Goal: Task Accomplishment & Management: Use online tool/utility

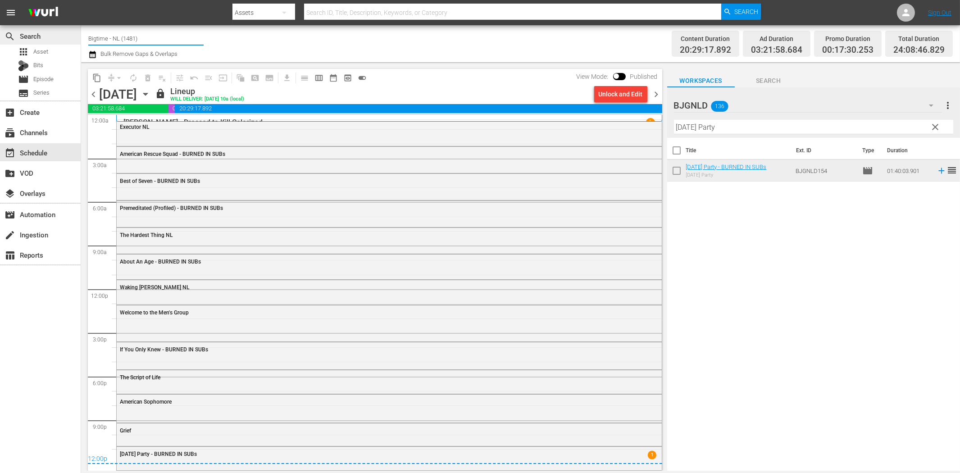
drag, startPoint x: 110, startPoint y: 35, endPoint x: 60, endPoint y: 33, distance: 50.0
click at [81, 0] on div "search Search apps Asset Bits movie Episode subtitles Series add_box Create sub…" at bounding box center [520, 0] width 879 height 0
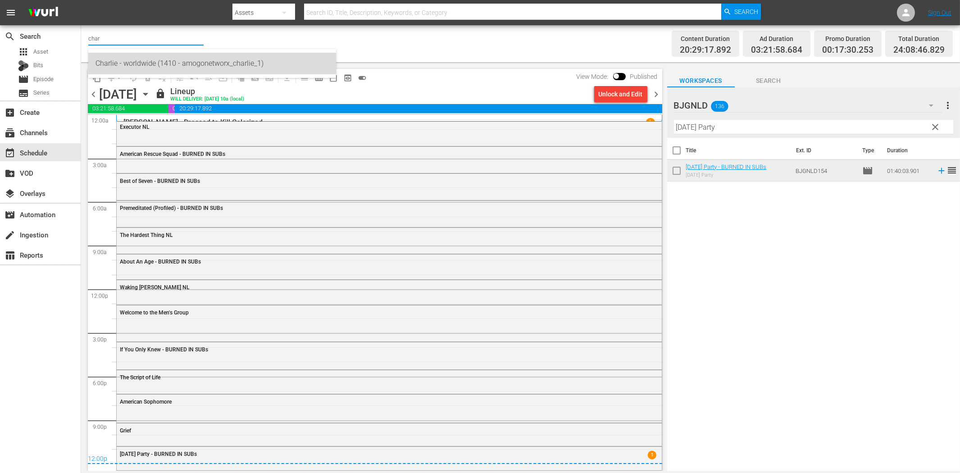
click at [113, 60] on div "Charlie - worldwide (1410 - amogonetworx_charlie_1)" at bounding box center [211, 64] width 233 height 22
type input "Charlie - worldwide (1410 - amogonetworx_charlie_1)"
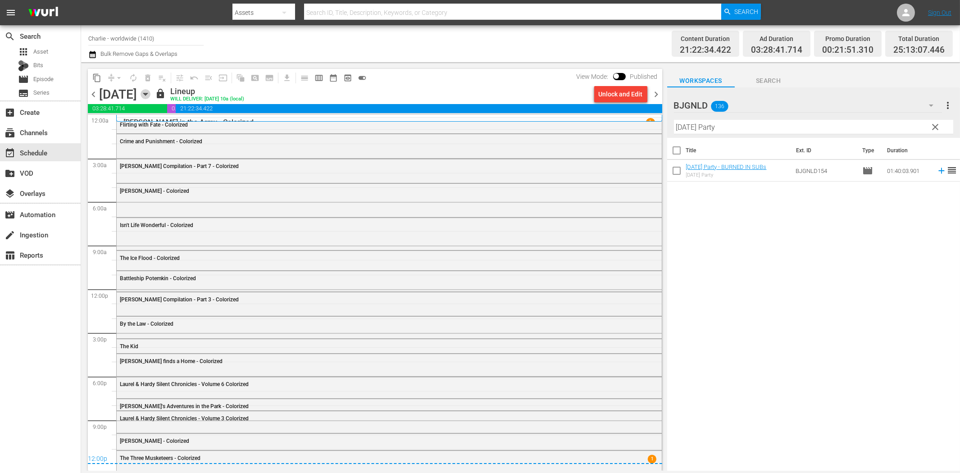
click at [150, 96] on icon "button" at bounding box center [146, 94] width 10 height 10
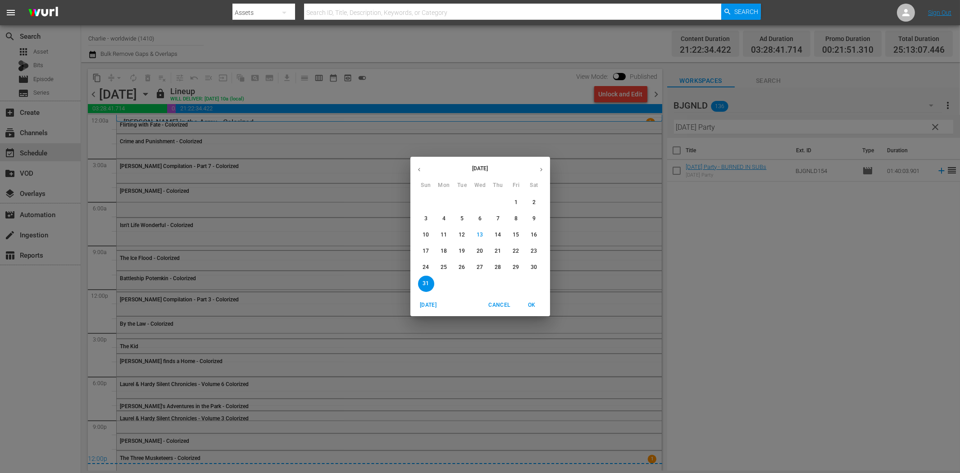
click at [538, 172] on icon "button" at bounding box center [541, 169] width 7 height 7
click at [446, 203] on span "1" at bounding box center [444, 203] width 16 height 8
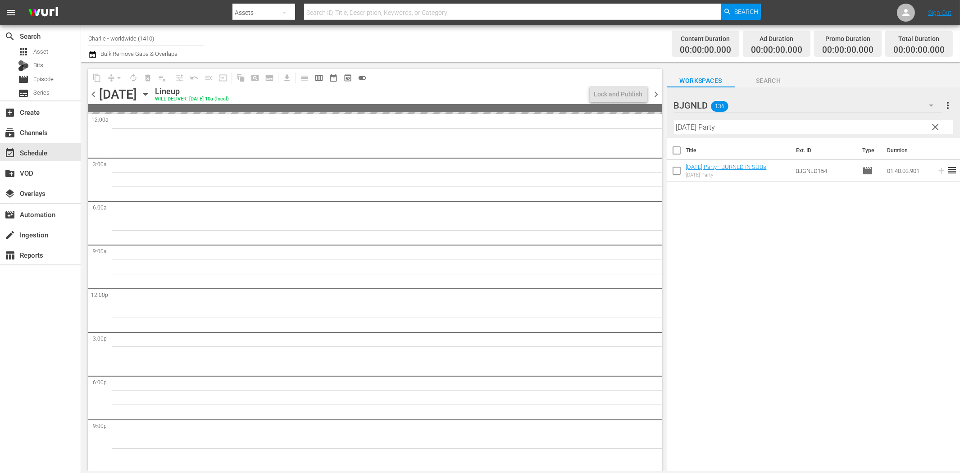
drag, startPoint x: 936, startPoint y: 124, endPoint x: 931, endPoint y: 105, distance: 20.3
click at [936, 124] on span "clear" at bounding box center [935, 127] width 11 height 11
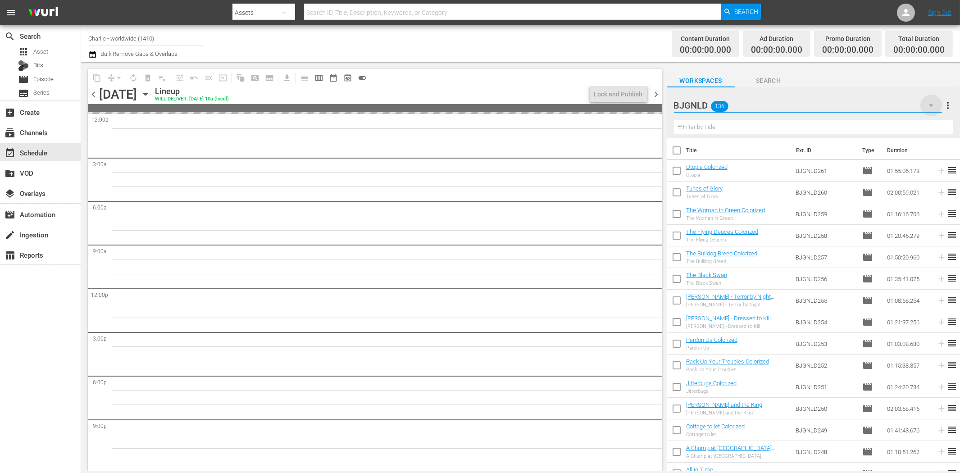
click at [931, 104] on icon "button" at bounding box center [931, 105] width 11 height 11
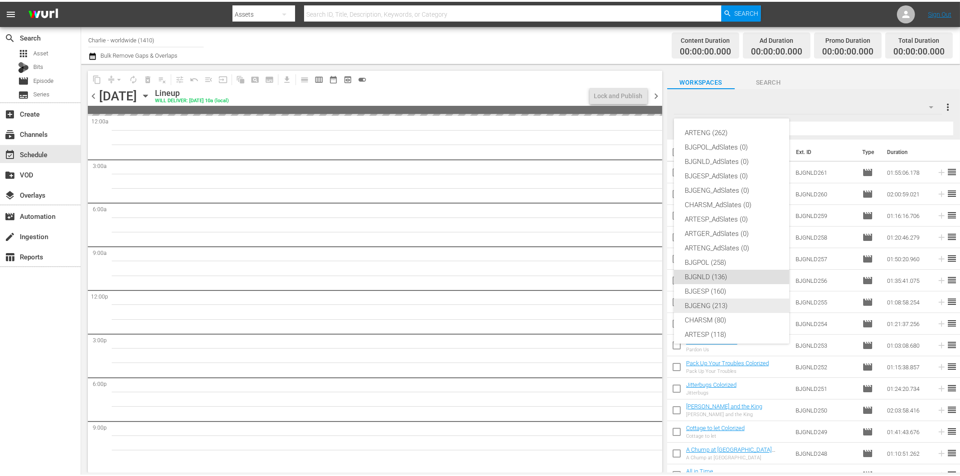
scroll to position [34, 0]
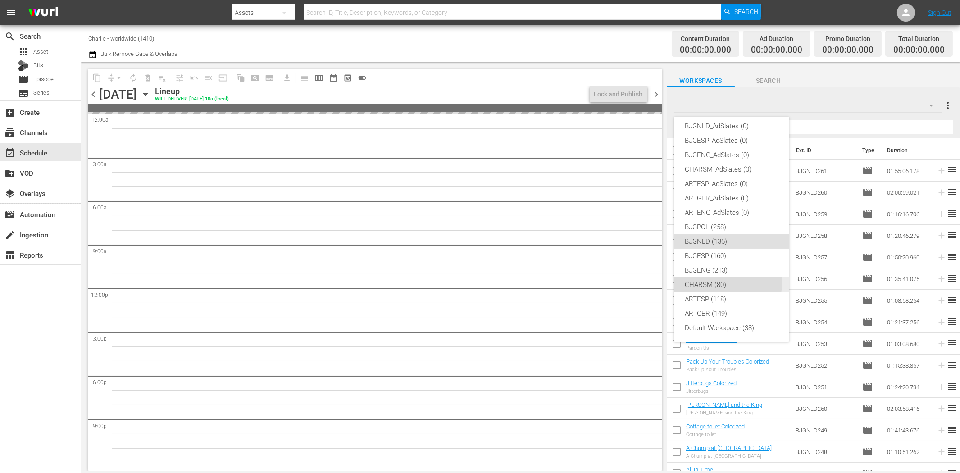
click at [709, 282] on div "CHARSM (80)" at bounding box center [732, 284] width 94 height 14
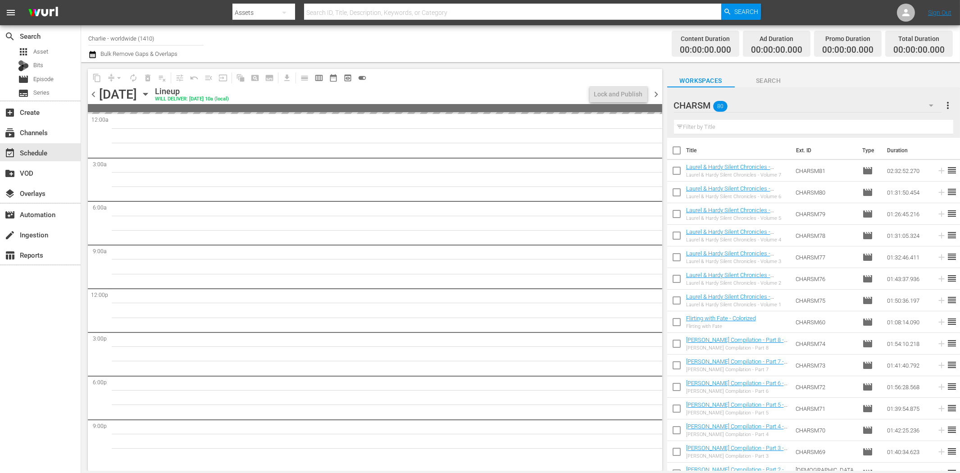
click at [27, 343] on div "search Search apps Asset Bits movie Episode subtitles Series add_box Create sub…" at bounding box center [40, 261] width 81 height 473
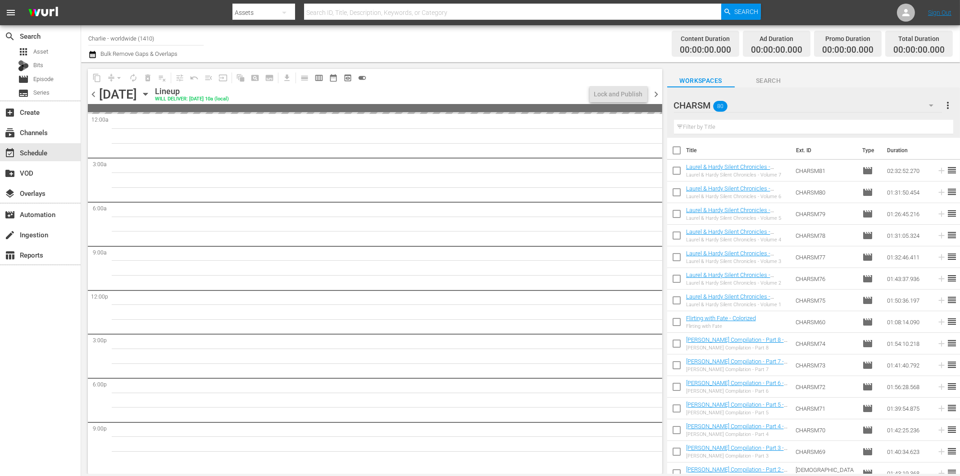
click at [36, 375] on div "search Search apps Asset Bits movie Episode subtitles Series add_box Create sub…" at bounding box center [40, 263] width 81 height 476
click at [95, 91] on span "chevron_left" at bounding box center [93, 94] width 11 height 11
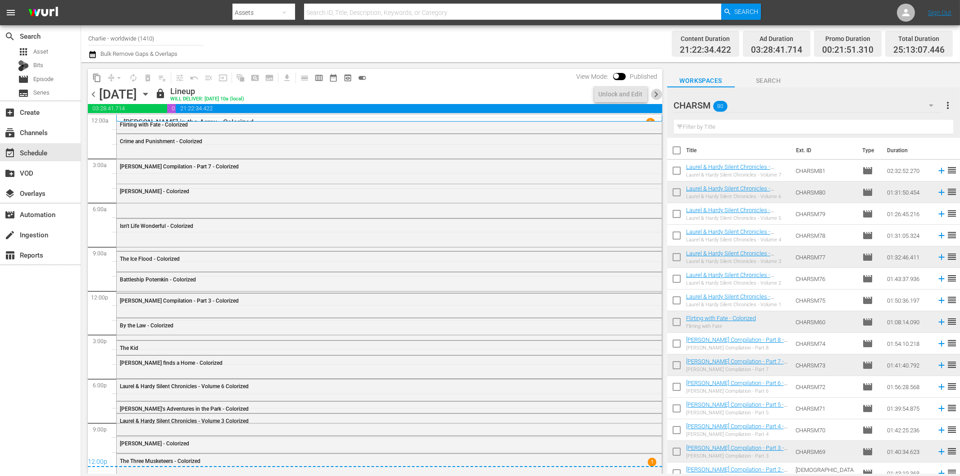
click at [658, 91] on span "chevron_right" at bounding box center [656, 94] width 11 height 11
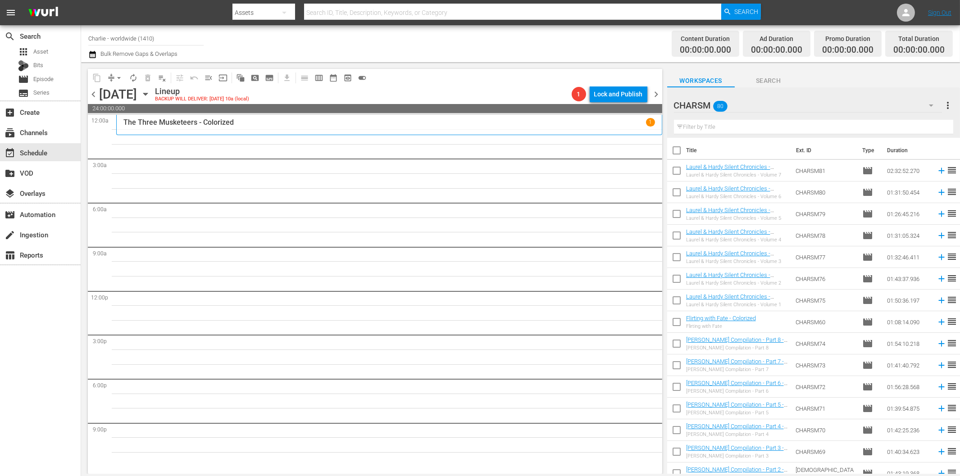
click at [772, 125] on input "text" at bounding box center [813, 127] width 279 height 14
paste input "[PERSON_NAME] at Work - Volume One"
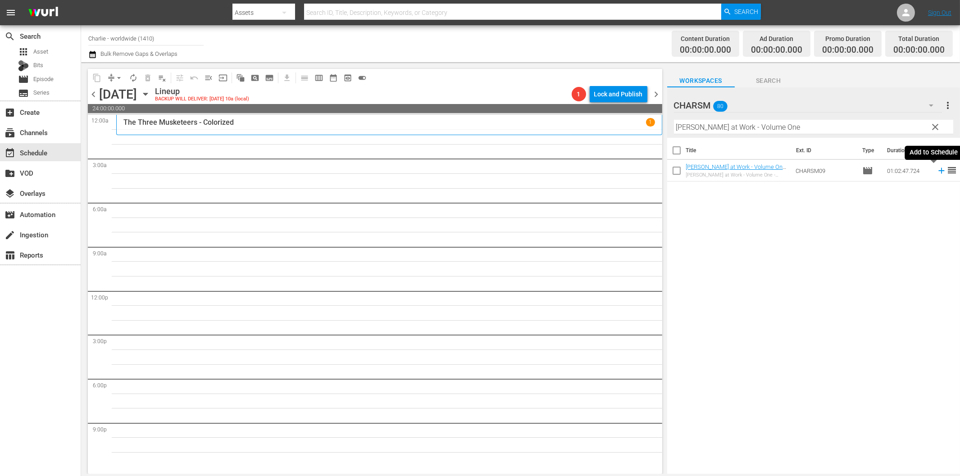
click at [938, 173] on icon at bounding box center [941, 171] width 6 height 6
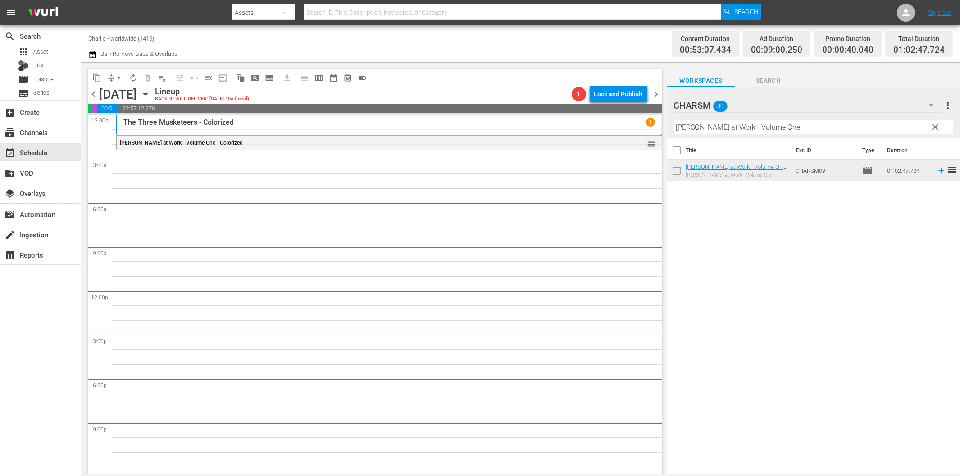
click at [692, 123] on input "[PERSON_NAME] at Work - Volume One" at bounding box center [813, 127] width 279 height 14
paste input "Don Q - Son of Zorro"
drag, startPoint x: 931, startPoint y: 170, endPoint x: 874, endPoint y: 179, distance: 57.9
click at [936, 170] on icon at bounding box center [941, 171] width 10 height 10
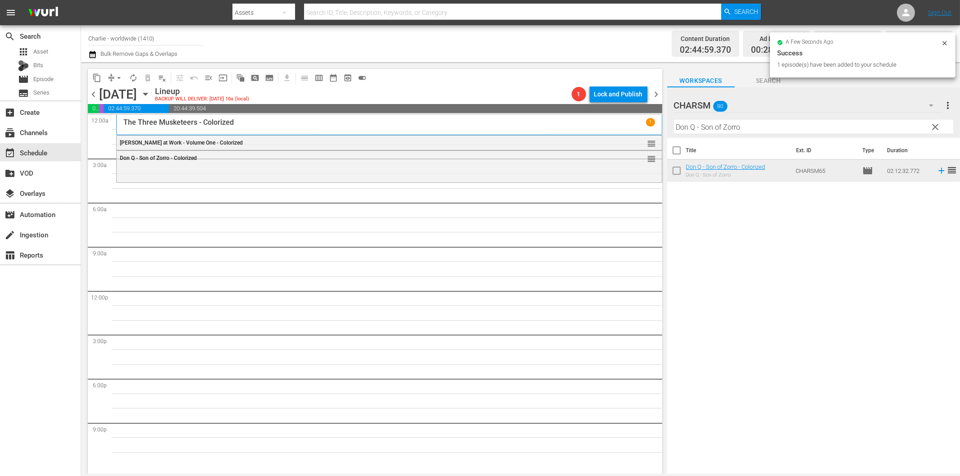
click at [715, 128] on input "Don Q - Son of Zorro" at bounding box center [813, 127] width 279 height 14
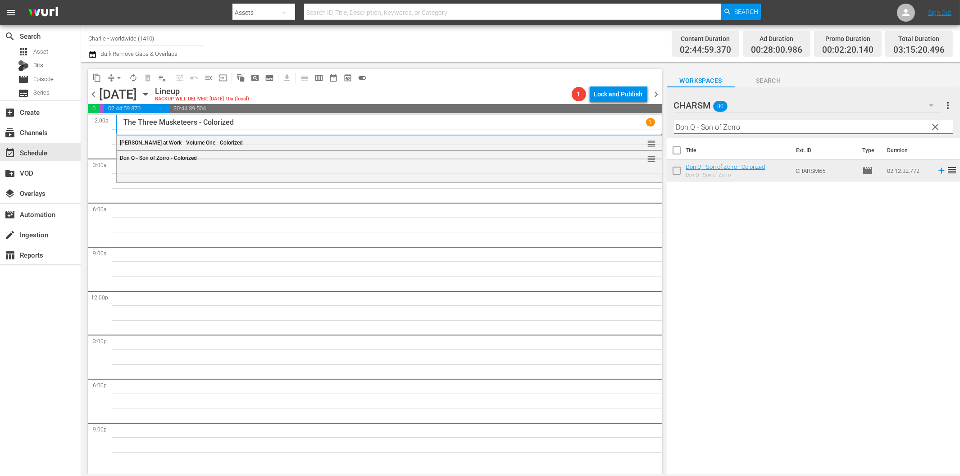
paste input "The Blasphemer"
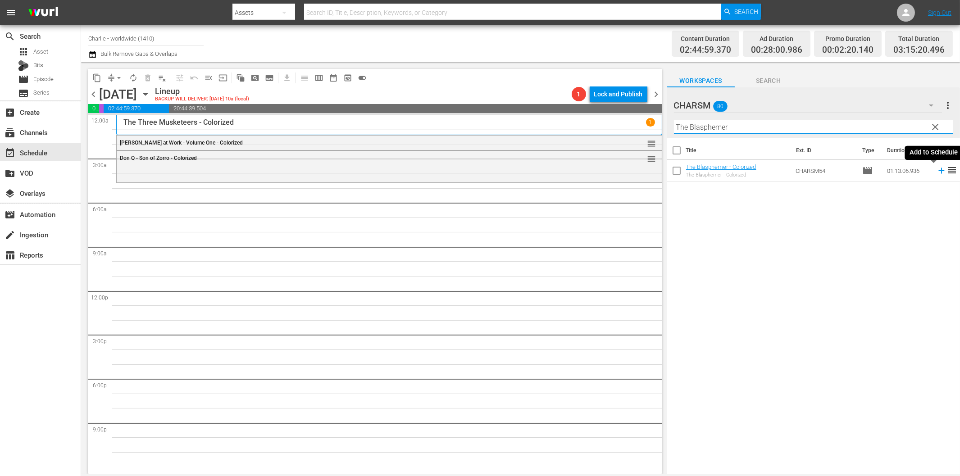
click at [938, 171] on icon at bounding box center [941, 171] width 6 height 6
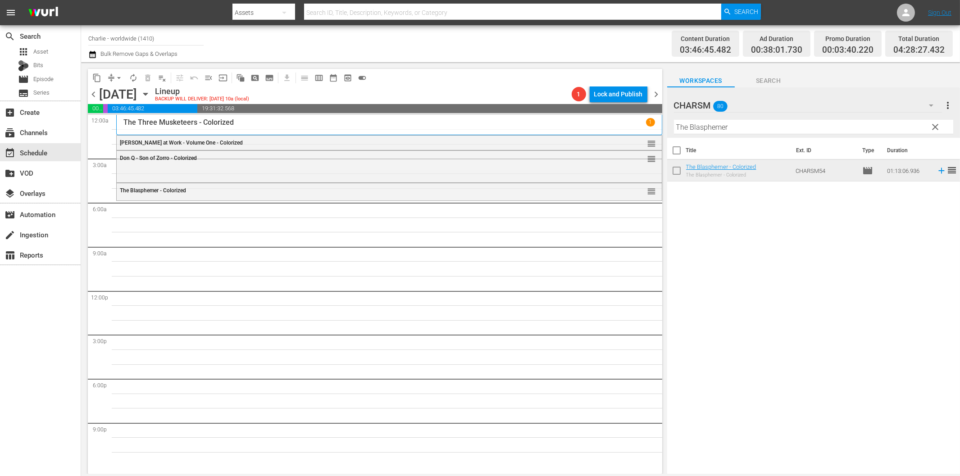
click at [737, 132] on input "The Blasphemer" at bounding box center [813, 127] width 279 height 14
paste input "[PERSON_NAME] - A Burlesque on [PERSON_NAME]"
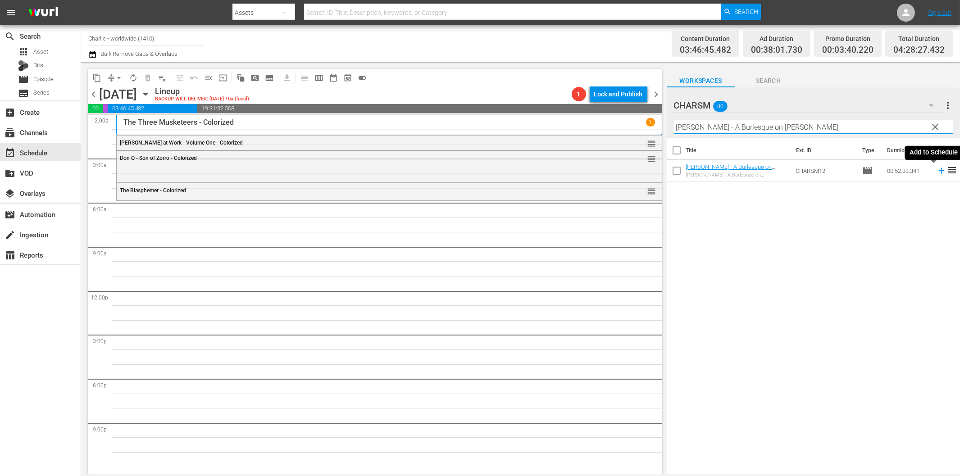
click at [938, 171] on icon at bounding box center [941, 171] width 6 height 6
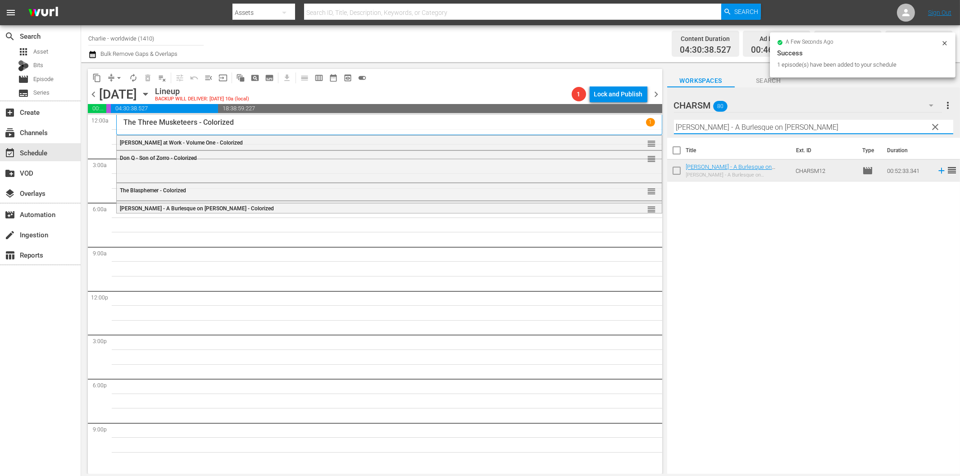
click at [718, 128] on input "[PERSON_NAME] - A Burlesque on [PERSON_NAME]" at bounding box center [813, 127] width 279 height 14
paste input "Homecoming"
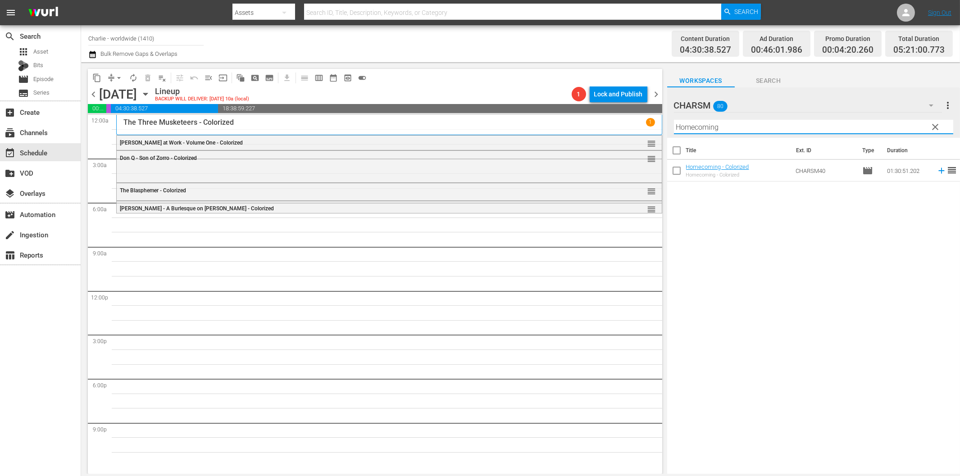
click at [936, 170] on icon at bounding box center [941, 171] width 10 height 10
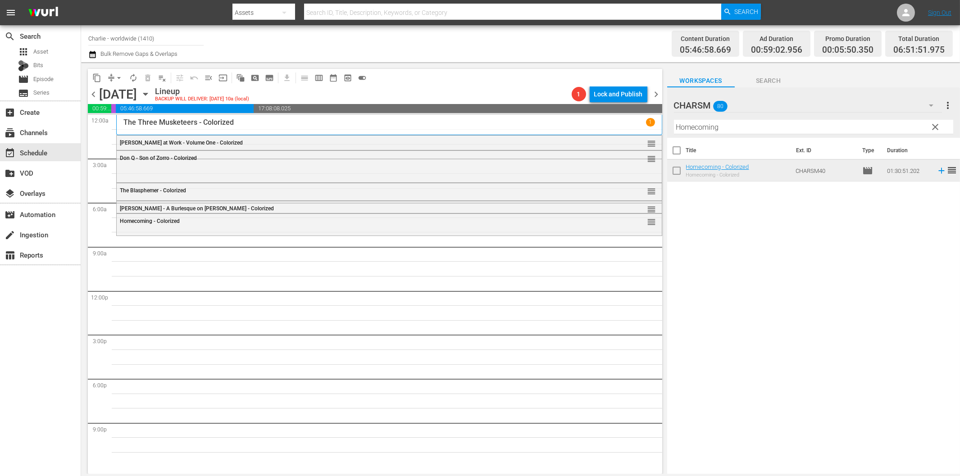
drag, startPoint x: 691, startPoint y: 125, endPoint x: 697, endPoint y: 127, distance: 5.6
click at [692, 125] on input "Homecoming" at bounding box center [813, 127] width 279 height 14
paste input "Dress Parade"
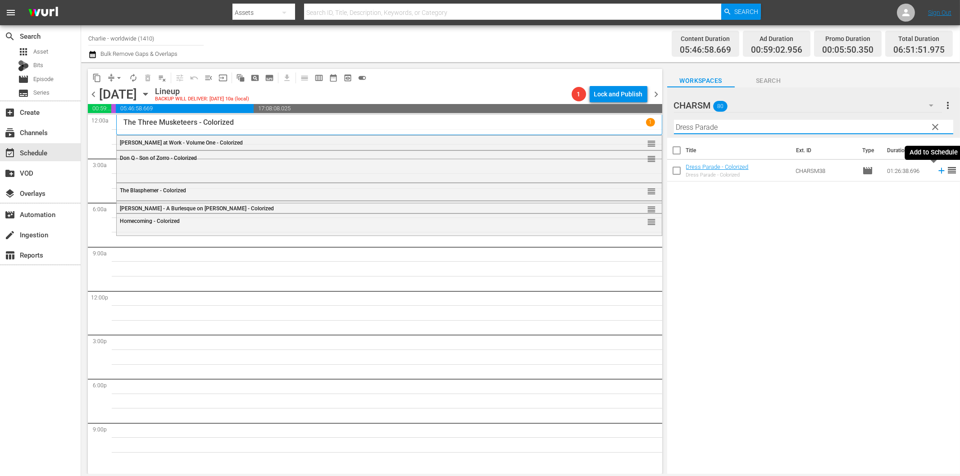
click at [938, 170] on icon at bounding box center [941, 171] width 6 height 6
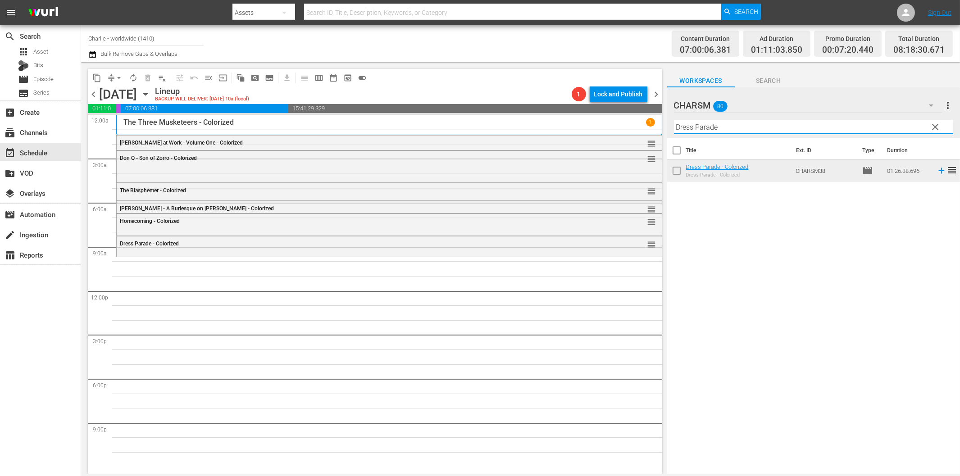
click at [789, 129] on input "Dress Parade" at bounding box center [813, 127] width 279 height 14
paste input "The Mark of Zorro"
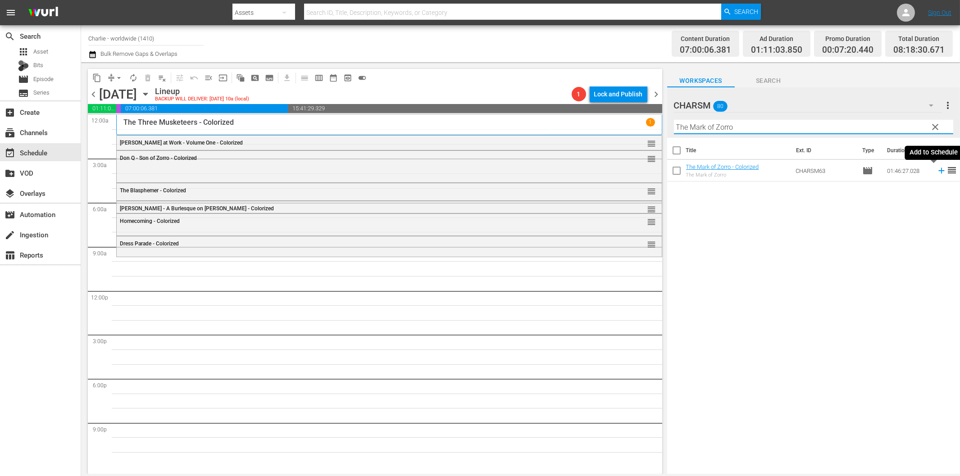
click at [936, 170] on icon at bounding box center [941, 171] width 10 height 10
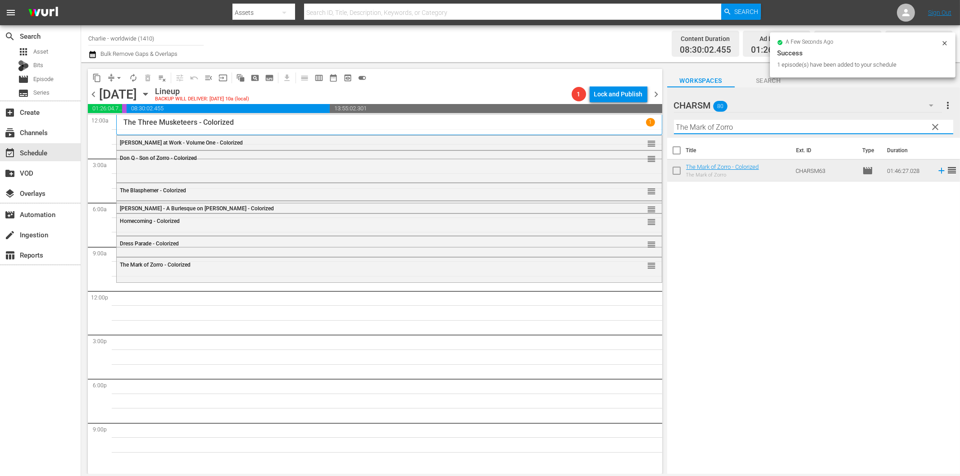
click at [716, 127] on input "The Mark of Zorro" at bounding box center [813, 127] width 279 height 14
paste input "Affairs of Anatol"
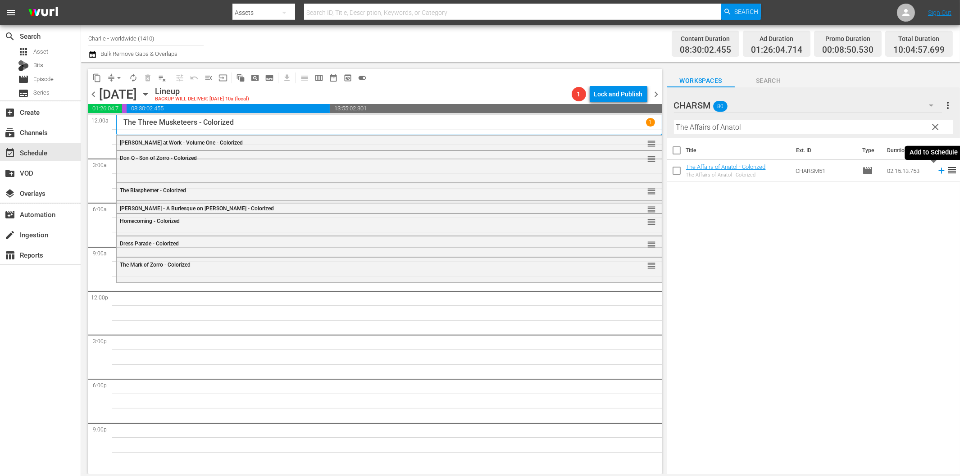
drag, startPoint x: 934, startPoint y: 171, endPoint x: 921, endPoint y: 173, distance: 13.7
click at [938, 171] on icon at bounding box center [941, 171] width 6 height 6
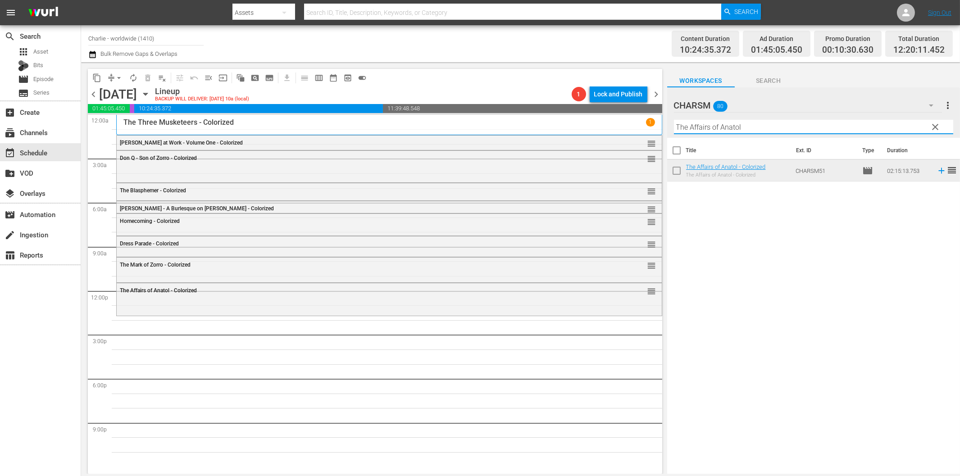
click at [688, 129] on input "The Affairs of Anatol" at bounding box center [813, 127] width 279 height 14
paste input "20,000 Leagues Under the Sea"
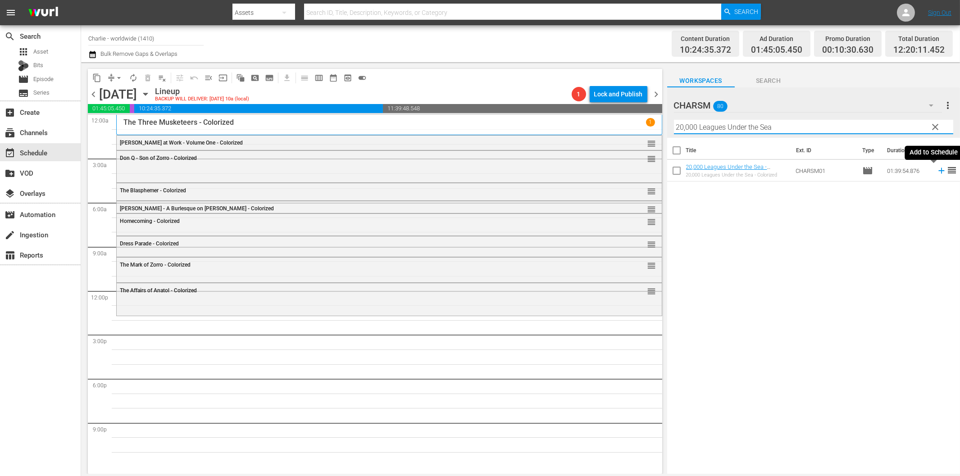
click at [936, 173] on icon at bounding box center [941, 171] width 10 height 10
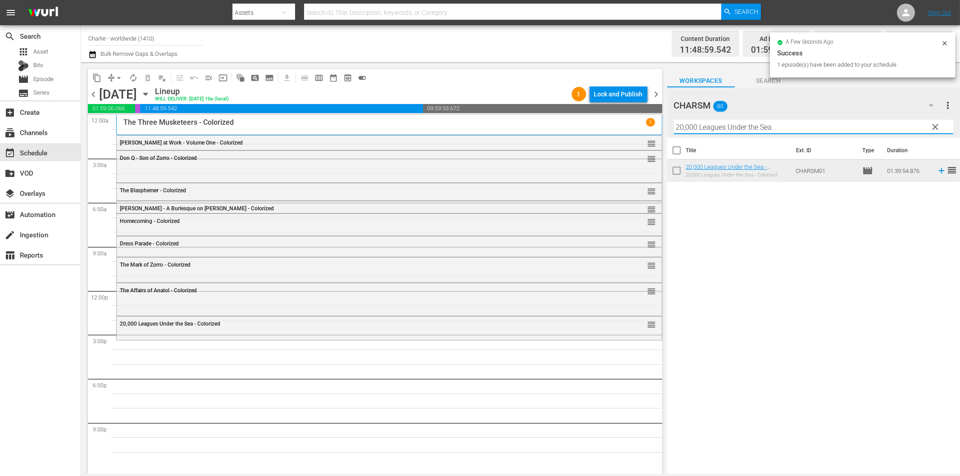
click at [781, 124] on input "20,000 Leagues Under the Sea" at bounding box center [813, 127] width 279 height 14
paste input "Beggars of Life"
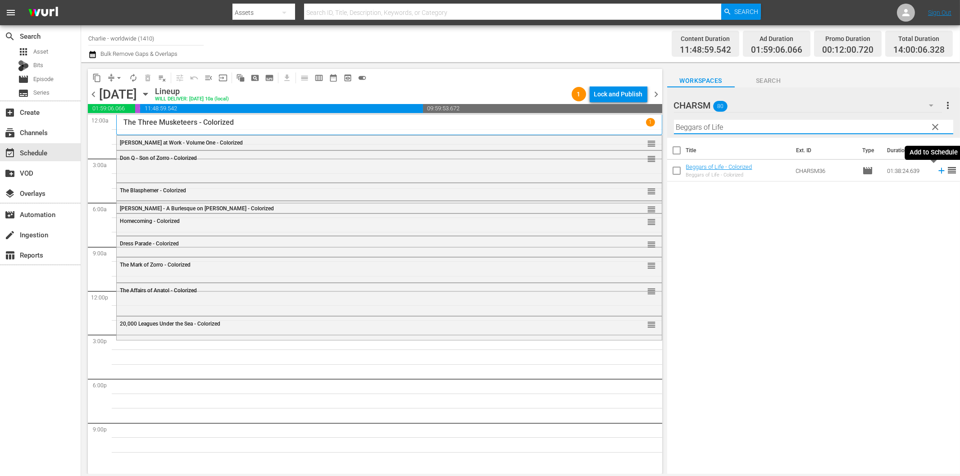
click at [936, 169] on icon at bounding box center [941, 171] width 10 height 10
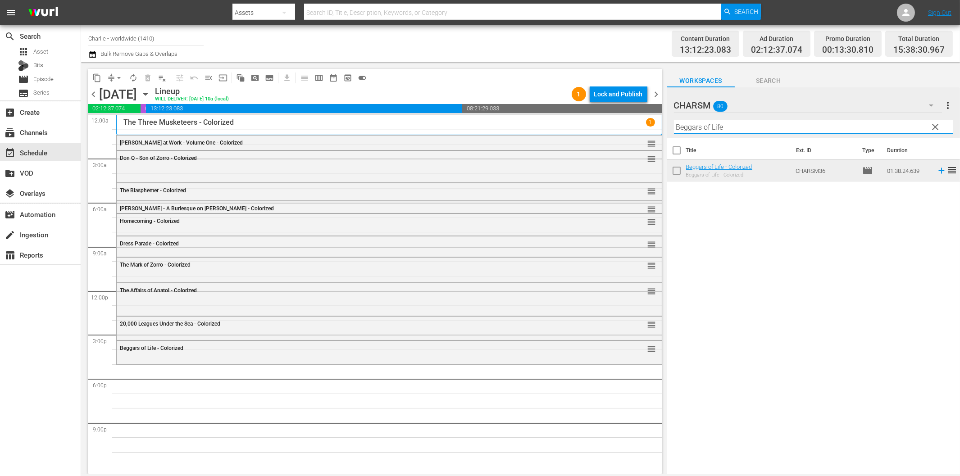
click at [843, 125] on input "Beggars of Life" at bounding box center [813, 127] width 279 height 14
paste input "[PERSON_NAME] - Why Worry?"
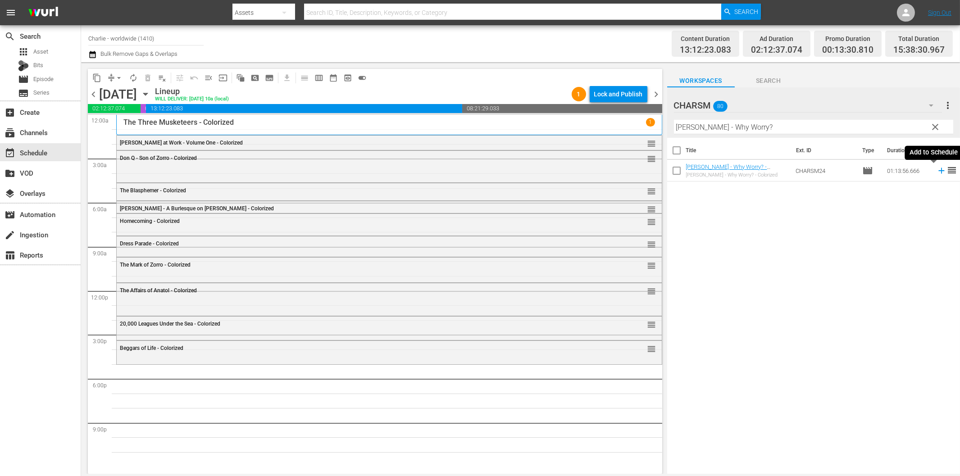
click at [936, 170] on icon at bounding box center [941, 171] width 10 height 10
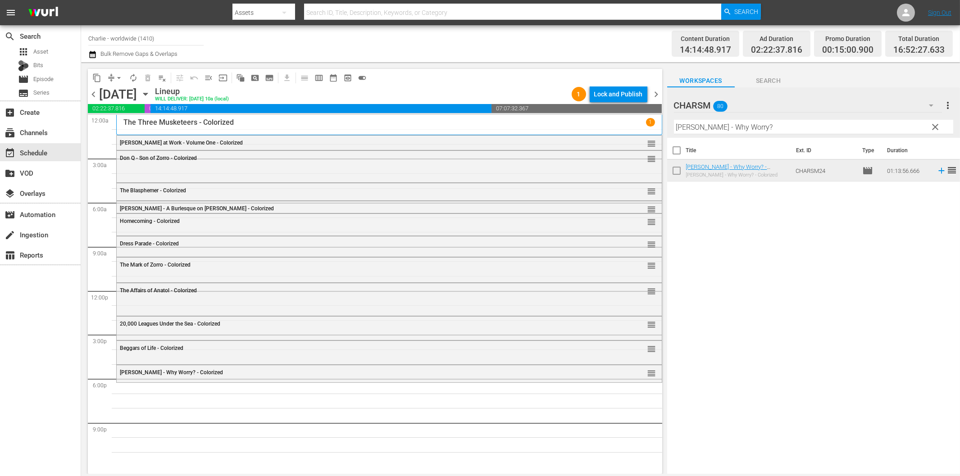
click at [743, 123] on input "[PERSON_NAME] - Why Worry?" at bounding box center [813, 127] width 279 height 14
paste input "Compilation 1"
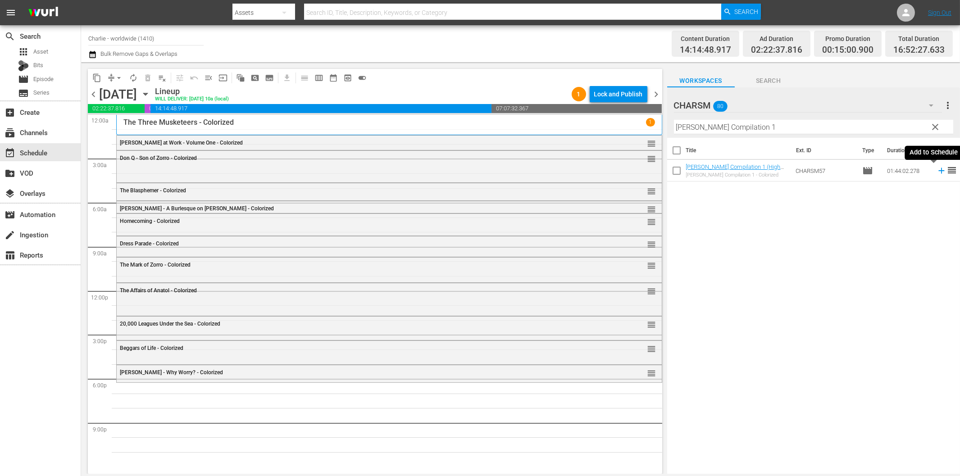
click at [936, 169] on icon at bounding box center [941, 171] width 10 height 10
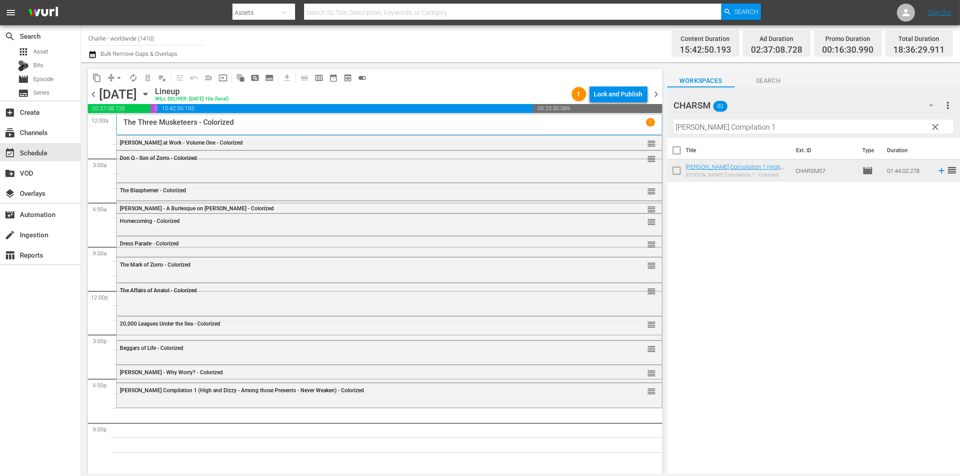
click at [722, 127] on input "[PERSON_NAME] Compilation 1" at bounding box center [813, 127] width 279 height 14
paste input "2"
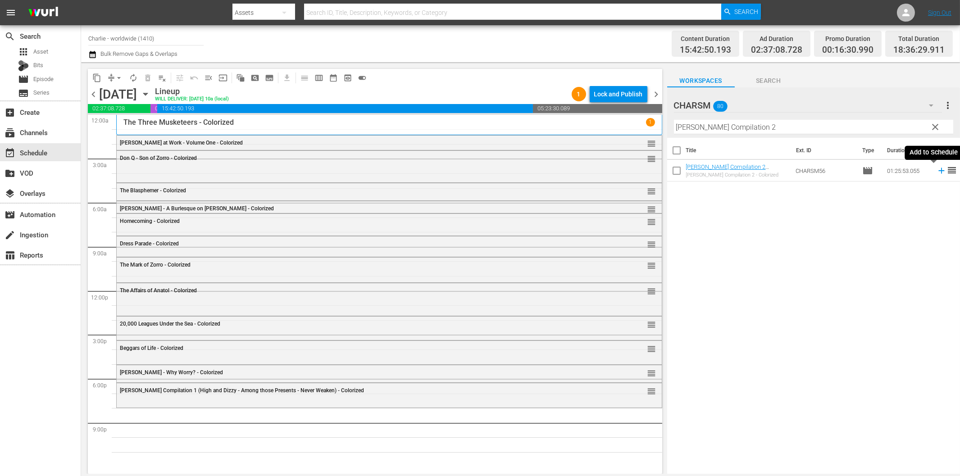
click at [938, 170] on icon at bounding box center [941, 171] width 6 height 6
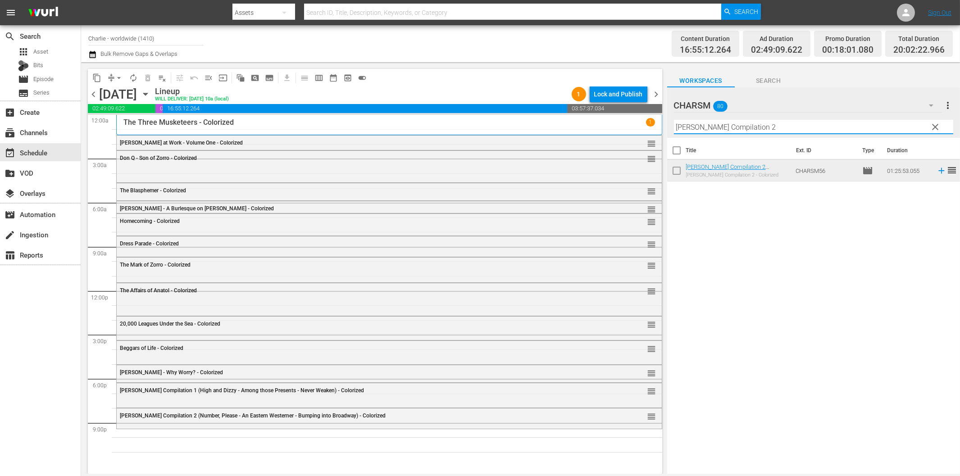
click at [745, 127] on input "[PERSON_NAME] Compilation 2" at bounding box center [813, 127] width 279 height 14
paste input "The Black Pirate"
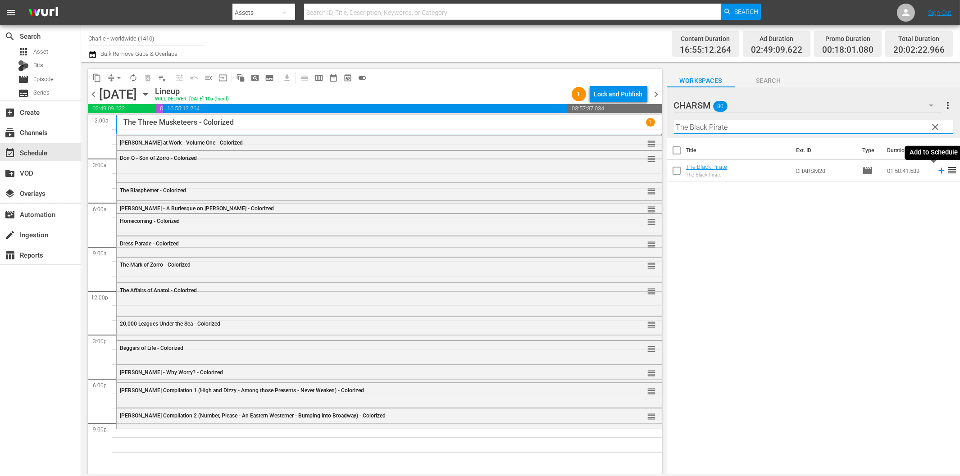
click at [938, 170] on icon at bounding box center [941, 171] width 6 height 6
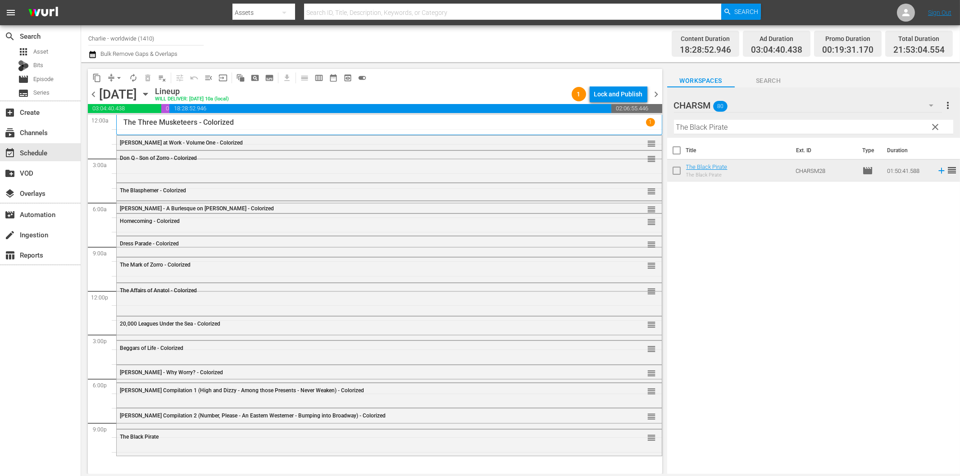
click at [733, 130] on input "The Black Pirate" at bounding box center [813, 127] width 279 height 14
paste input "A Girl in Every Port"
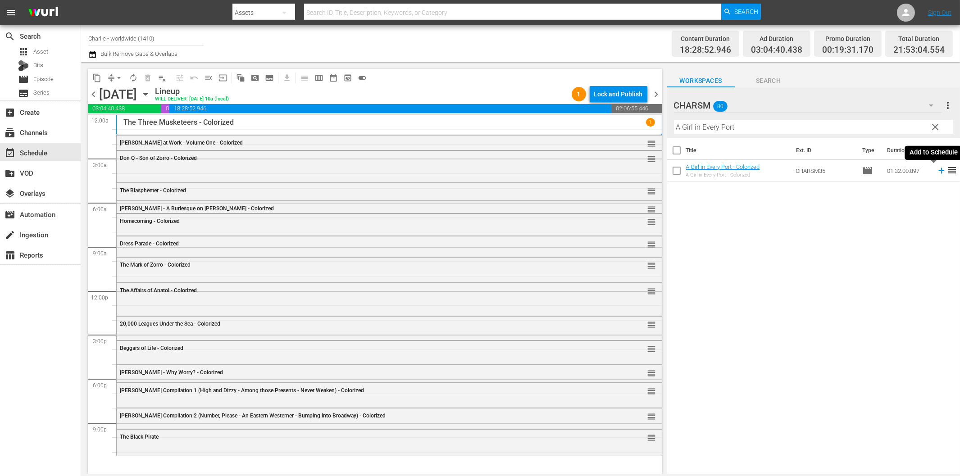
click at [936, 169] on icon at bounding box center [941, 171] width 10 height 10
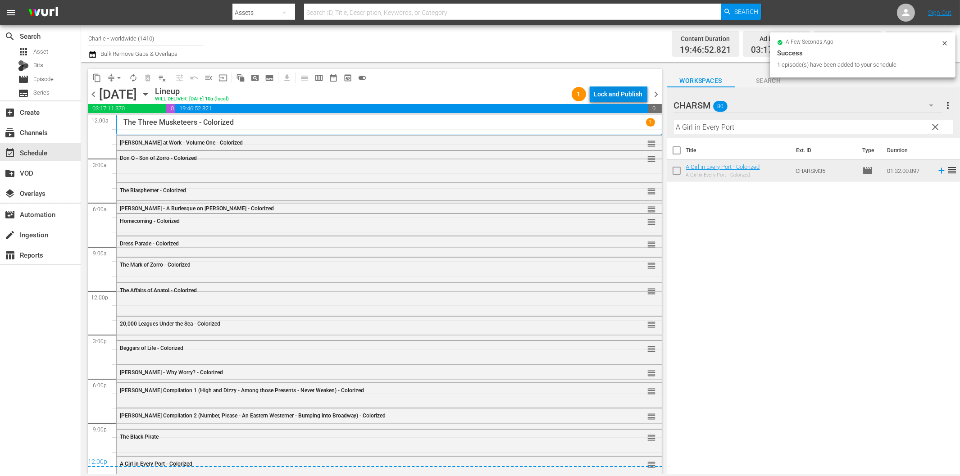
click at [620, 94] on div "Lock and Publish" at bounding box center [618, 94] width 49 height 16
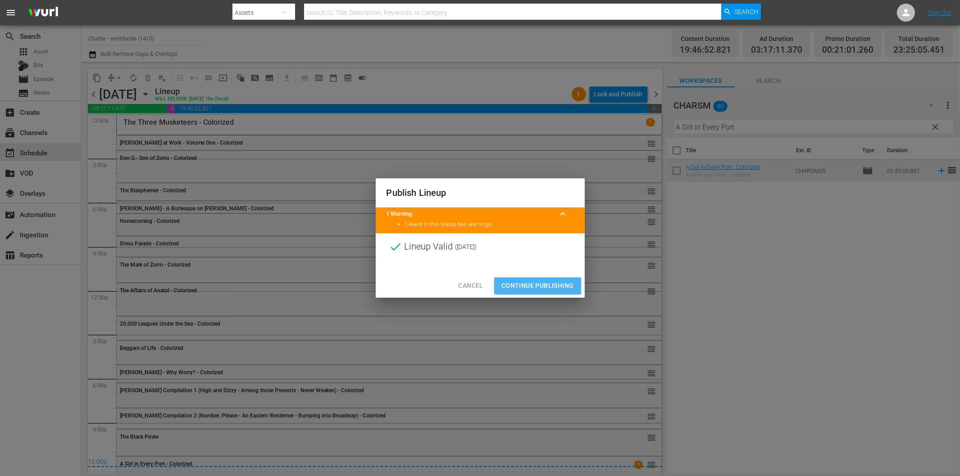
click at [551, 287] on span "Continue Publishing" at bounding box center [537, 285] width 73 height 11
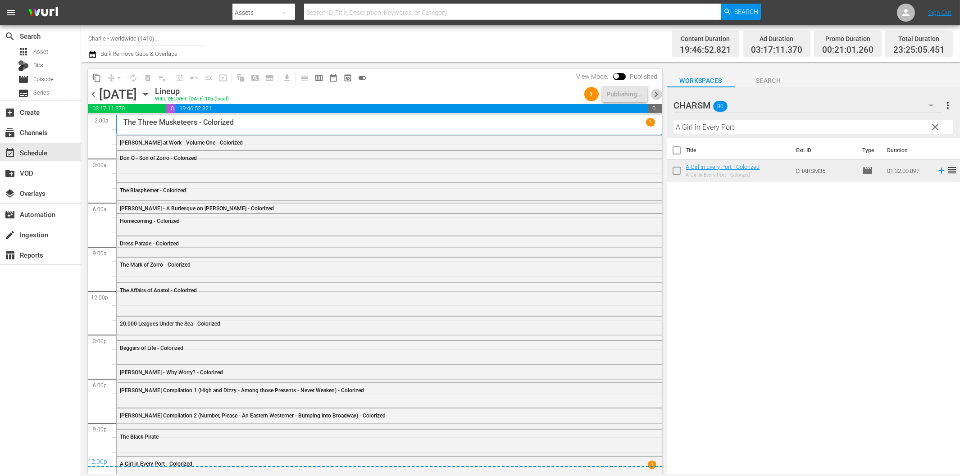
click at [659, 93] on span "chevron_right" at bounding box center [656, 94] width 11 height 11
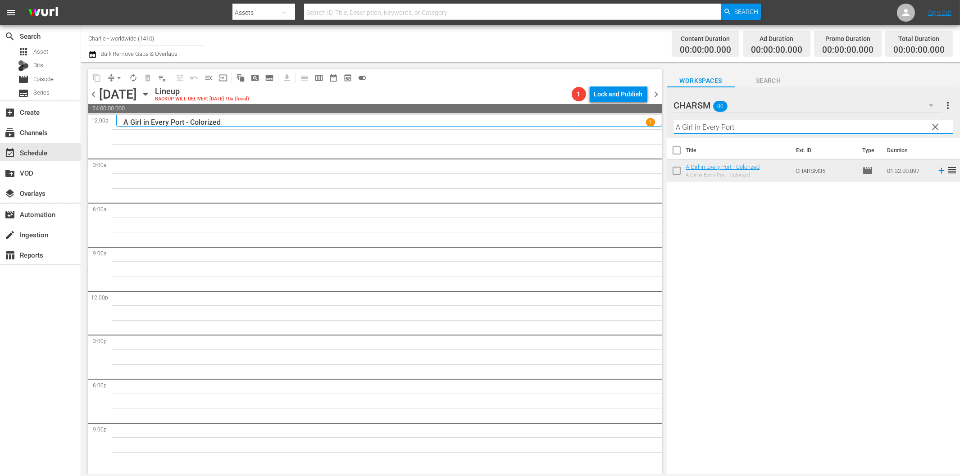
click at [742, 128] on input "A Girl in Every Port" at bounding box center [813, 127] width 279 height 14
paste input "The Cruise of the [PERSON_NAME]"
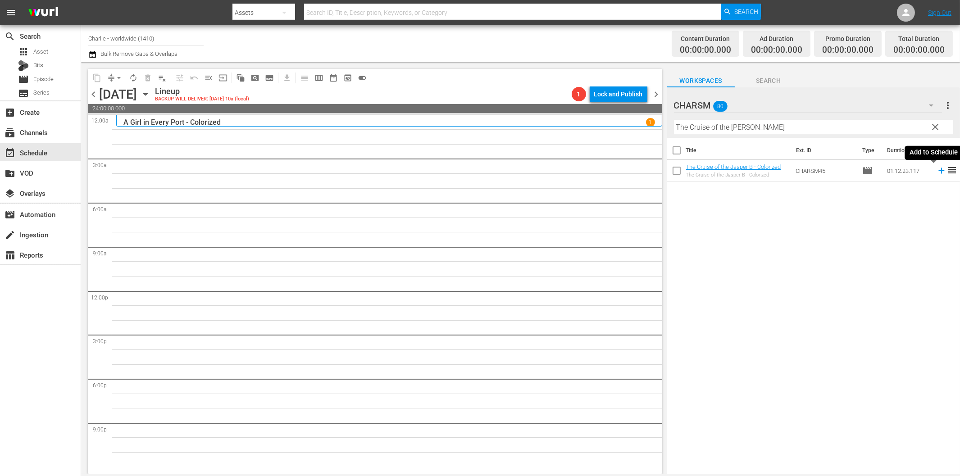
click at [936, 169] on icon at bounding box center [941, 171] width 10 height 10
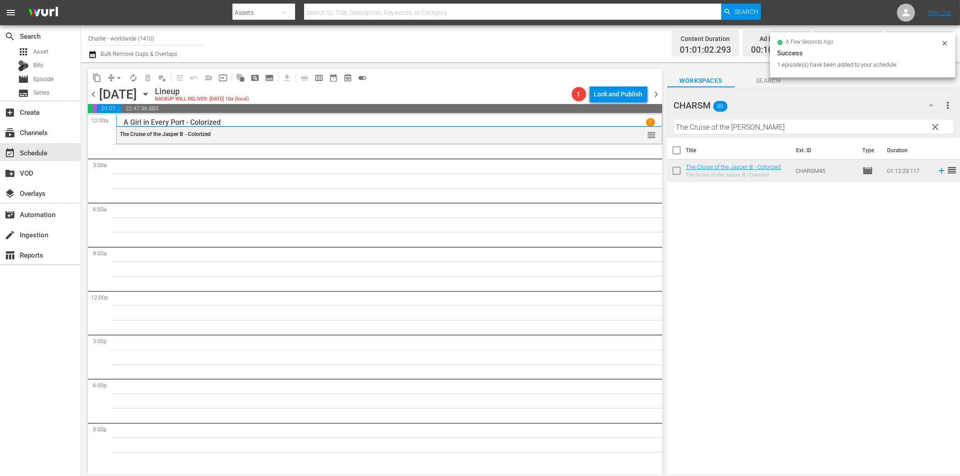
click at [727, 125] on input "The Cruise of the [PERSON_NAME]" at bounding box center [813, 127] width 279 height 14
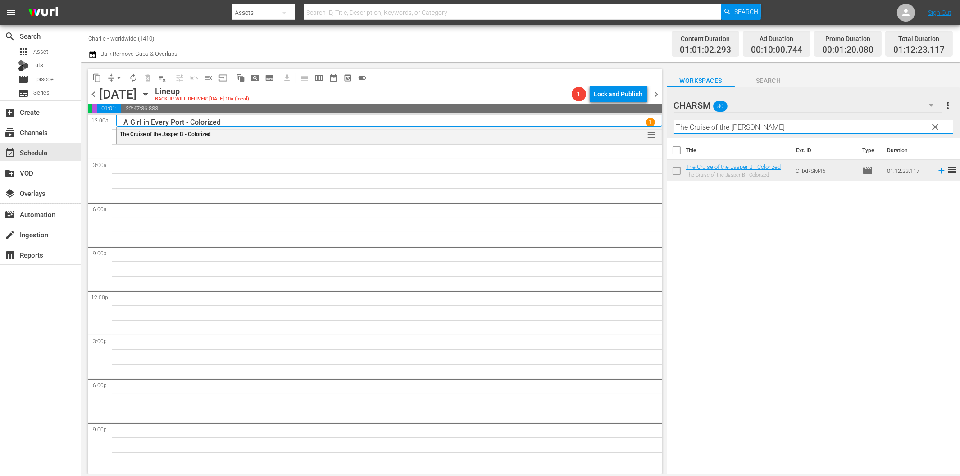
paste input "Shoes"
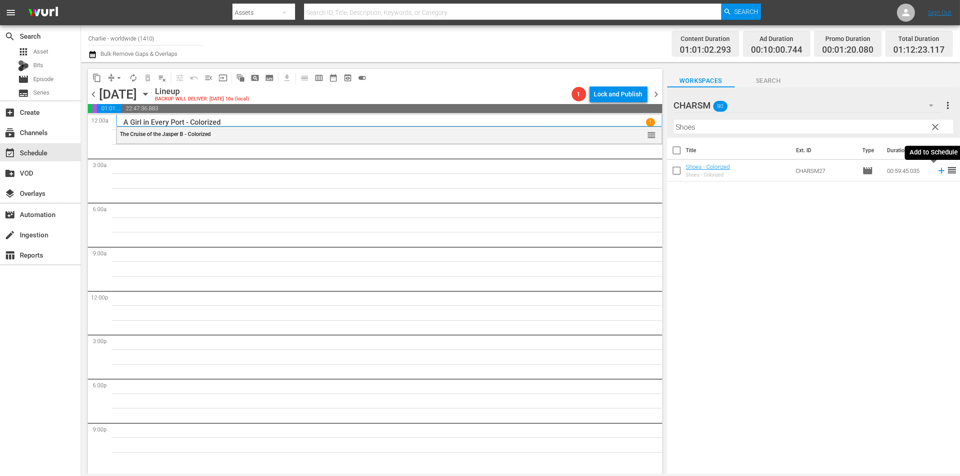
click at [938, 170] on icon at bounding box center [941, 171] width 6 height 6
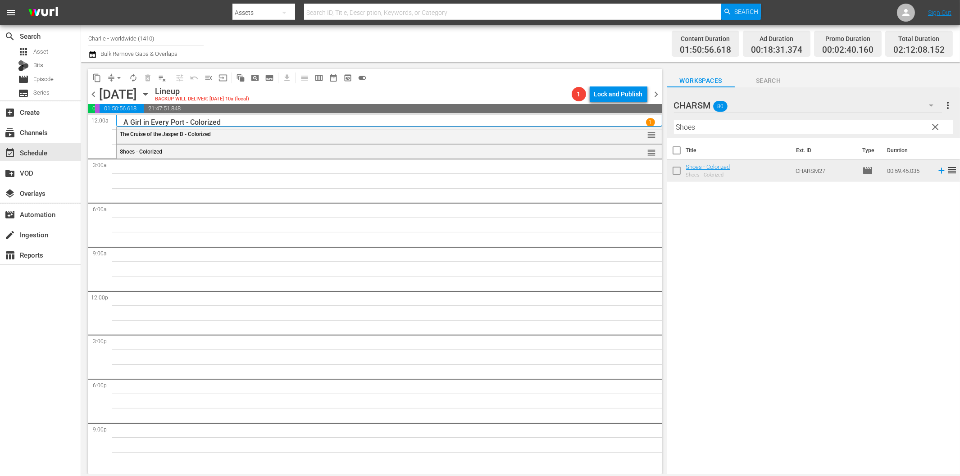
click at [723, 127] on input "Shoes" at bounding box center [813, 127] width 279 height 14
paste input "Laurel & Hardy Silent Chronicles - Vol. 5"
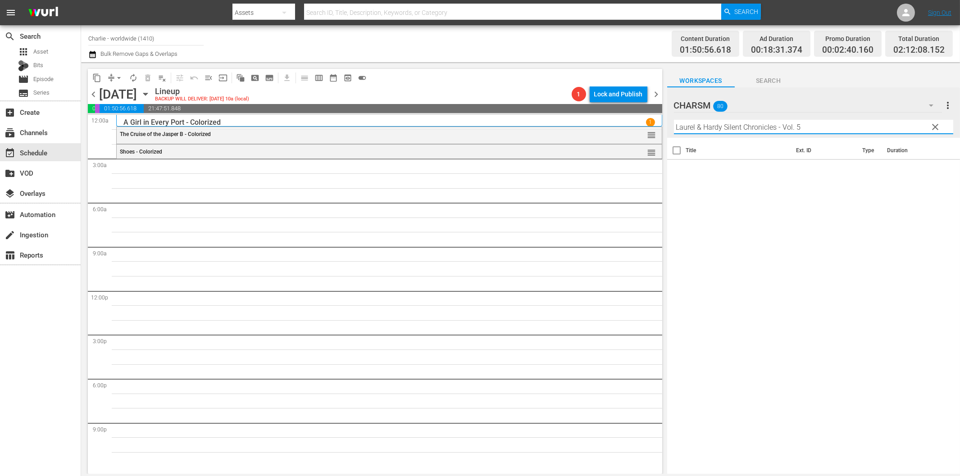
drag, startPoint x: 776, startPoint y: 124, endPoint x: 866, endPoint y: 132, distance: 90.4
click at [863, 128] on input "Laurel & Hardy Silent Chronicles - Vol. 5" at bounding box center [813, 127] width 279 height 14
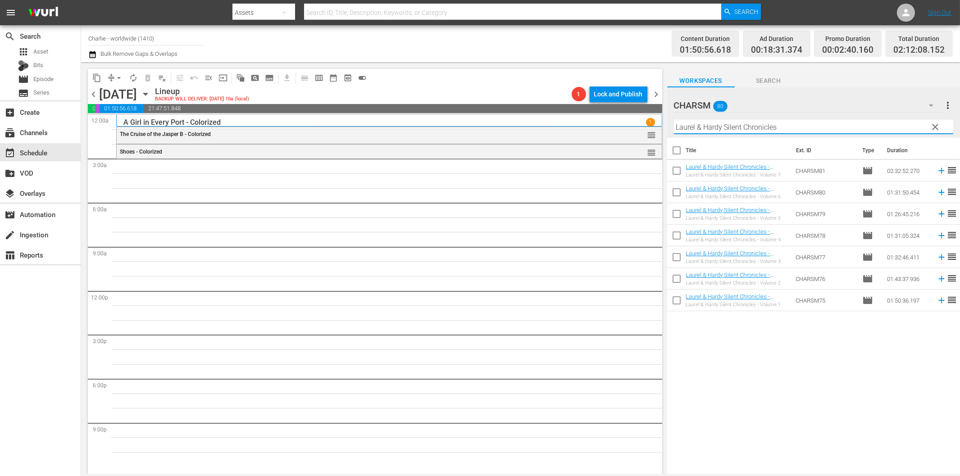
click at [938, 213] on icon at bounding box center [941, 214] width 6 height 6
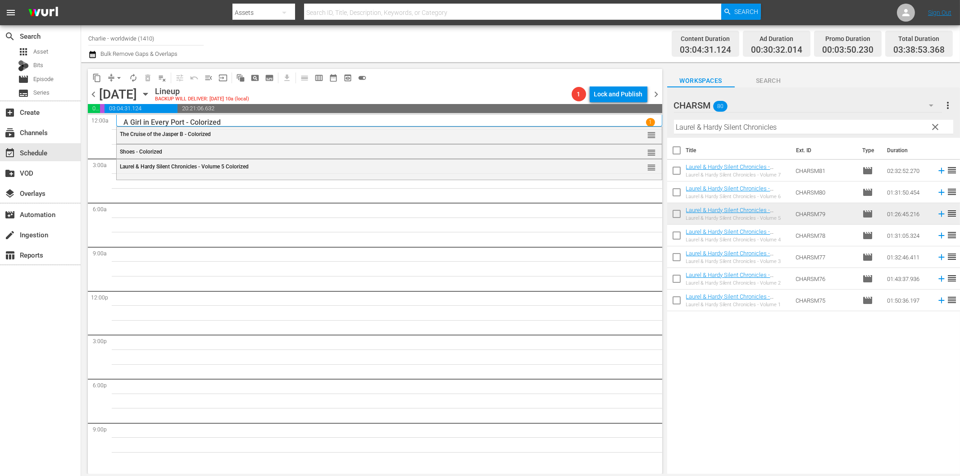
click at [779, 122] on input "Laurel & Hardy Silent Chronicles" at bounding box center [813, 127] width 279 height 14
paste input "[PERSON_NAME] and the Ladi"
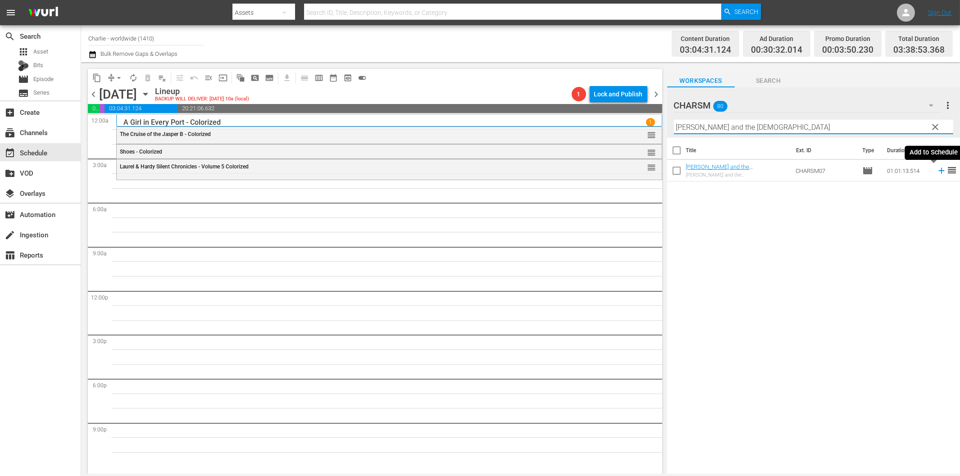
click at [938, 171] on icon at bounding box center [941, 171] width 6 height 6
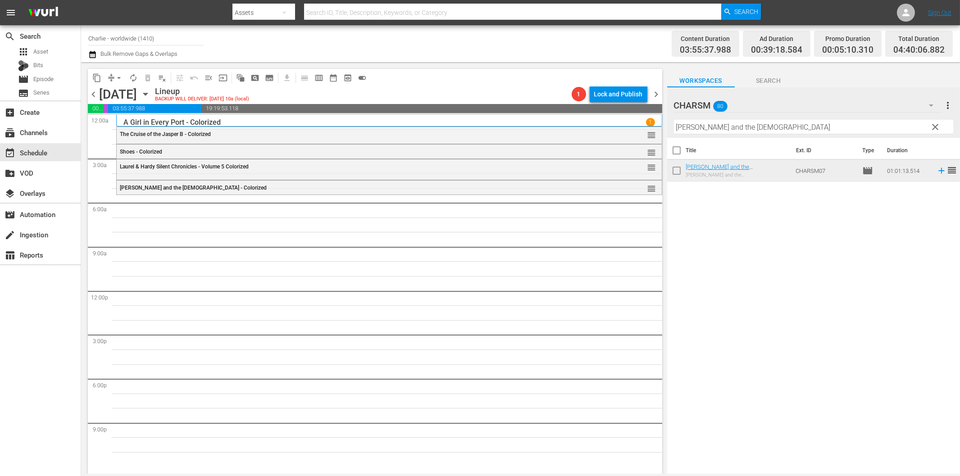
click at [723, 124] on input "[PERSON_NAME] and the [DEMOGRAPHIC_DATA]" at bounding box center [813, 127] width 279 height 14
paste input "Bare Kne"
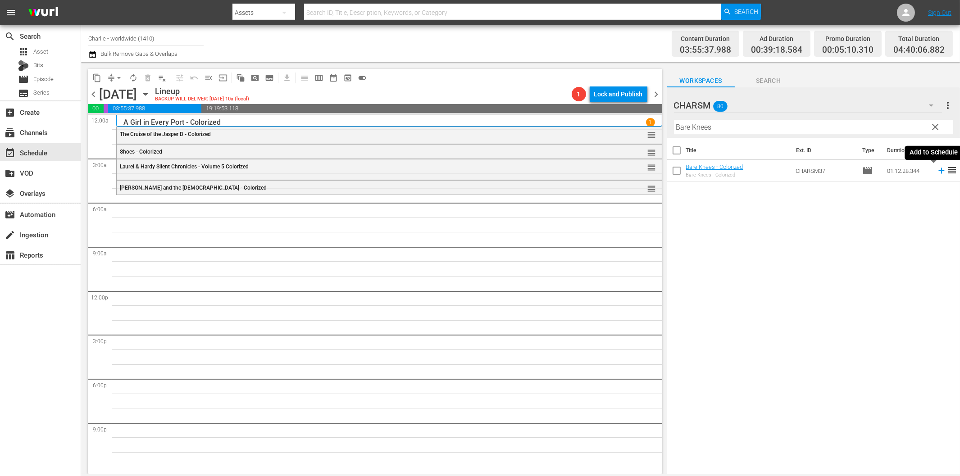
click at [936, 169] on icon at bounding box center [941, 171] width 10 height 10
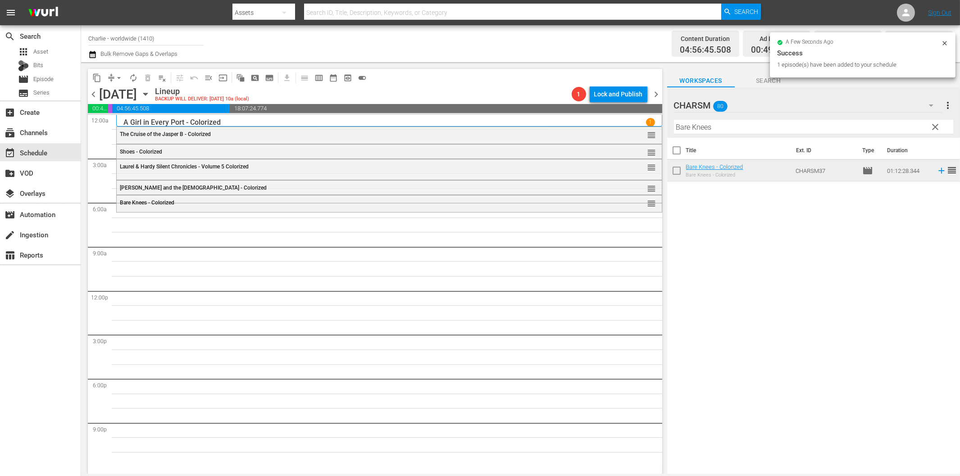
click at [735, 123] on input "Bare Knees" at bounding box center [813, 127] width 279 height 14
paste input "[PERSON_NAME] in Wonderland"
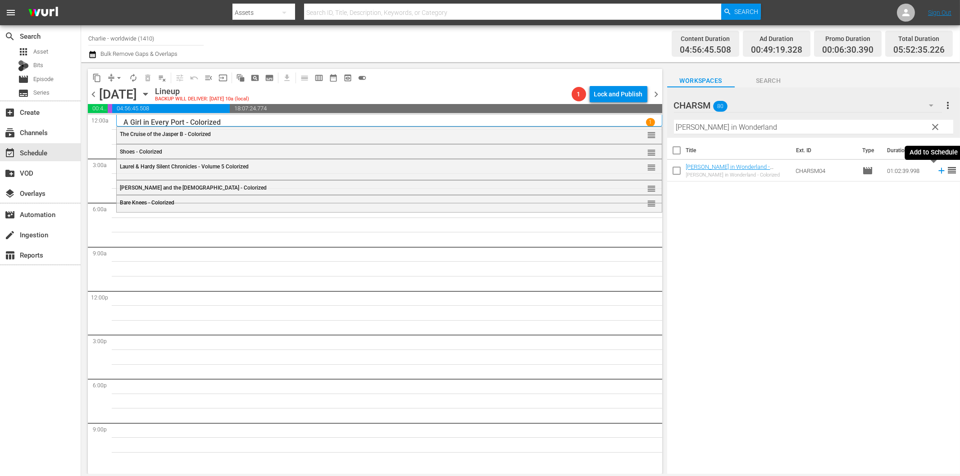
click at [938, 171] on icon at bounding box center [941, 171] width 6 height 6
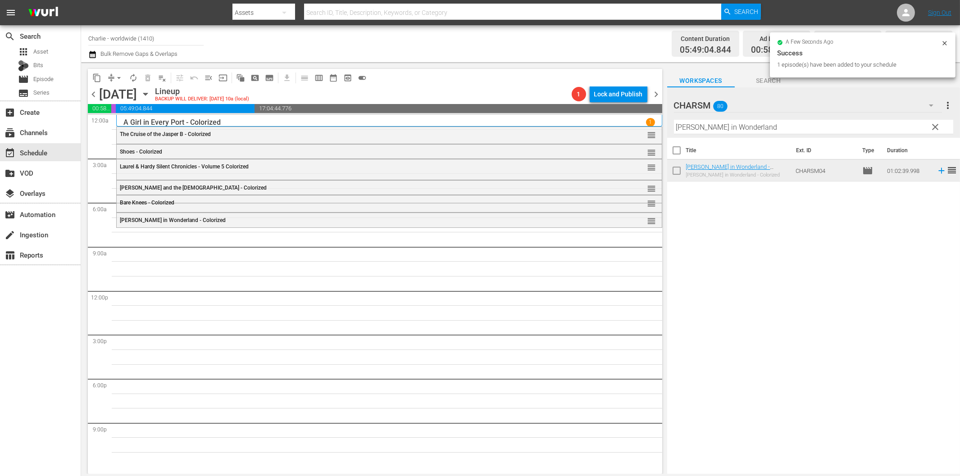
click at [703, 127] on input "[PERSON_NAME] in Wonderland" at bounding box center [813, 127] width 279 height 14
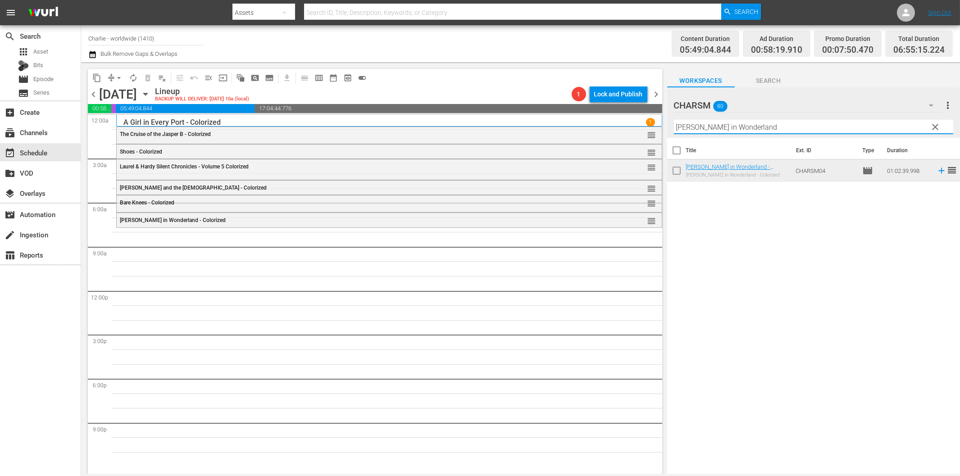
paste input "The Sea Lion"
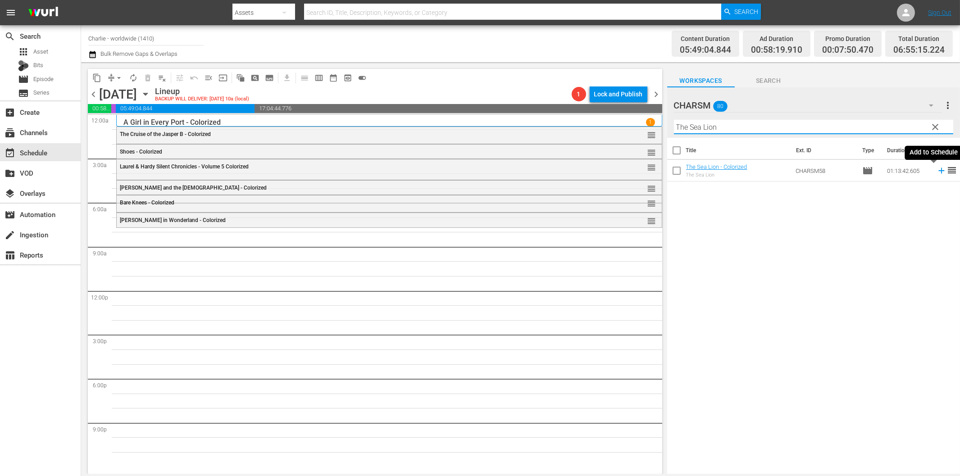
click at [936, 168] on icon at bounding box center [941, 171] width 10 height 10
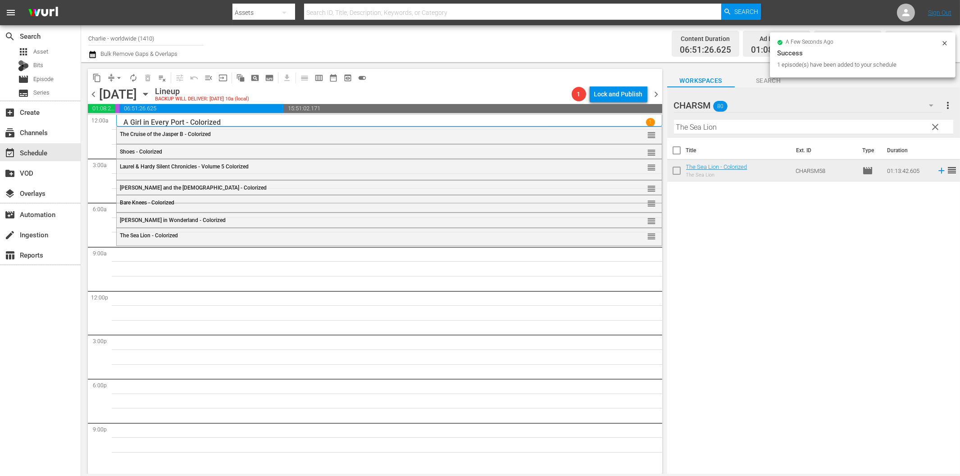
click at [723, 128] on input "The Sea Lion" at bounding box center [813, 127] width 279 height 14
paste input "Laurel & Hardy Silent Chronicles - Vol. 4"
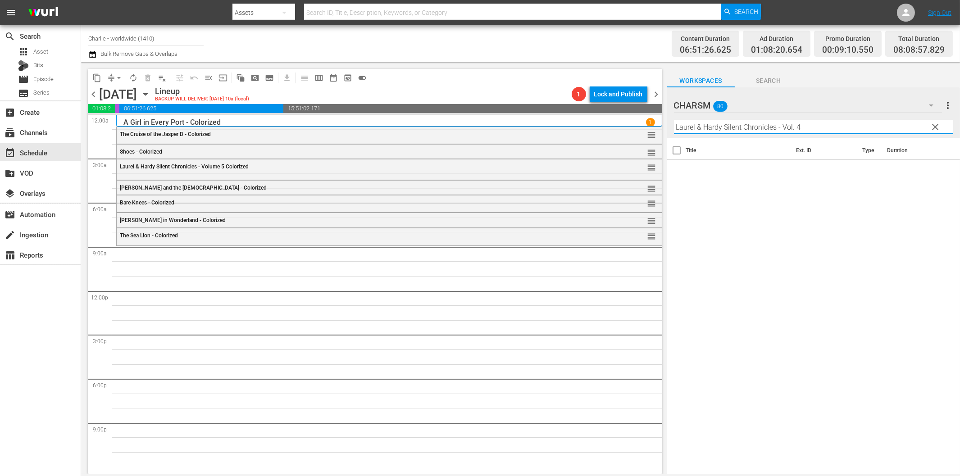
drag, startPoint x: 787, startPoint y: 127, endPoint x: 861, endPoint y: 131, distance: 74.5
click at [861, 131] on input "Laurel & Hardy Silent Chronicles - Vol. 4" at bounding box center [813, 127] width 279 height 14
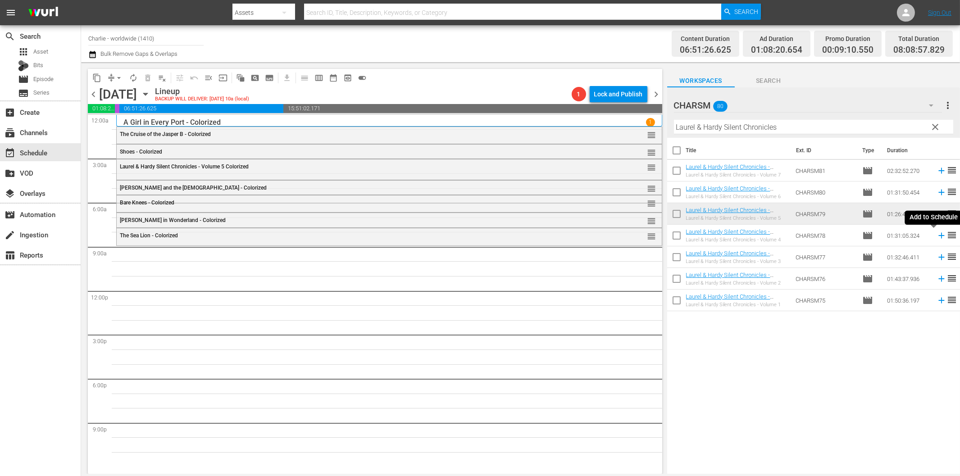
click at [936, 232] on icon at bounding box center [941, 236] width 10 height 10
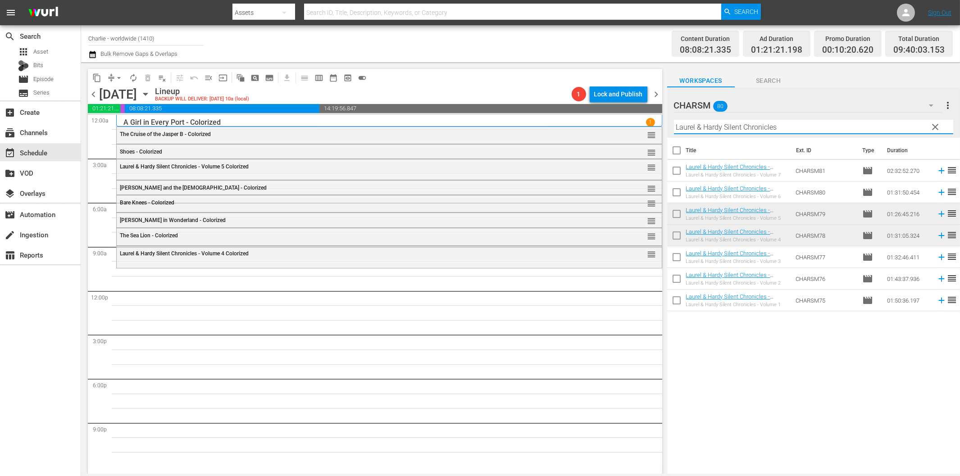
click at [763, 123] on input "Laurel & Hardy Silent Chronicles" at bounding box center [813, 127] width 279 height 14
paste input "A Chapter in Her Life"
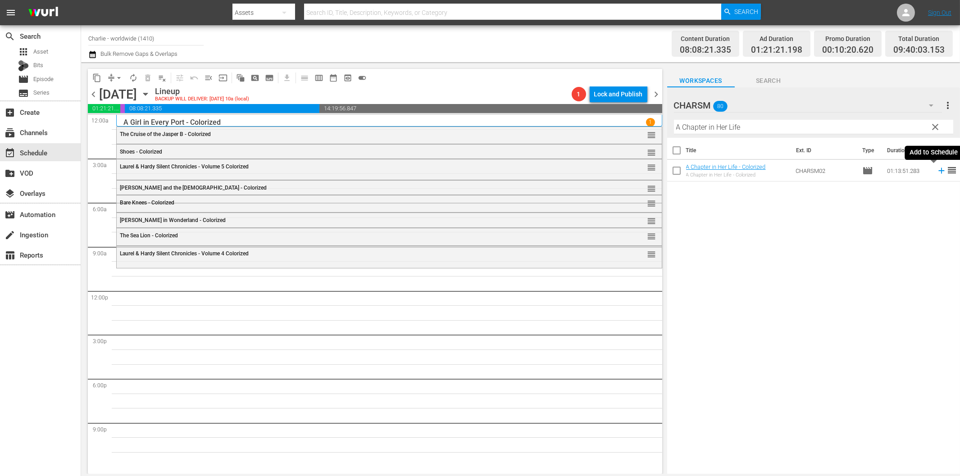
click at [936, 169] on icon at bounding box center [941, 171] width 10 height 10
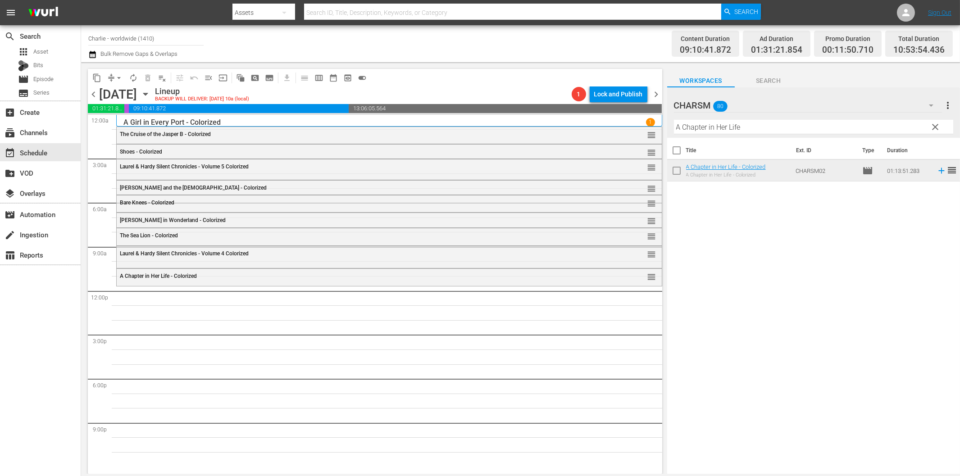
click at [767, 129] on input "A Chapter in Her Life" at bounding box center [813, 127] width 279 height 14
paste input "[PERSON_NAME]"
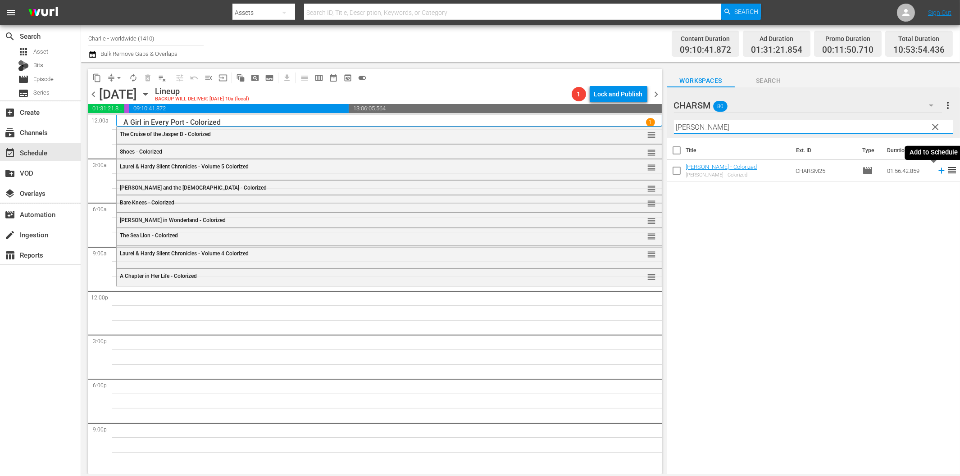
click at [936, 172] on icon at bounding box center [941, 171] width 10 height 10
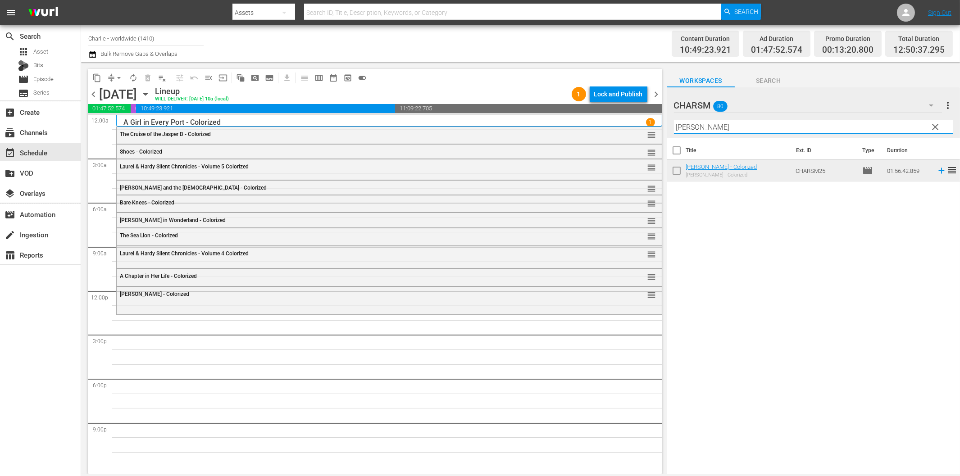
click at [695, 125] on input "[PERSON_NAME]" at bounding box center [813, 127] width 279 height 14
paste input "Laurel & Hardy Silent Chronicles - Vol. 1"
drag, startPoint x: 778, startPoint y: 125, endPoint x: 853, endPoint y: 123, distance: 74.8
click at [853, 123] on input "Laurel & Hardy Silent Chronicles - Vol. 1" at bounding box center [813, 127] width 279 height 14
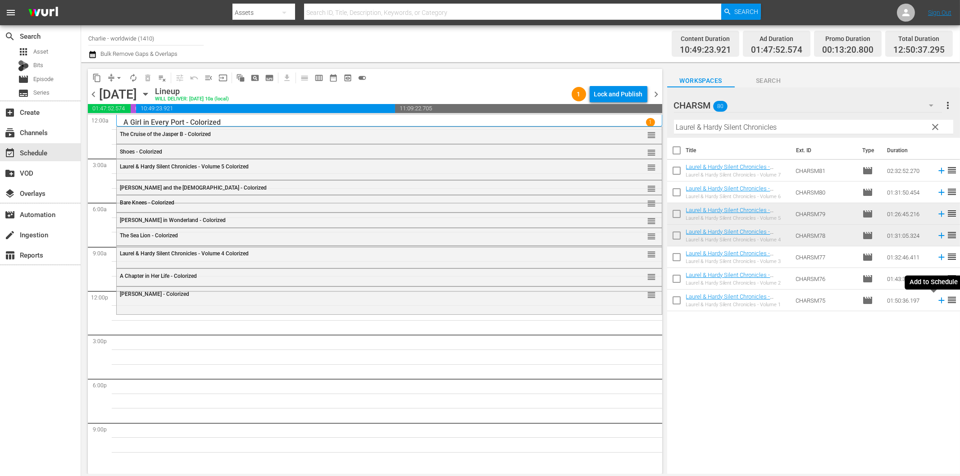
click at [936, 302] on icon at bounding box center [941, 300] width 10 height 10
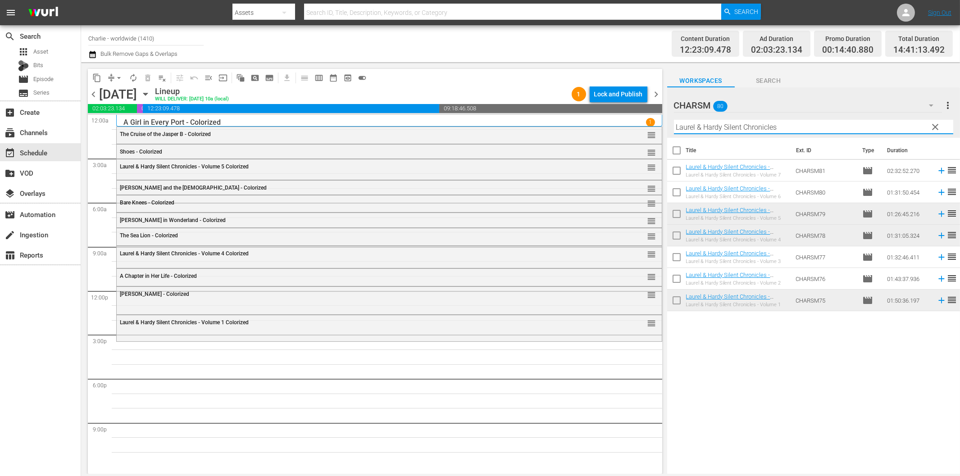
click at [789, 125] on input "Laurel & Hardy Silent Chronicles" at bounding box center [813, 127] width 279 height 14
paste input "[PERSON_NAME] against the Authorities"
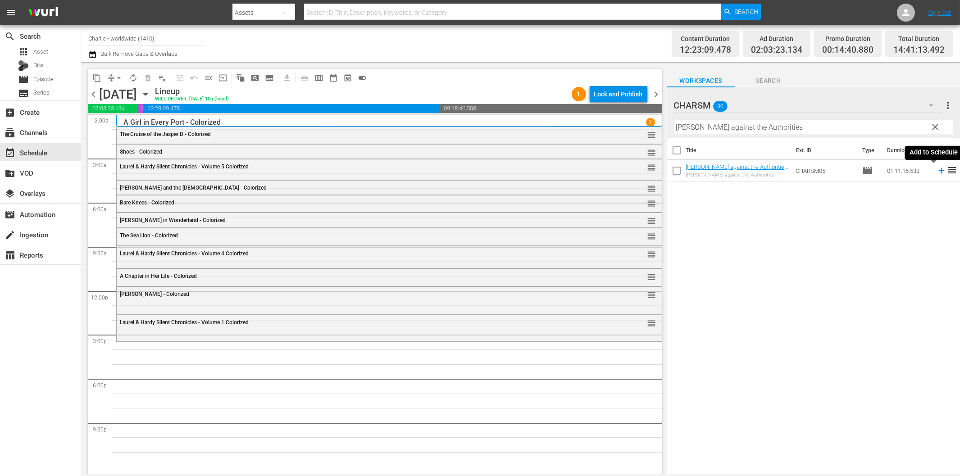
click at [936, 169] on icon at bounding box center [941, 171] width 10 height 10
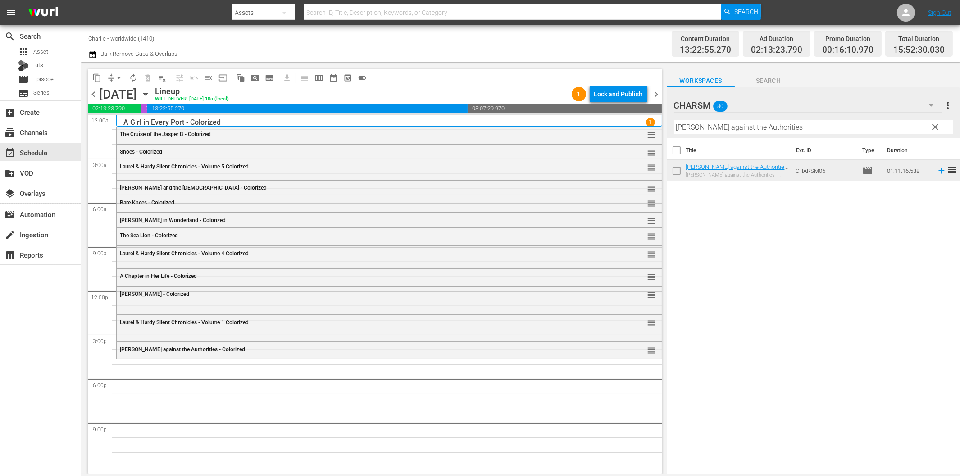
click at [803, 132] on input "[PERSON_NAME] against the Authorities" at bounding box center [813, 127] width 279 height 14
paste input "Wagon Track"
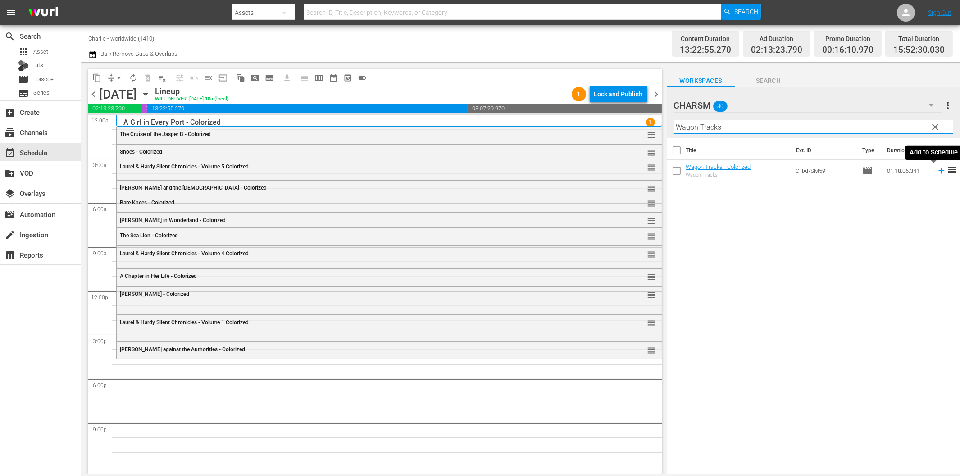
click at [938, 170] on icon at bounding box center [941, 171] width 6 height 6
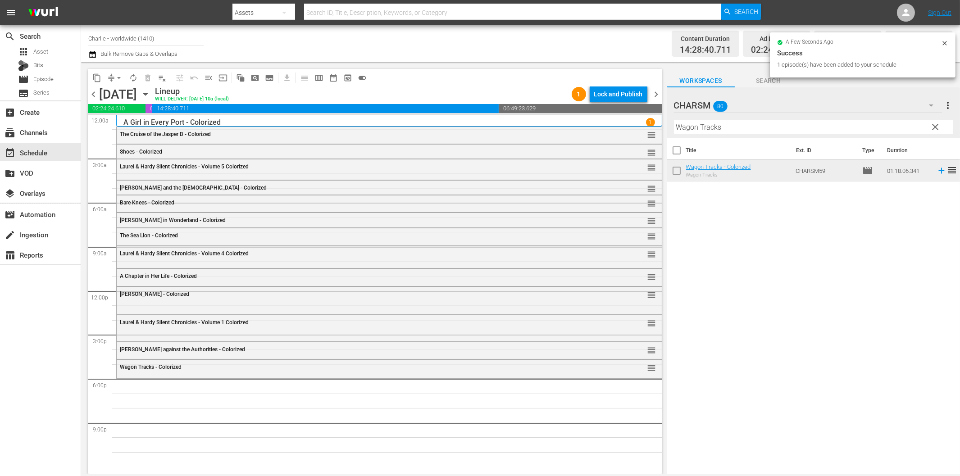
click at [729, 129] on input "Wagon Tracks" at bounding box center [813, 127] width 279 height 14
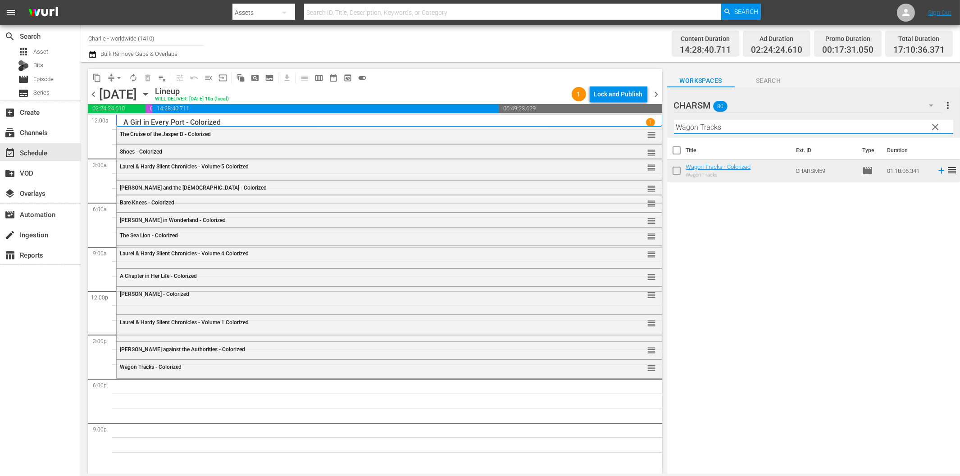
paste input "The Idol Dancer"
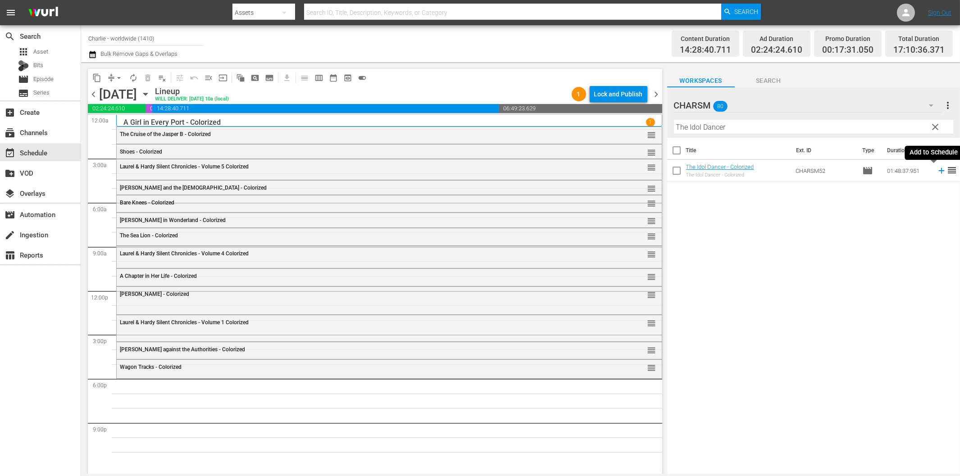
click at [936, 172] on icon at bounding box center [941, 171] width 10 height 10
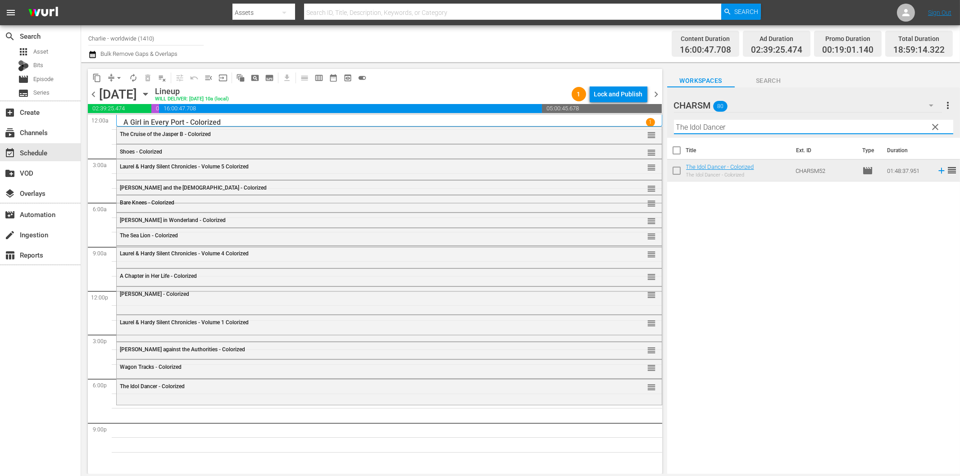
drag, startPoint x: 755, startPoint y: 123, endPoint x: 767, endPoint y: 129, distance: 13.3
click at [755, 123] on input "The Idol Dancer" at bounding box center [813, 127] width 279 height 14
paste input "[PERSON_NAME] at Work - Volume Two"
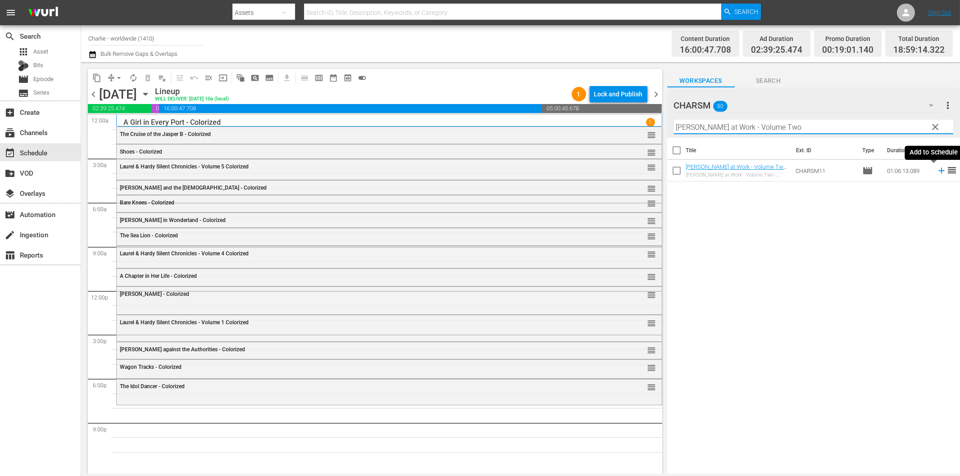
click at [936, 173] on icon at bounding box center [941, 171] width 10 height 10
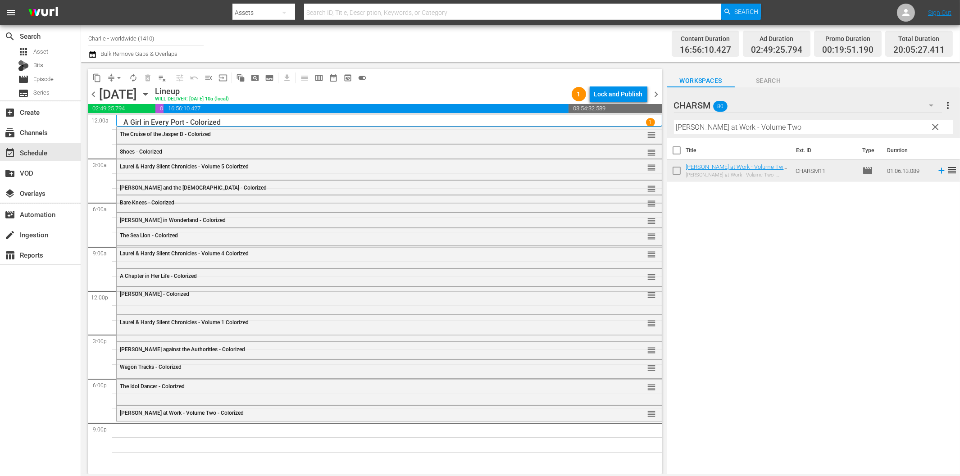
click at [744, 124] on input "[PERSON_NAME] at Work - Volume Two" at bounding box center [813, 127] width 279 height 14
paste input "The Phantom of the Opera"
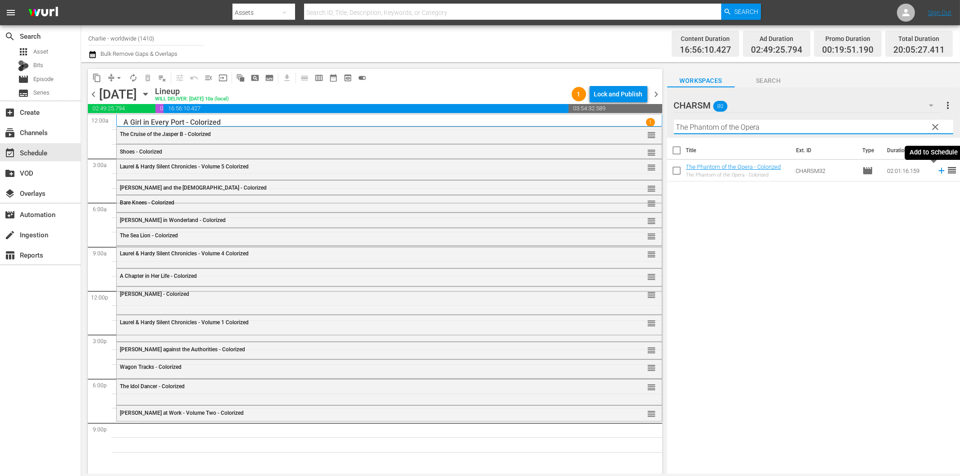
click at [936, 172] on icon at bounding box center [941, 171] width 10 height 10
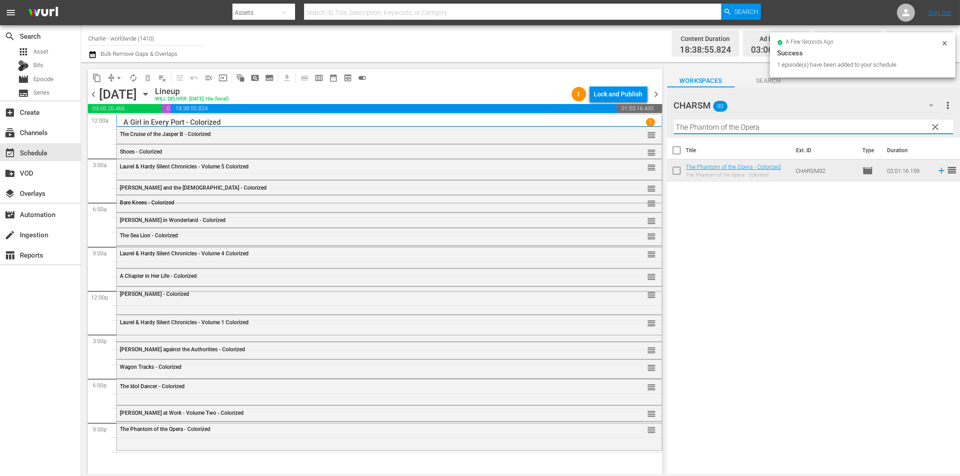
click at [752, 127] on input "The Phantom of the Opera" at bounding box center [813, 127] width 279 height 14
paste input "[PERSON_NAME]'s Escape"
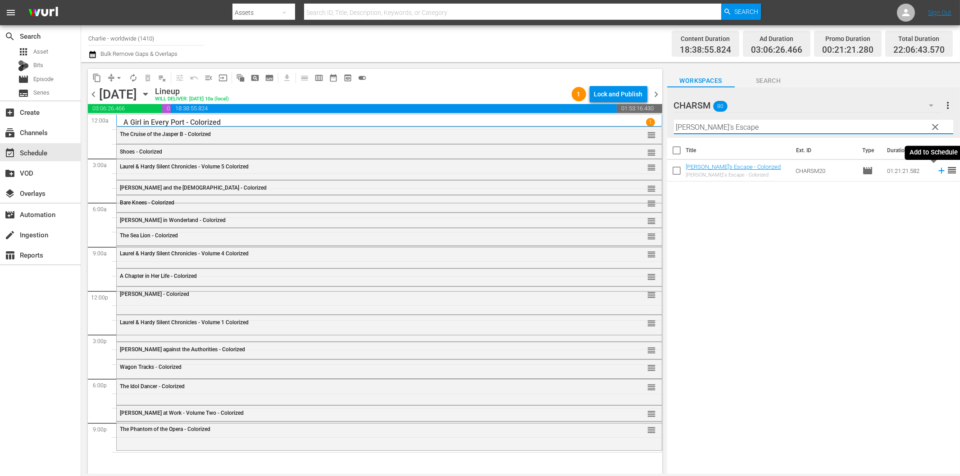
click at [936, 172] on icon at bounding box center [941, 171] width 10 height 10
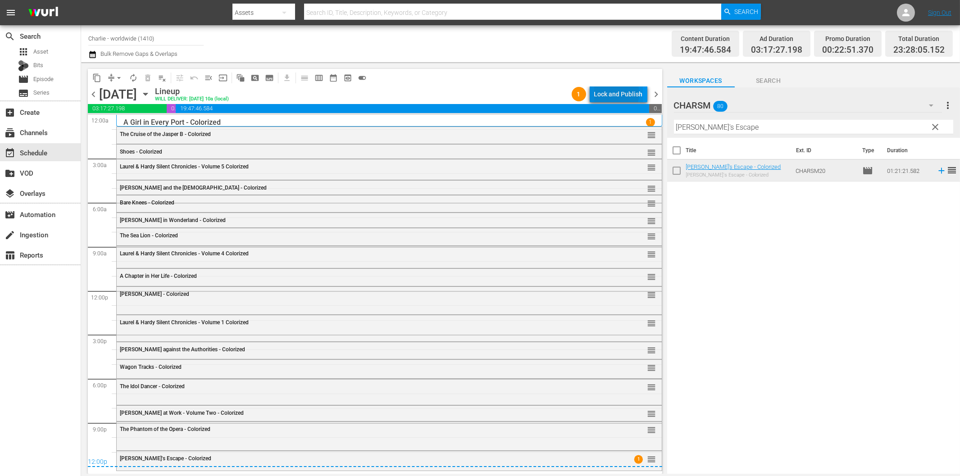
click at [614, 93] on div "Lock and Publish" at bounding box center [618, 94] width 49 height 16
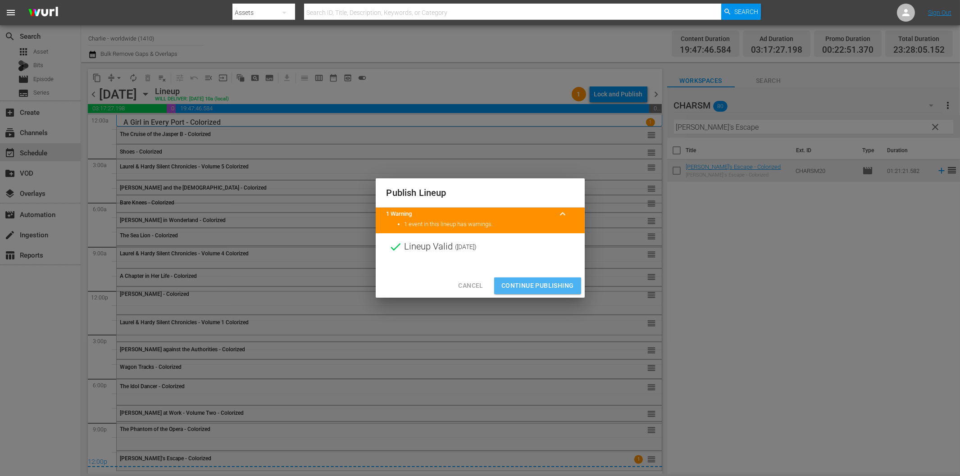
click at [545, 289] on span "Continue Publishing" at bounding box center [537, 285] width 73 height 11
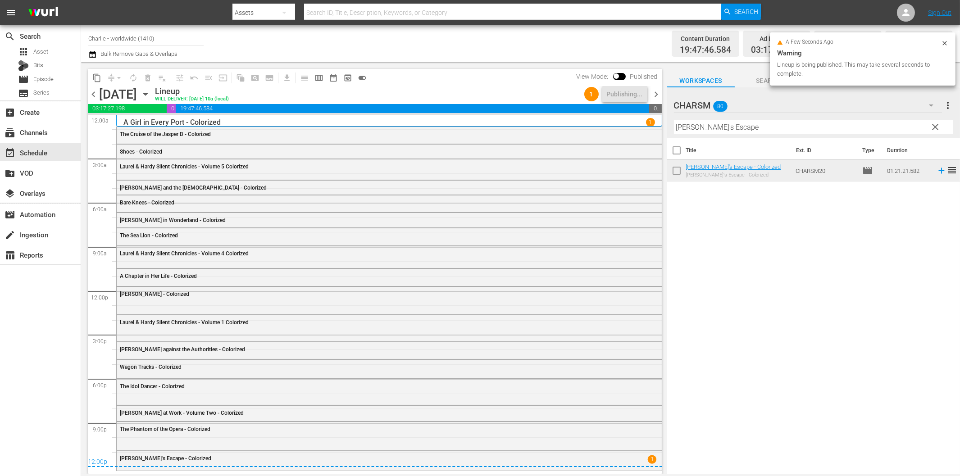
click at [659, 92] on span "chevron_right" at bounding box center [656, 94] width 11 height 11
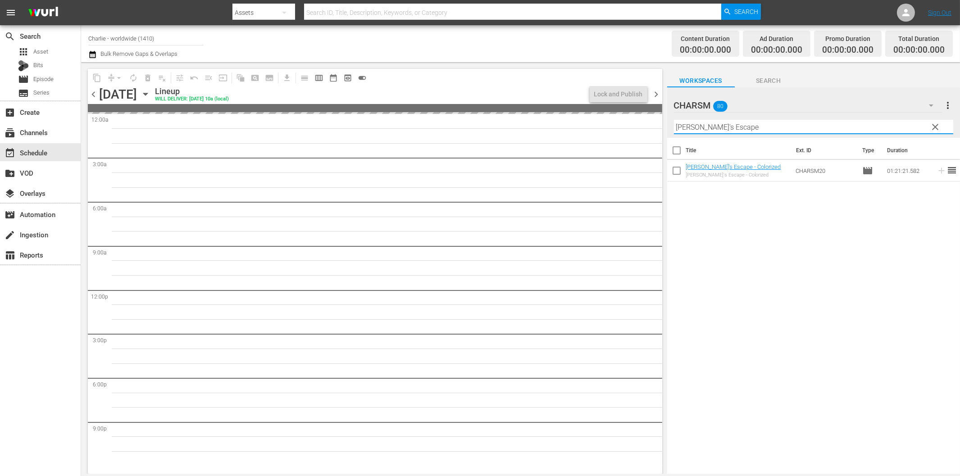
click at [714, 126] on input "[PERSON_NAME]'s Escape" at bounding box center [813, 127] width 279 height 14
paste input "The Iron Mask"
click at [659, 93] on span "chevron_right" at bounding box center [656, 94] width 11 height 11
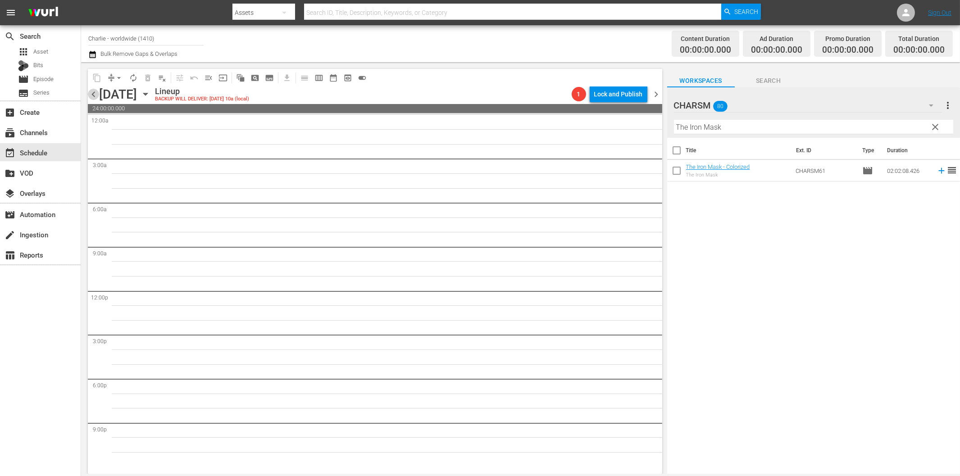
click at [96, 95] on span "chevron_left" at bounding box center [93, 94] width 11 height 11
click at [782, 131] on input "The Iron Mask" at bounding box center [813, 127] width 279 height 14
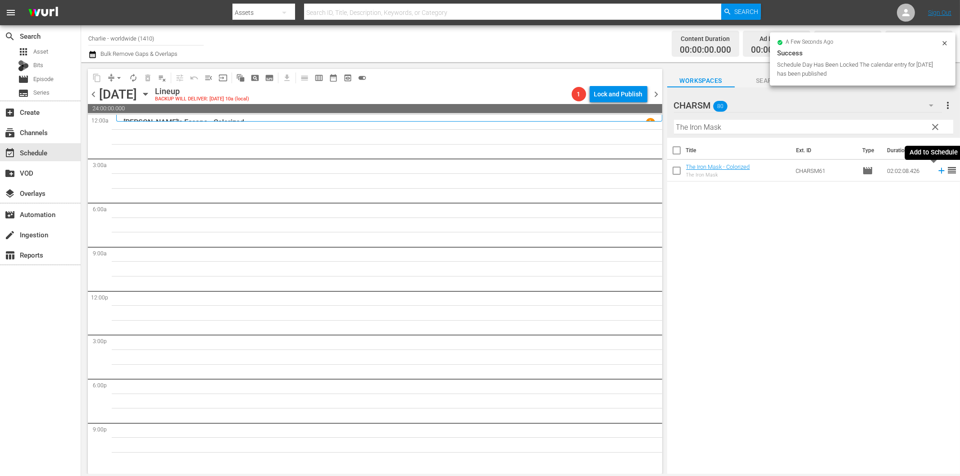
click at [938, 170] on icon at bounding box center [941, 171] width 6 height 6
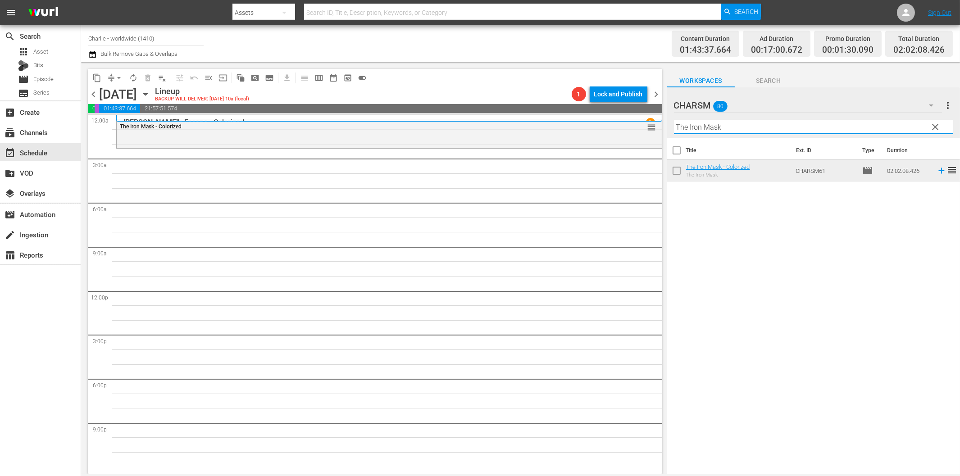
click at [763, 127] on input "The Iron Mask" at bounding box center [813, 127] width 279 height 14
paste input "[PERSON_NAME] Compilation – Part 4"
drag, startPoint x: 760, startPoint y: 129, endPoint x: 834, endPoint y: 129, distance: 73.9
click at [832, 129] on input "[PERSON_NAME] Compilation – Part 4" at bounding box center [813, 127] width 279 height 14
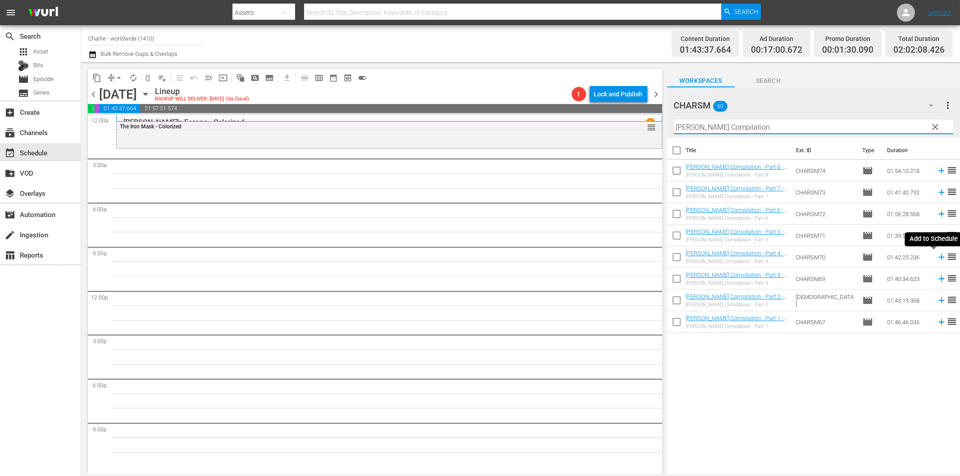
click at [936, 258] on icon at bounding box center [941, 257] width 10 height 10
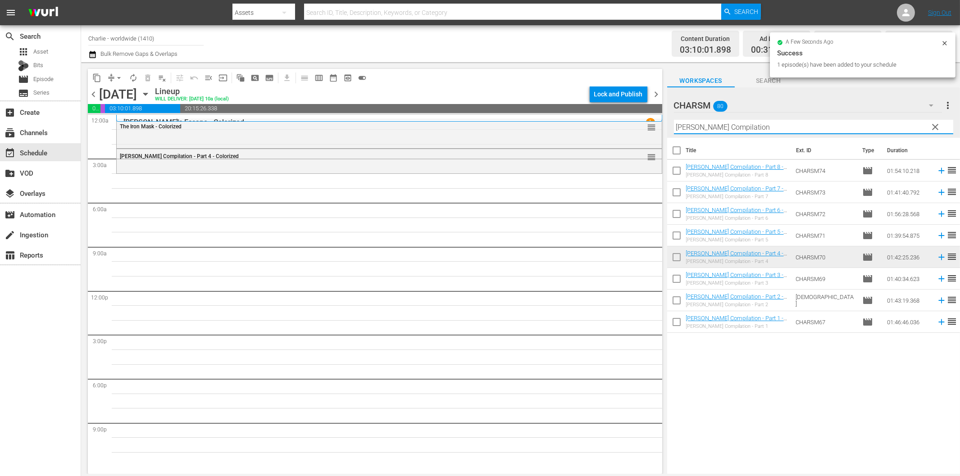
click at [746, 132] on input "[PERSON_NAME] Compilation" at bounding box center [813, 127] width 279 height 14
paste input "[PERSON_NAME] - Hot Water"
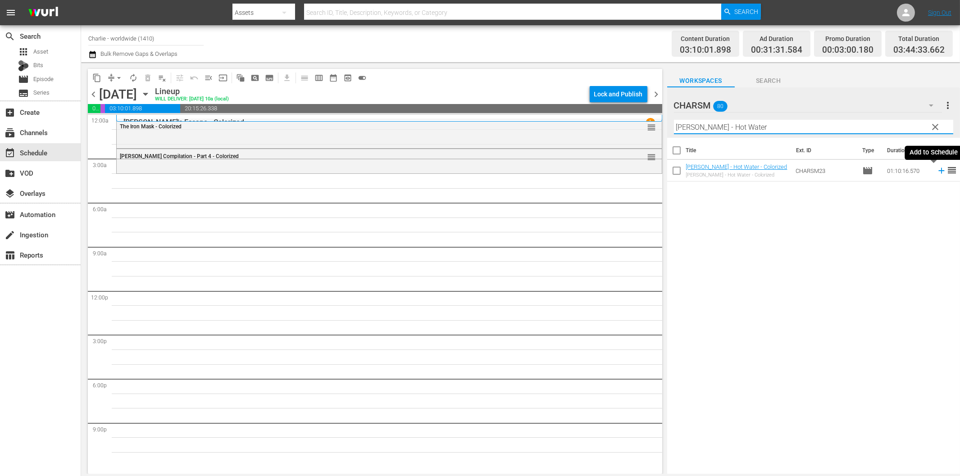
click at [936, 169] on icon at bounding box center [941, 171] width 10 height 10
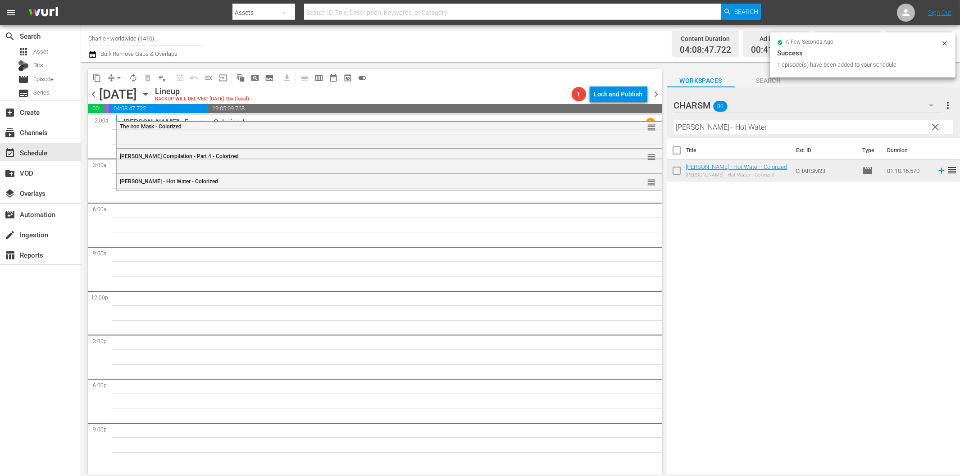
click at [790, 124] on input "[PERSON_NAME] - Hot Water" at bounding box center [813, 127] width 279 height 14
paste input "A Day in the Life of [PERSON_NAME]"
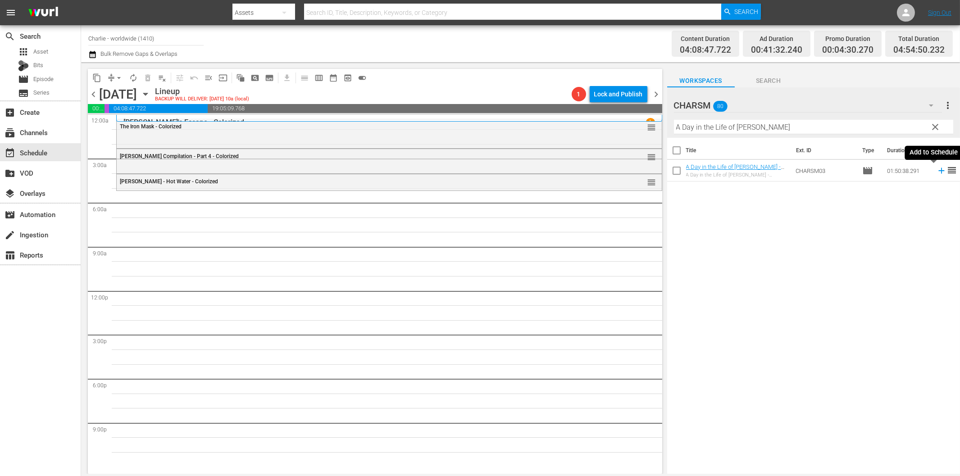
click at [938, 173] on icon at bounding box center [941, 171] width 6 height 6
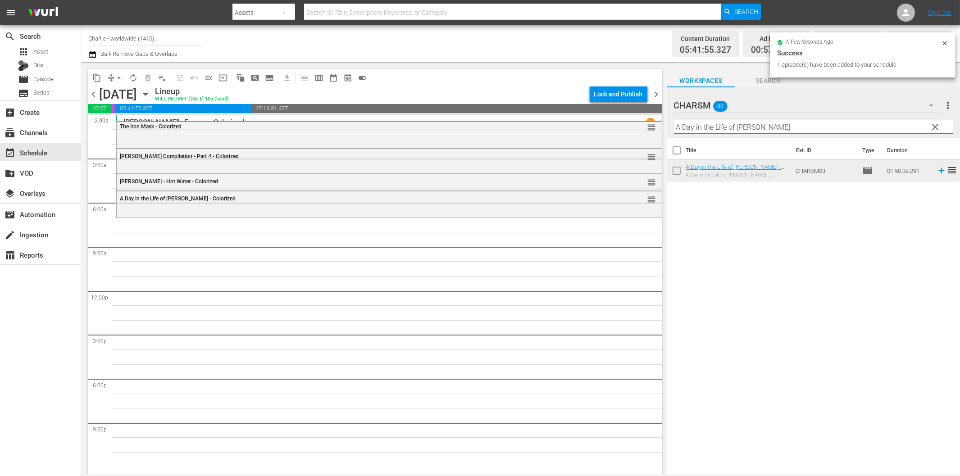
click at [737, 131] on input "A Day in the Life of [PERSON_NAME]" at bounding box center [813, 127] width 279 height 14
paste input "[PERSON_NAME]"
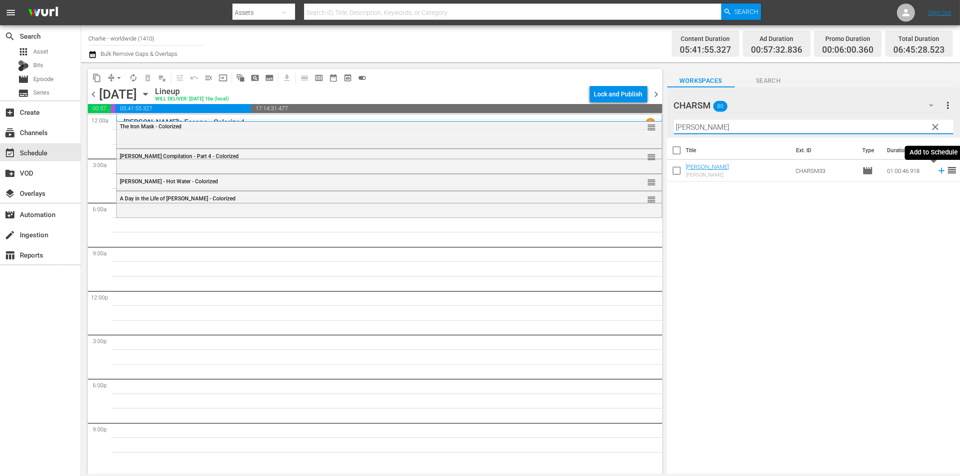
click at [938, 171] on icon at bounding box center [941, 171] width 6 height 6
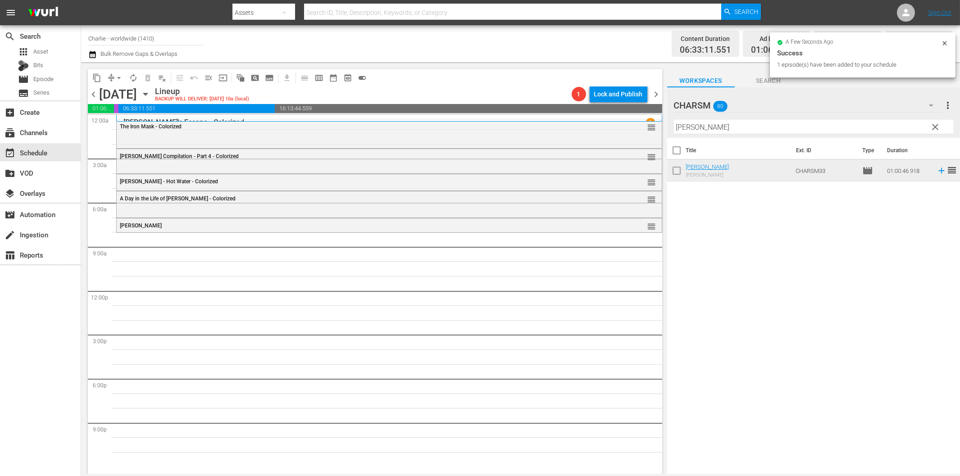
click at [732, 127] on input "[PERSON_NAME]" at bounding box center [813, 127] width 279 height 14
paste input "[PERSON_NAME] - Girl Shy"
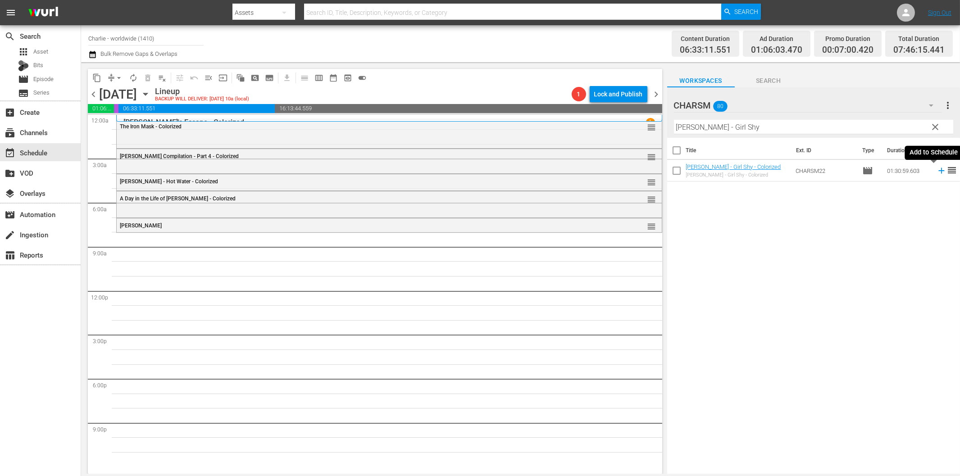
drag, startPoint x: 934, startPoint y: 173, endPoint x: 909, endPoint y: 177, distance: 25.5
click at [936, 173] on icon at bounding box center [941, 171] width 10 height 10
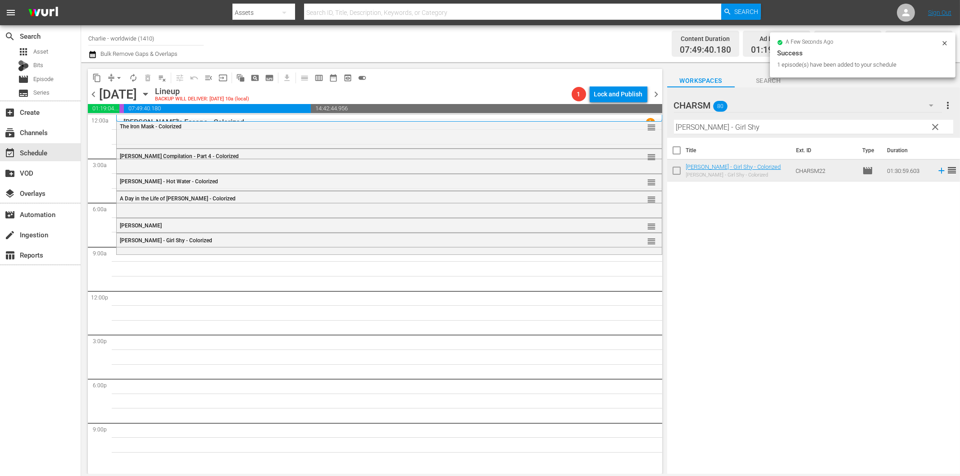
click at [747, 126] on input "[PERSON_NAME] - Girl Shy" at bounding box center [813, 127] width 279 height 14
paste input "[PERSON_NAME] Compilation - Part 1"
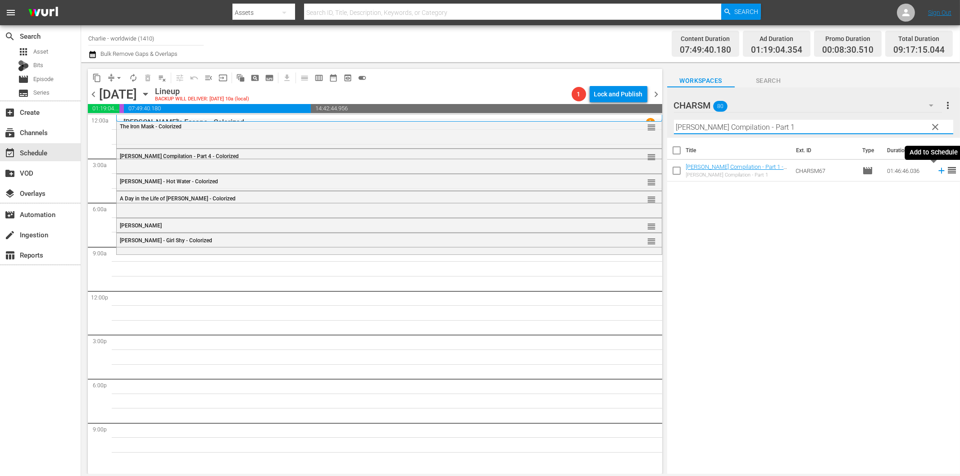
click at [936, 168] on icon at bounding box center [941, 171] width 10 height 10
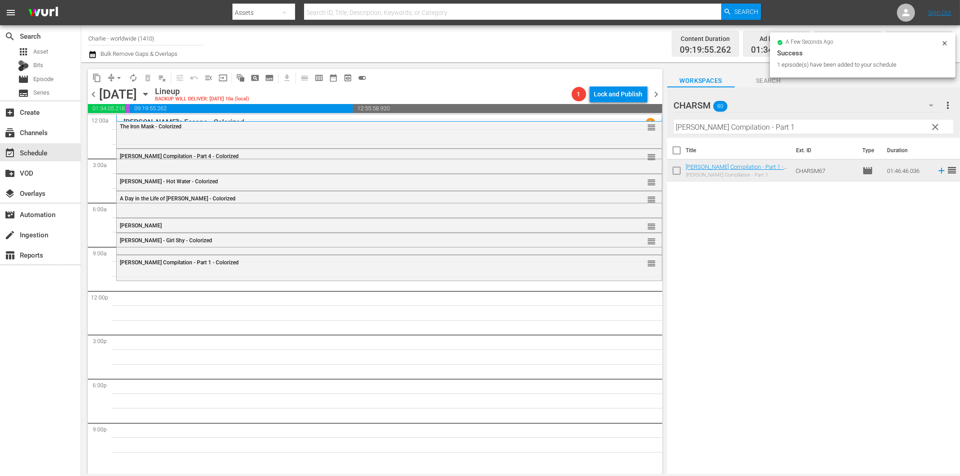
click at [740, 125] on input "[PERSON_NAME] Compilation - Part 1" at bounding box center [813, 127] width 279 height 14
paste input "[PERSON_NAME] the Hitchhiker"
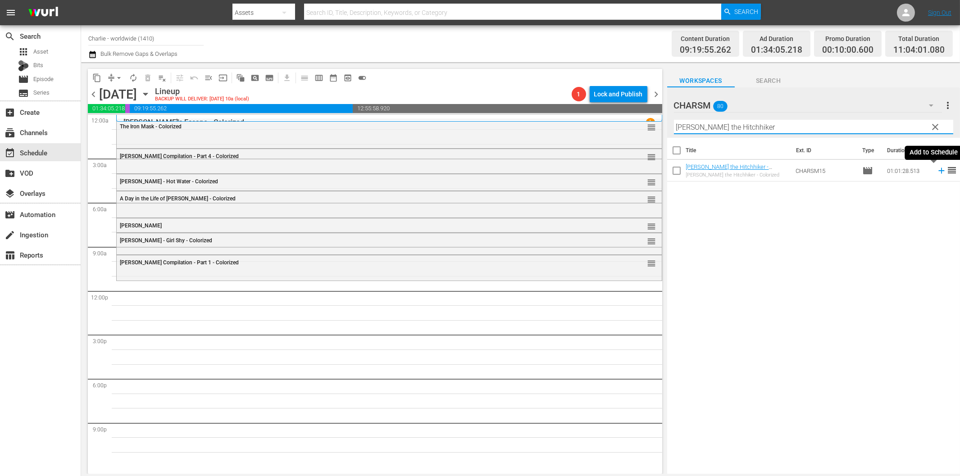
click at [936, 173] on icon at bounding box center [941, 171] width 10 height 10
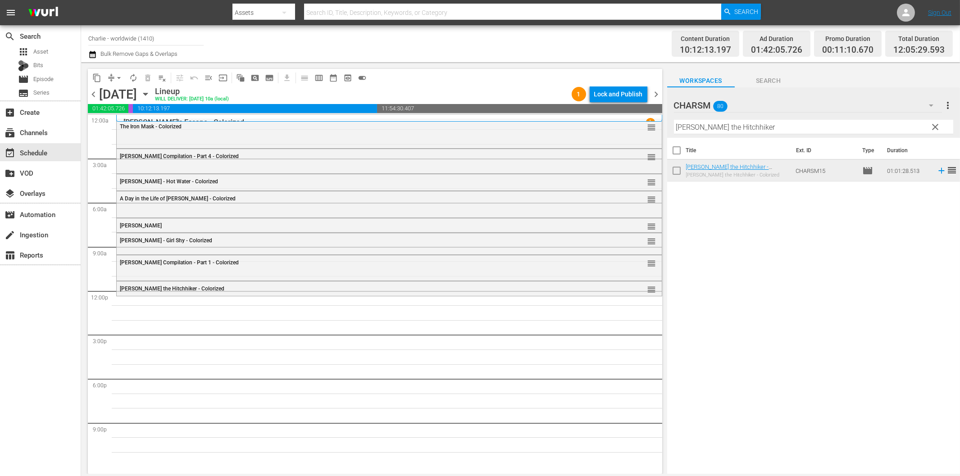
click at [723, 127] on input "[PERSON_NAME] the Hitchhiker" at bounding box center [813, 127] width 279 height 14
paste input "'s Conflicts"
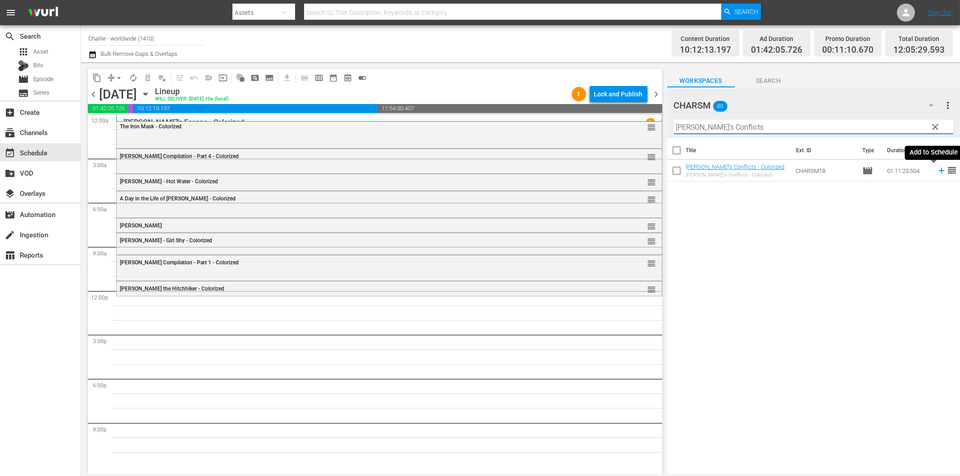
click at [936, 169] on icon at bounding box center [941, 171] width 10 height 10
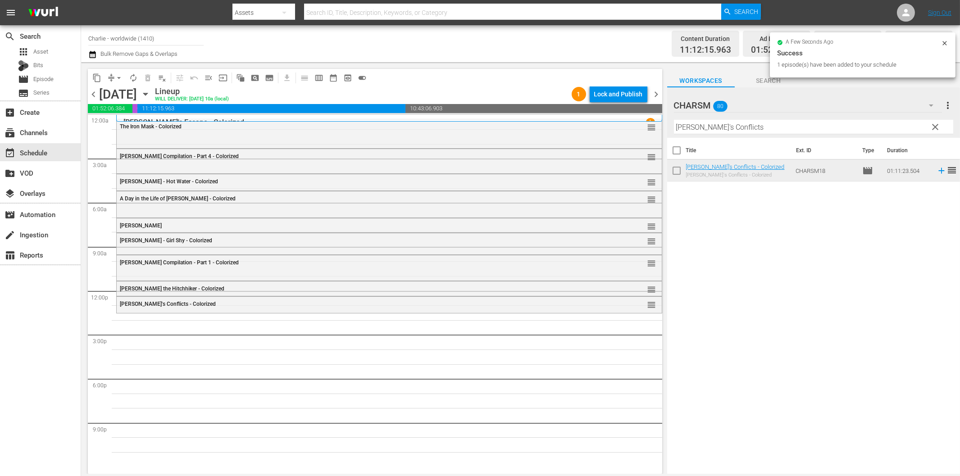
click at [727, 127] on input "[PERSON_NAME]'s Conflicts" at bounding box center [813, 127] width 279 height 14
paste input "at Work - Volume Three"
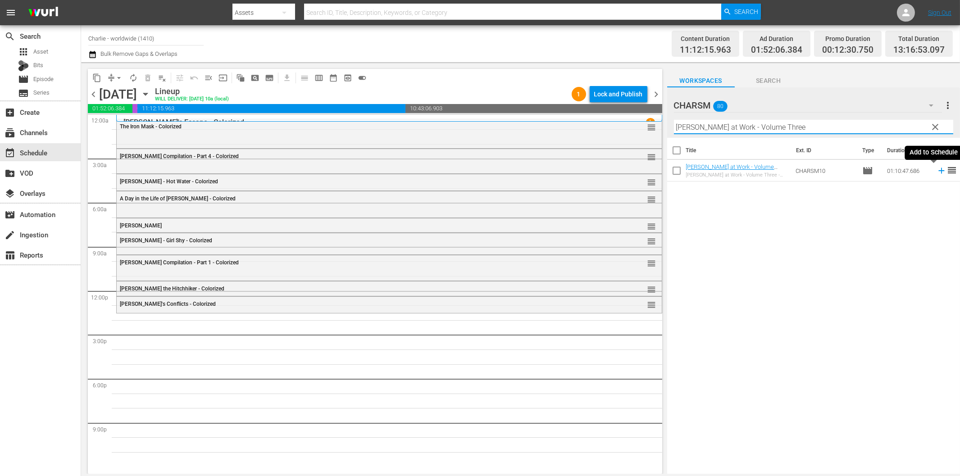
click at [938, 171] on icon at bounding box center [941, 171] width 6 height 6
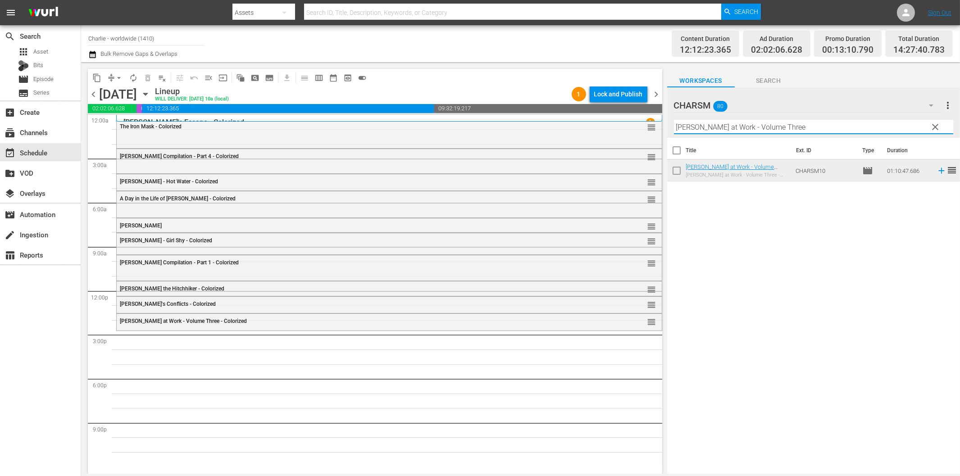
click at [724, 123] on input "[PERSON_NAME] at Work - Volume Three" at bounding box center [813, 127] width 279 height 14
paste input "[PERSON_NAME] Compilation – Part 5"
drag, startPoint x: 772, startPoint y: 127, endPoint x: 836, endPoint y: 135, distance: 64.9
click at [832, 124] on input "[PERSON_NAME] Compilation – Part 5" at bounding box center [813, 127] width 279 height 14
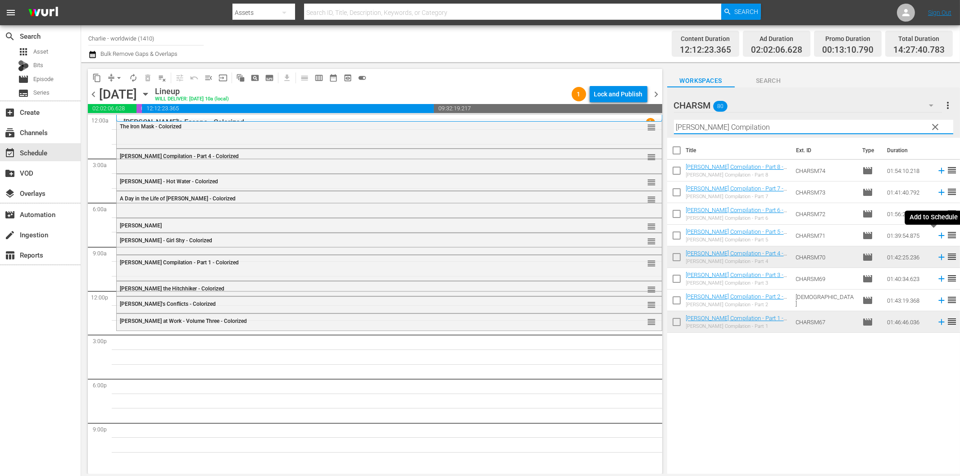
click at [936, 236] on icon at bounding box center [941, 236] width 10 height 10
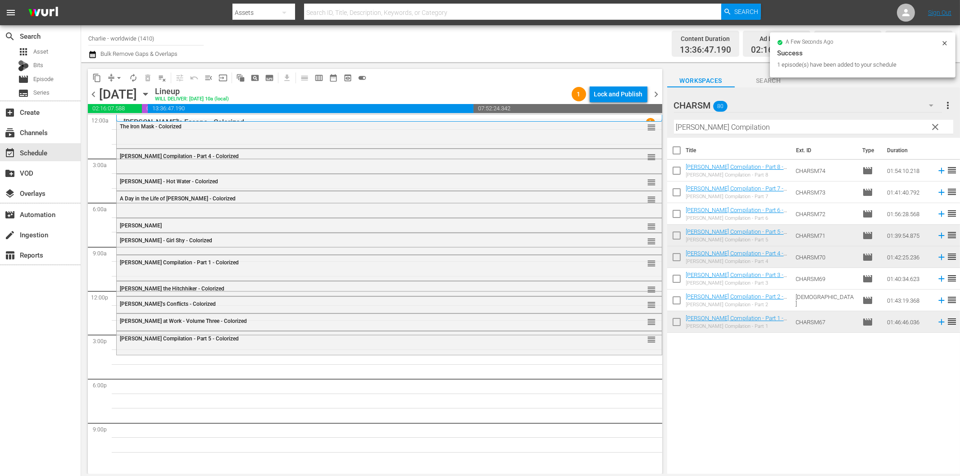
click at [769, 123] on input "[PERSON_NAME] Compilation" at bounding box center [813, 127] width 279 height 14
paste input "The Charlata"
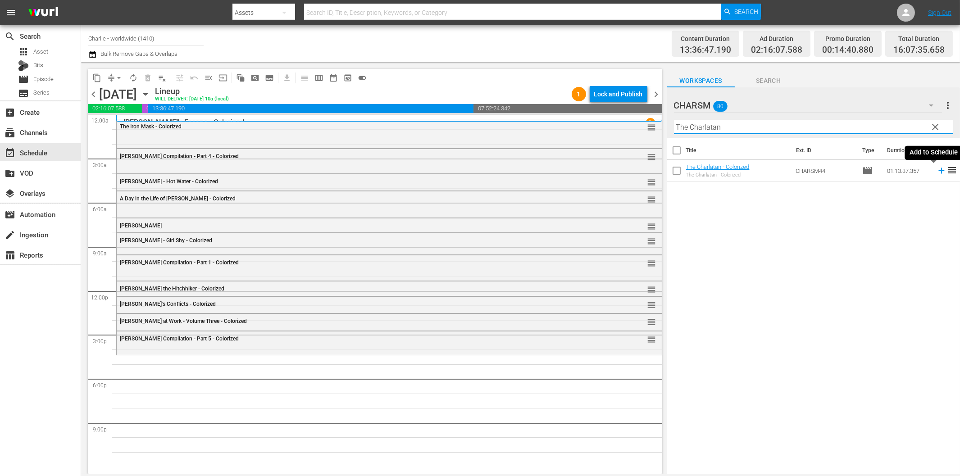
click at [938, 171] on icon at bounding box center [941, 171] width 6 height 6
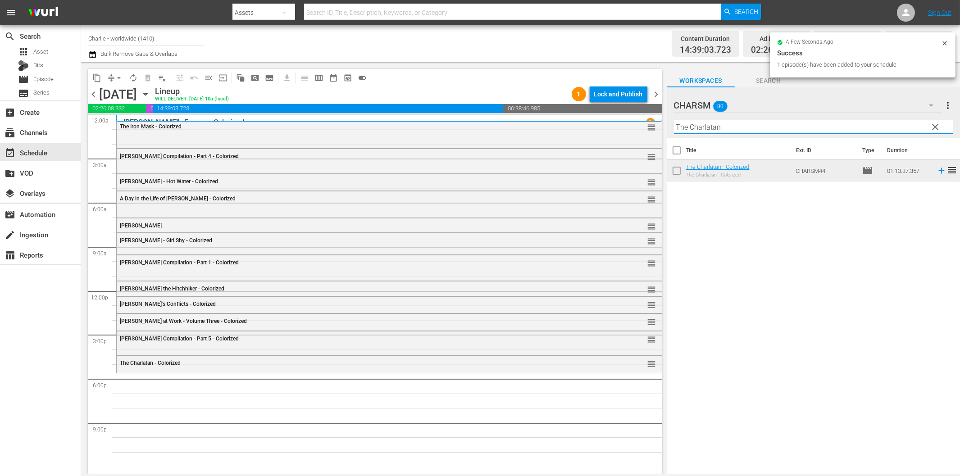
click at [731, 123] on input "The Charlatan" at bounding box center [813, 127] width 279 height 14
paste input "Hungarian Rhapsody"
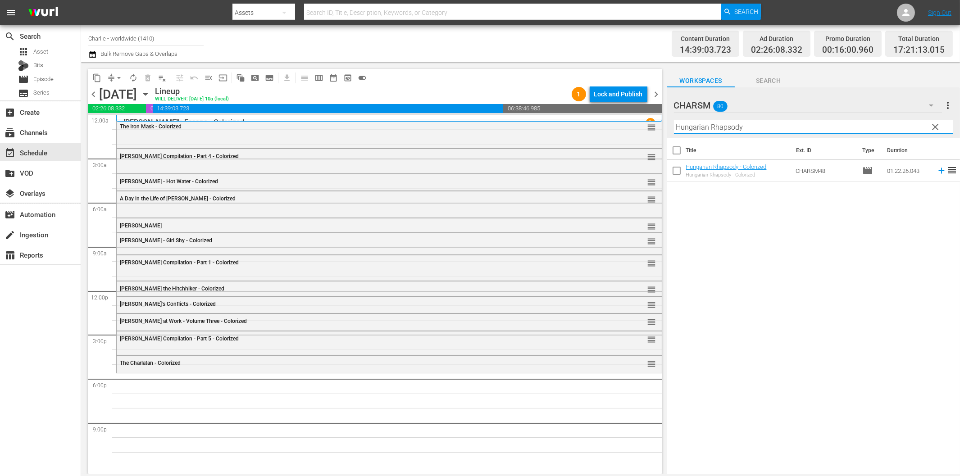
click at [933, 164] on td at bounding box center [940, 171] width 14 height 22
click at [946, 170] on span "reorder" at bounding box center [951, 170] width 11 height 11
click at [938, 170] on icon at bounding box center [941, 171] width 6 height 6
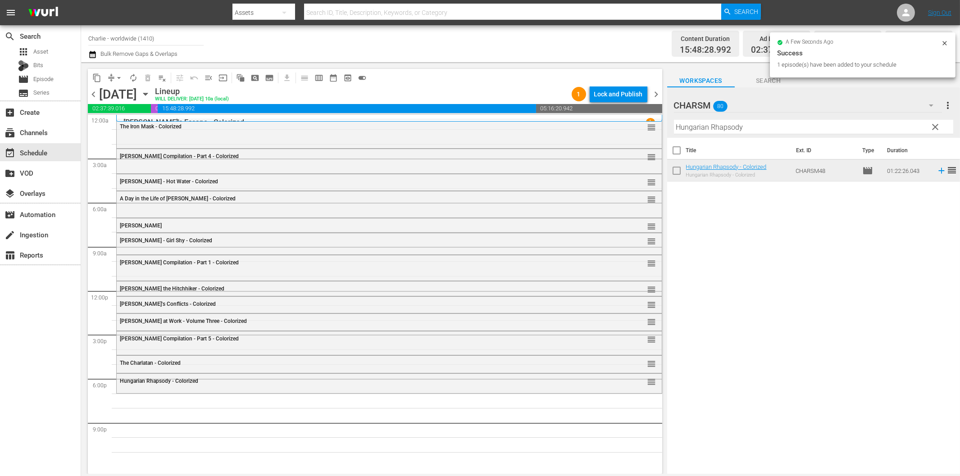
click at [786, 128] on input "Hungarian Rhapsody" at bounding box center [813, 127] width 279 height 14
paste input "[PERSON_NAME] at Sea"
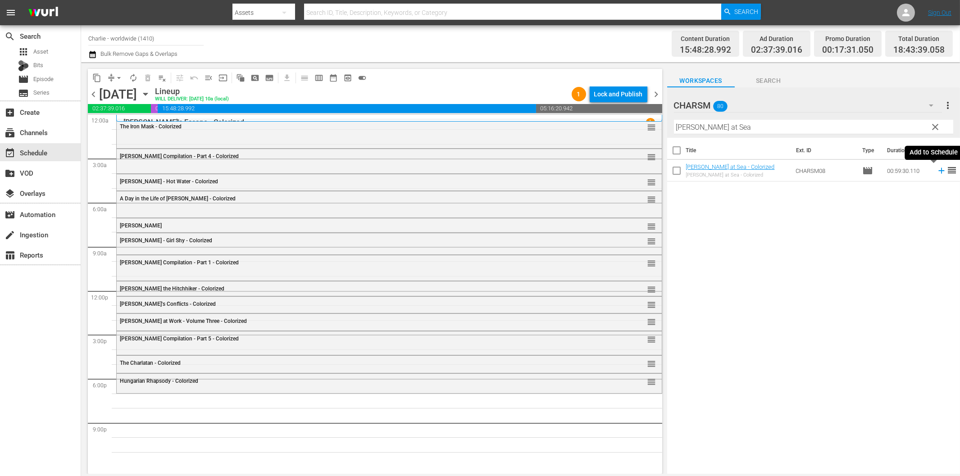
click at [938, 170] on icon at bounding box center [941, 171] width 6 height 6
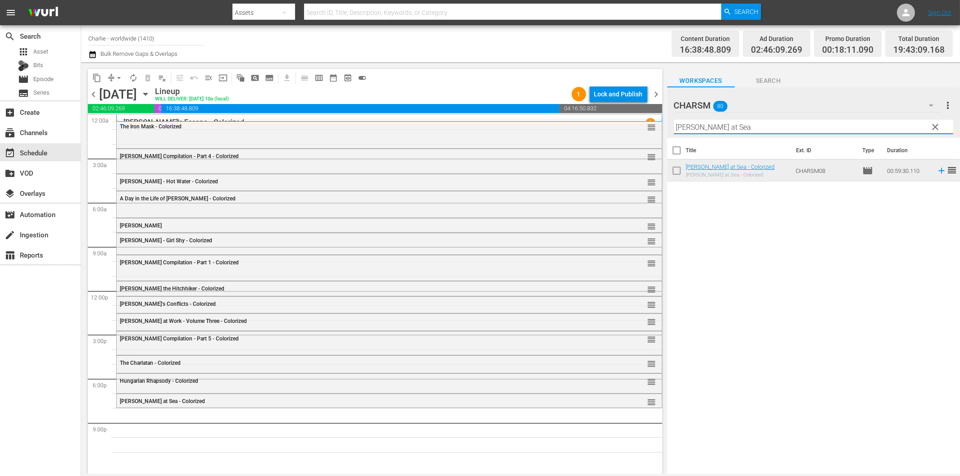
click at [726, 124] on input "[PERSON_NAME] at Sea" at bounding box center [813, 127] width 279 height 14
paste input "[PERSON_NAME] Compilation – Part 6"
drag, startPoint x: 764, startPoint y: 127, endPoint x: 904, endPoint y: 132, distance: 139.7
click at [904, 132] on input "[PERSON_NAME] Compilation – Part 6" at bounding box center [813, 127] width 279 height 14
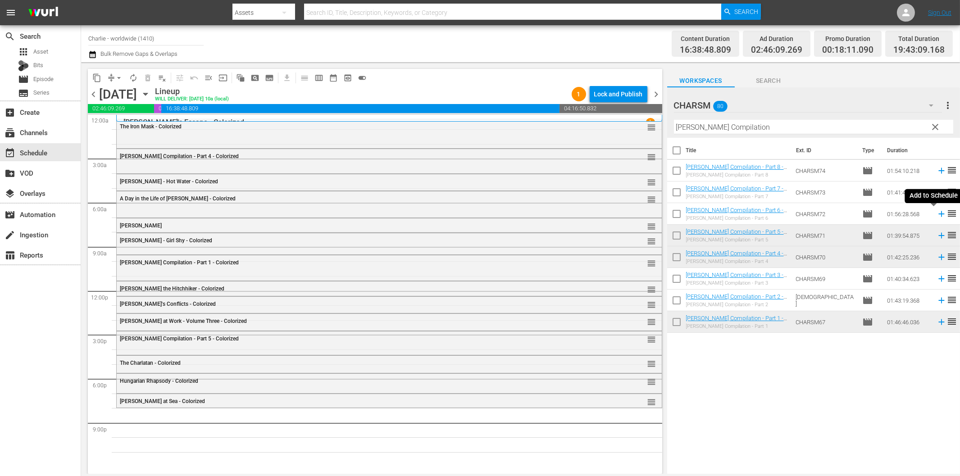
click at [936, 212] on icon at bounding box center [941, 214] width 10 height 10
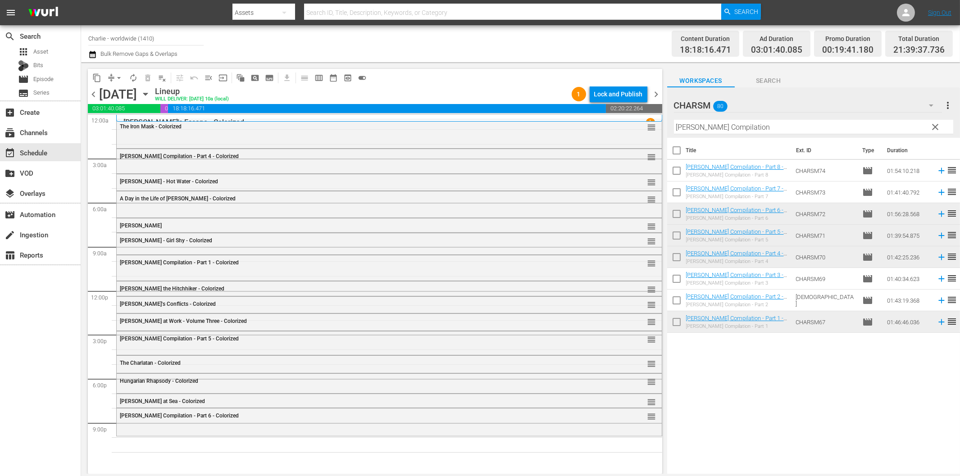
click at [741, 129] on input "[PERSON_NAME] Compilation" at bounding box center [813, 127] width 279 height 14
paste input "Laurel & Hardy Silent Chronicles - Vol. 2"
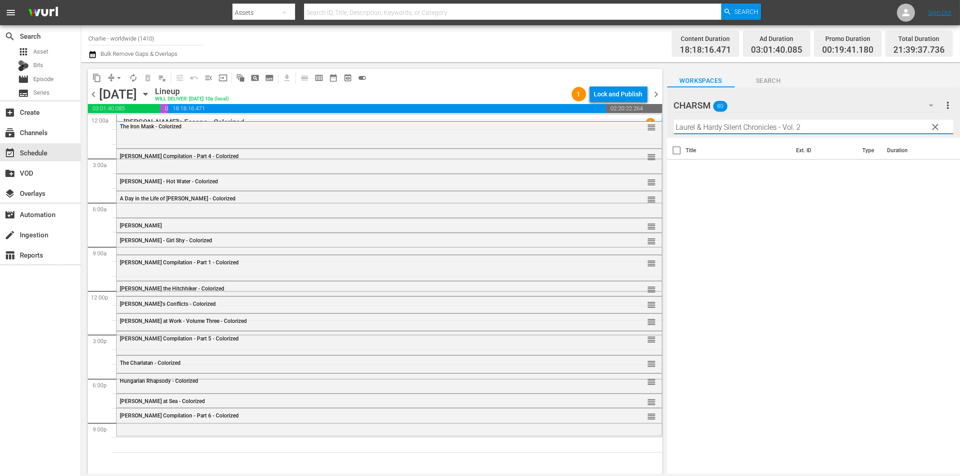
drag, startPoint x: 778, startPoint y: 127, endPoint x: 841, endPoint y: 128, distance: 62.6
click at [840, 127] on input "Laurel & Hardy Silent Chronicles - Vol. 2" at bounding box center [813, 127] width 279 height 14
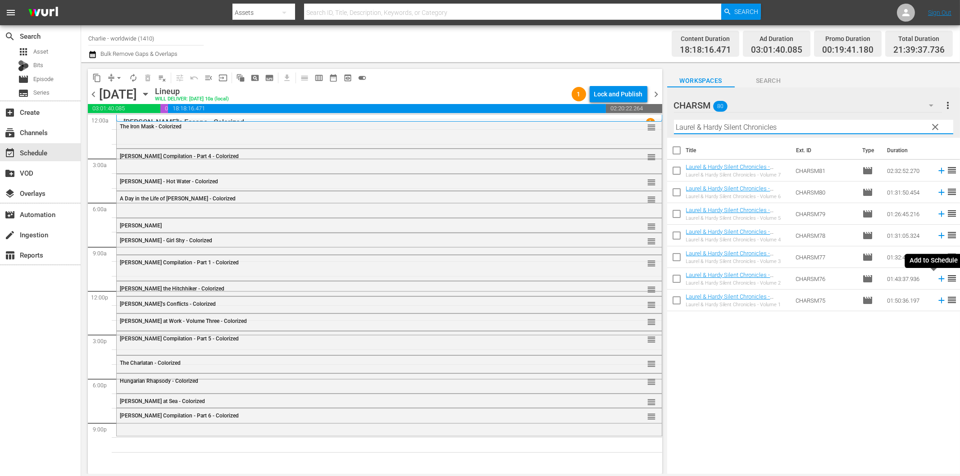
drag, startPoint x: 933, startPoint y: 278, endPoint x: 776, endPoint y: 304, distance: 159.3
click at [936, 278] on icon at bounding box center [941, 279] width 10 height 10
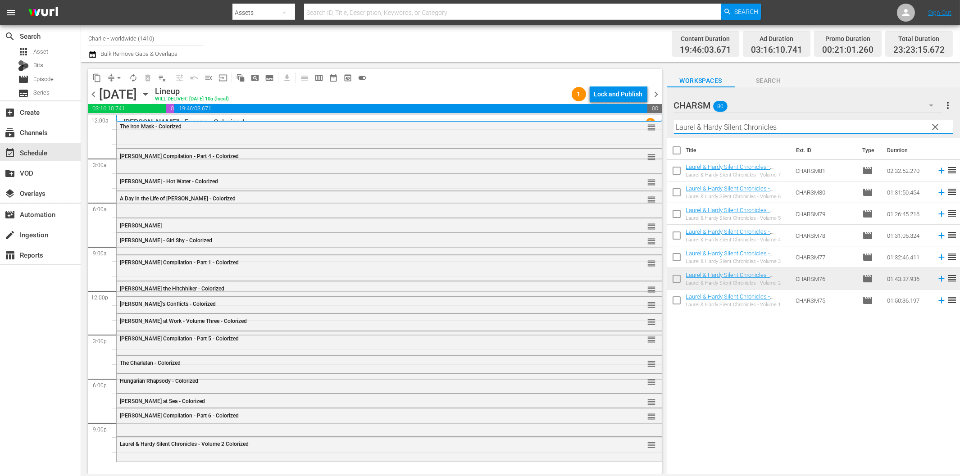
drag, startPoint x: 727, startPoint y: 123, endPoint x: 742, endPoint y: 128, distance: 15.8
click at [730, 123] on input "Laurel & Hardy Silent Chronicles" at bounding box center [813, 127] width 279 height 14
paste input "[PERSON_NAME]'s Day at the Opera"
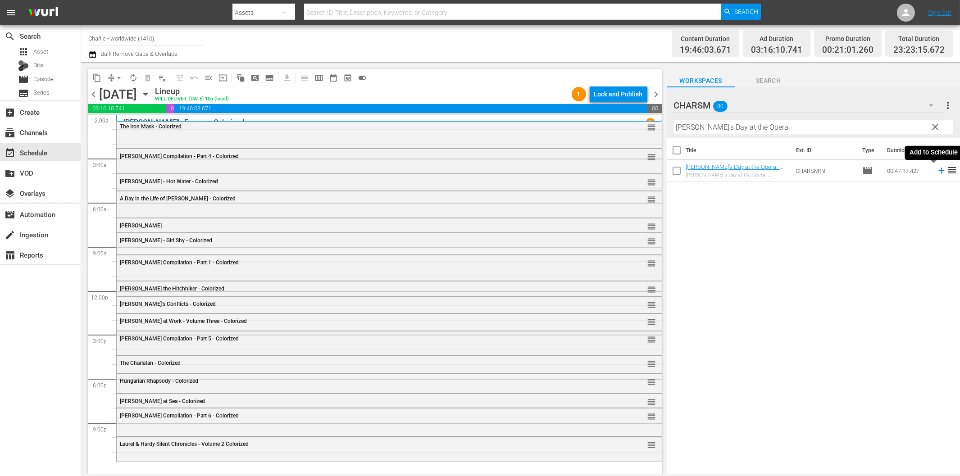
click at [936, 173] on icon at bounding box center [941, 171] width 10 height 10
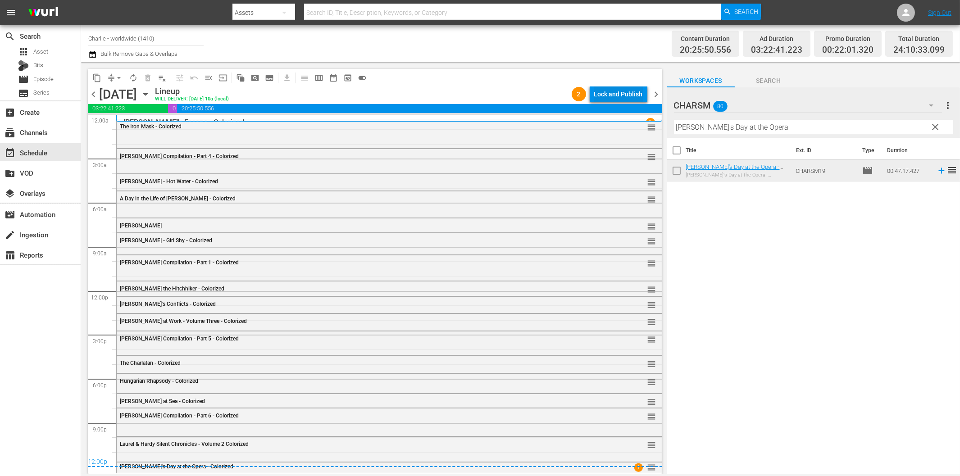
click at [631, 95] on div "Lock and Publish" at bounding box center [618, 94] width 49 height 16
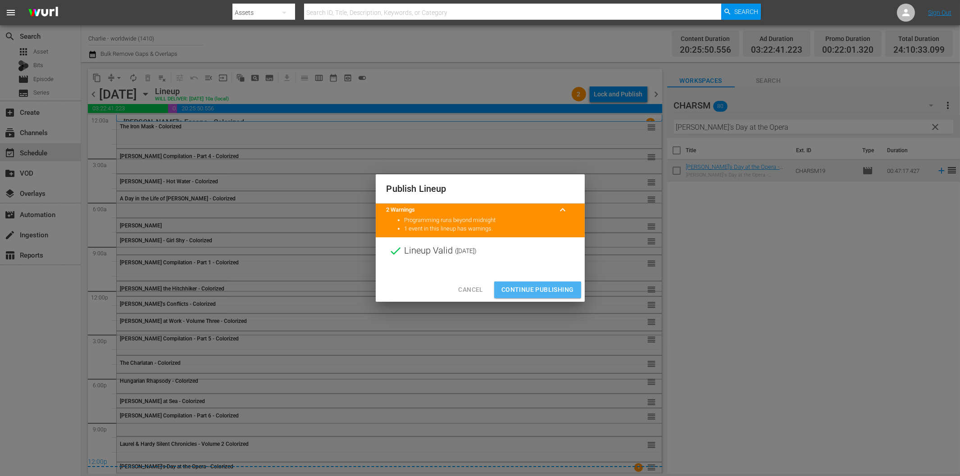
click at [551, 289] on span "Continue Publishing" at bounding box center [537, 289] width 73 height 11
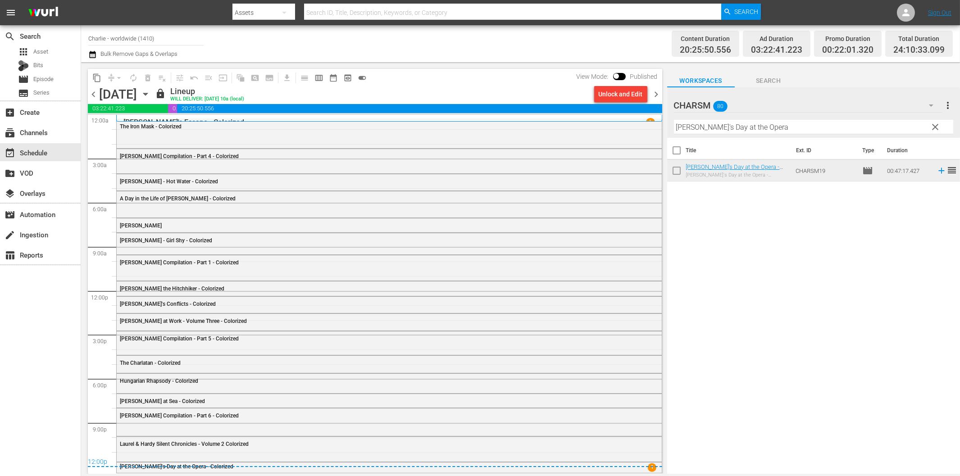
click at [659, 91] on span "chevron_right" at bounding box center [656, 94] width 11 height 11
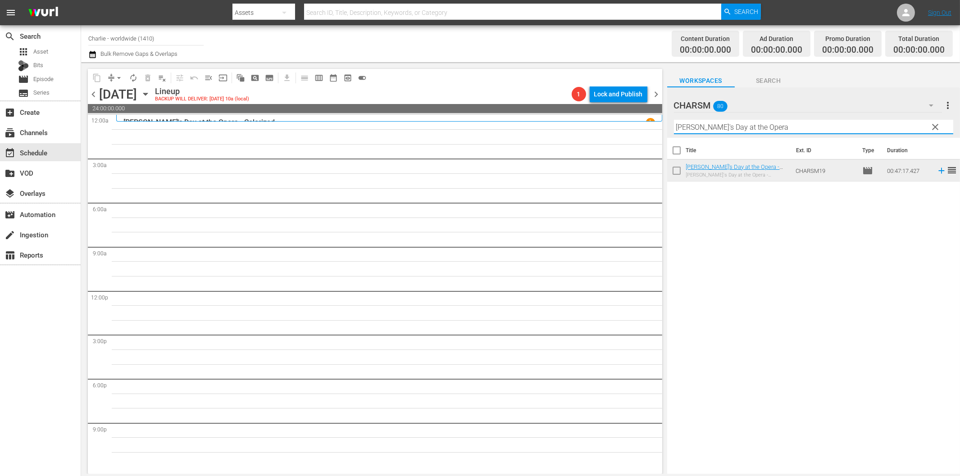
click at [705, 126] on input "[PERSON_NAME]'s Day at the Opera" at bounding box center [813, 127] width 279 height 14
paste input "The House of Shame"
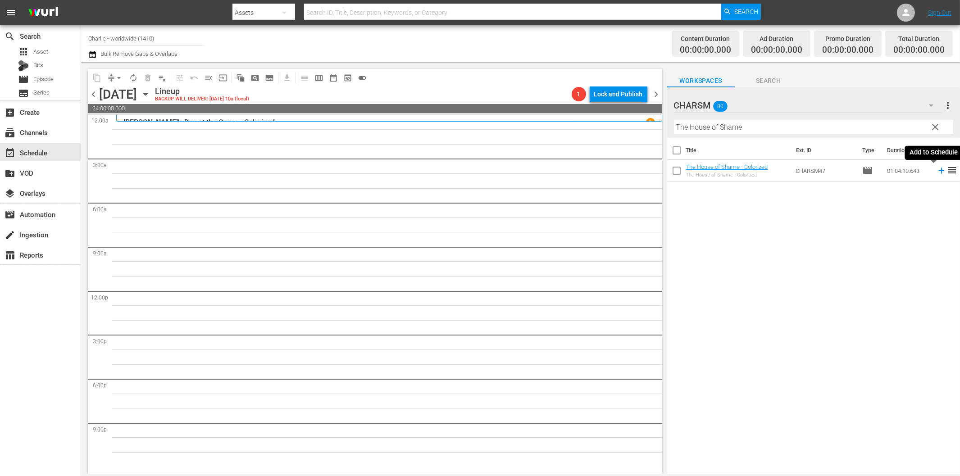
click at [936, 170] on icon at bounding box center [941, 171] width 10 height 10
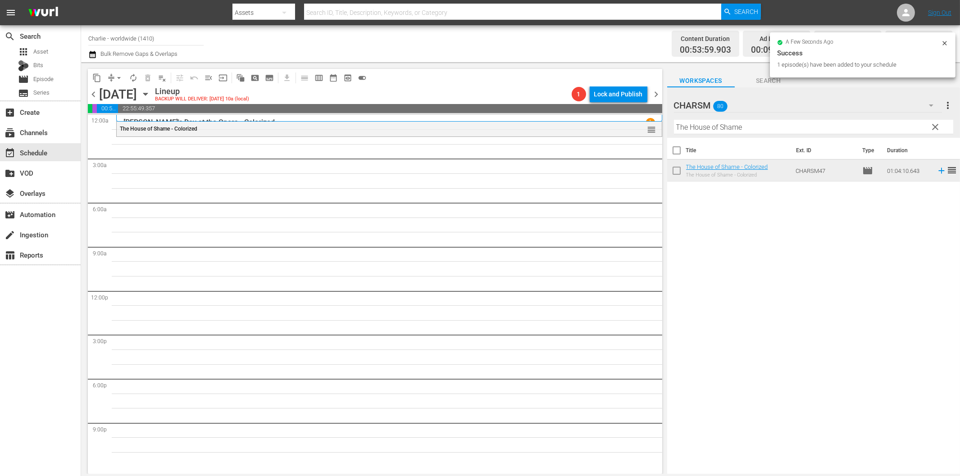
click at [796, 132] on input "The House of Shame" at bounding box center [813, 127] width 279 height 14
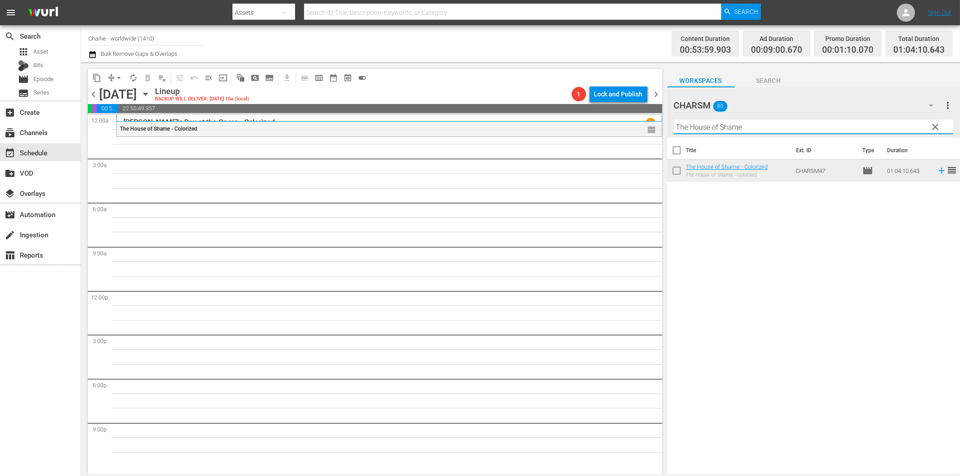
paste input "[PERSON_NAME] against the Authorities"
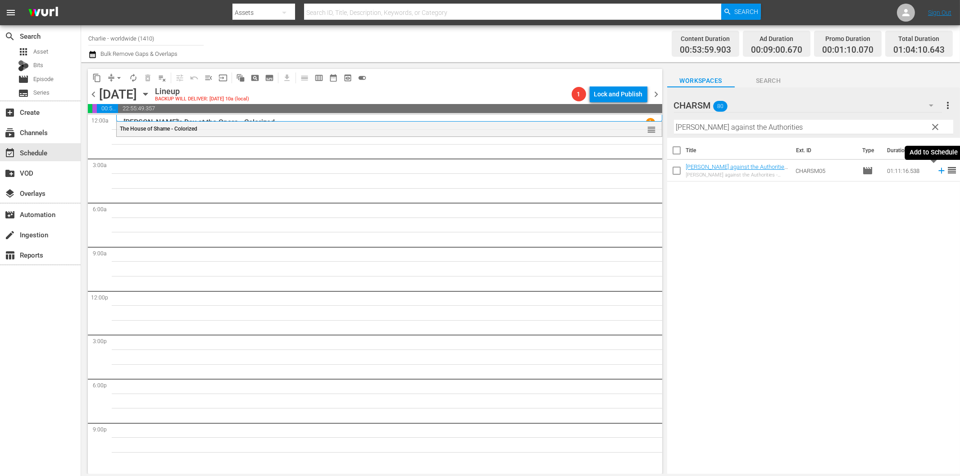
click at [938, 171] on icon at bounding box center [941, 171] width 6 height 6
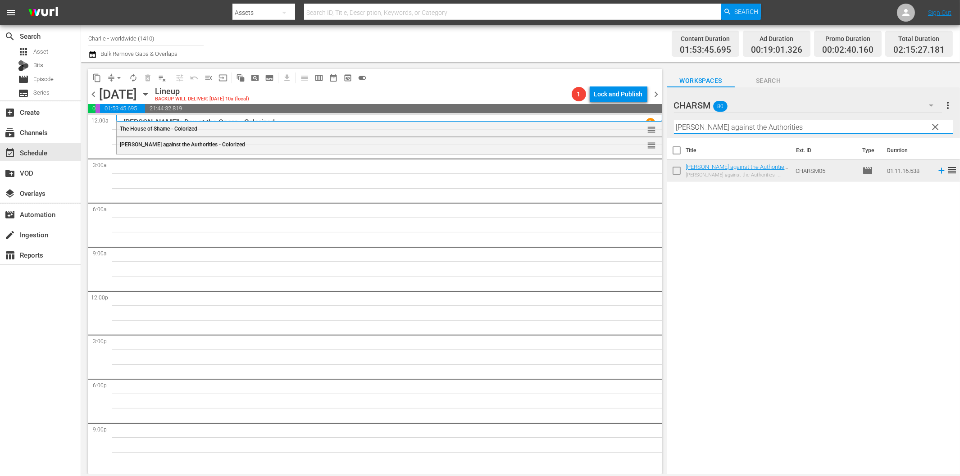
click at [818, 129] on input "[PERSON_NAME] against the Authorities" at bounding box center [813, 127] width 279 height 14
paste input "Wagon Track"
click at [936, 172] on icon at bounding box center [941, 171] width 10 height 10
click at [710, 128] on input "Wagon Tracks" at bounding box center [813, 127] width 279 height 14
paste input "The Marriage Circle"
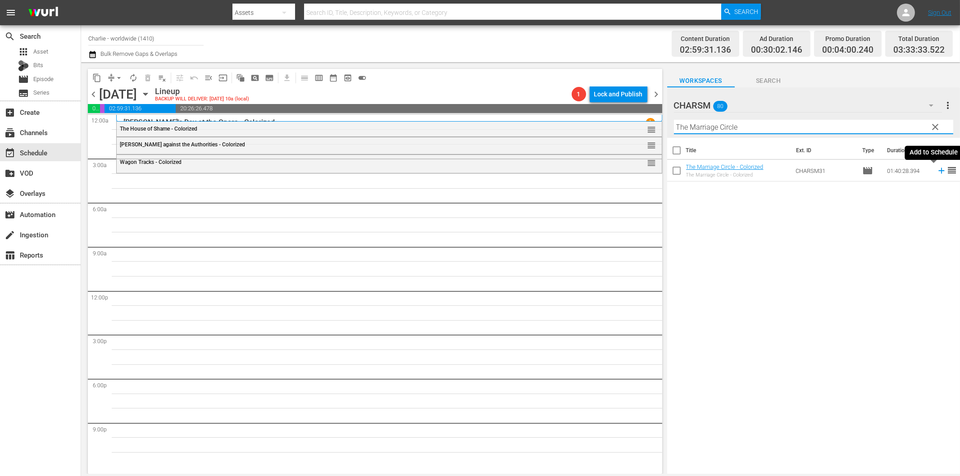
click at [936, 173] on icon at bounding box center [941, 171] width 10 height 10
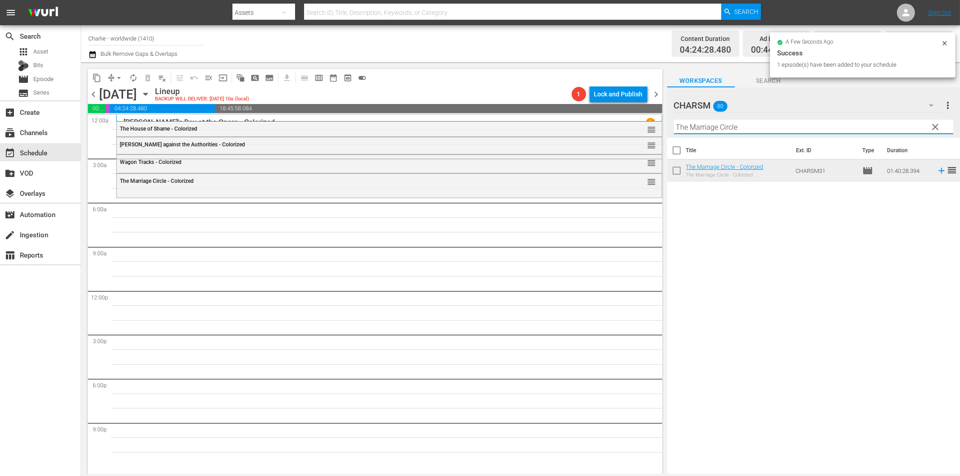
click at [723, 128] on input "The Marriage Circle" at bounding box center [813, 127] width 279 height 14
paste input "[PERSON_NAME] Compilation – Part 8"
drag, startPoint x: 763, startPoint y: 127, endPoint x: 858, endPoint y: 127, distance: 95.5
click at [858, 127] on input "[PERSON_NAME] Compilation – Part 8" at bounding box center [813, 127] width 279 height 14
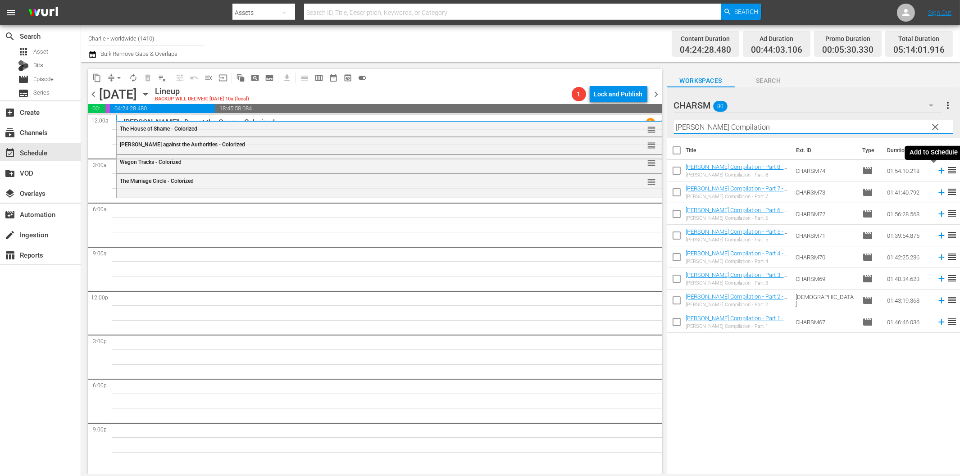
click at [936, 168] on icon at bounding box center [941, 171] width 10 height 10
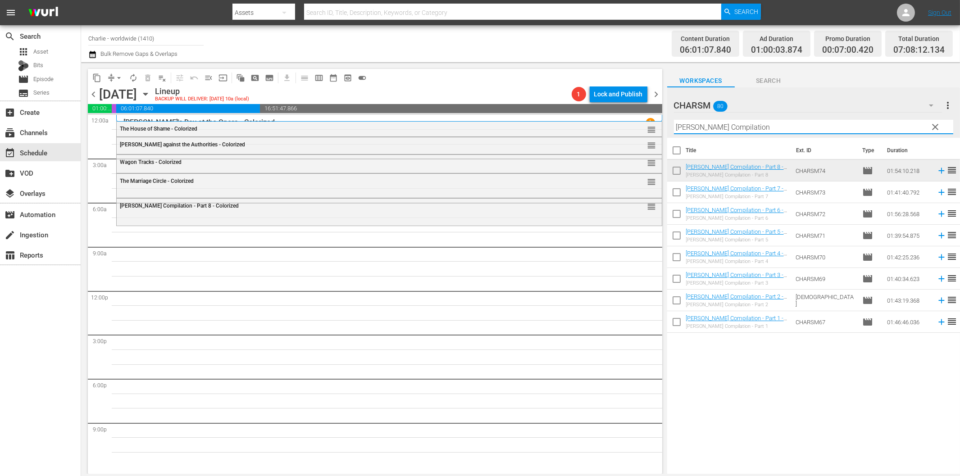
click at [757, 125] on input "[PERSON_NAME] Compilation" at bounding box center [813, 127] width 279 height 14
paste input "[PERSON_NAME] vs. Sports"
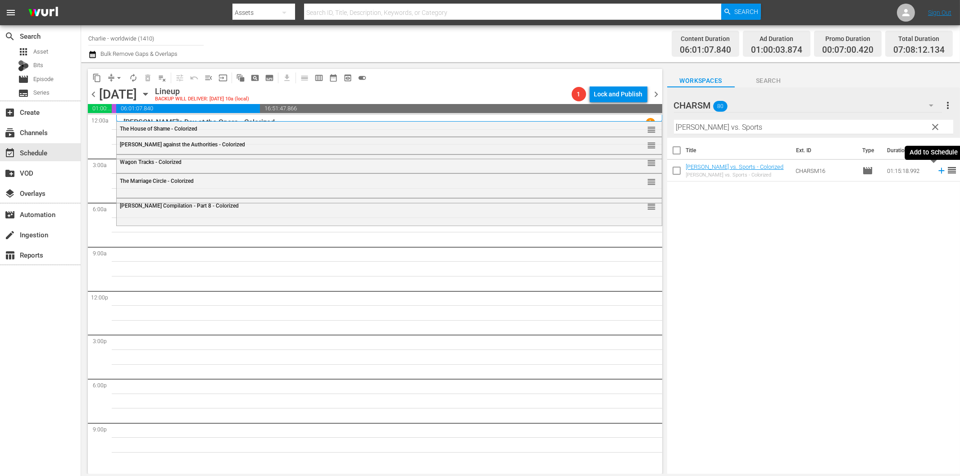
click at [936, 169] on icon at bounding box center [941, 171] width 10 height 10
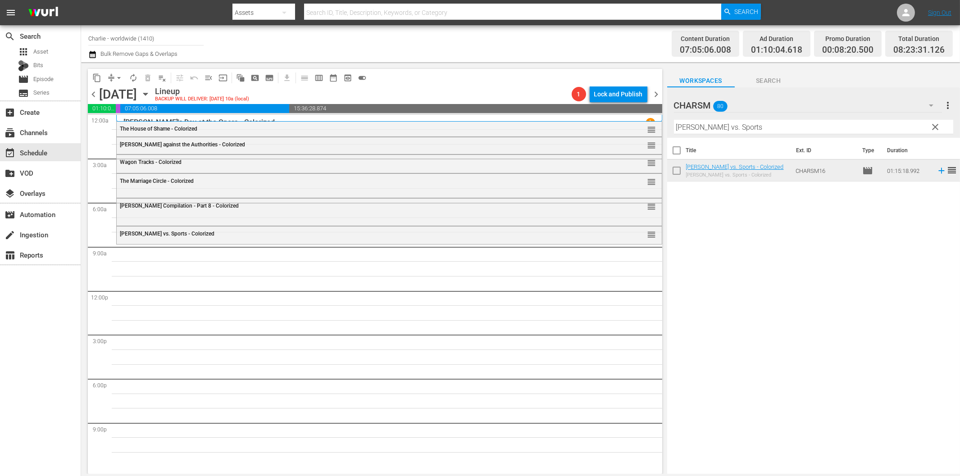
click at [791, 138] on th "Ext. ID" at bounding box center [824, 150] width 66 height 25
click at [783, 128] on input "[PERSON_NAME] vs. Sports" at bounding box center [813, 127] width 279 height 14
paste input "The Idol Dancer"
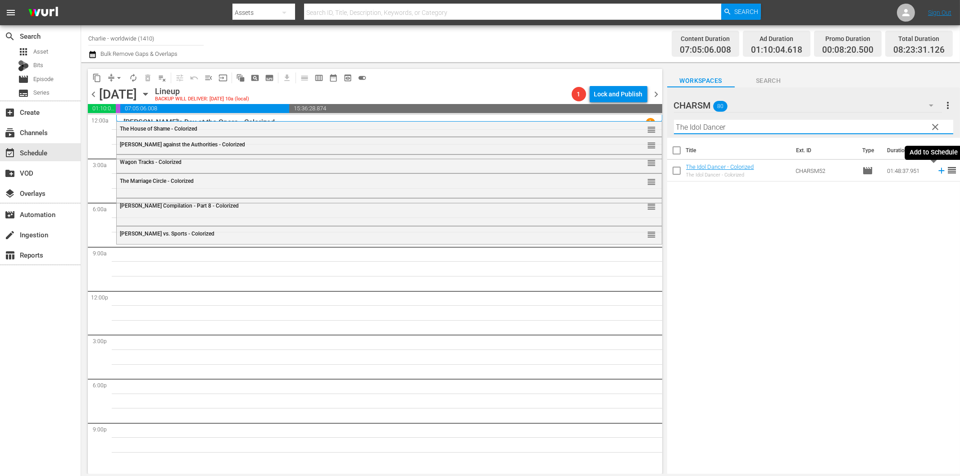
click at [936, 170] on icon at bounding box center [941, 171] width 10 height 10
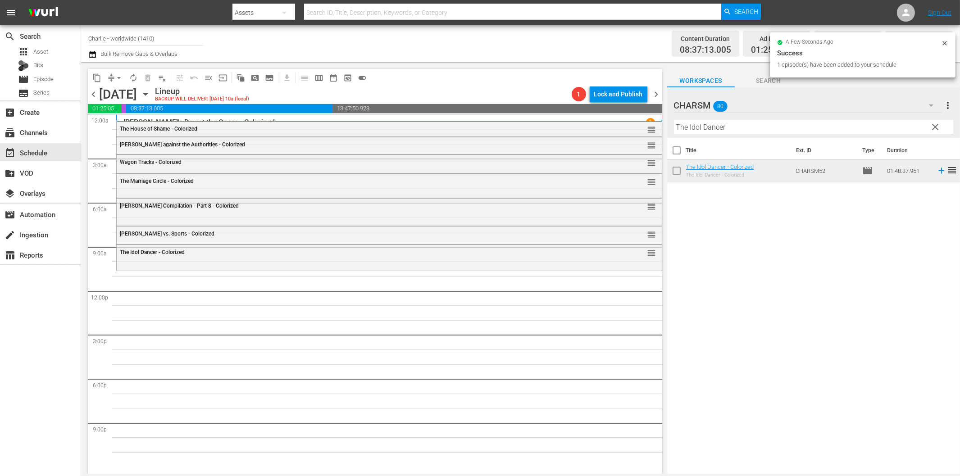
click at [777, 129] on input "The Idol Dancer" at bounding box center [813, 127] width 279 height 14
paste input "[PERSON_NAME] at Work - Volume Three"
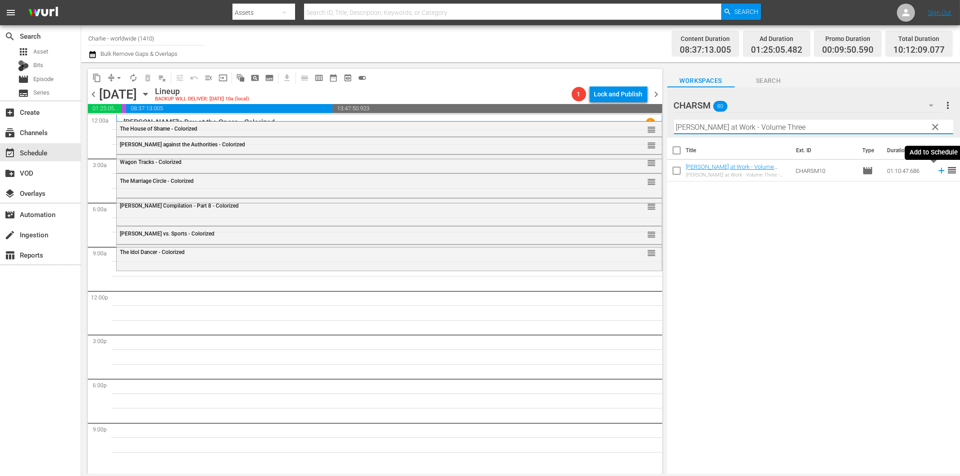
click at [937, 170] on icon at bounding box center [941, 171] width 10 height 10
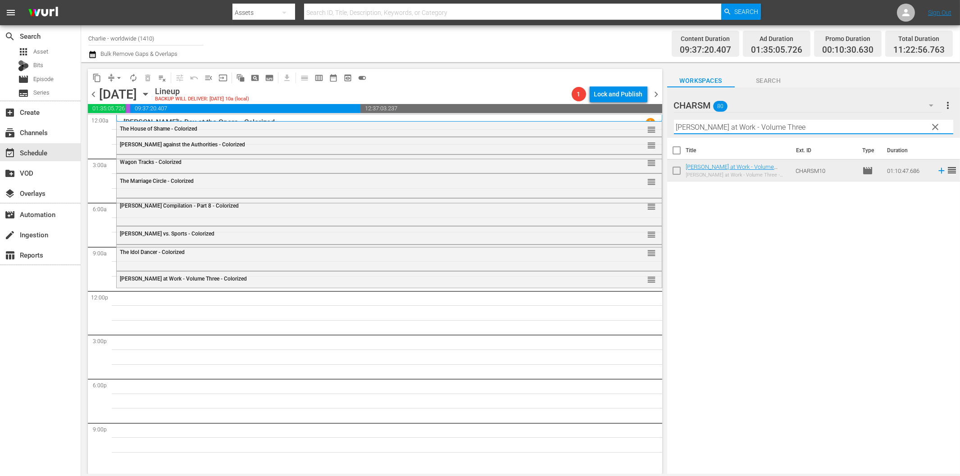
click at [790, 127] on input "[PERSON_NAME] at Work - Volume Three" at bounding box center [813, 127] width 279 height 14
paste input "[PERSON_NAME] Compilation – Part 5"
drag, startPoint x: 763, startPoint y: 128, endPoint x: 836, endPoint y: 133, distance: 74.1
click at [836, 133] on div "Filter by Title [PERSON_NAME] Compilation – Part 5" at bounding box center [813, 127] width 279 height 22
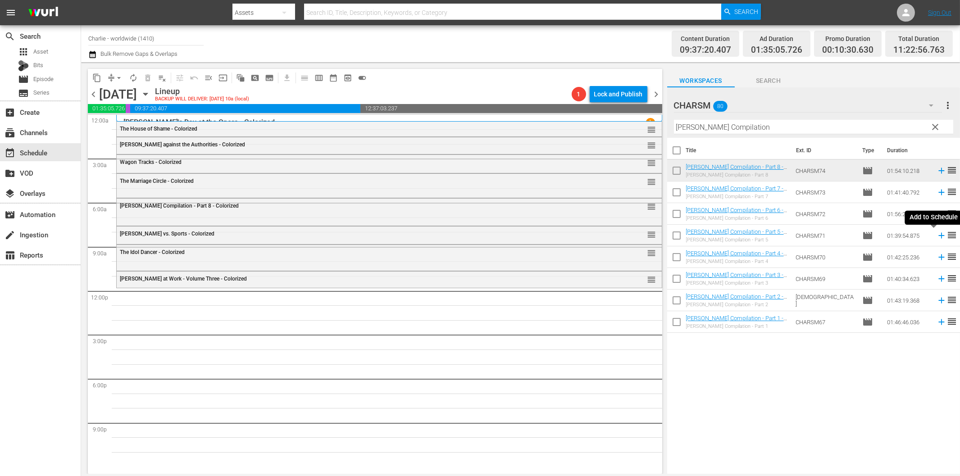
click at [936, 233] on icon at bounding box center [941, 236] width 10 height 10
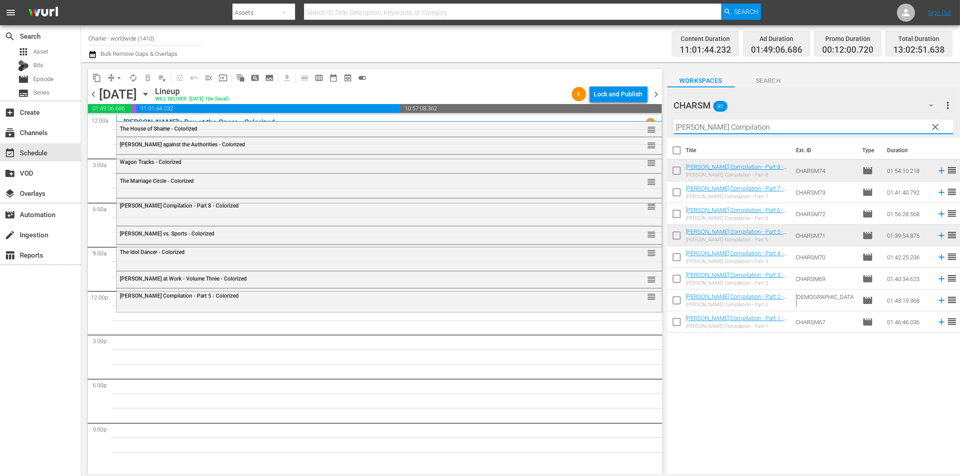
click at [768, 131] on input "[PERSON_NAME] Compilation" at bounding box center [813, 127] width 279 height 14
paste input "[PERSON_NAME] finds a Home"
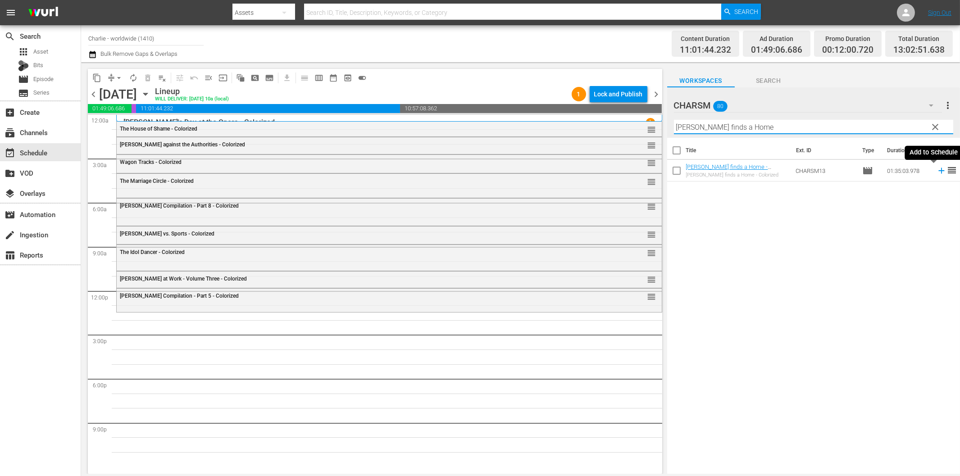
click at [938, 170] on icon at bounding box center [941, 171] width 6 height 6
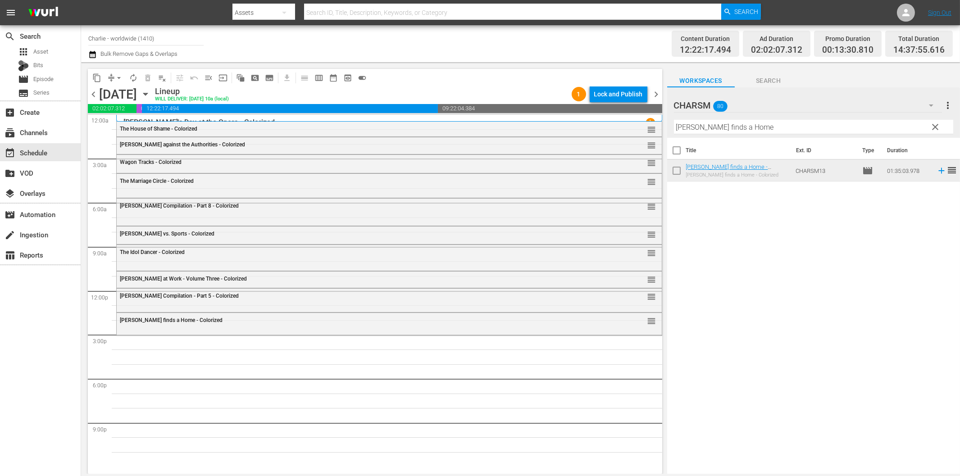
click at [766, 126] on input "[PERSON_NAME] finds a Home" at bounding box center [813, 127] width 279 height 14
paste input "The Black Pirat"
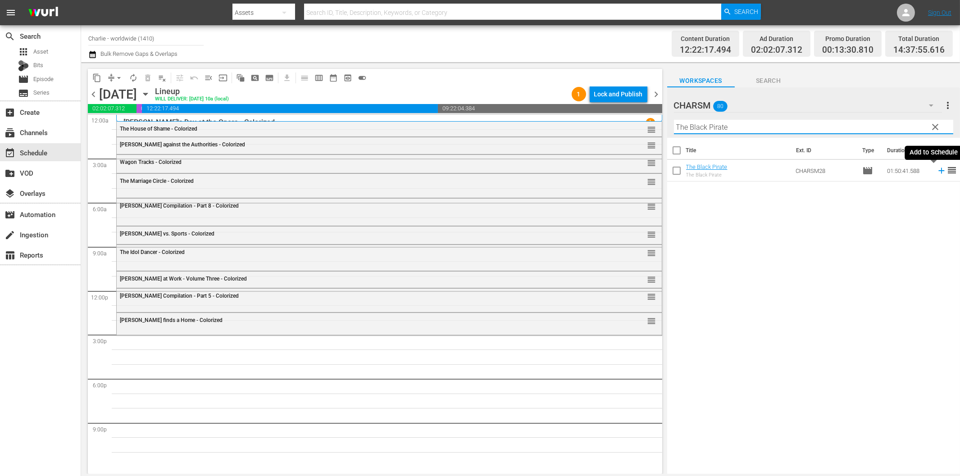
click at [936, 170] on icon at bounding box center [941, 171] width 10 height 10
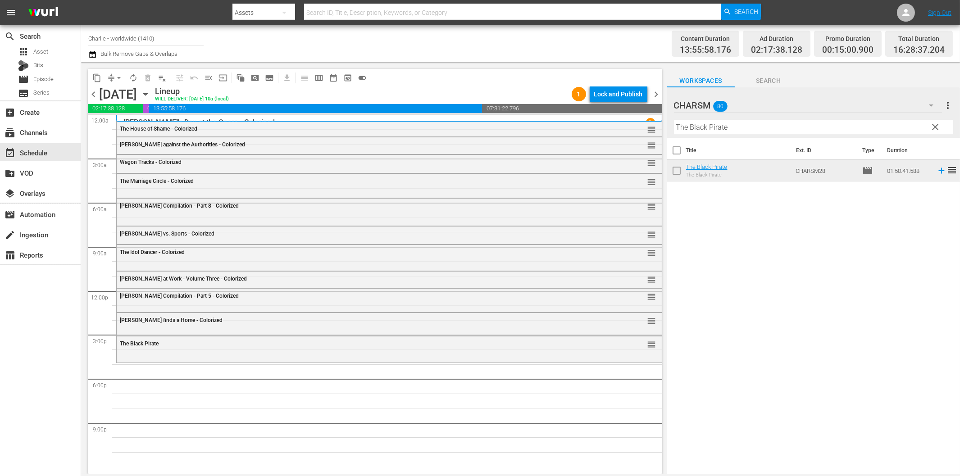
click at [745, 132] on input "The Black Pirate" at bounding box center [813, 127] width 279 height 14
paste input "A Girl in Every Port"
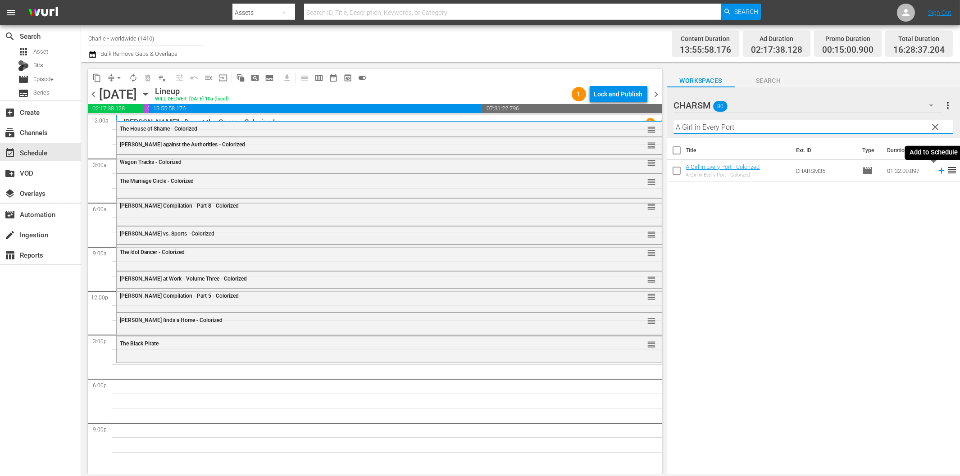
click at [936, 172] on icon at bounding box center [941, 171] width 10 height 10
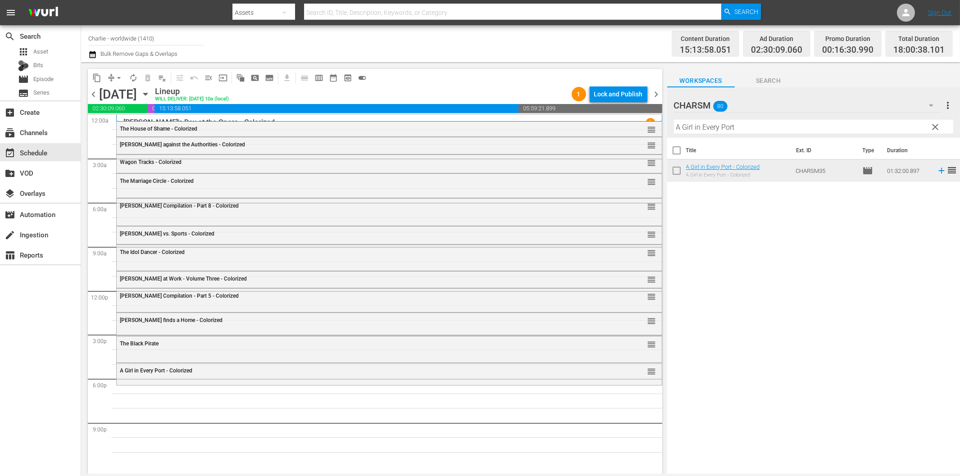
click at [786, 129] on input "A Girl in Every Port" at bounding box center [813, 127] width 279 height 14
paste input "lice in Wonderland"
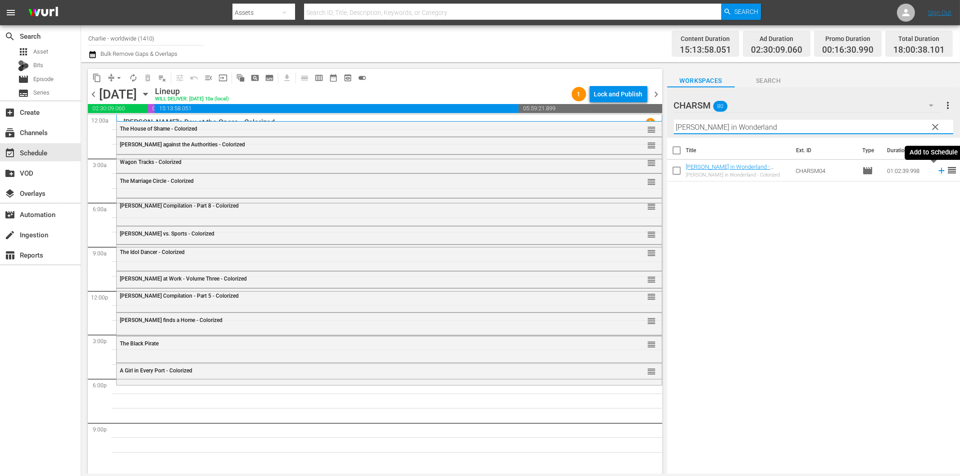
click at [936, 170] on icon at bounding box center [941, 171] width 10 height 10
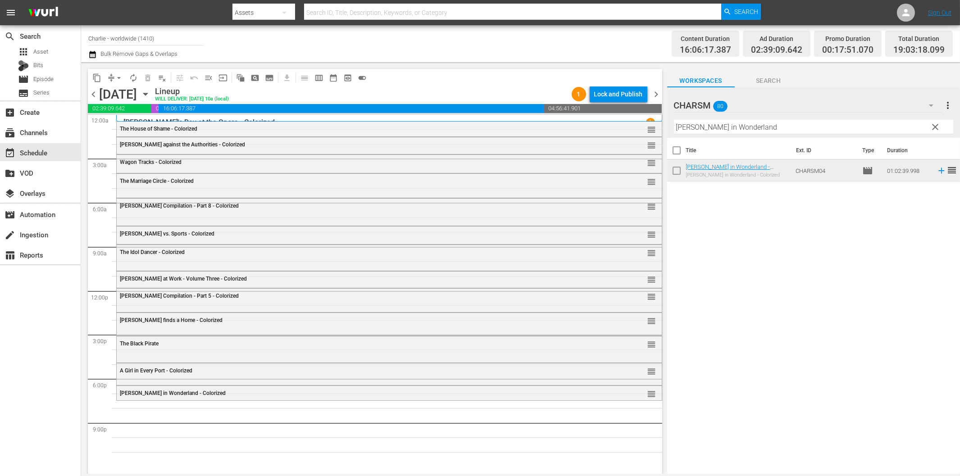
click at [758, 124] on input "[PERSON_NAME] in Wonderland" at bounding box center [813, 127] width 279 height 14
paste input "The Ki"
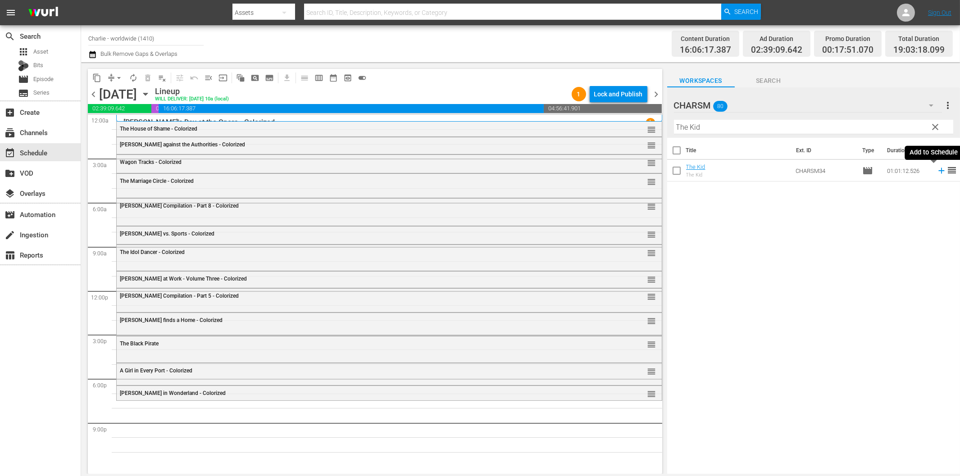
click at [936, 168] on icon at bounding box center [941, 171] width 10 height 10
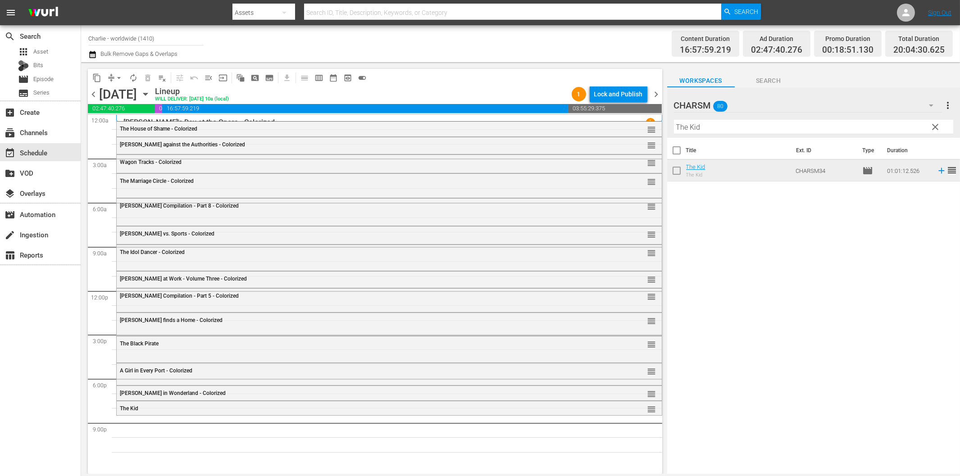
click at [728, 126] on input "The Kid" at bounding box center [813, 127] width 279 height 14
paste input "Laurel & Hardy Silent Chronicles - Vol. 6"
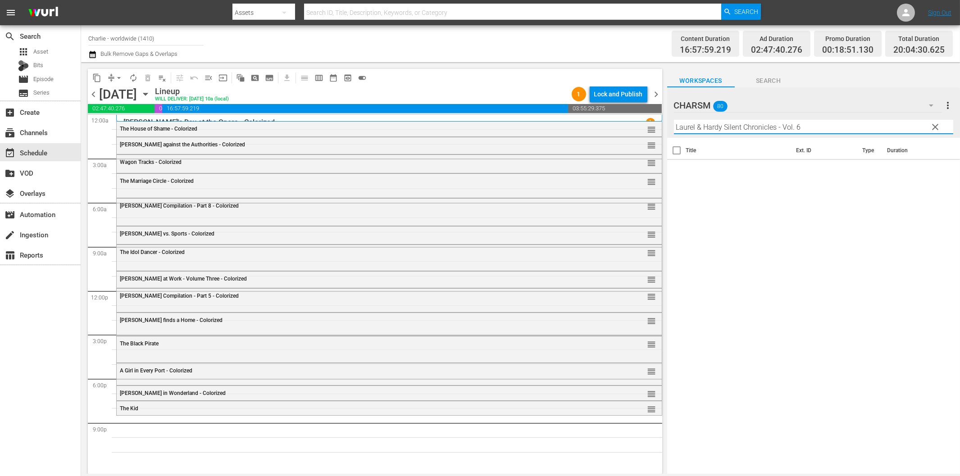
drag, startPoint x: 776, startPoint y: 127, endPoint x: 823, endPoint y: 128, distance: 46.9
click at [823, 128] on input "Laurel & Hardy Silent Chronicles - Vol. 6" at bounding box center [813, 127] width 279 height 14
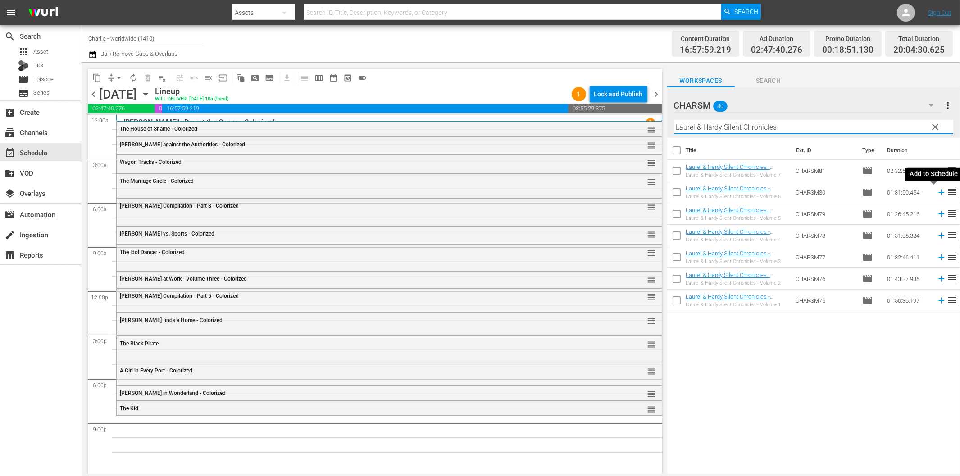
click at [936, 194] on icon at bounding box center [941, 192] width 10 height 10
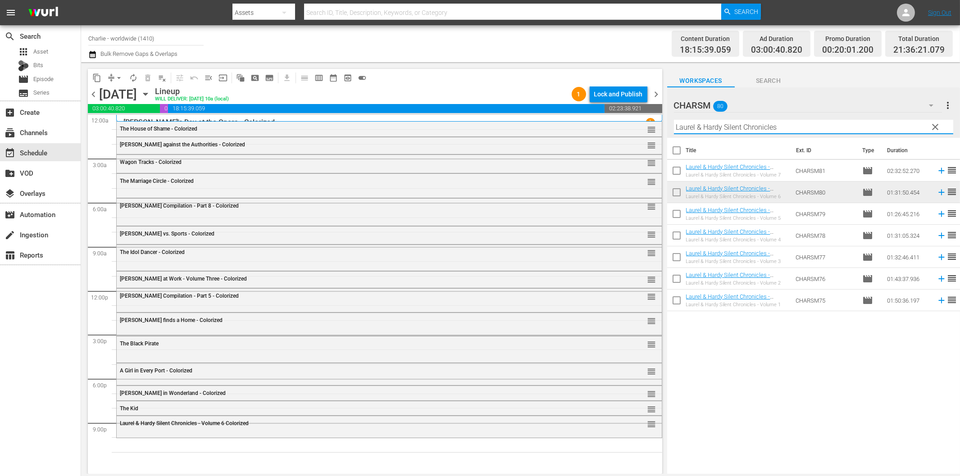
click at [723, 130] on input "Laurel & Hardy Silent Chronicles" at bounding box center [813, 127] width 279 height 14
paste input "The Blasphemer"
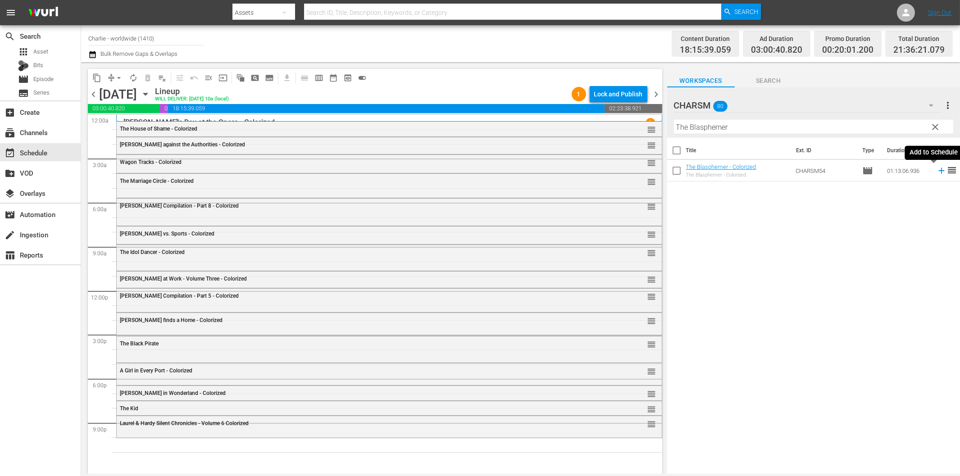
drag, startPoint x: 935, startPoint y: 171, endPoint x: 930, endPoint y: 172, distance: 5.0
click at [938, 171] on icon at bounding box center [941, 171] width 6 height 6
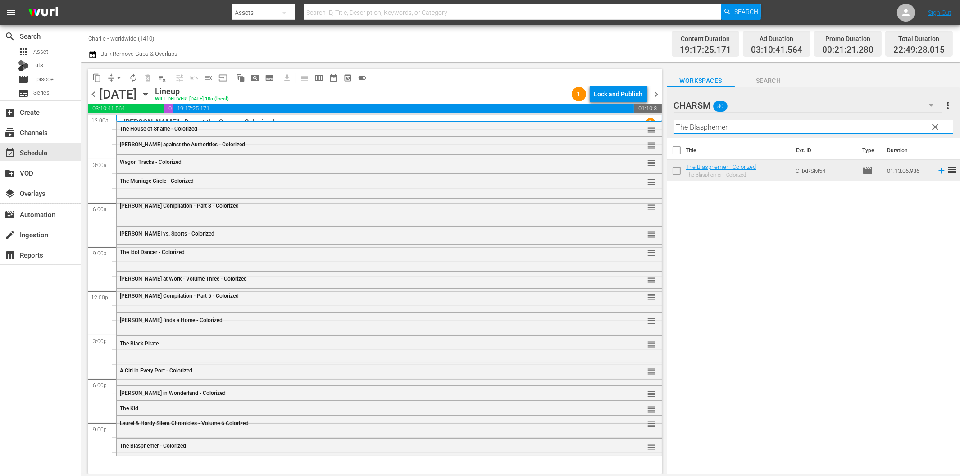
click at [740, 129] on input "The Blasphemer" at bounding box center [813, 127] width 279 height 14
paste input "Homecoming"
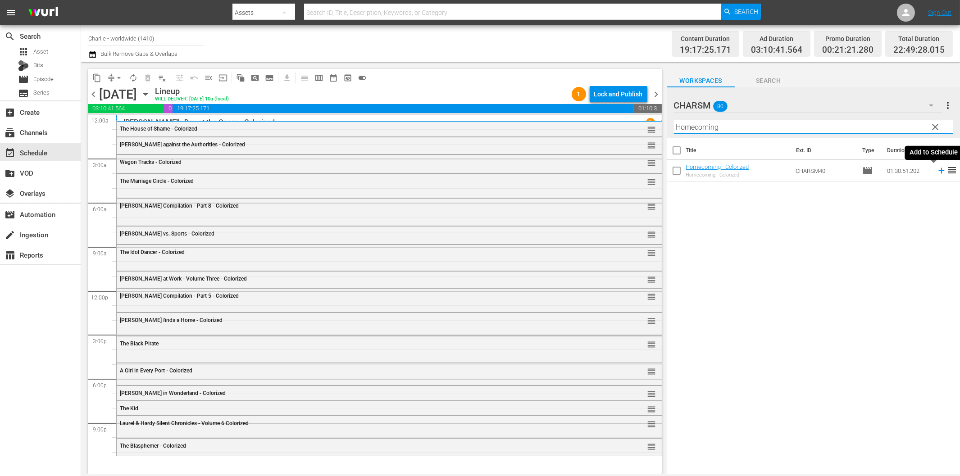
click at [936, 172] on icon at bounding box center [941, 171] width 10 height 10
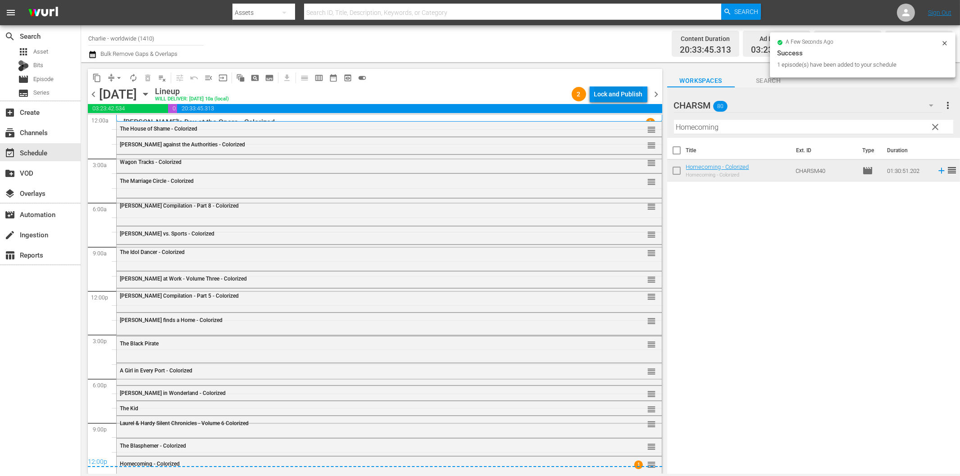
click at [603, 95] on div "Lock and Publish" at bounding box center [618, 94] width 49 height 16
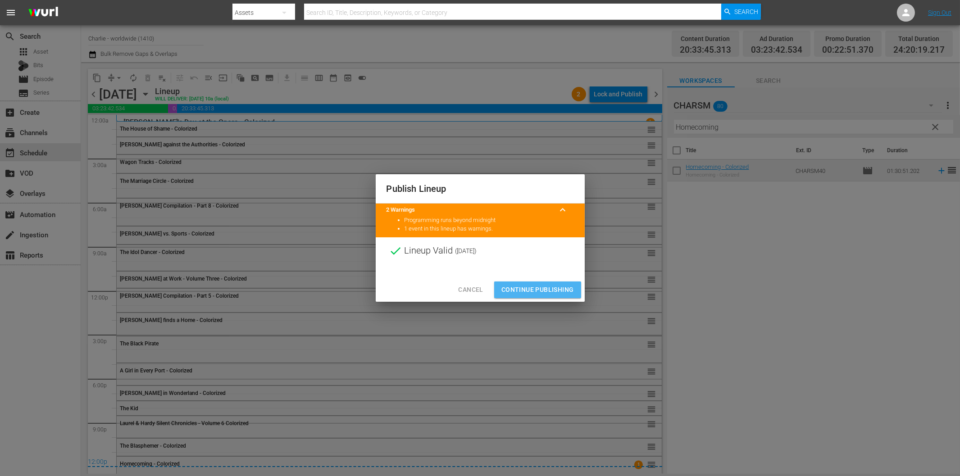
click at [541, 291] on span "Continue Publishing" at bounding box center [537, 289] width 73 height 11
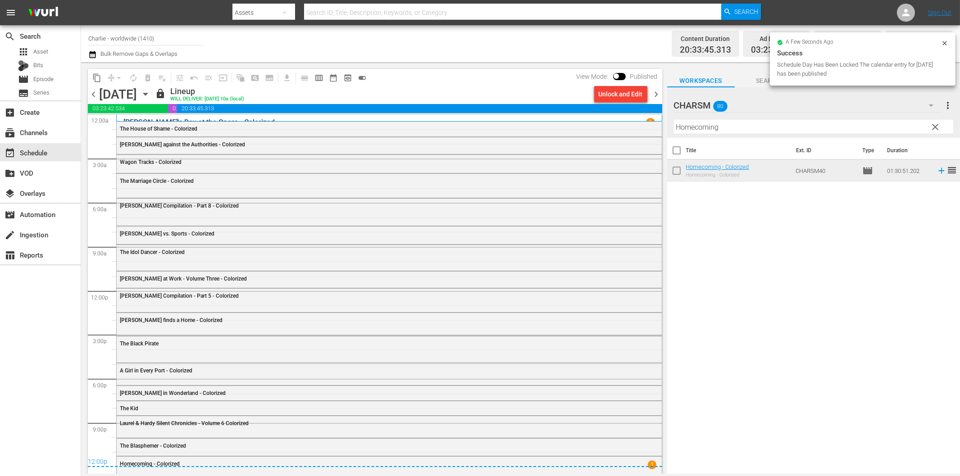
drag, startPoint x: 658, startPoint y: 91, endPoint x: 727, endPoint y: 115, distance: 73.1
click at [658, 91] on span "chevron_right" at bounding box center [656, 94] width 11 height 11
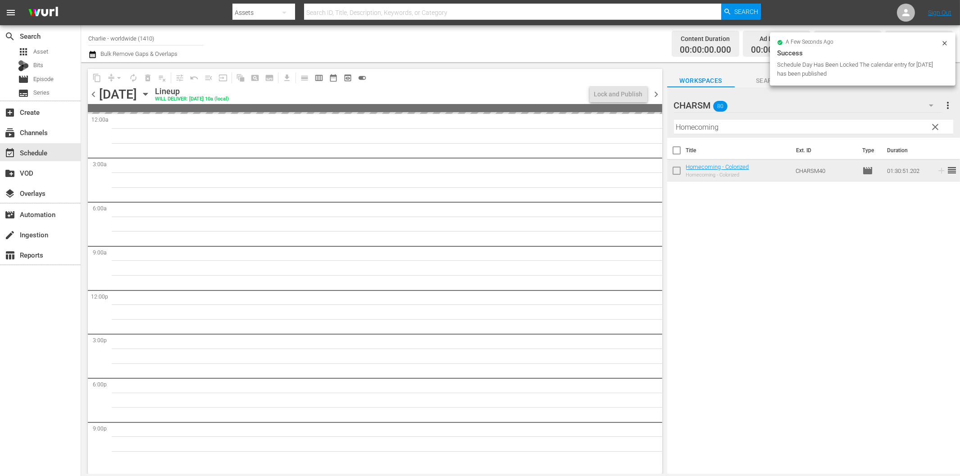
click at [745, 134] on hr at bounding box center [813, 134] width 279 height 0
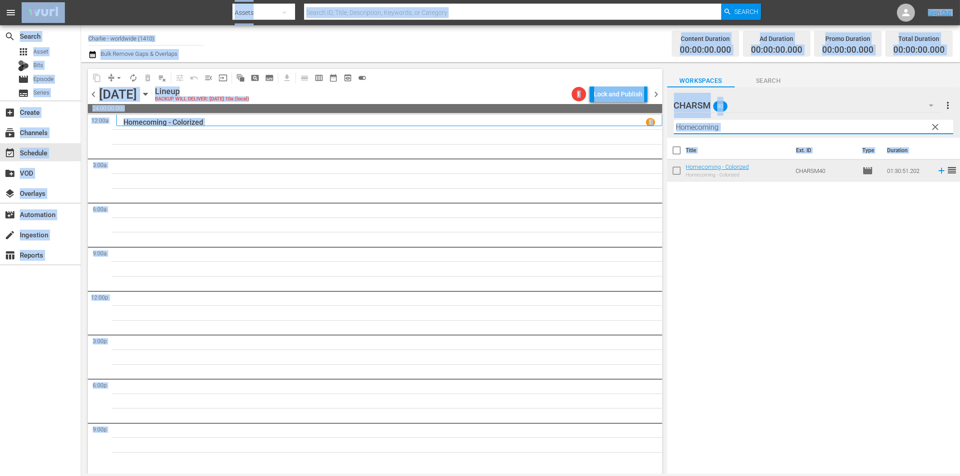
click at [743, 128] on input "Homecoming" at bounding box center [813, 127] width 279 height 14
drag, startPoint x: 754, startPoint y: 250, endPoint x: 726, endPoint y: 186, distance: 69.2
click at [753, 249] on div "Title Ext. ID Type Duration Homecoming - Colorized Homecoming - Colorized CHARS…" at bounding box center [813, 306] width 293 height 337
click at [533, 41] on div "Channel Title Charlie - worldwide (1410) Bulk Remove Gaps & Overlaps" at bounding box center [324, 43] width 472 height 32
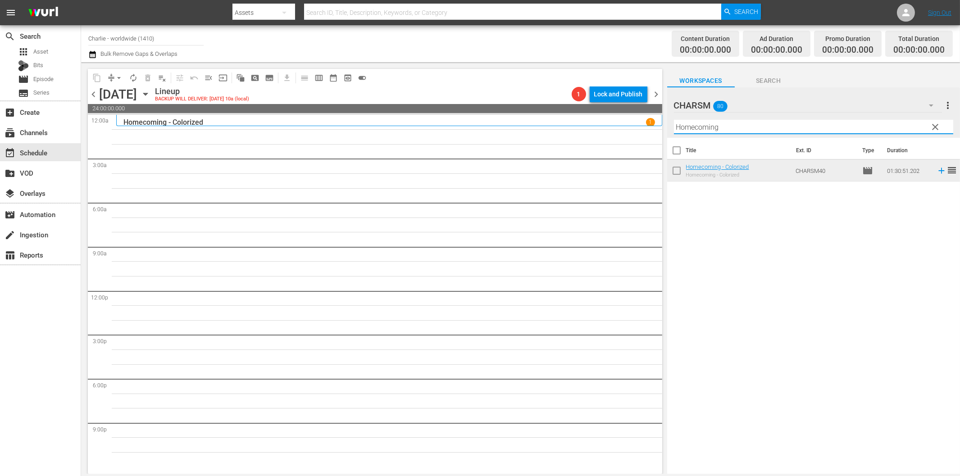
click at [743, 129] on input "Homecoming" at bounding box center [813, 127] width 279 height 14
paste input "[PERSON_NAME] - A Burlesque on [PERSON_NAME]"
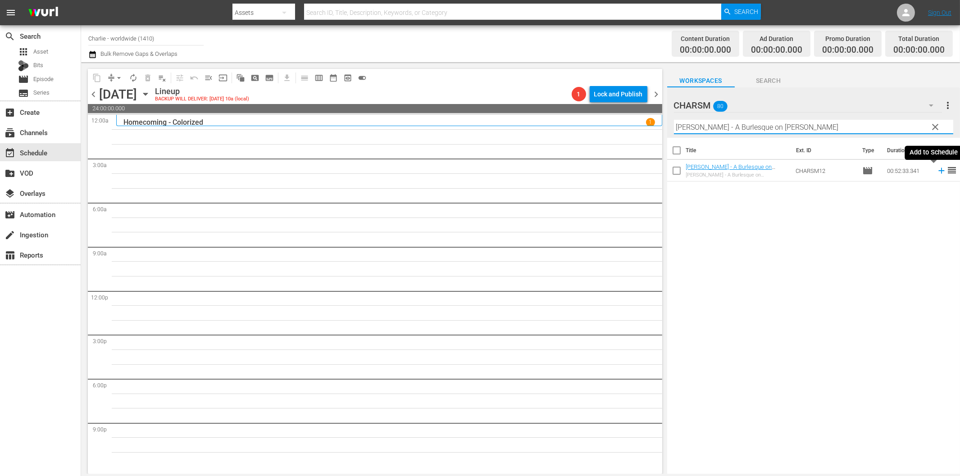
click at [936, 170] on icon at bounding box center [941, 171] width 10 height 10
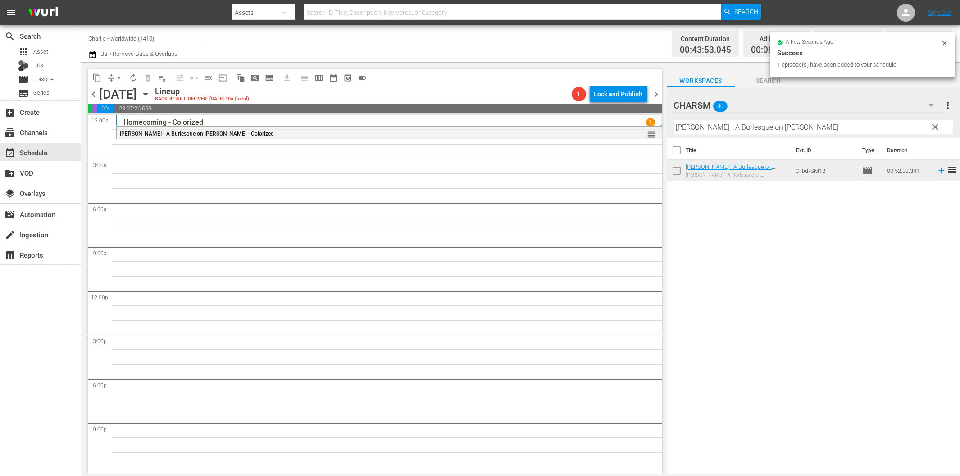
click at [721, 125] on input "[PERSON_NAME] - A Burlesque on [PERSON_NAME]" at bounding box center [813, 127] width 279 height 14
paste input "A Chapter in Her Life"
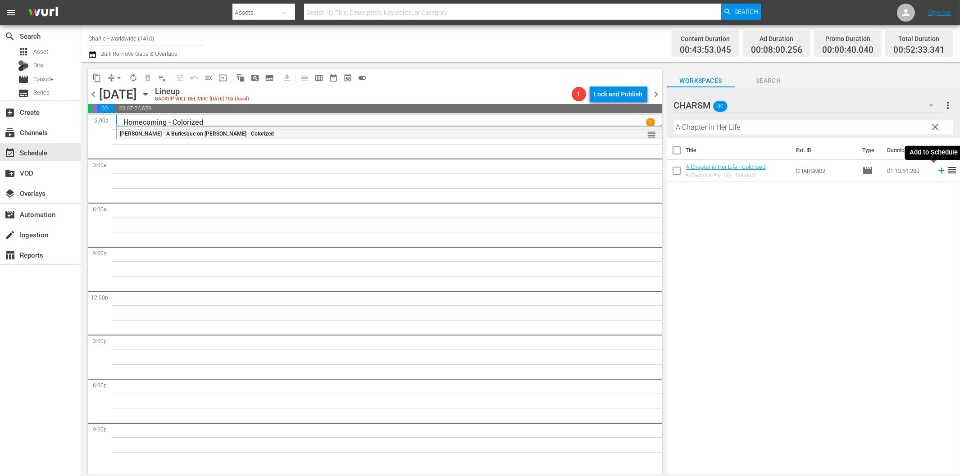
click at [938, 170] on icon at bounding box center [941, 171] width 6 height 6
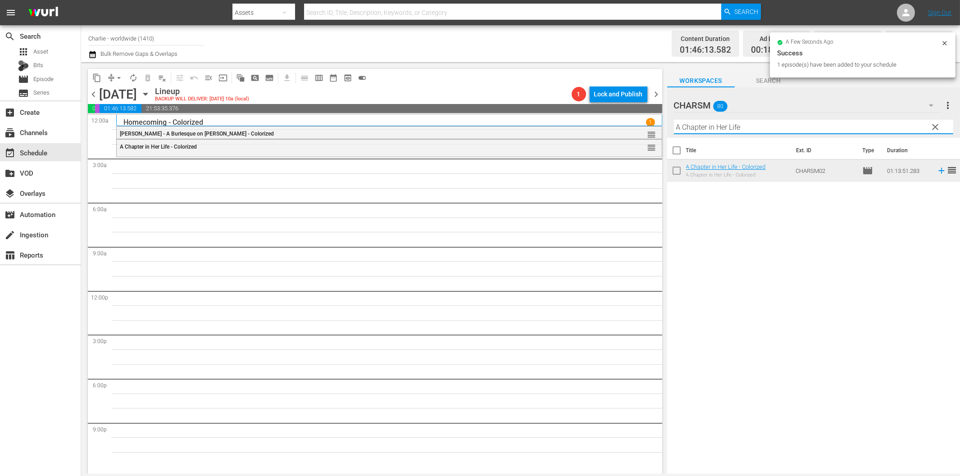
click at [814, 123] on input "A Chapter in Her Life" at bounding box center [813, 127] width 279 height 14
paste input "The Duchess of Buffalo"
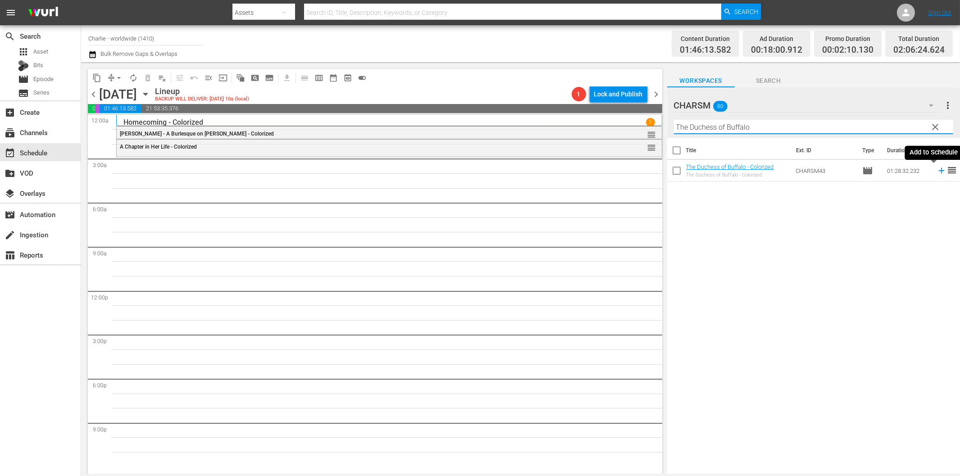
drag, startPoint x: 932, startPoint y: 169, endPoint x: 886, endPoint y: 185, distance: 48.9
click at [936, 170] on icon at bounding box center [941, 171] width 10 height 10
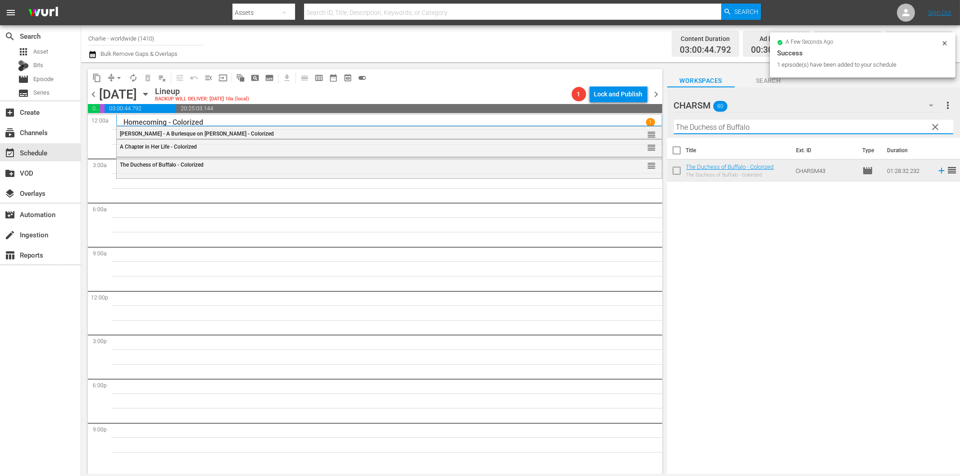
click at [763, 131] on input "The Duchess of Buffalo" at bounding box center [813, 127] width 279 height 14
paste input "Sensation Seekers"
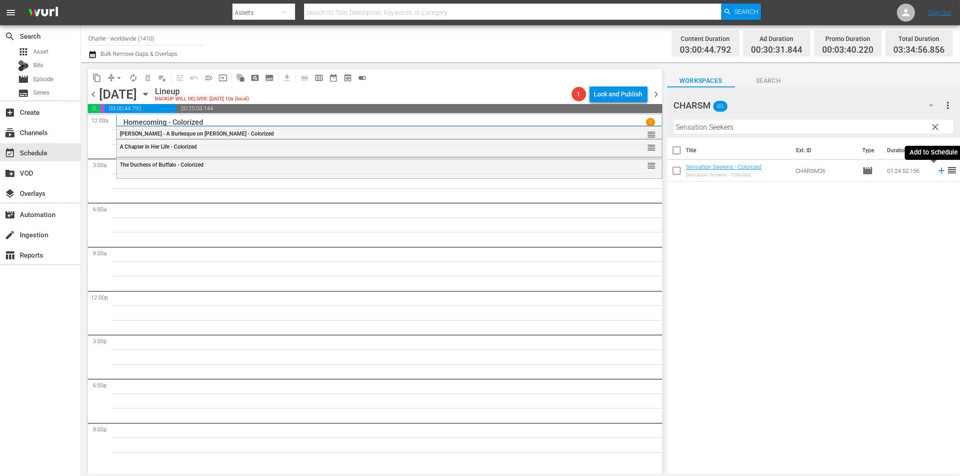
drag, startPoint x: 932, startPoint y: 170, endPoint x: 744, endPoint y: 198, distance: 190.4
click at [936, 170] on icon at bounding box center [941, 171] width 10 height 10
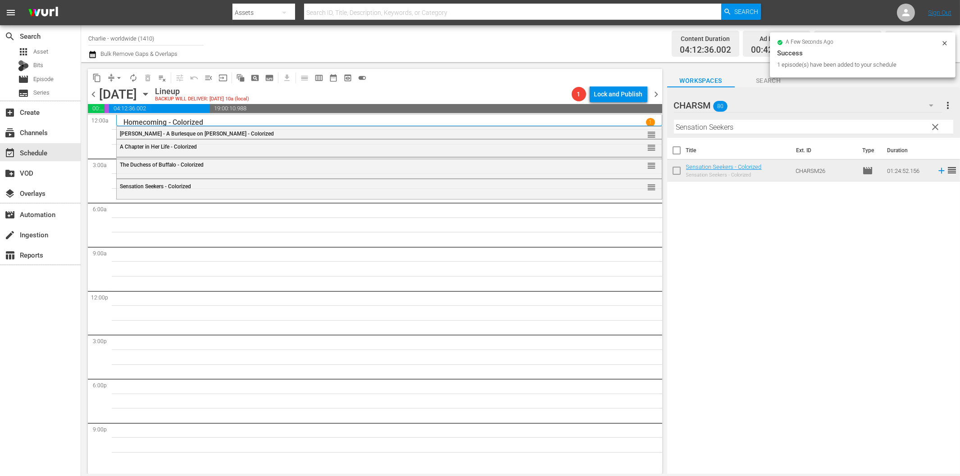
click at [775, 130] on input "Sensation Seekers" at bounding box center [813, 127] width 279 height 14
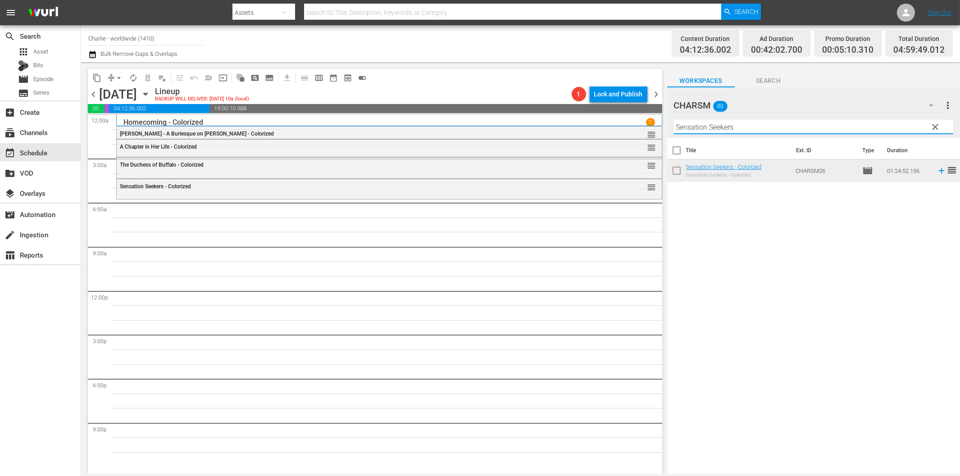
paste input "[PERSON_NAME] in the Army"
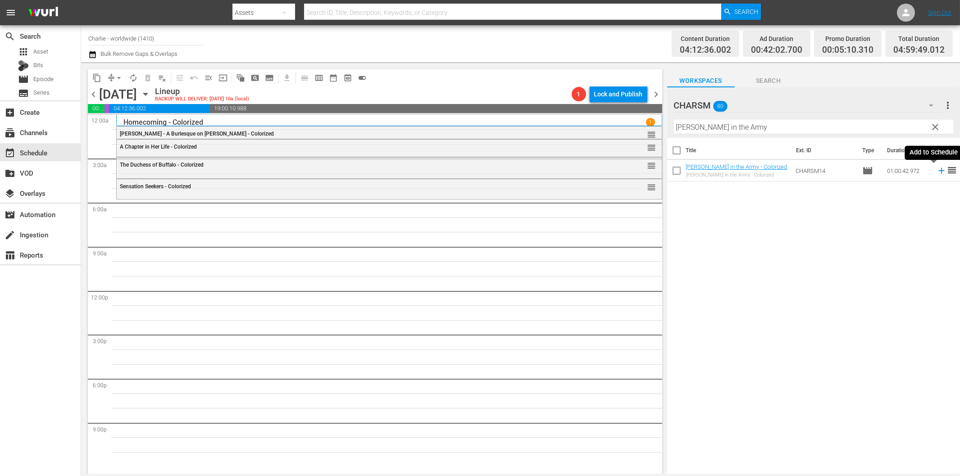
click at [936, 172] on icon at bounding box center [941, 171] width 10 height 10
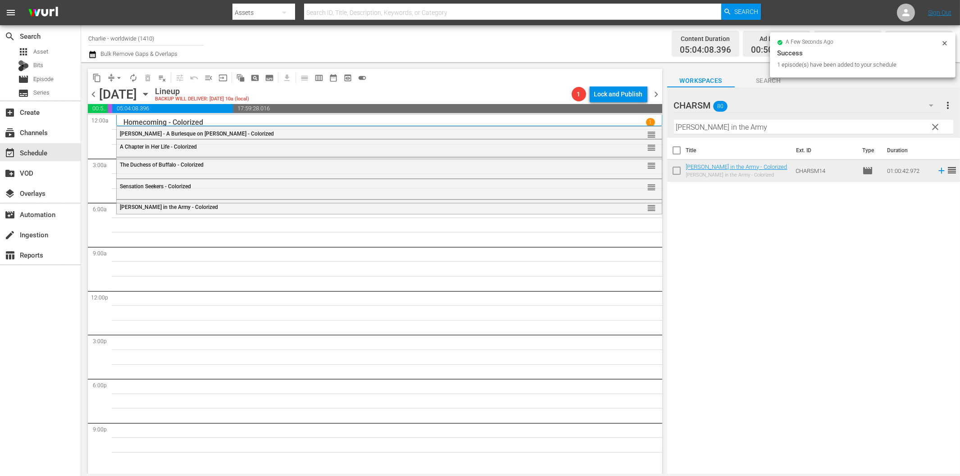
click at [736, 131] on input "[PERSON_NAME] in the Army" at bounding box center [813, 127] width 279 height 14
paste input "Hungarian Rhapsod"
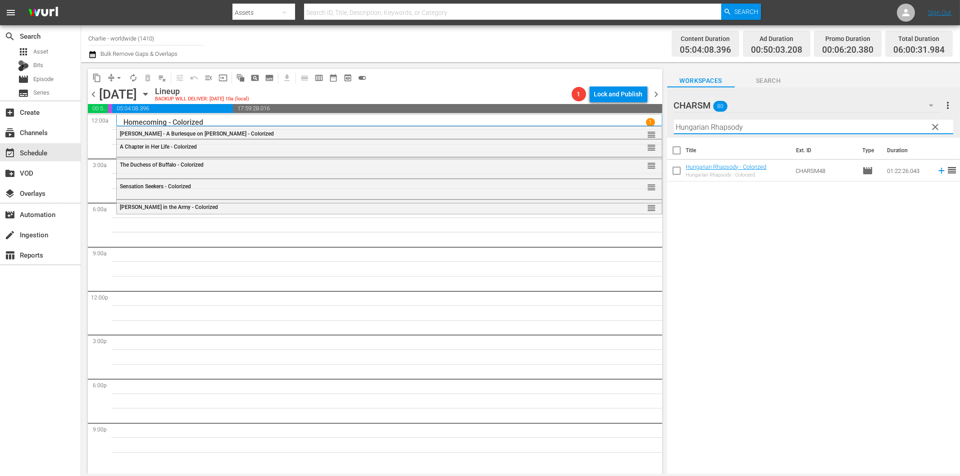
click at [938, 171] on icon at bounding box center [941, 171] width 6 height 6
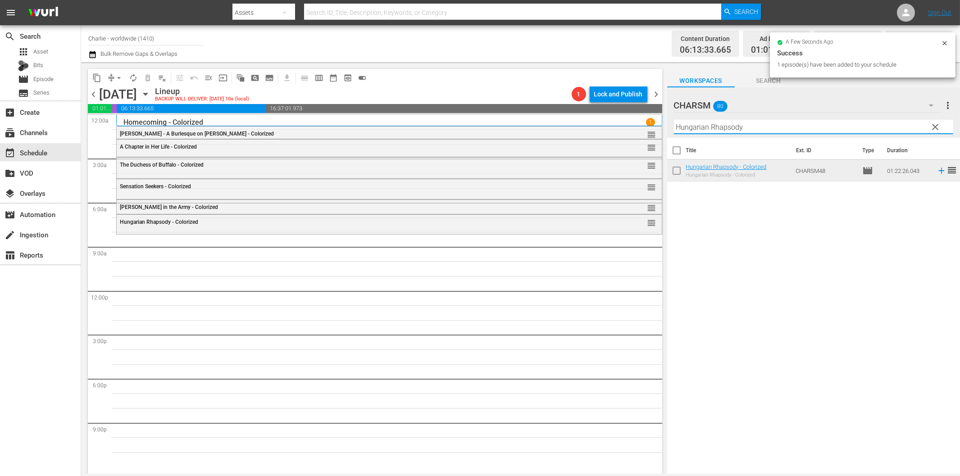
click at [776, 120] on input "Hungarian Rhapsody" at bounding box center [813, 127] width 279 height 14
paste input "[PERSON_NAME] at Sea"
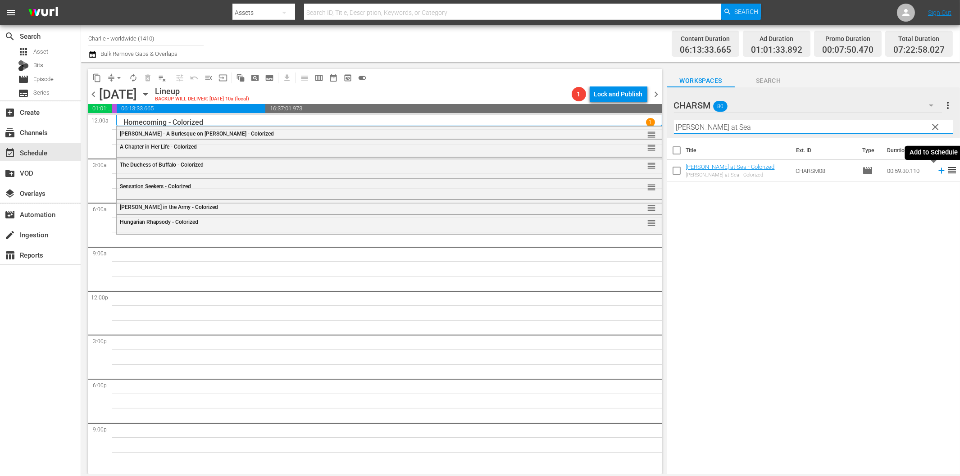
drag, startPoint x: 934, startPoint y: 170, endPoint x: 856, endPoint y: 185, distance: 79.0
click at [938, 170] on icon at bounding box center [941, 171] width 6 height 6
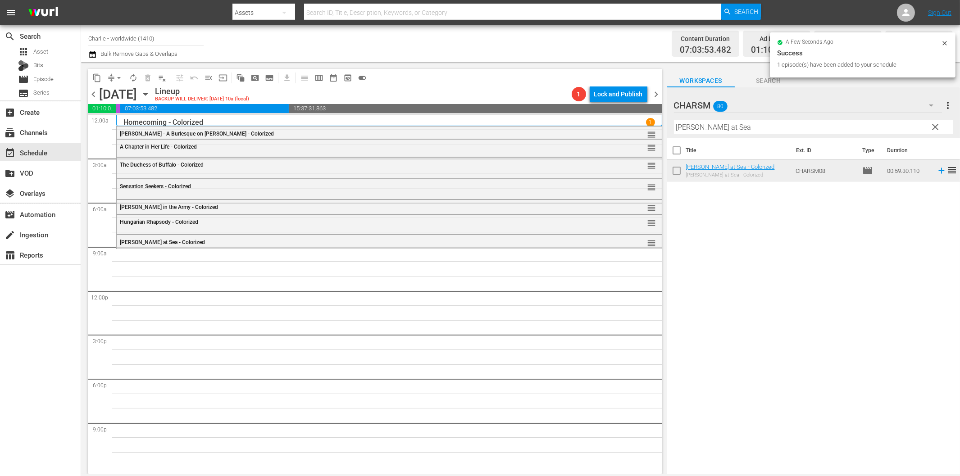
click at [740, 123] on input "[PERSON_NAME] at Sea" at bounding box center [813, 127] width 279 height 14
paste input "[PERSON_NAME] Compilation – Part 6"
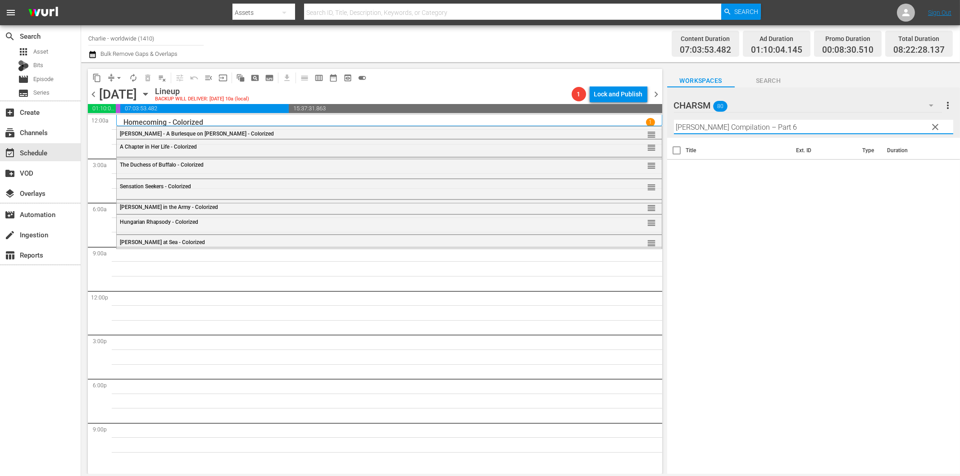
drag, startPoint x: 762, startPoint y: 125, endPoint x: 848, endPoint y: 129, distance: 86.1
click at [843, 128] on input "[PERSON_NAME] Compilation – Part 6" at bounding box center [813, 127] width 279 height 14
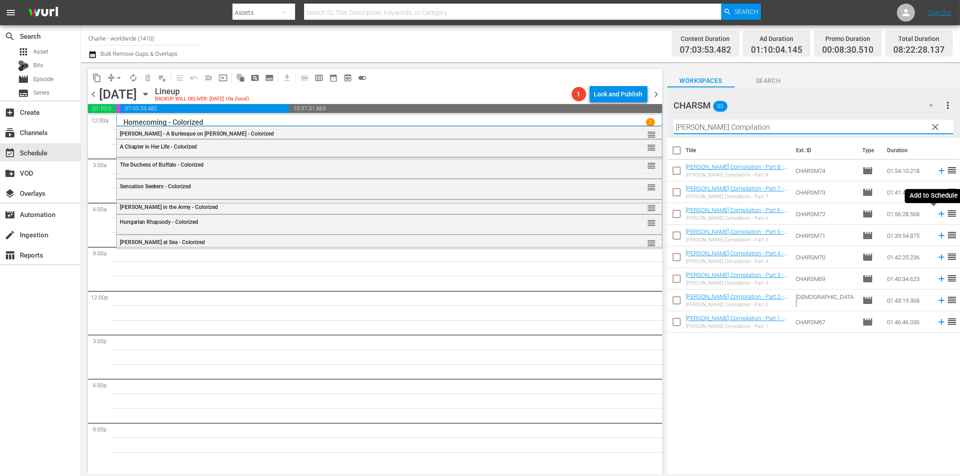
click at [938, 212] on icon at bounding box center [941, 214] width 6 height 6
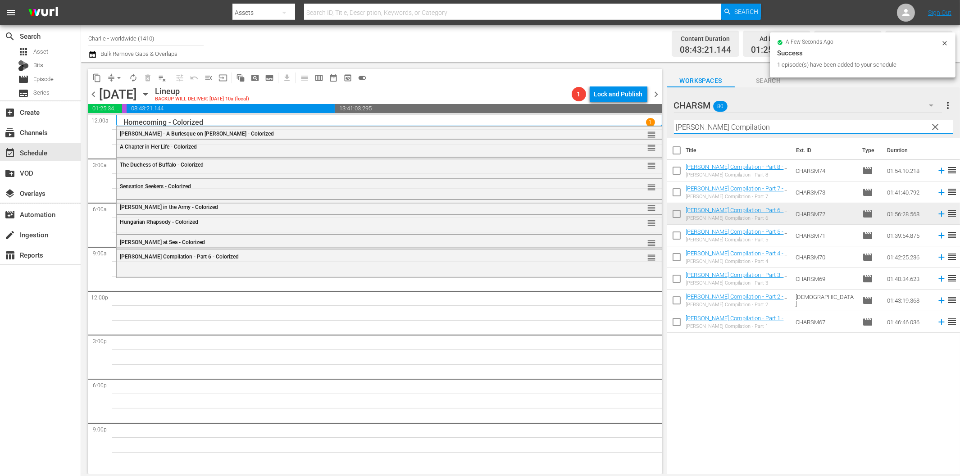
click at [784, 128] on input "[PERSON_NAME] Compilation" at bounding box center [813, 127] width 279 height 14
paste input "The Iron Mask"
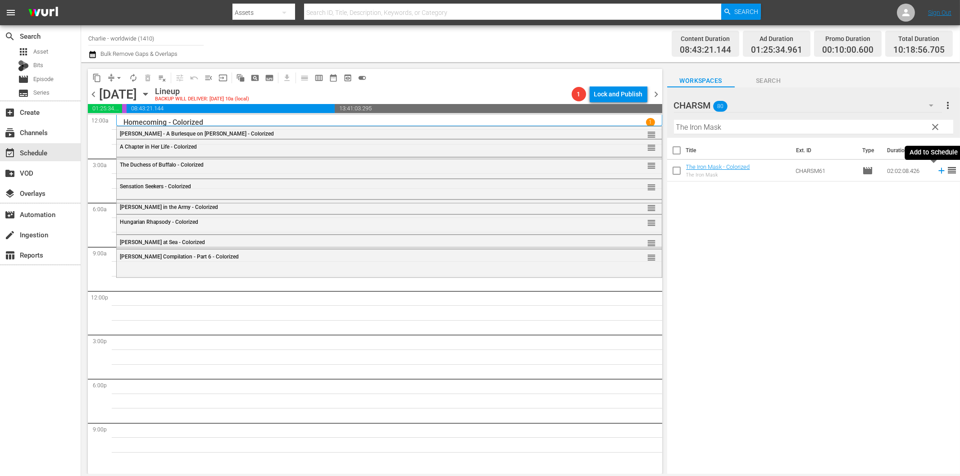
click at [936, 174] on icon at bounding box center [941, 171] width 10 height 10
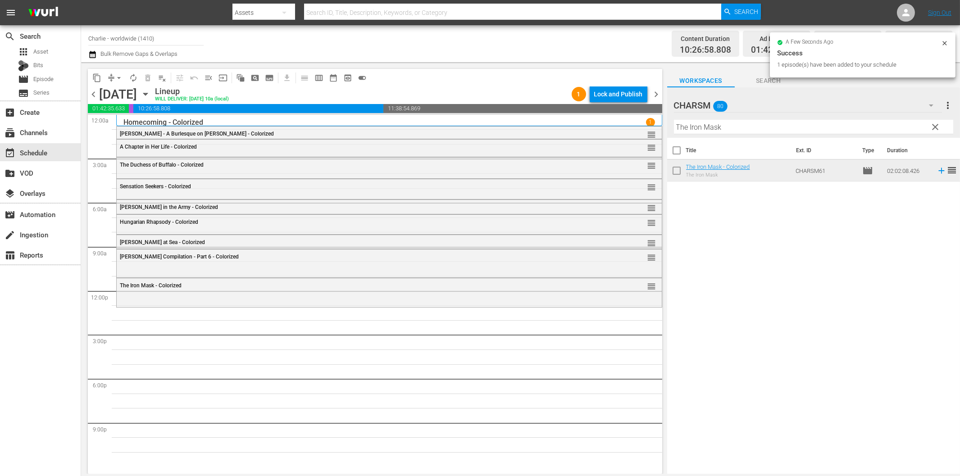
click at [704, 127] on input "The Iron Mask" at bounding box center [813, 127] width 279 height 14
paste input "[PERSON_NAME] Compilation – Part 4"
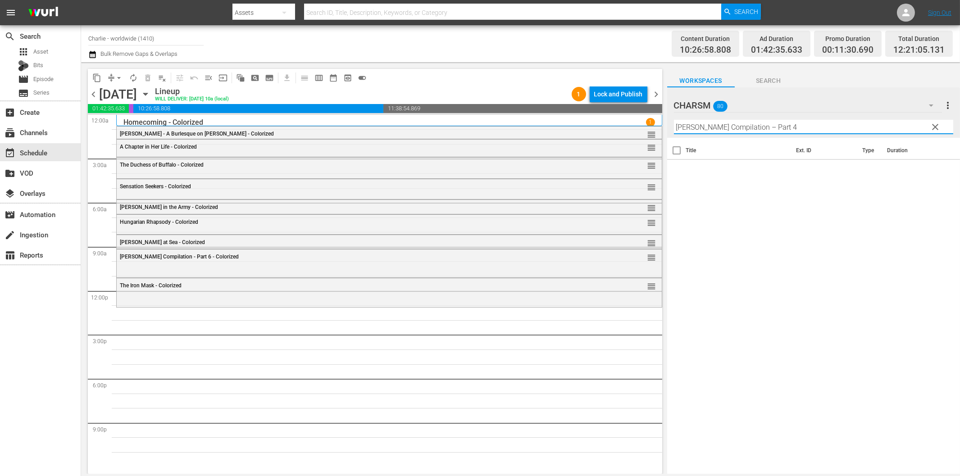
drag, startPoint x: 764, startPoint y: 123, endPoint x: 867, endPoint y: 132, distance: 102.6
click at [863, 130] on input "[PERSON_NAME] Compilation – Part 4" at bounding box center [813, 127] width 279 height 14
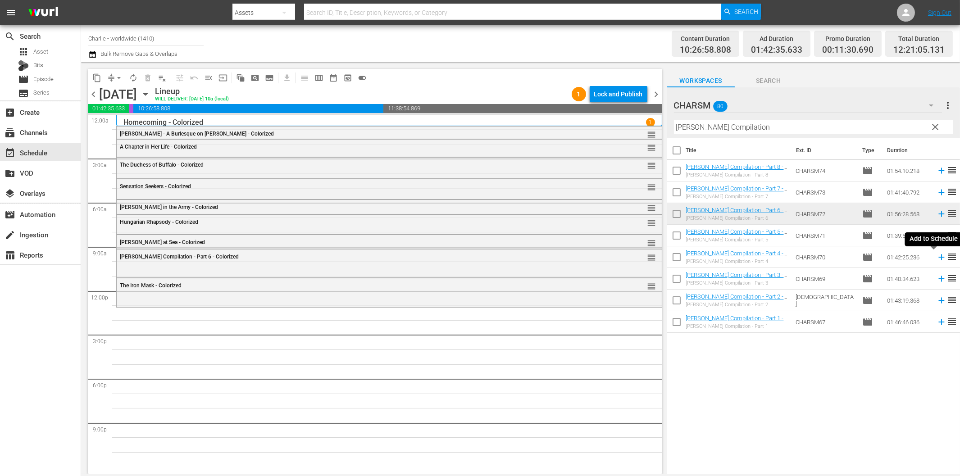
click at [938, 255] on icon at bounding box center [941, 258] width 6 height 6
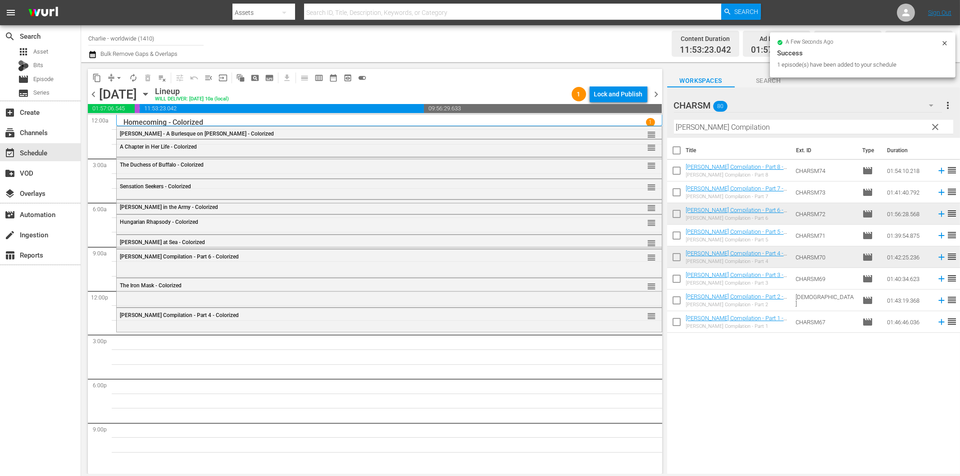
click at [728, 128] on input "[PERSON_NAME] Compilation" at bounding box center [813, 127] width 279 height 14
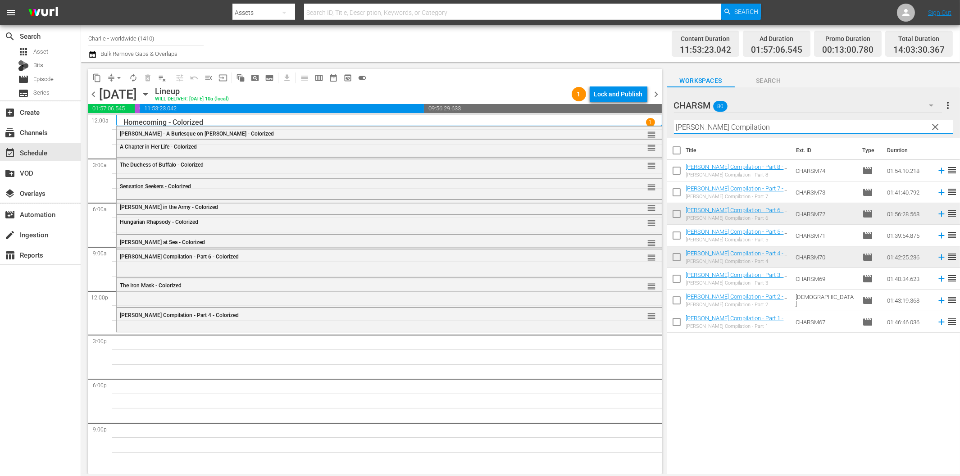
paste input "[PERSON_NAME] - Hot Water"
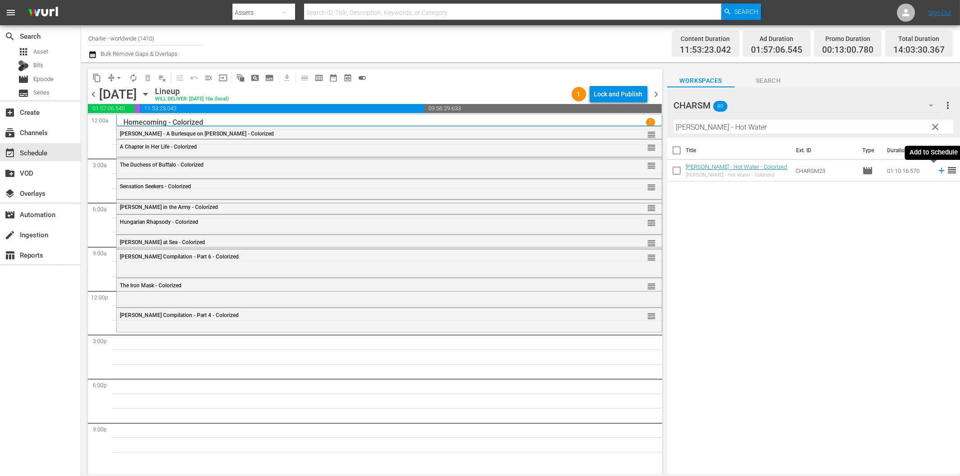
drag, startPoint x: 935, startPoint y: 169, endPoint x: 915, endPoint y: 181, distance: 23.0
click at [936, 169] on icon at bounding box center [941, 171] width 10 height 10
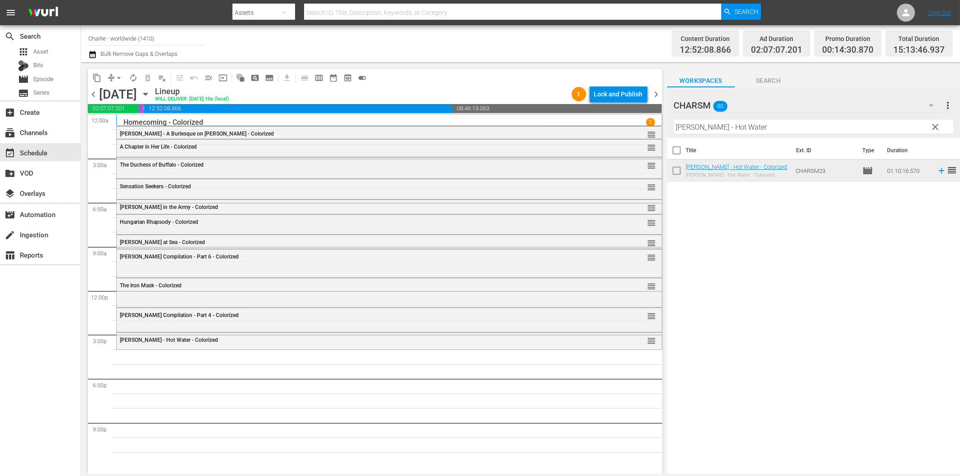
click at [718, 129] on input "[PERSON_NAME] - Hot Water" at bounding box center [813, 127] width 279 height 14
paste input "Compilation 1"
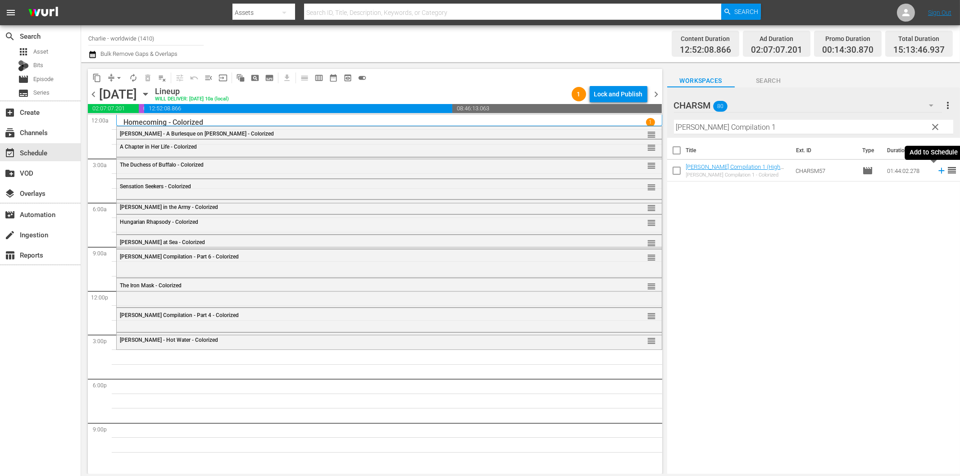
click at [936, 170] on icon at bounding box center [941, 171] width 10 height 10
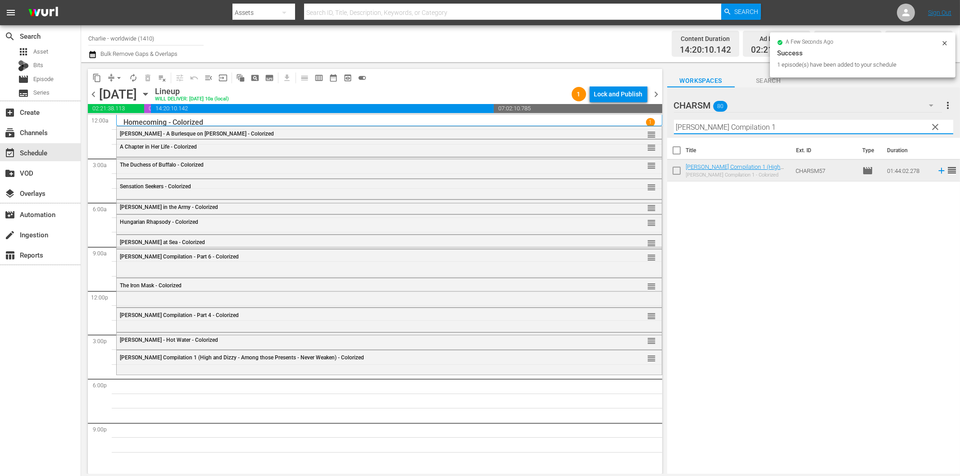
click at [781, 131] on input "[PERSON_NAME] Compilation 1" at bounding box center [813, 127] width 279 height 14
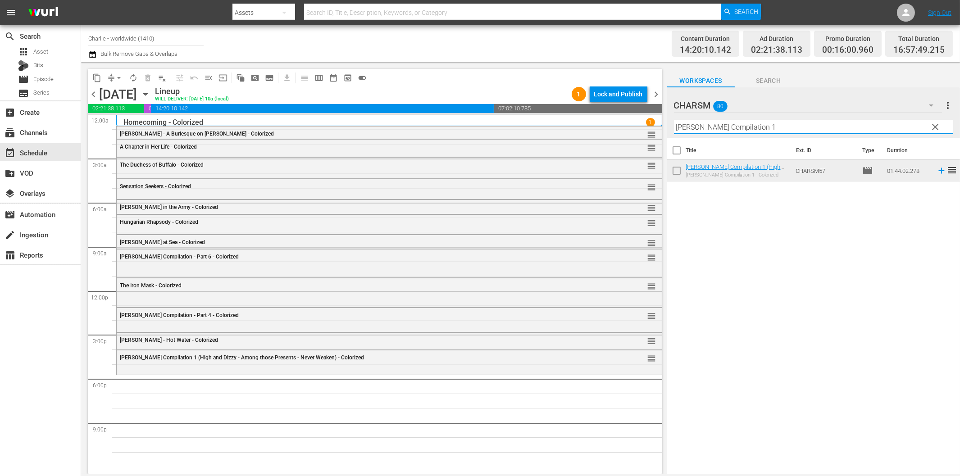
paste input "2"
click at [277, 362] on div "[PERSON_NAME] Compilation 1 (High and Dizzy - Among those Presents - Never Weak…" at bounding box center [389, 357] width 545 height 15
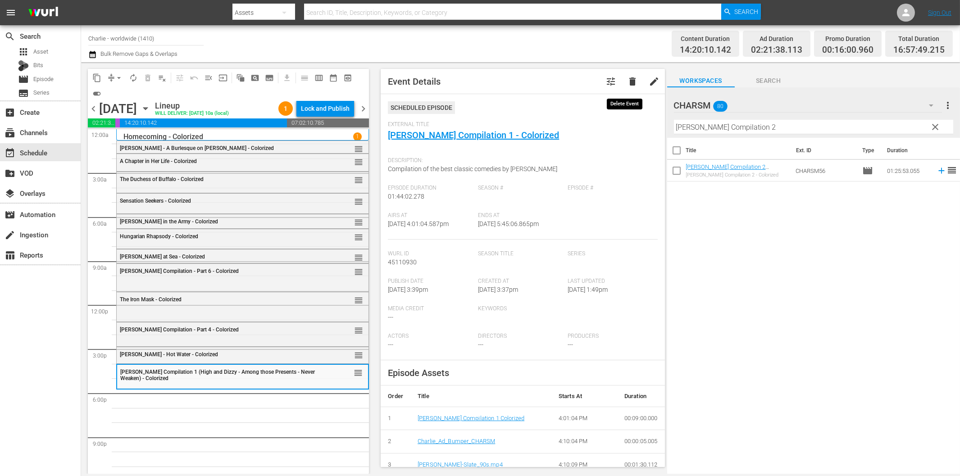
click at [627, 79] on span "delete" at bounding box center [632, 81] width 11 height 11
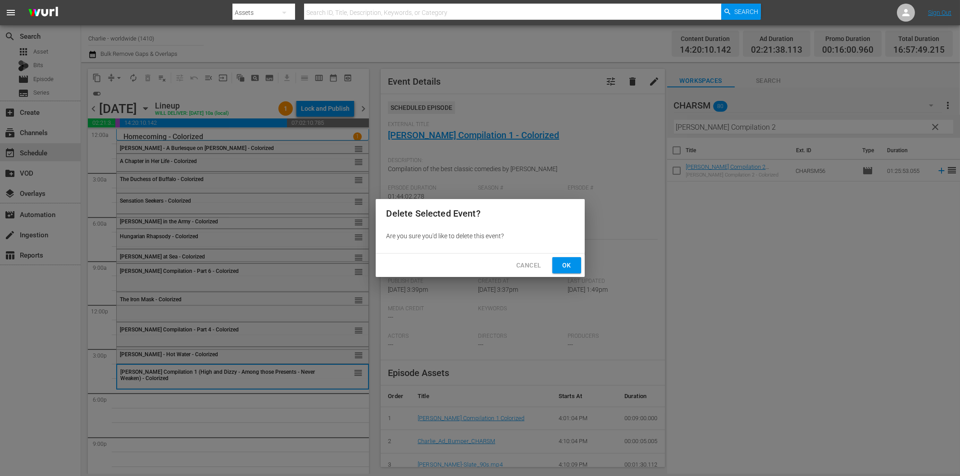
click at [560, 268] on span "Ok" at bounding box center [566, 265] width 14 height 11
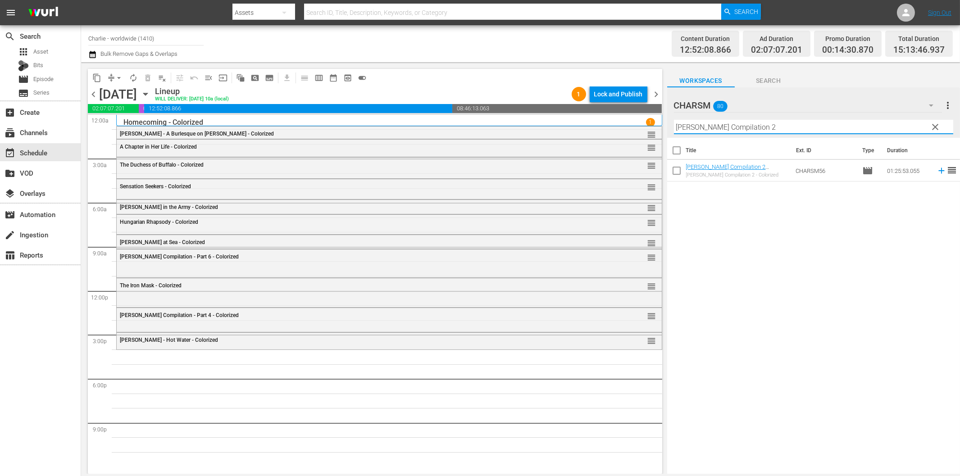
click at [790, 127] on input "[PERSON_NAME] Compilation 2" at bounding box center [813, 127] width 279 height 14
paste input "[PERSON_NAME] at Work - Volume One"
click at [938, 171] on icon at bounding box center [941, 171] width 6 height 6
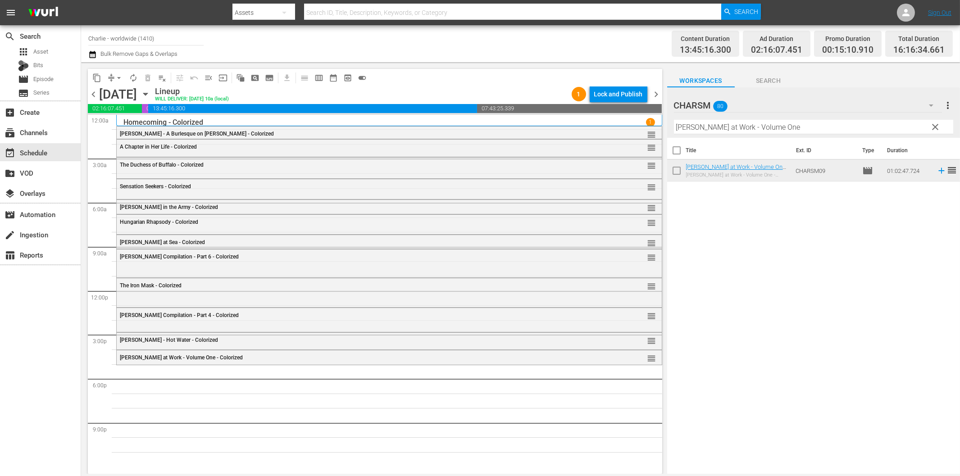
click at [737, 125] on input "[PERSON_NAME] at Work - Volume One" at bounding box center [813, 127] width 279 height 14
paste input "Laurel & Hardy Silent Chronicles - Vol. 5"
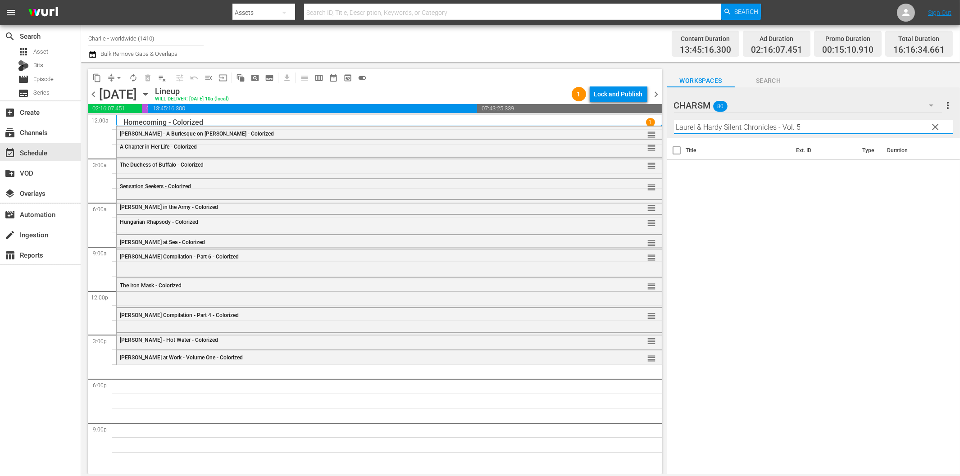
drag, startPoint x: 777, startPoint y: 127, endPoint x: 863, endPoint y: 123, distance: 85.2
click at [862, 121] on input "Laurel & Hardy Silent Chronicles - Vol. 5" at bounding box center [813, 127] width 279 height 14
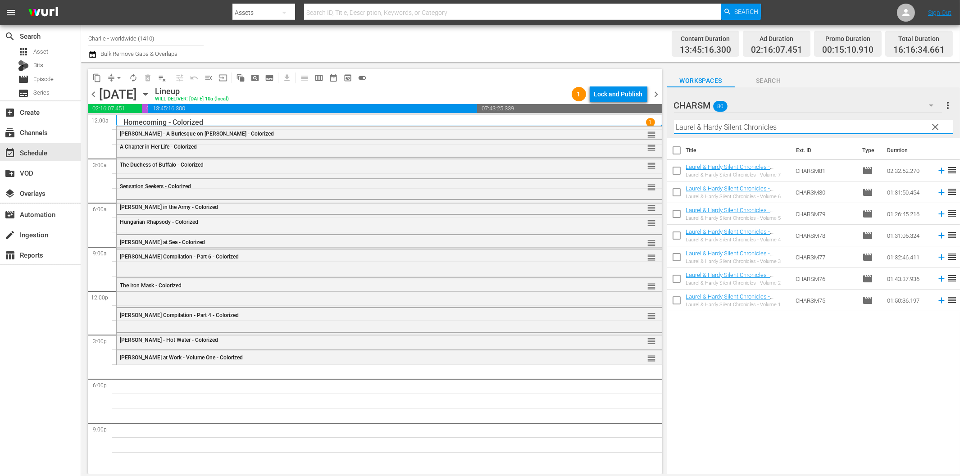
click at [937, 214] on icon at bounding box center [941, 214] width 10 height 10
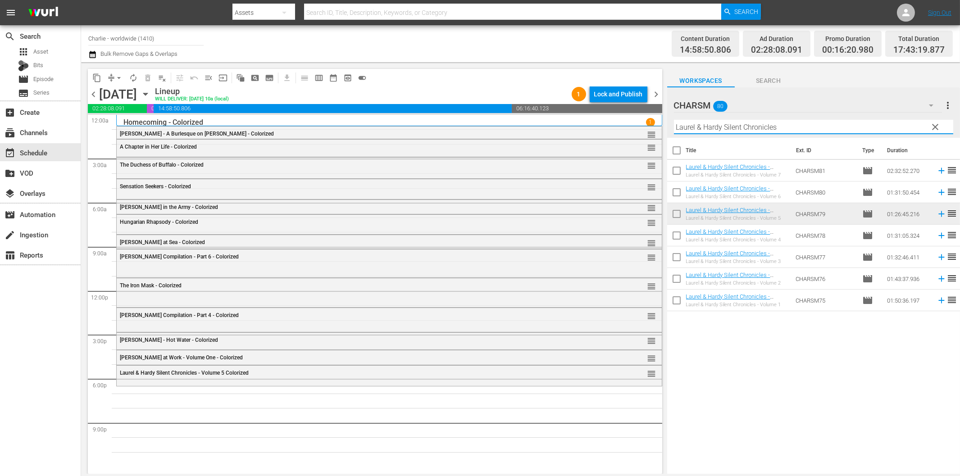
click at [754, 131] on input "Laurel & Hardy Silent Chronicles" at bounding box center [813, 127] width 279 height 14
paste input "The Three Musketeers"
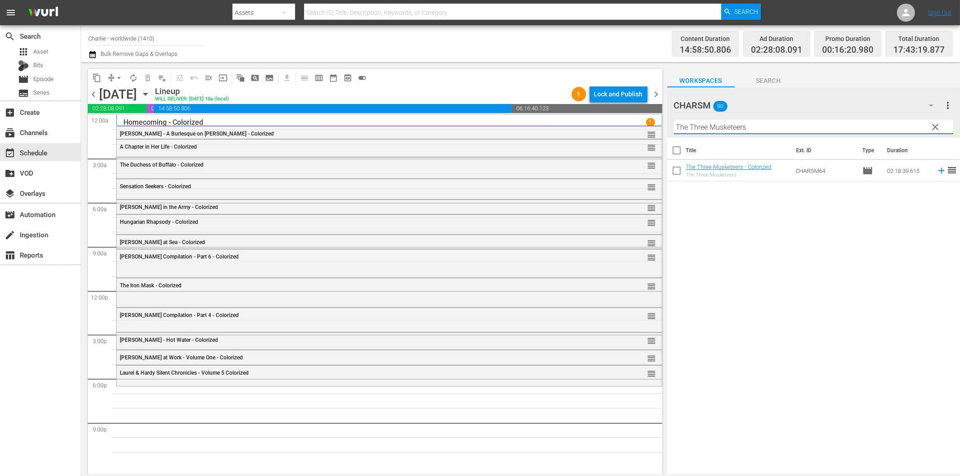
click at [936, 170] on icon at bounding box center [941, 171] width 10 height 10
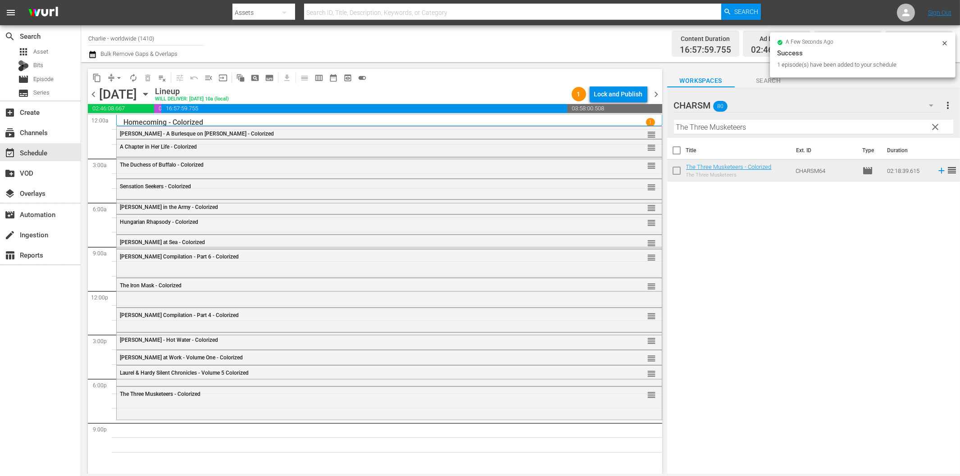
click at [723, 129] on input "The Three Musketeers" at bounding box center [813, 127] width 279 height 14
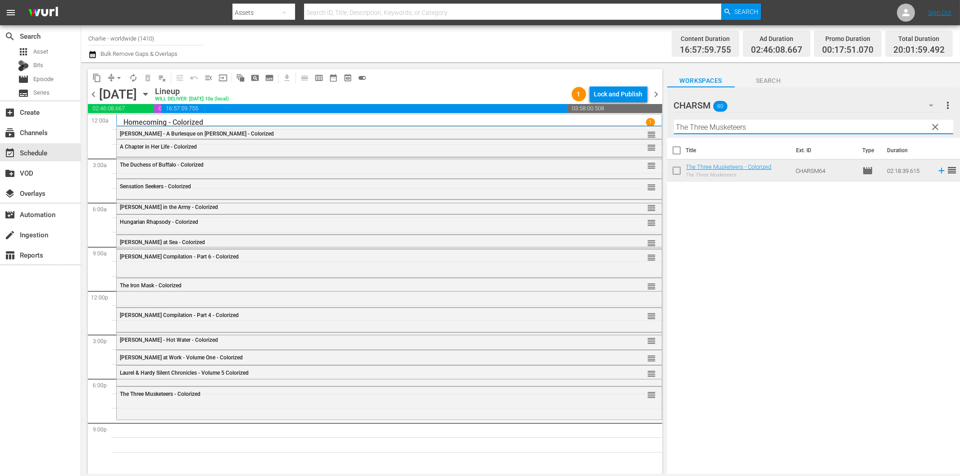
paste input "Bare Knee"
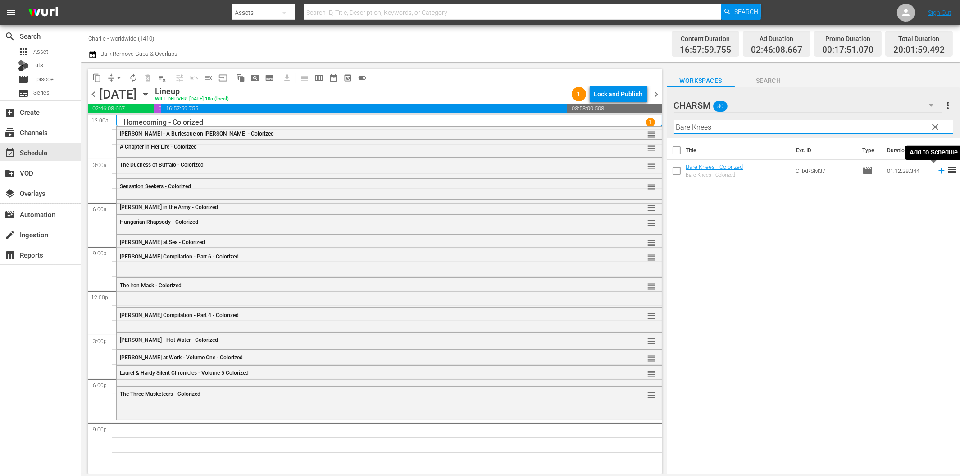
drag, startPoint x: 932, startPoint y: 170, endPoint x: 928, endPoint y: 173, distance: 5.1
click at [936, 170] on icon at bounding box center [941, 171] width 10 height 10
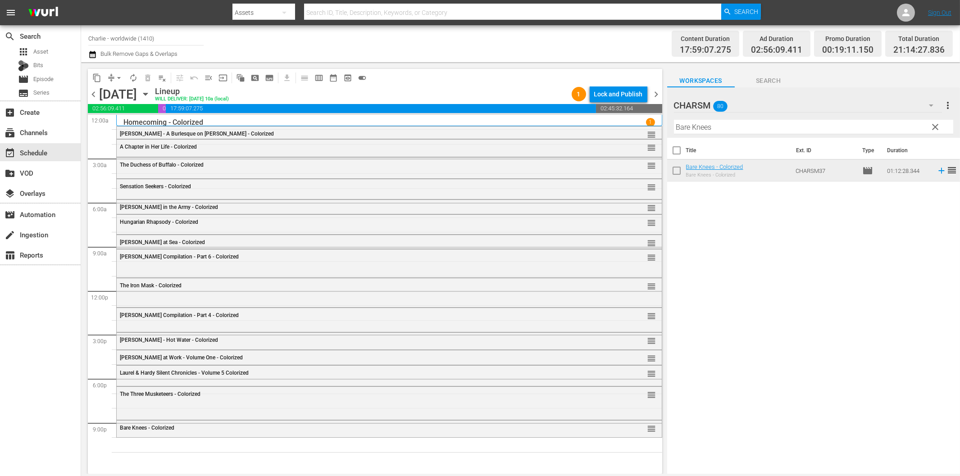
click at [781, 127] on input "Bare Knees" at bounding box center [813, 127] width 279 height 14
paste input "The Sea Lion"
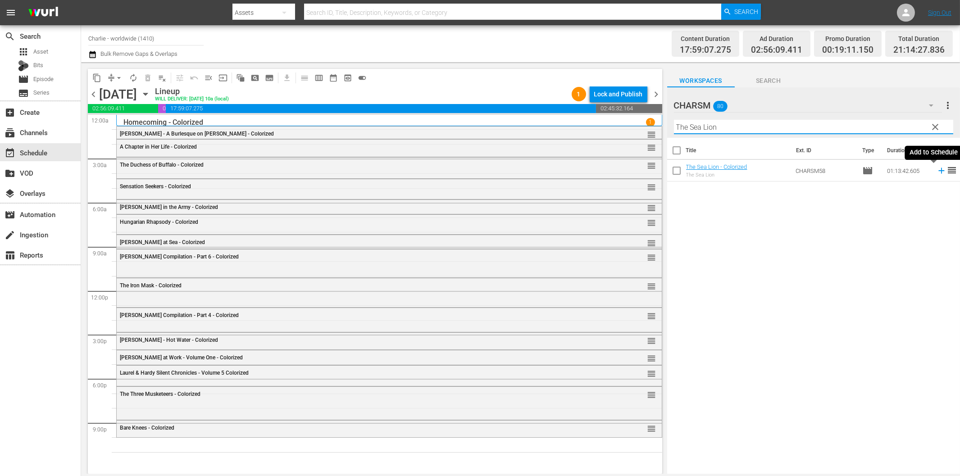
drag, startPoint x: 934, startPoint y: 171, endPoint x: 906, endPoint y: 177, distance: 28.5
click at [938, 171] on icon at bounding box center [941, 171] width 6 height 6
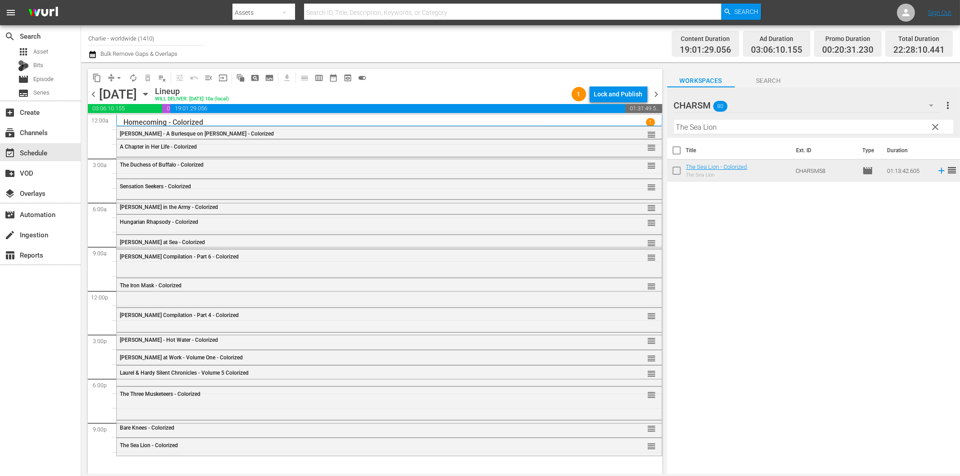
click at [739, 128] on input "The Sea Lion" at bounding box center [813, 127] width 279 height 14
paste input "Don Q - Son of Zorro"
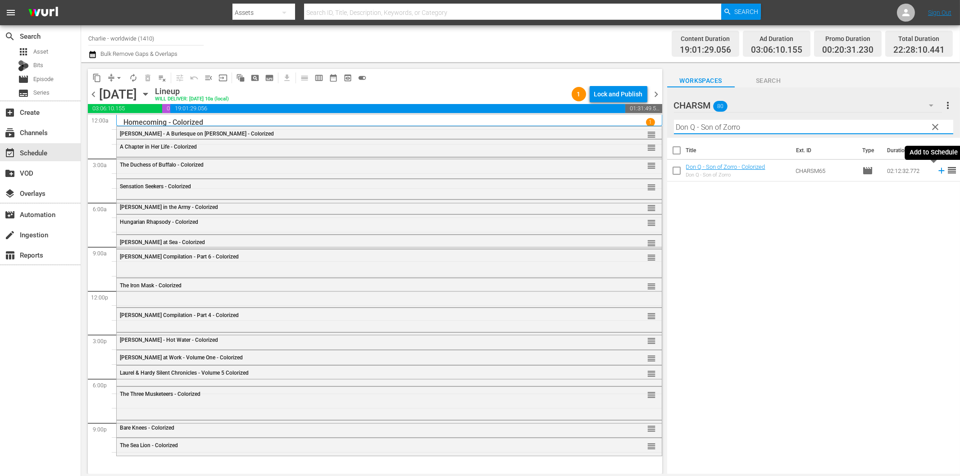
click at [936, 168] on icon at bounding box center [941, 171] width 10 height 10
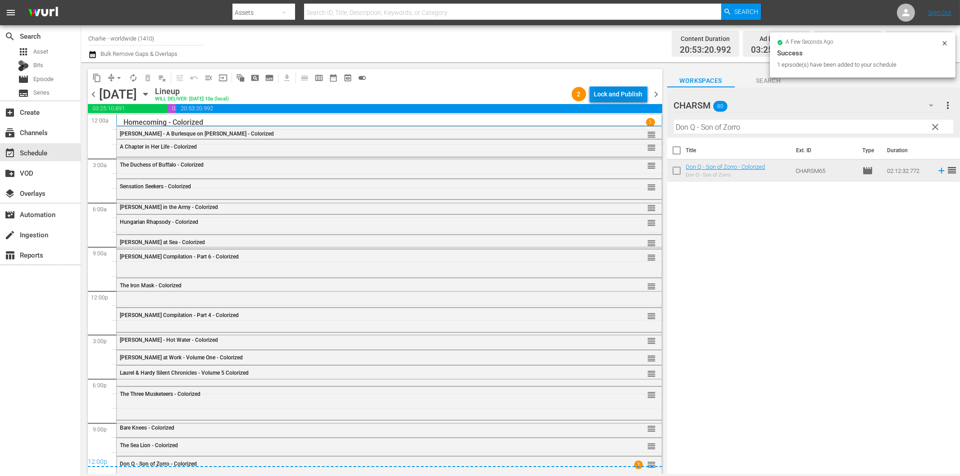
click at [614, 95] on div "Lock and Publish" at bounding box center [618, 94] width 49 height 16
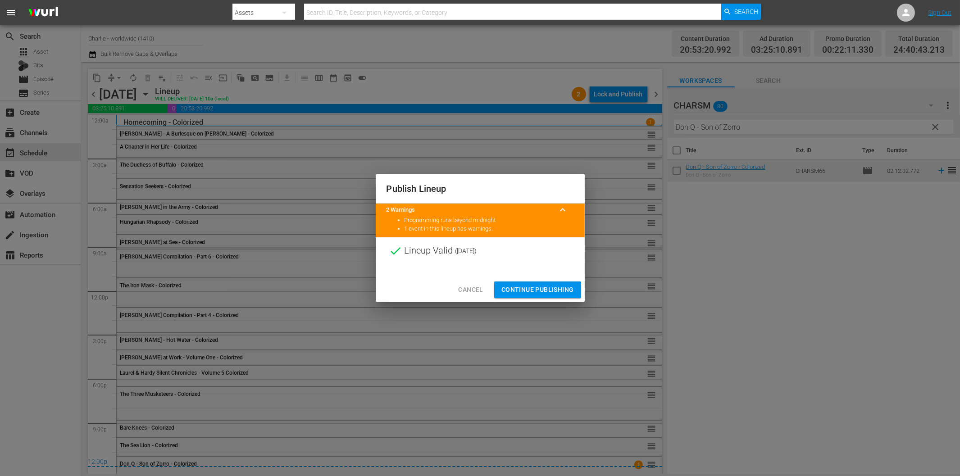
click at [547, 287] on span "Continue Publishing" at bounding box center [537, 289] width 73 height 11
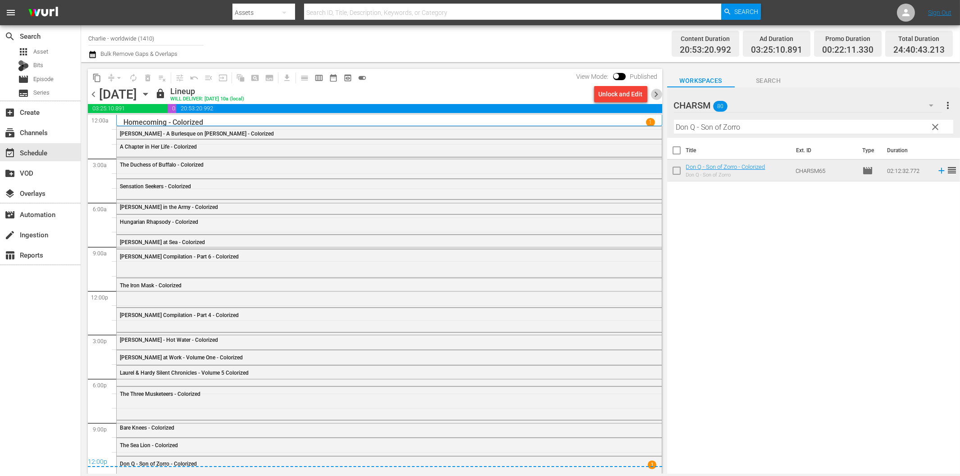
drag, startPoint x: 654, startPoint y: 91, endPoint x: 669, endPoint y: 123, distance: 34.9
click at [654, 91] on span "chevron_right" at bounding box center [656, 94] width 11 height 11
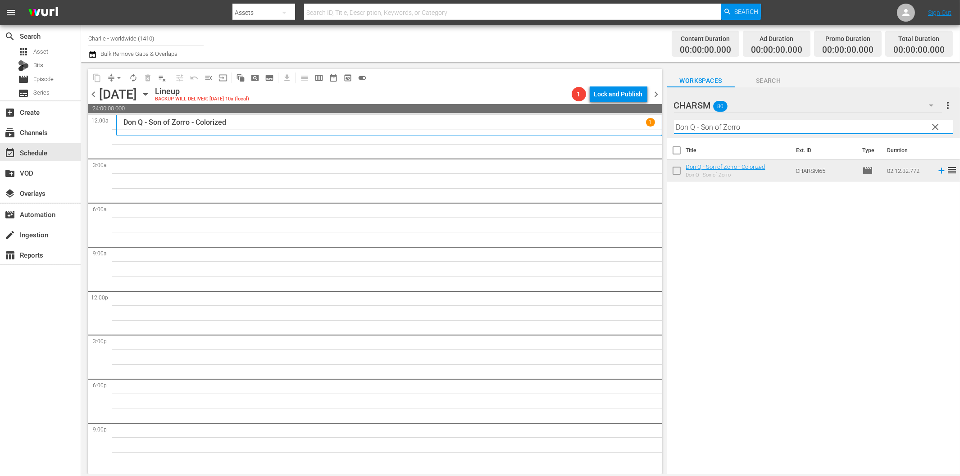
click at [729, 125] on input "Don Q - Son of Zorro" at bounding box center [813, 127] width 279 height 14
paste input "[PERSON_NAME]'s Conflicts"
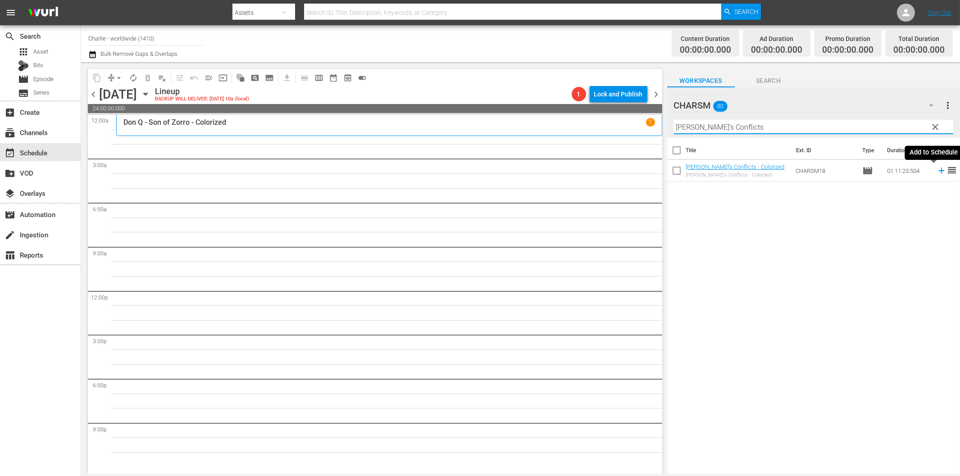
click at [938, 172] on icon at bounding box center [941, 171] width 6 height 6
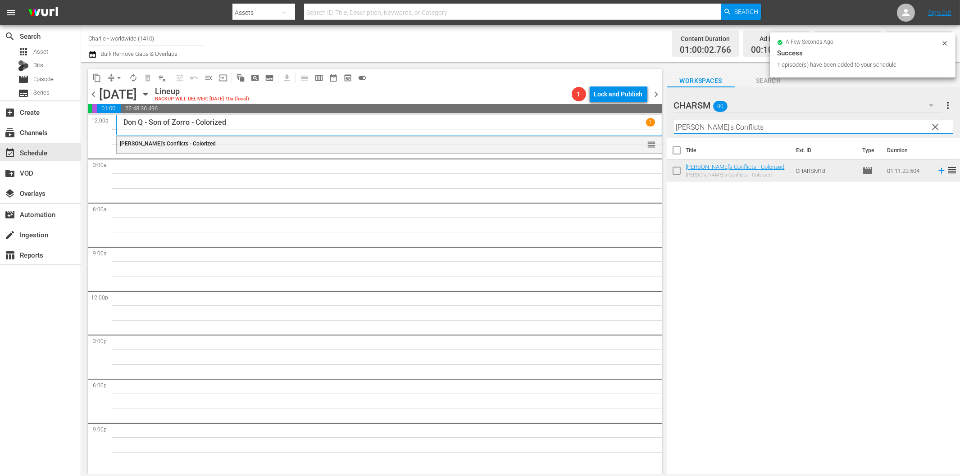
click at [700, 127] on input "[PERSON_NAME]'s Conflicts" at bounding box center [813, 127] width 279 height 14
paste input "The Charlatan"
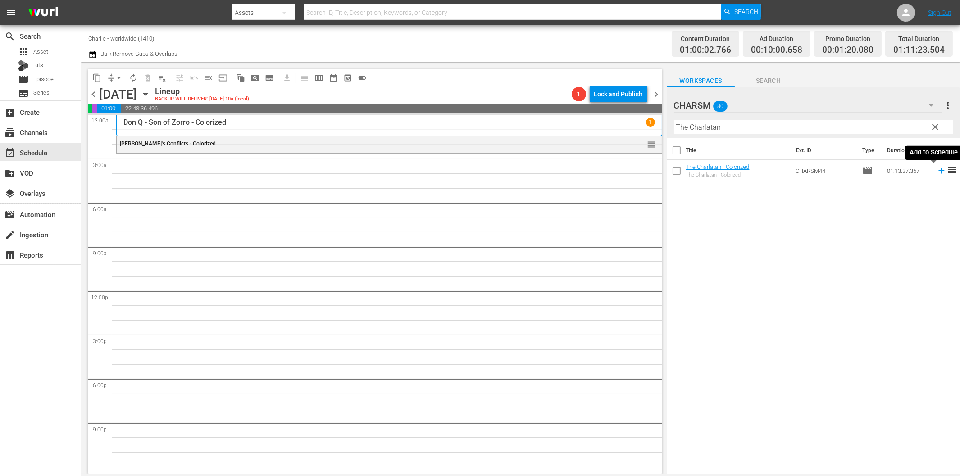
click at [936, 173] on icon at bounding box center [941, 171] width 10 height 10
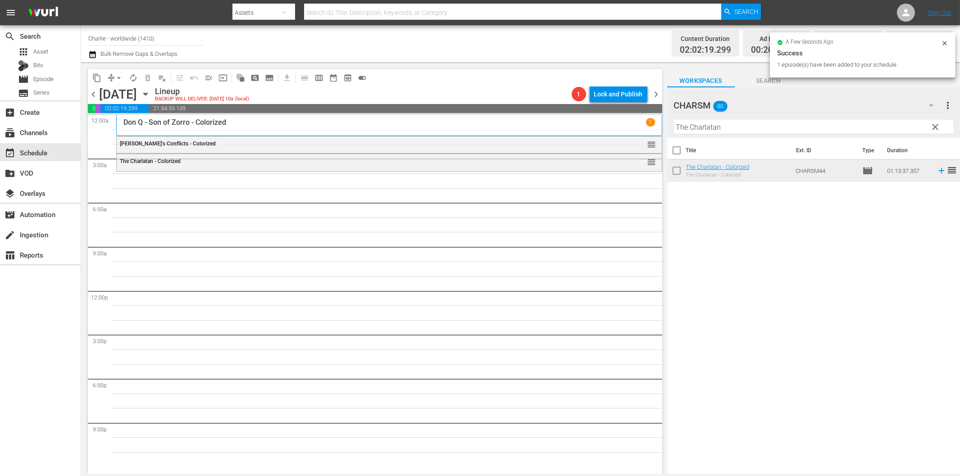
click at [713, 129] on input "The Charlatan" at bounding box center [813, 127] width 279 height 14
paste input "[PERSON_NAME] of the [PERSON_NAME]"
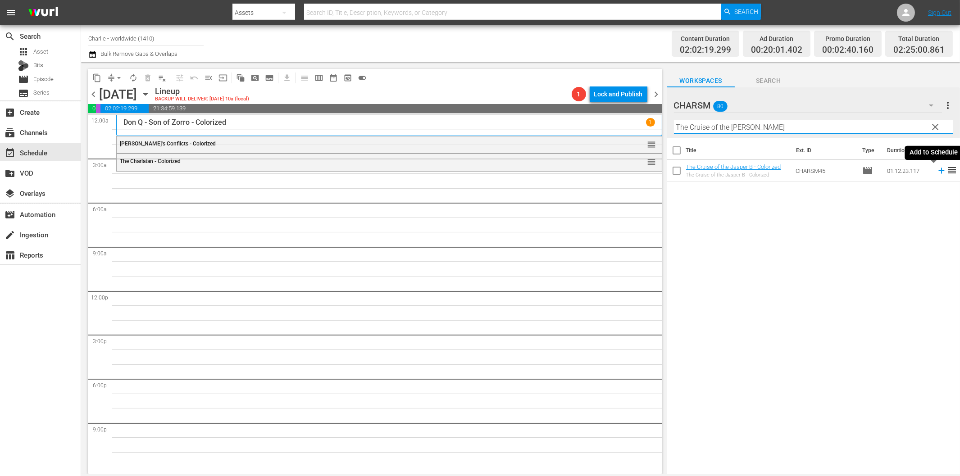
click at [938, 173] on icon at bounding box center [941, 171] width 6 height 6
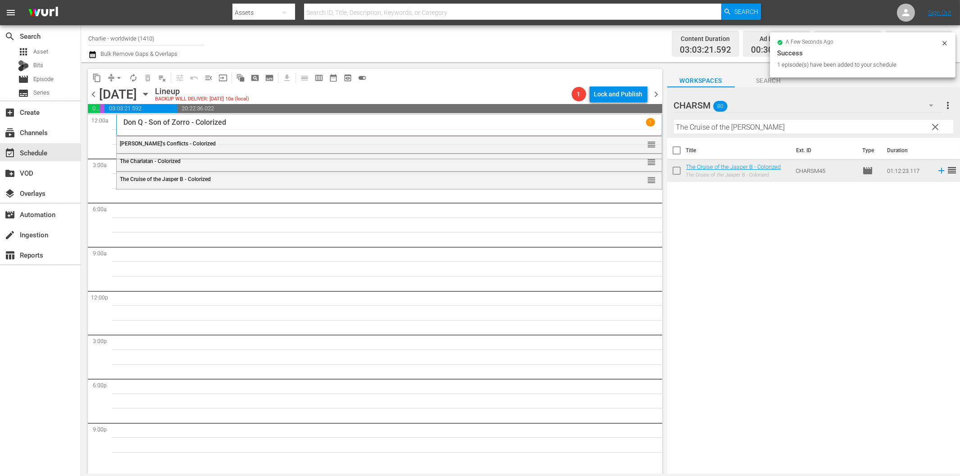
click at [786, 125] on input "The Cruise of the [PERSON_NAME]" at bounding box center [813, 127] width 279 height 14
paste input "[PERSON_NAME] at Work - Volume Two"
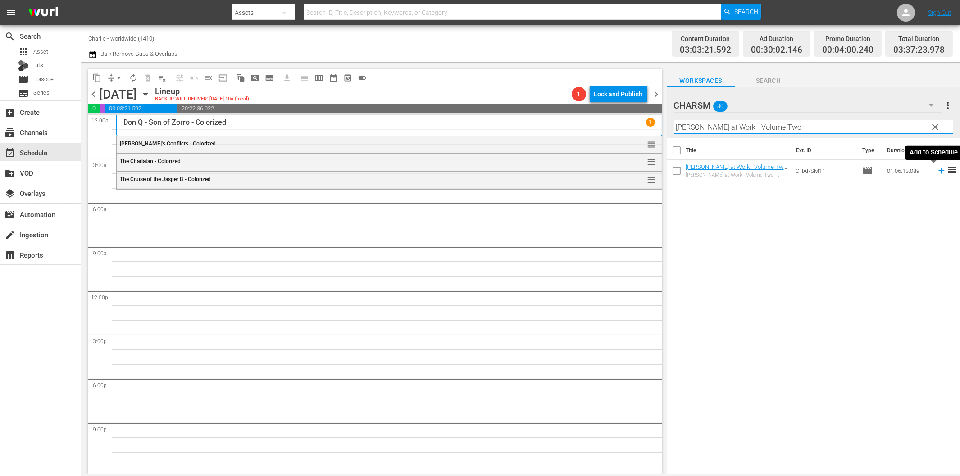
click at [936, 173] on icon at bounding box center [941, 171] width 10 height 10
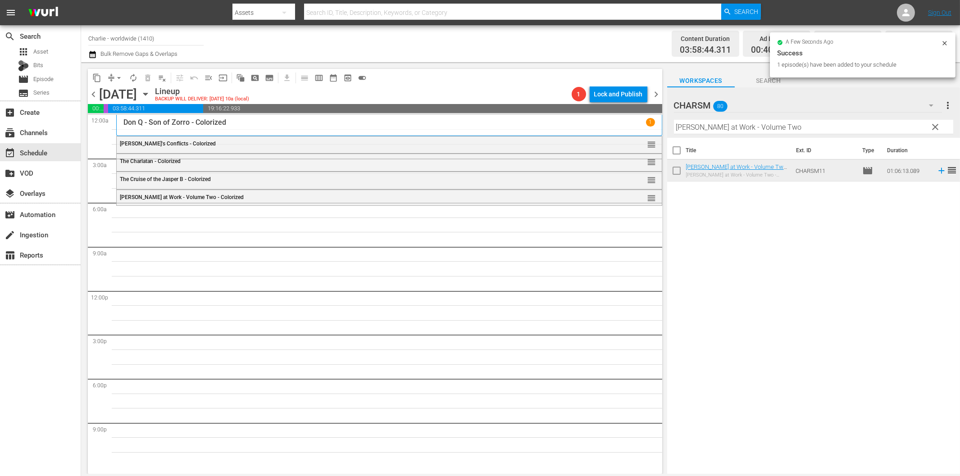
click at [745, 127] on input "[PERSON_NAME] at Work - Volume Two" at bounding box center [813, 127] width 279 height 14
paste input "[PERSON_NAME] Compilation - Part 1"
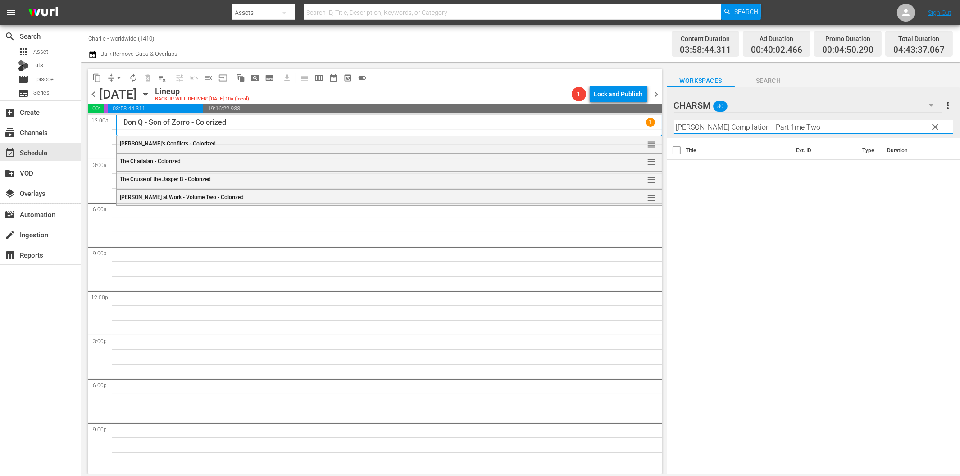
paste input "text"
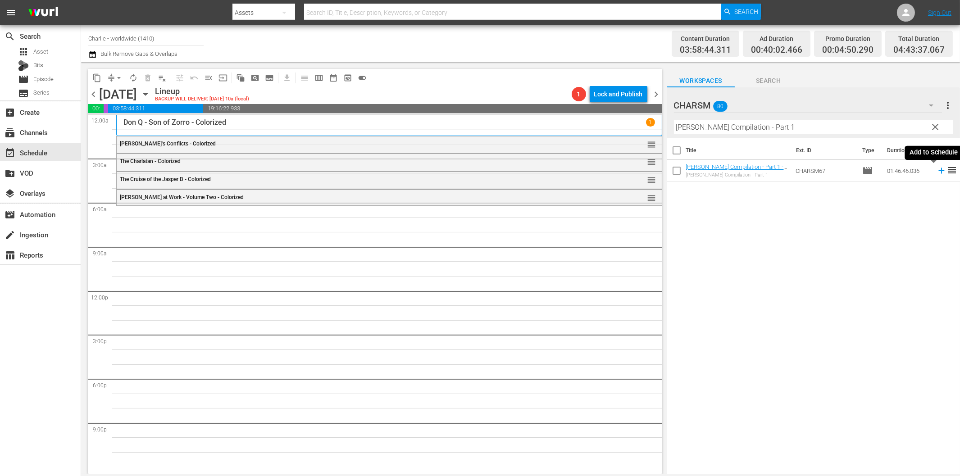
click at [936, 173] on icon at bounding box center [941, 171] width 10 height 10
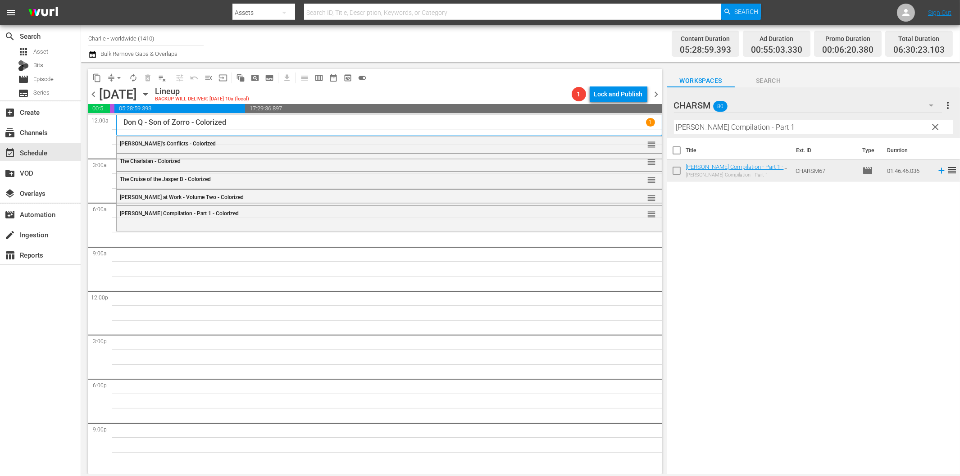
click at [804, 127] on input "[PERSON_NAME] Compilation - Part 1" at bounding box center [813, 127] width 279 height 14
paste input "[PERSON_NAME] the Hitchhiker"
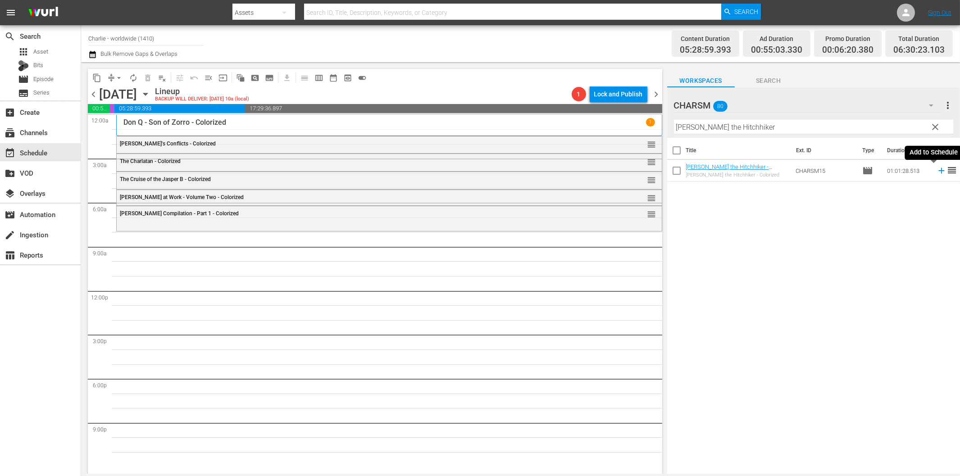
click at [938, 170] on icon at bounding box center [941, 171] width 6 height 6
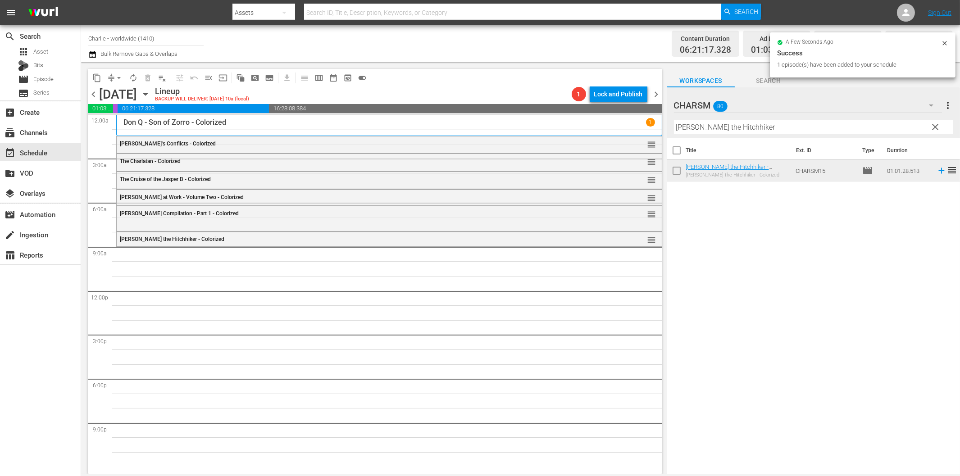
click at [736, 128] on input "[PERSON_NAME] the Hitchhiker" at bounding box center [813, 127] width 279 height 14
paste input "[PERSON_NAME] Compilation 1"
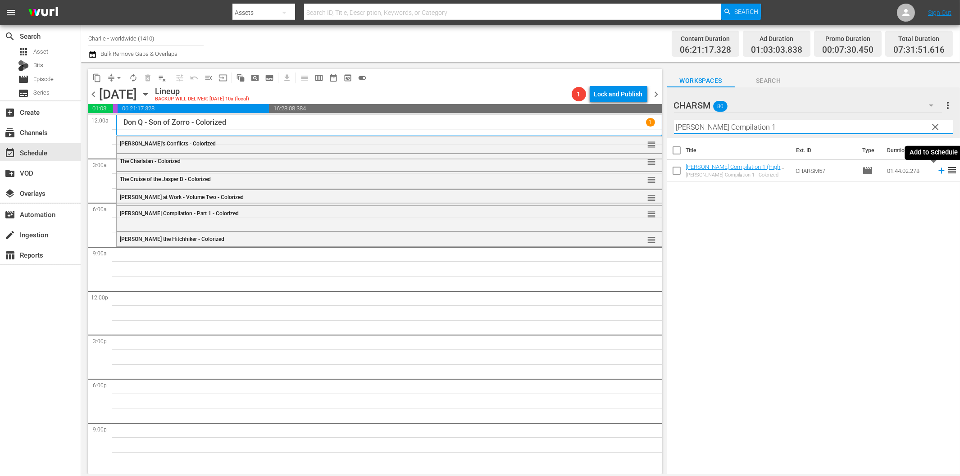
click at [938, 170] on icon at bounding box center [941, 171] width 6 height 6
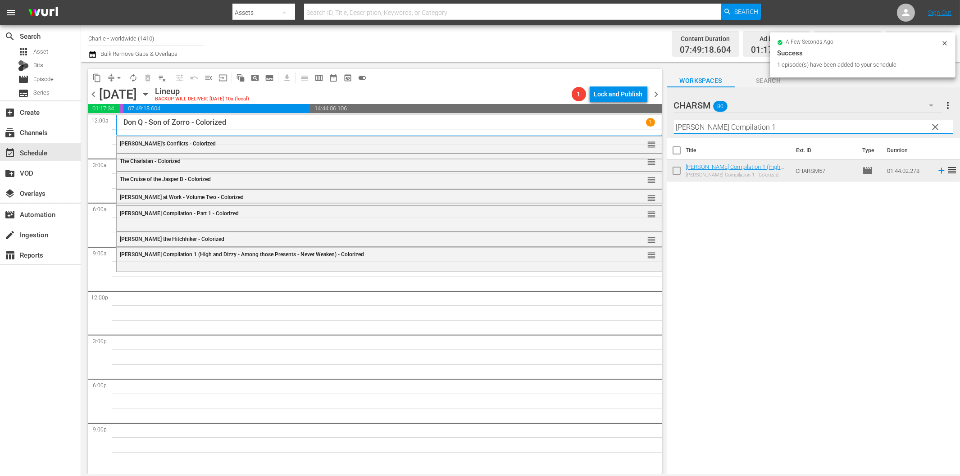
click at [745, 129] on input "[PERSON_NAME] Compilation 1" at bounding box center [813, 127] width 279 height 14
paste input "2"
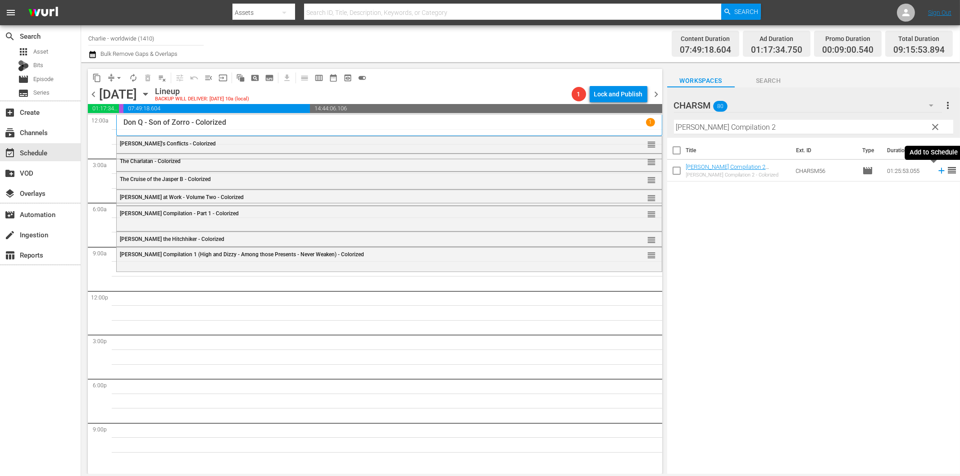
click at [936, 168] on icon at bounding box center [941, 171] width 10 height 10
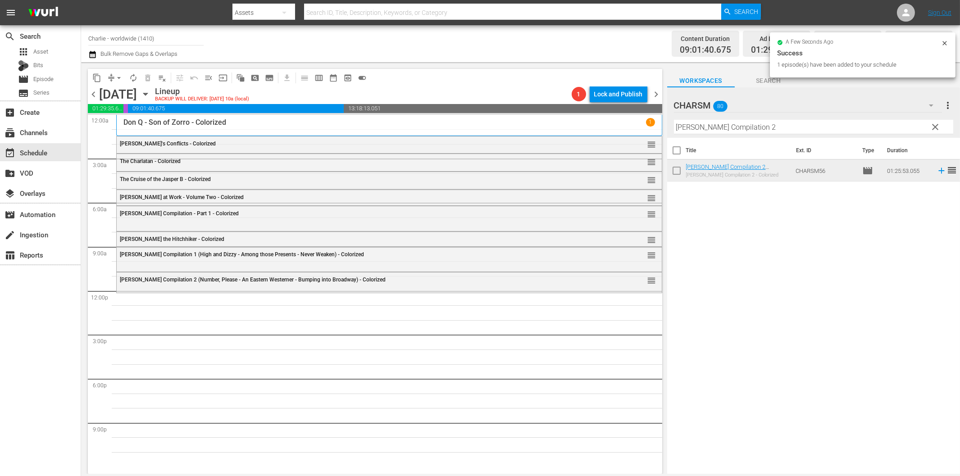
click at [812, 129] on input "[PERSON_NAME] Compilation 2" at bounding box center [813, 127] width 279 height 14
paste input "[PERSON_NAME] Compilation – Part 8"
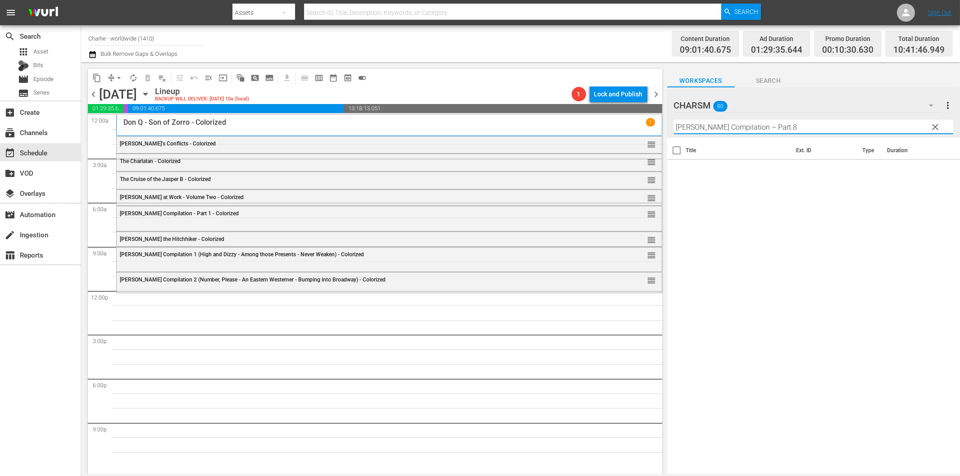
drag, startPoint x: 763, startPoint y: 127, endPoint x: 874, endPoint y: 127, distance: 110.8
click at [872, 127] on input "[PERSON_NAME] Compilation – Part 8" at bounding box center [813, 127] width 279 height 14
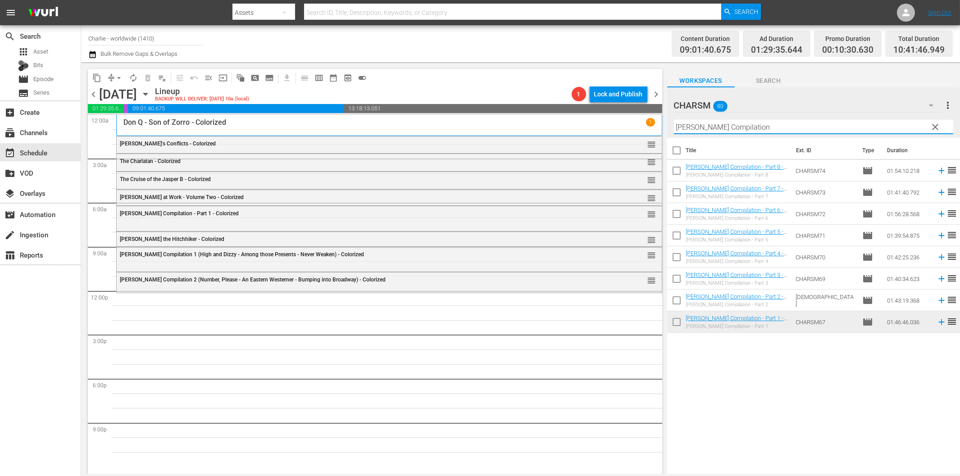
click at [936, 169] on icon at bounding box center [941, 171] width 10 height 10
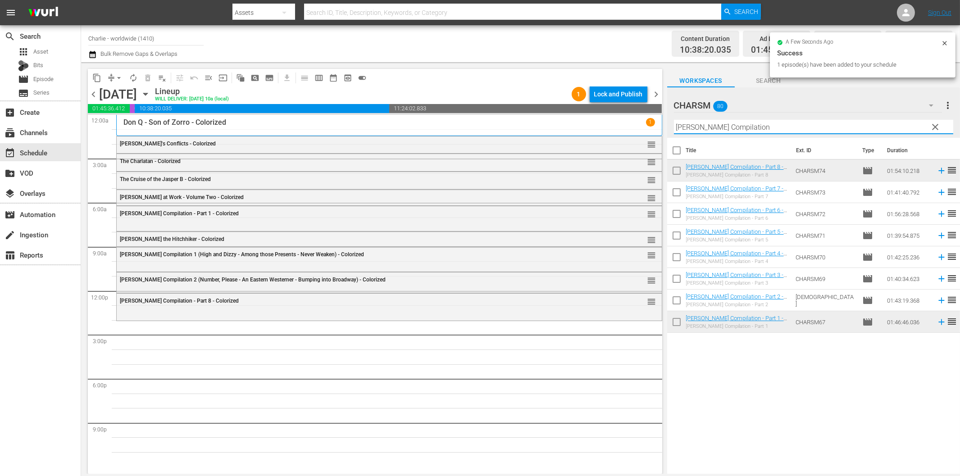
click at [764, 123] on input "[PERSON_NAME] Compilation" at bounding box center [813, 127] width 279 height 14
paste input "[PERSON_NAME] vs. Sports"
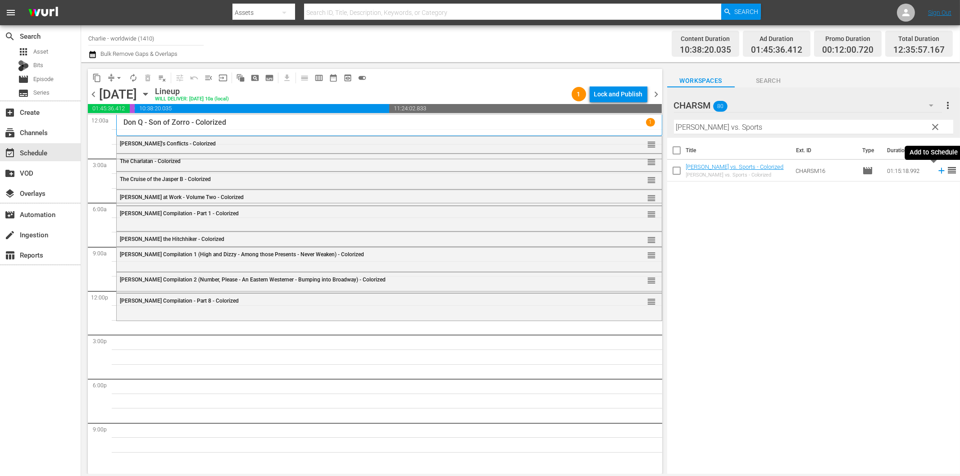
click at [938, 170] on icon at bounding box center [941, 171] width 6 height 6
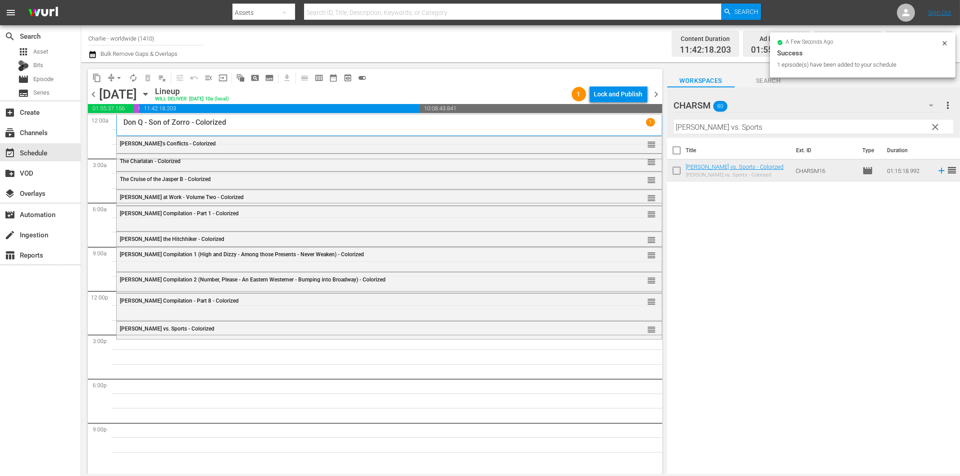
click at [772, 123] on input "[PERSON_NAME] vs. Sports" at bounding box center [813, 127] width 279 height 14
paste input "'s Escape"
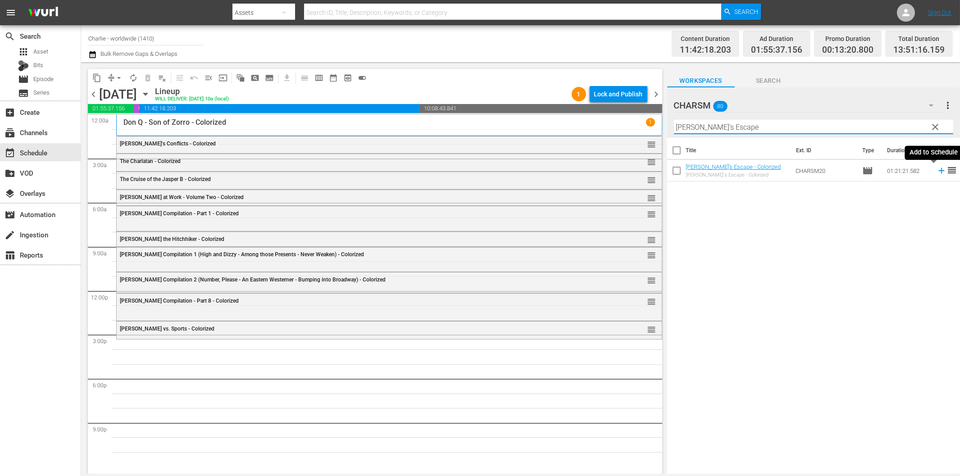
click at [938, 170] on icon at bounding box center [941, 171] width 6 height 6
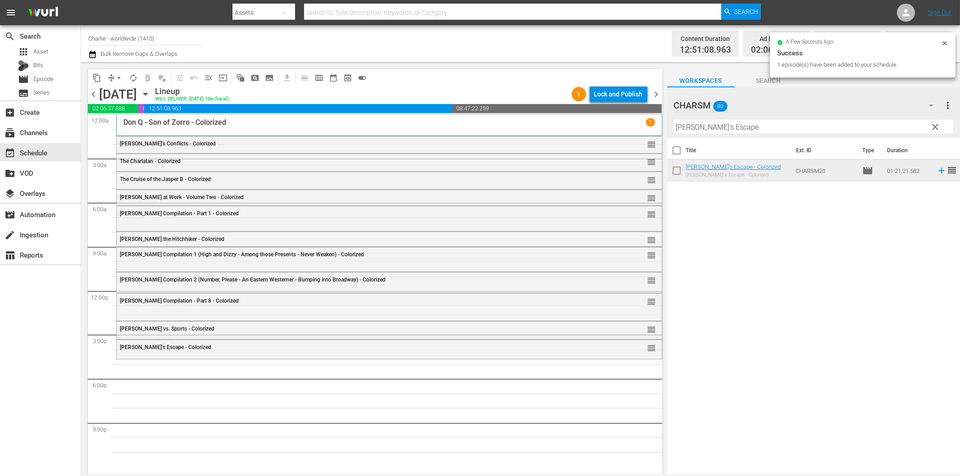
click at [812, 127] on input "[PERSON_NAME]'s Escape" at bounding box center [813, 127] width 279 height 14
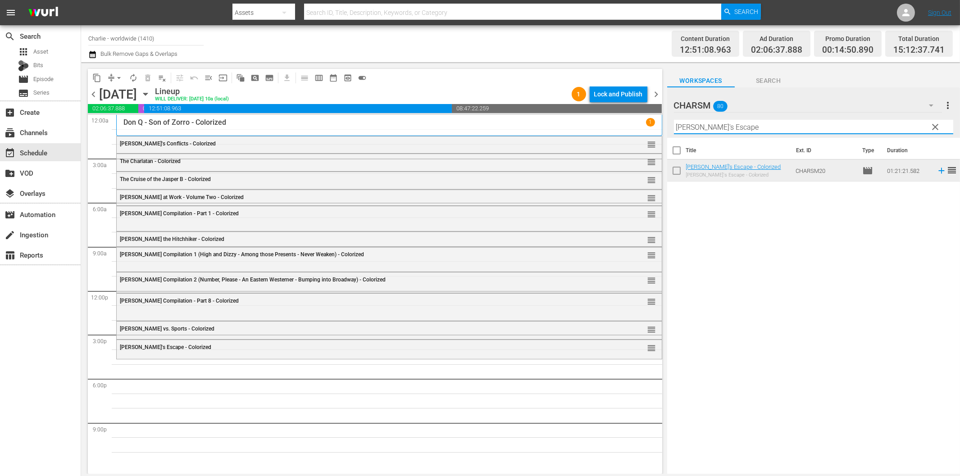
paste input "Isn't Life Wonderful"
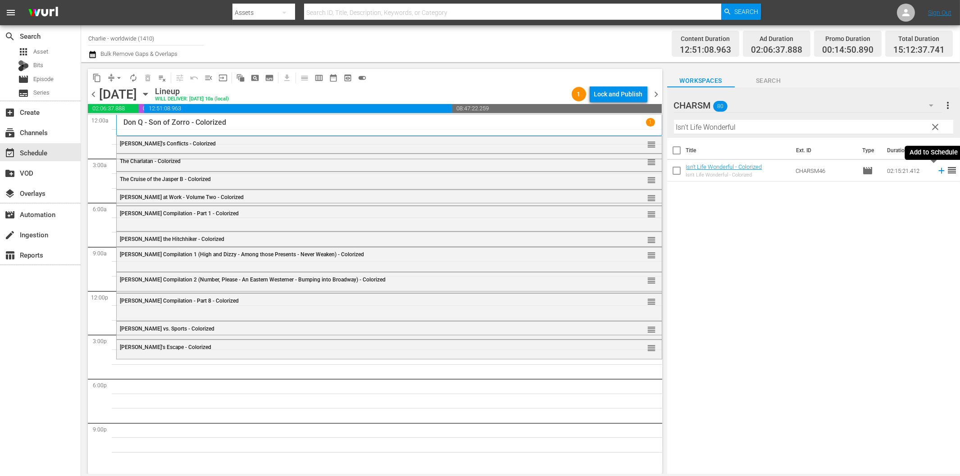
drag, startPoint x: 934, startPoint y: 172, endPoint x: 913, endPoint y: 181, distance: 23.4
click at [936, 172] on icon at bounding box center [941, 171] width 10 height 10
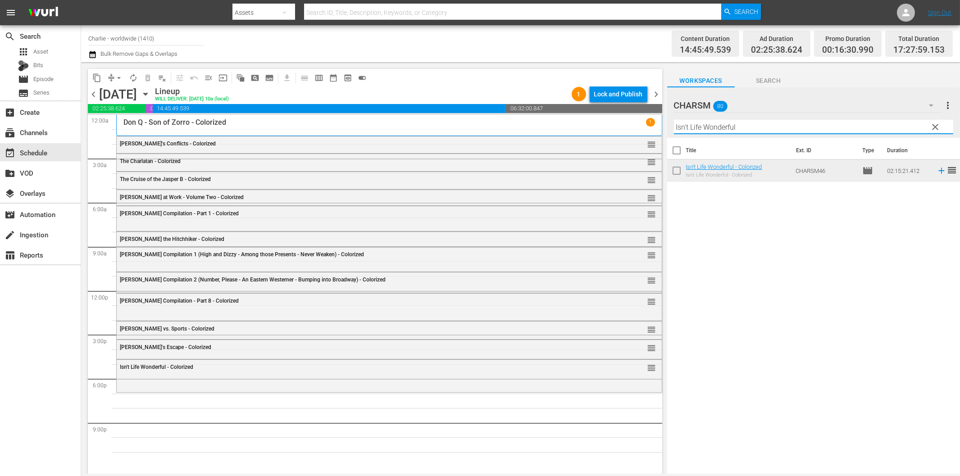
click at [760, 127] on input "Isn't Life Wonderful" at bounding box center [813, 127] width 279 height 14
paste input "The Marriage Circle"
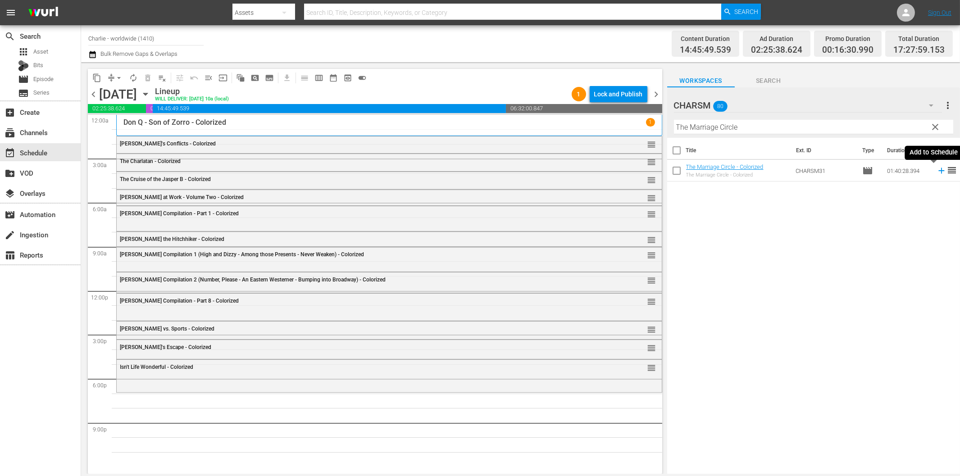
drag, startPoint x: 934, startPoint y: 169, endPoint x: 917, endPoint y: 173, distance: 17.5
click at [936, 170] on icon at bounding box center [941, 171] width 10 height 10
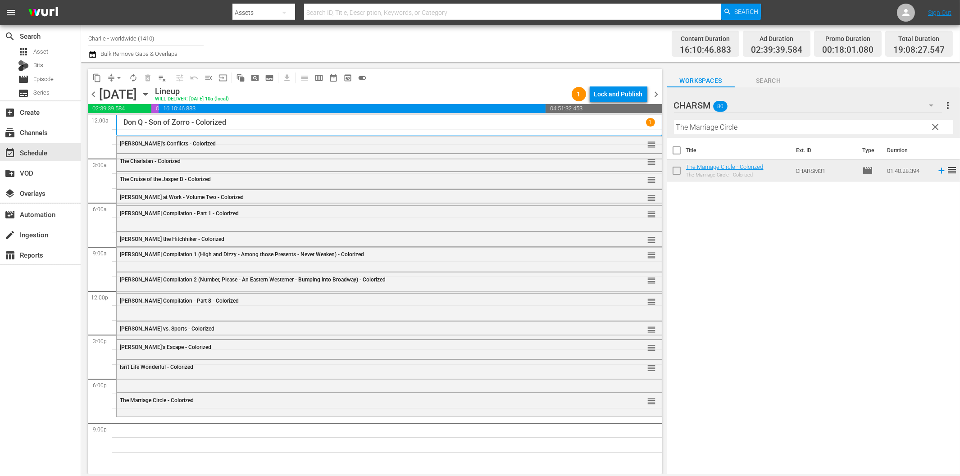
click at [727, 126] on input "The Marriage Circle" at bounding box center [813, 127] width 279 height 14
paste input "[PERSON_NAME]"
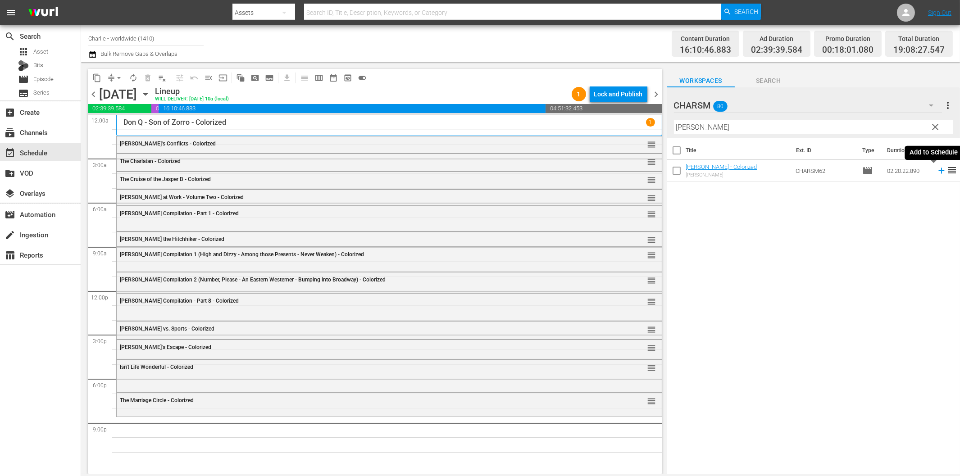
drag, startPoint x: 934, startPoint y: 172, endPoint x: 918, endPoint y: 173, distance: 15.8
click at [936, 172] on icon at bounding box center [941, 171] width 10 height 10
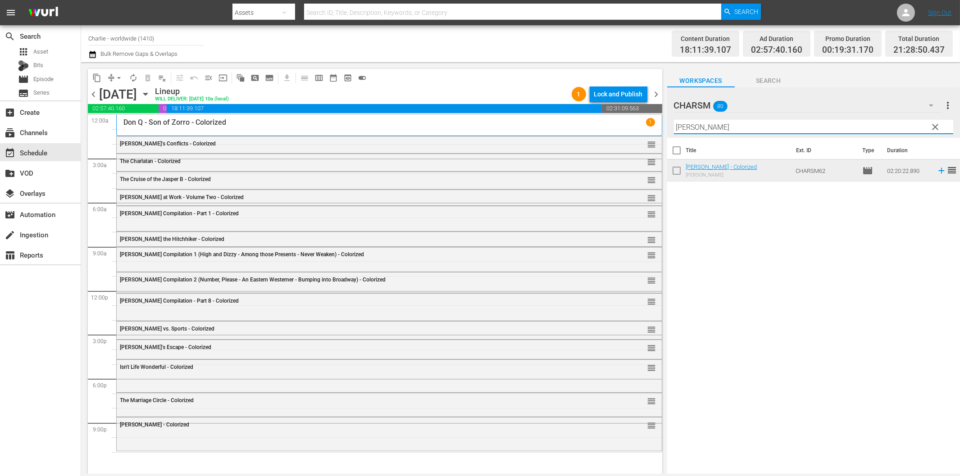
click at [736, 127] on input "[PERSON_NAME]" at bounding box center [813, 127] width 279 height 14
paste
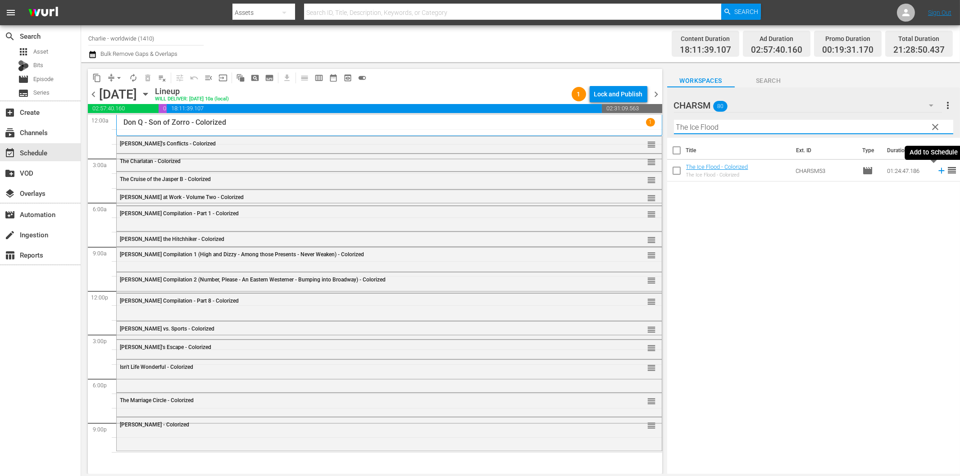
click at [936, 172] on icon at bounding box center [941, 171] width 10 height 10
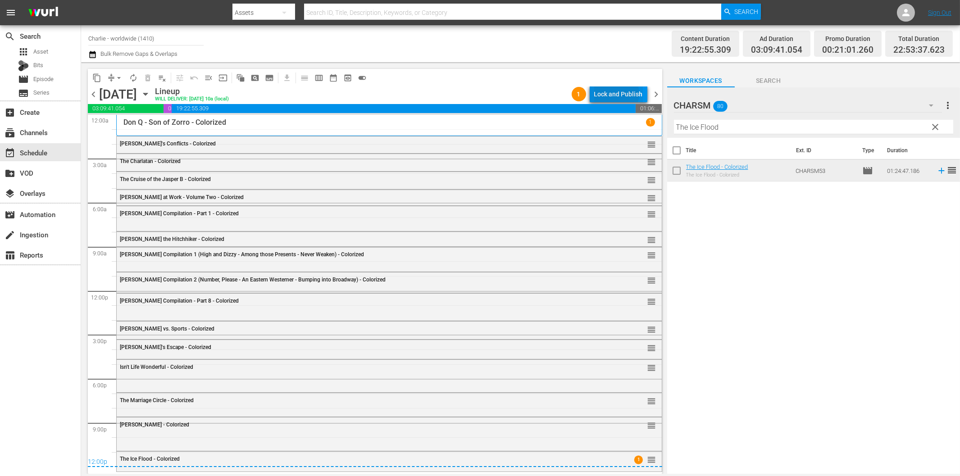
click at [616, 94] on div "Lock and Publish" at bounding box center [618, 94] width 49 height 16
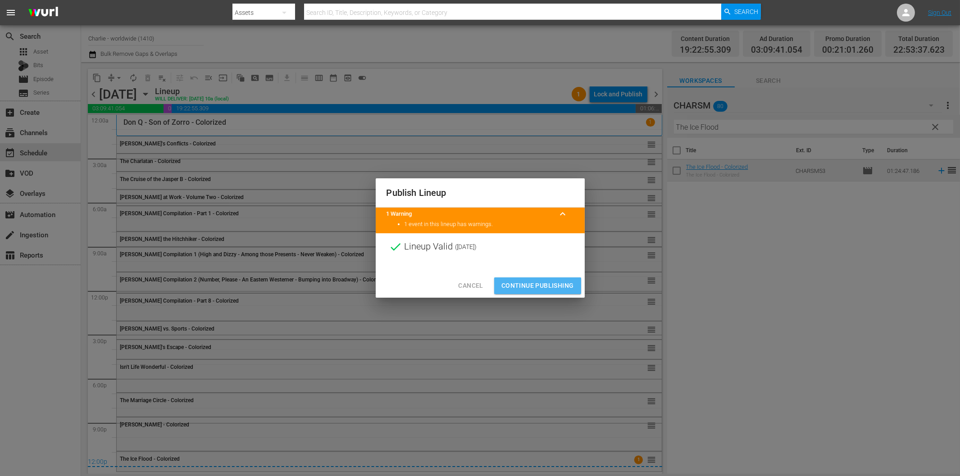
click at [564, 287] on span "Continue Publishing" at bounding box center [537, 285] width 73 height 11
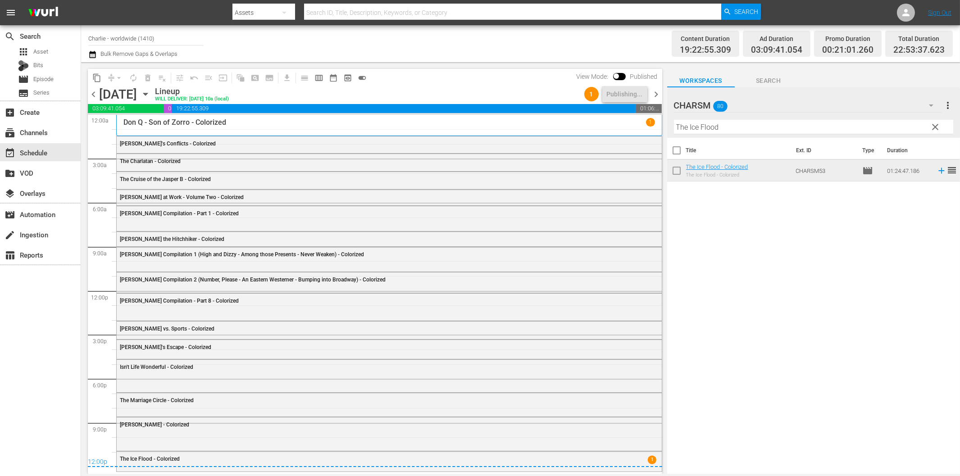
drag, startPoint x: 654, startPoint y: 95, endPoint x: 652, endPoint y: 100, distance: 4.9
click at [654, 95] on span "chevron_right" at bounding box center [656, 94] width 11 height 11
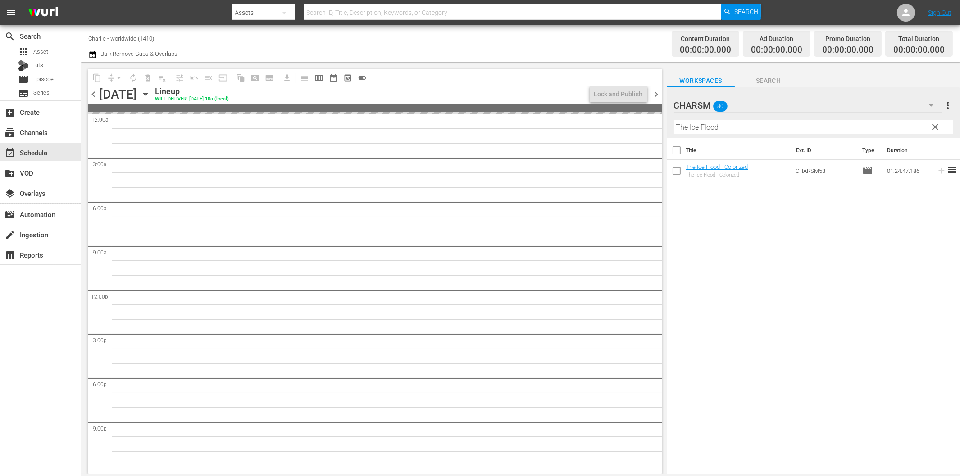
click at [729, 126] on input "The Ice Flood" at bounding box center [813, 127] width 279 height 14
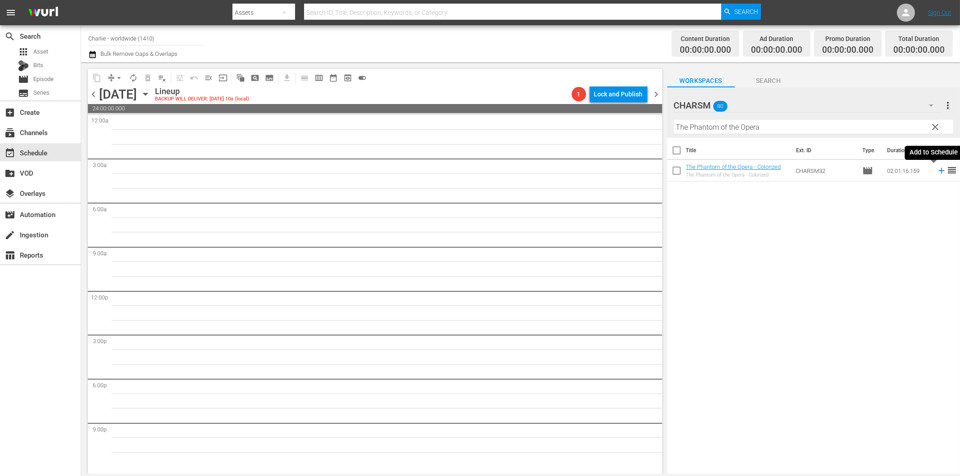
click at [936, 169] on icon at bounding box center [941, 171] width 10 height 10
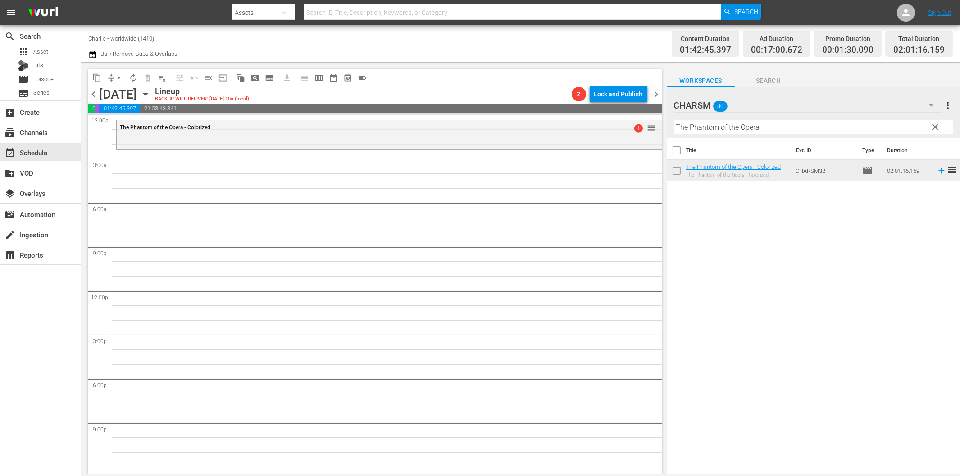
drag, startPoint x: 794, startPoint y: 127, endPoint x: 796, endPoint y: 131, distance: 5.0
click at [794, 127] on input "The Phantom of the Opera" at bounding box center [813, 127] width 279 height 14
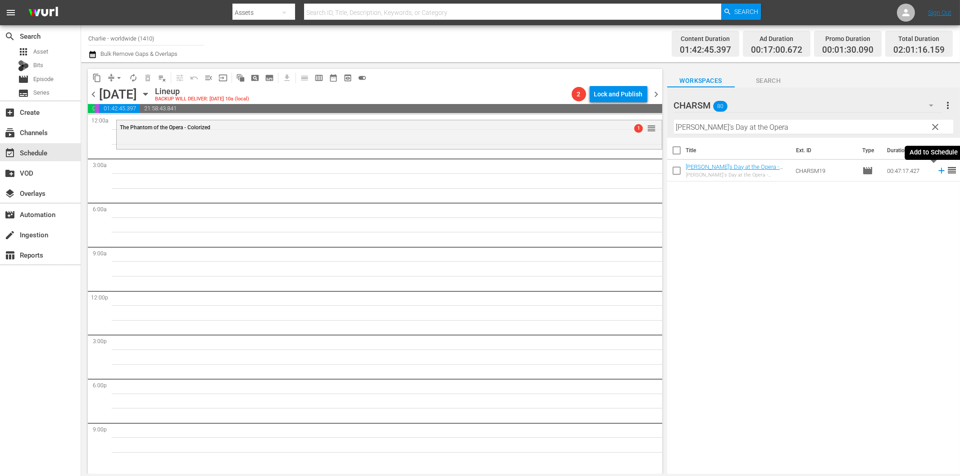
drag, startPoint x: 931, startPoint y: 169, endPoint x: 927, endPoint y: 170, distance: 4.6
click at [936, 169] on icon at bounding box center [941, 171] width 10 height 10
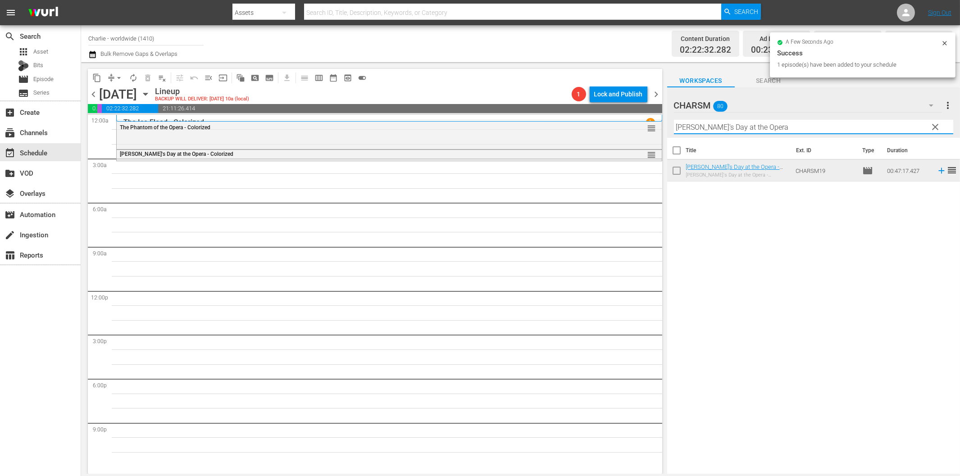
click at [715, 125] on input "[PERSON_NAME]'s Day at the Opera" at bounding box center [813, 127] width 279 height 14
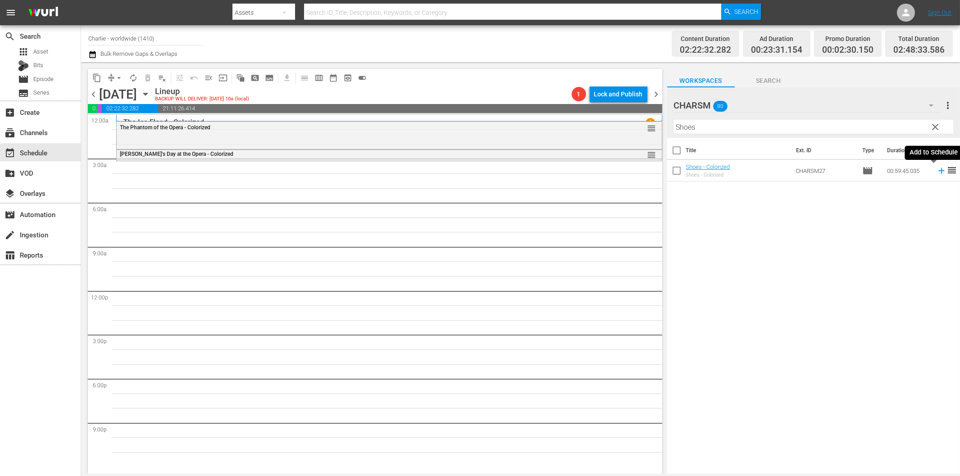
click at [936, 172] on icon at bounding box center [941, 171] width 10 height 10
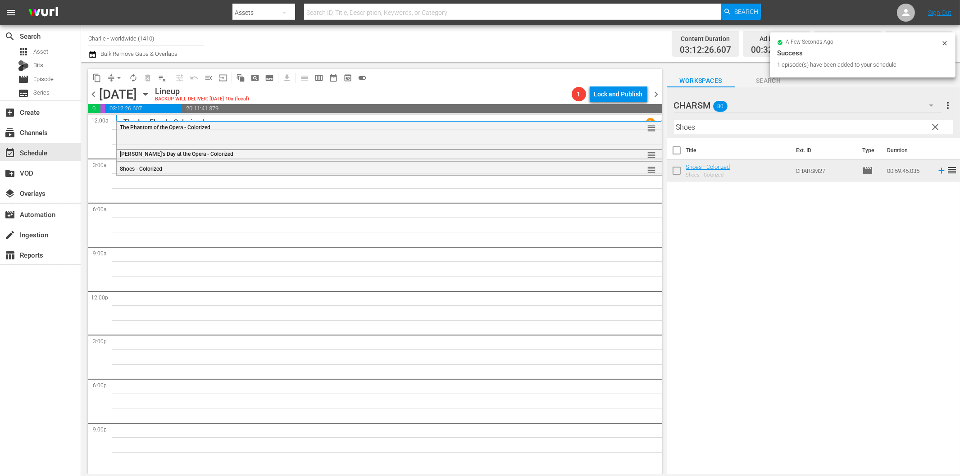
click at [714, 125] on input "Shoes" at bounding box center [813, 127] width 279 height 14
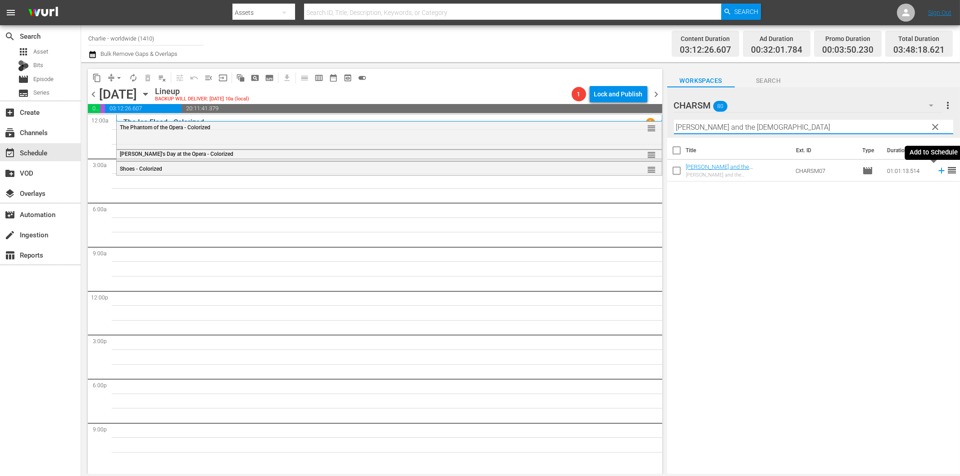
click at [936, 172] on icon at bounding box center [941, 171] width 10 height 10
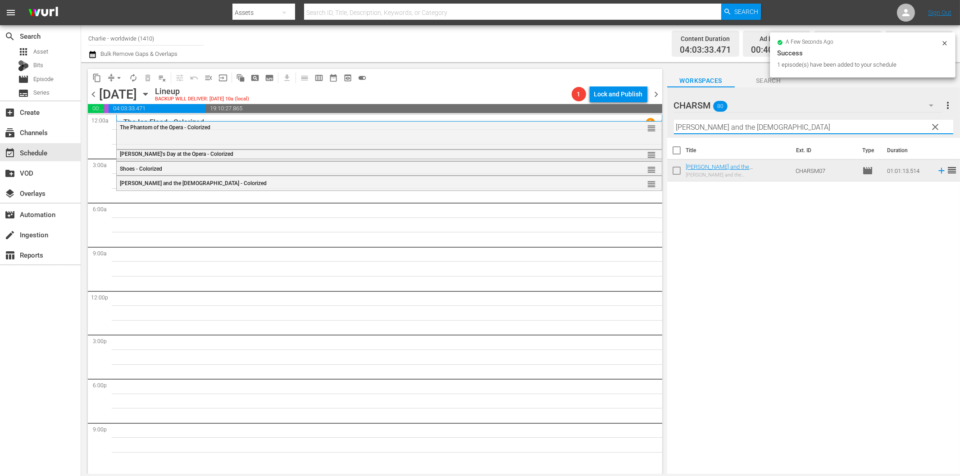
click at [732, 122] on input "[PERSON_NAME] and the [DEMOGRAPHIC_DATA]" at bounding box center [813, 127] width 279 height 14
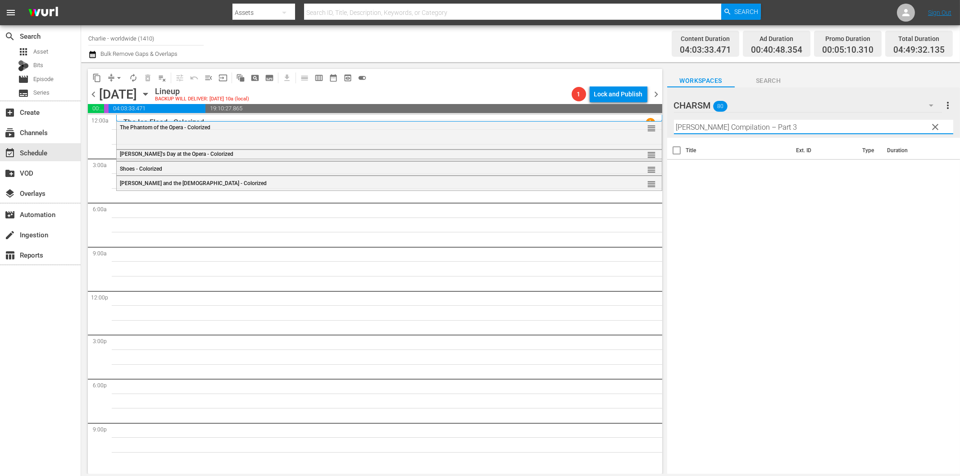
drag, startPoint x: 762, startPoint y: 124, endPoint x: 841, endPoint y: 123, distance: 78.8
click at [841, 123] on input "[PERSON_NAME] Compilation – Part 3" at bounding box center [813, 127] width 279 height 14
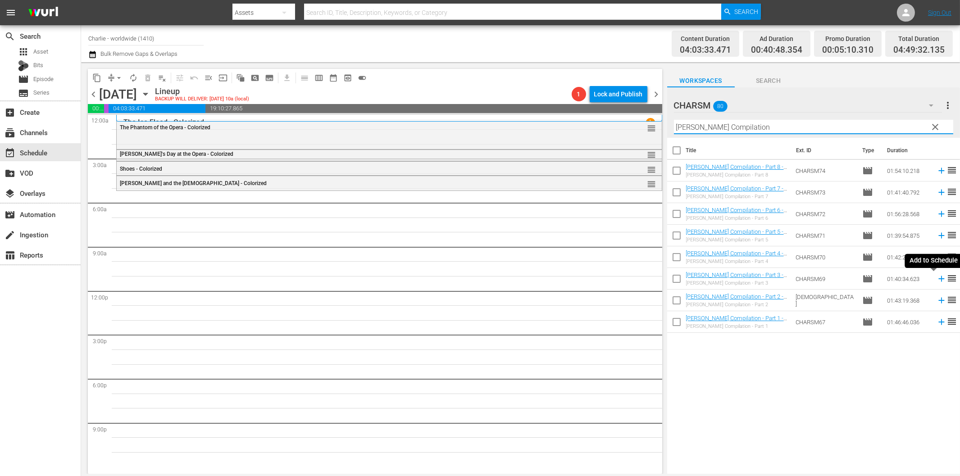
click at [936, 280] on icon at bounding box center [941, 279] width 10 height 10
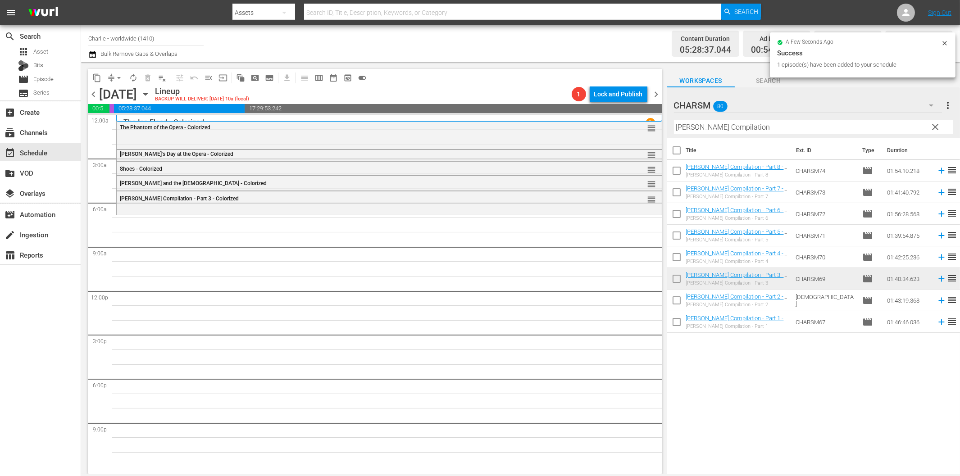
click at [721, 127] on input "[PERSON_NAME] Compilation" at bounding box center [813, 127] width 279 height 14
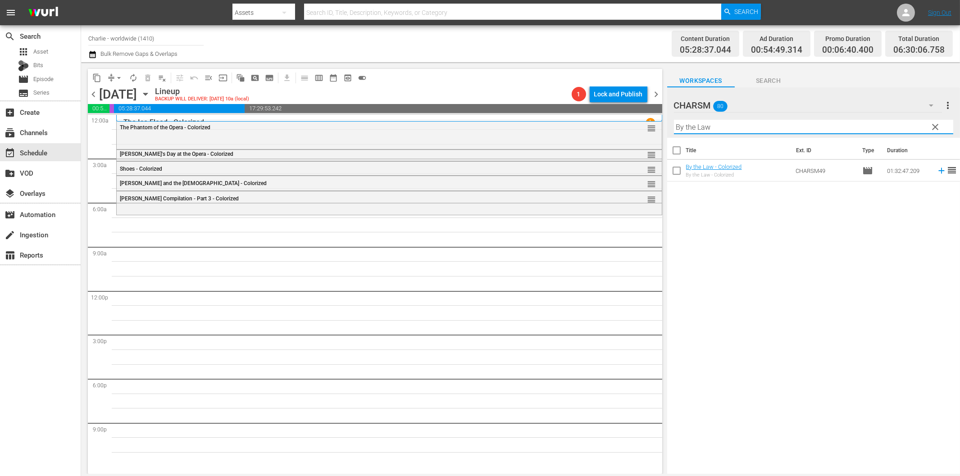
drag, startPoint x: 933, startPoint y: 169, endPoint x: 896, endPoint y: 181, distance: 38.3
click at [936, 170] on icon at bounding box center [941, 171] width 10 height 10
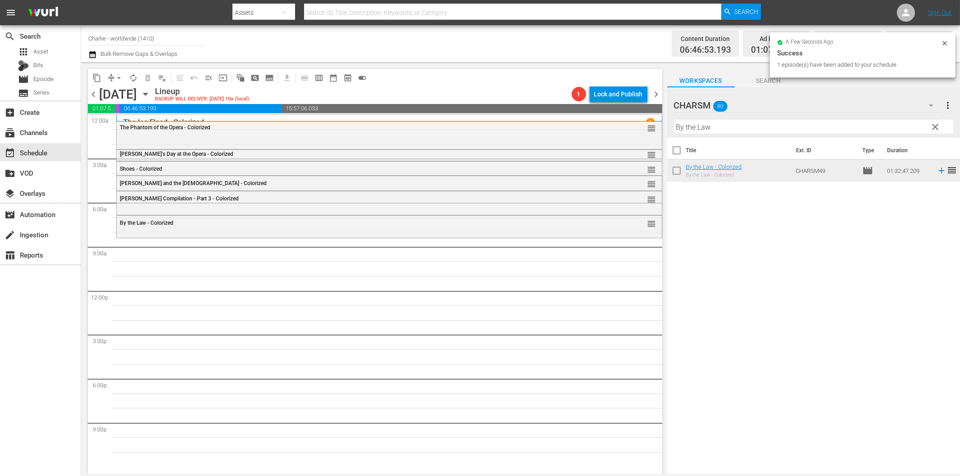
click at [687, 126] on input "By the Law" at bounding box center [813, 127] width 279 height 14
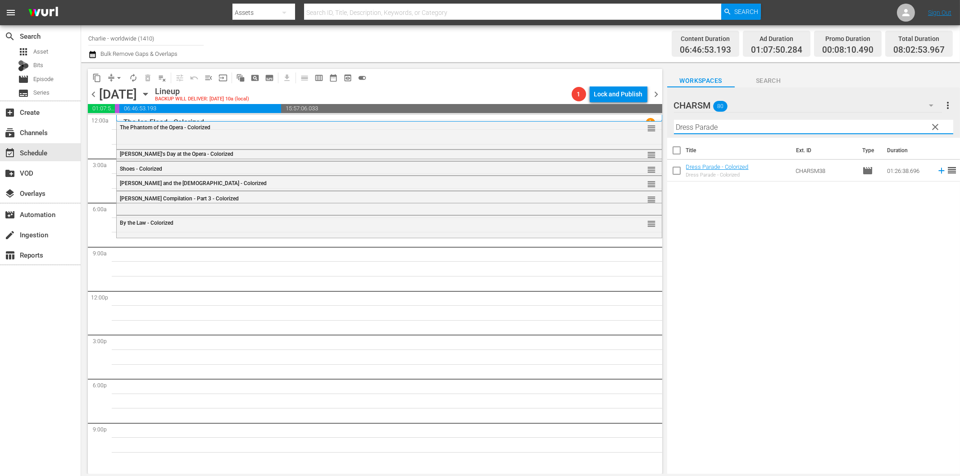
drag, startPoint x: 933, startPoint y: 171, endPoint x: 929, endPoint y: 174, distance: 5.1
click at [936, 173] on icon at bounding box center [941, 171] width 10 height 10
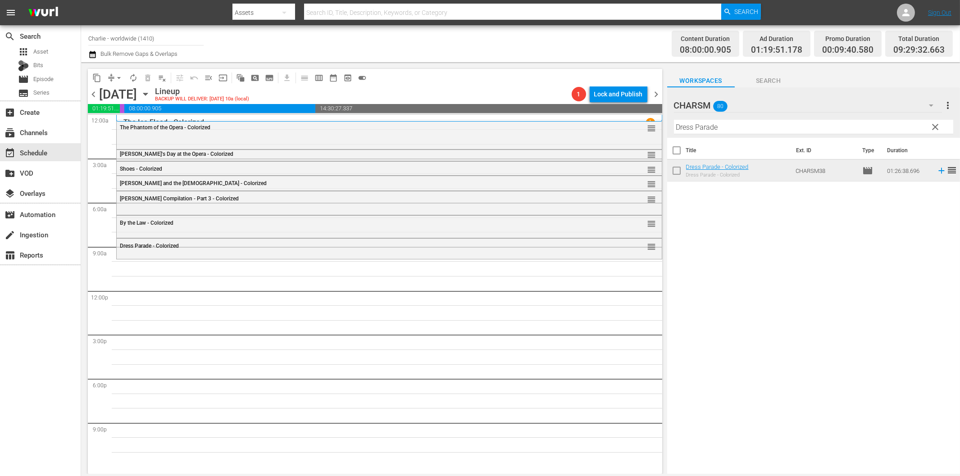
click at [696, 132] on input "Dress Parade" at bounding box center [813, 127] width 279 height 14
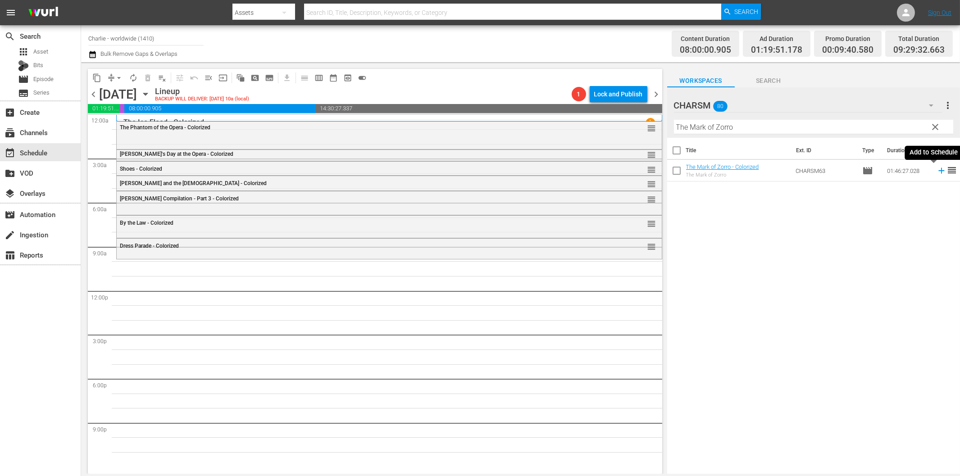
click at [936, 173] on icon at bounding box center [941, 171] width 10 height 10
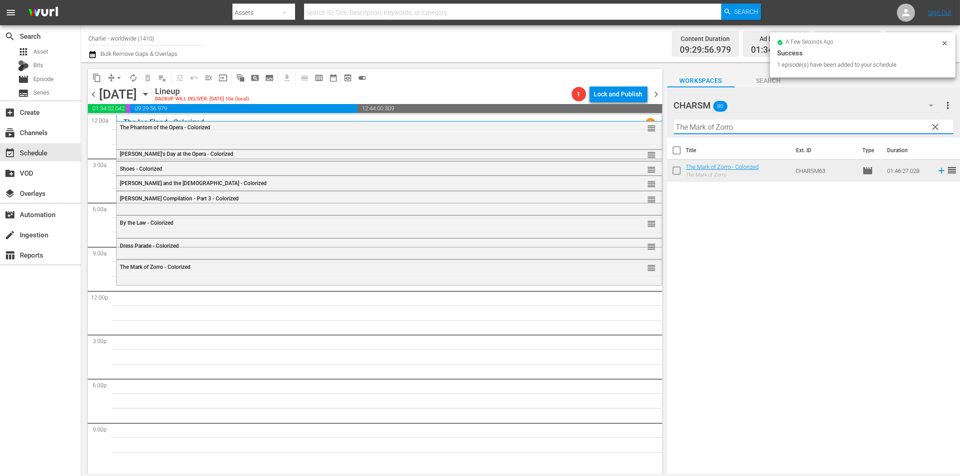
click at [790, 124] on input "The Mark of Zorro" at bounding box center [813, 127] width 279 height 14
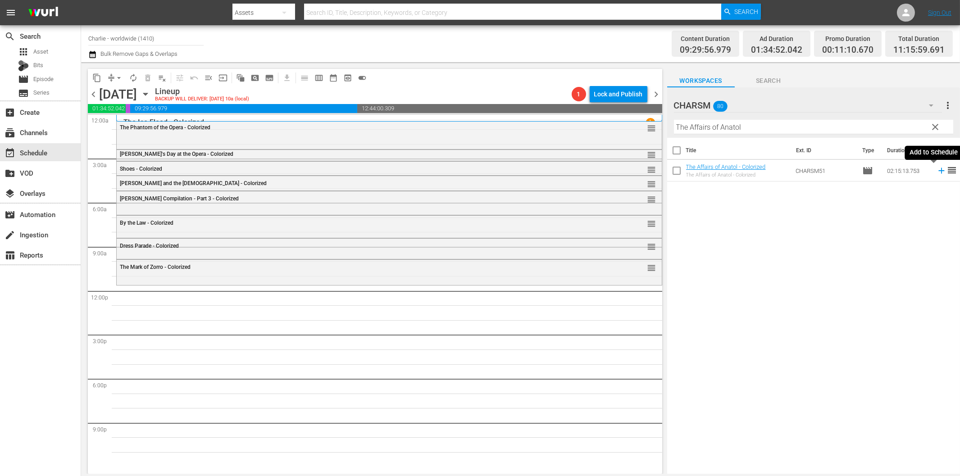
click at [936, 172] on icon at bounding box center [941, 171] width 10 height 10
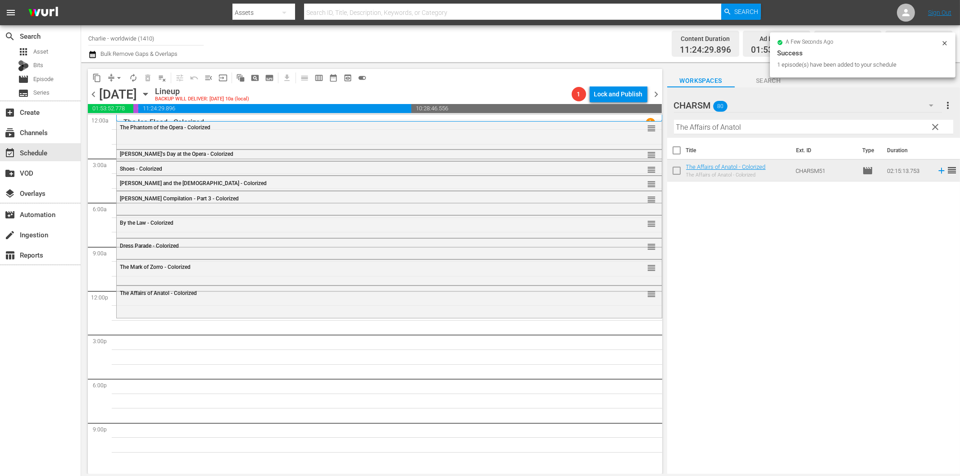
click at [718, 125] on input "The Affairs of Anatol" at bounding box center [813, 127] width 279 height 14
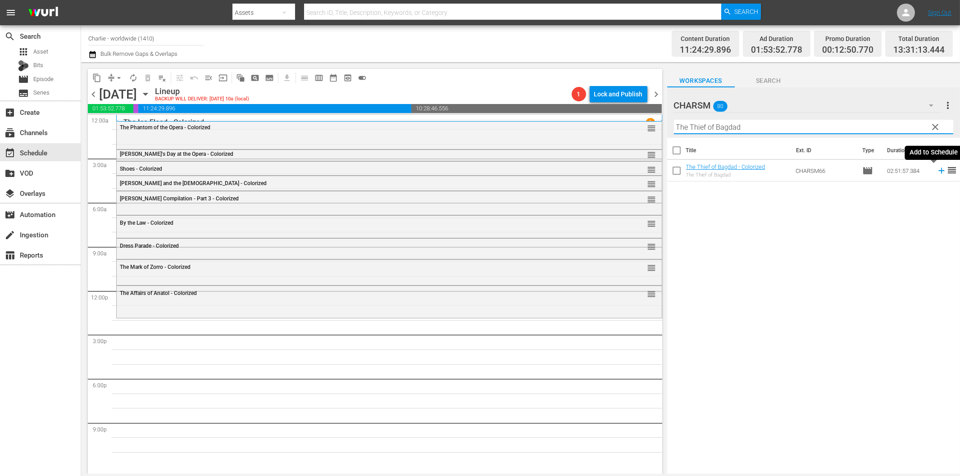
click at [936, 173] on icon at bounding box center [941, 171] width 10 height 10
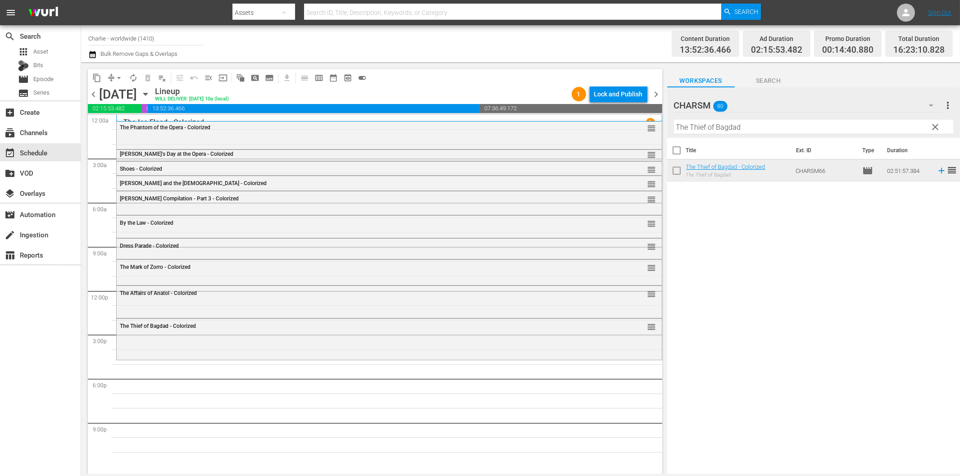
click at [704, 124] on input "The Thief of Bagdad" at bounding box center [813, 127] width 279 height 14
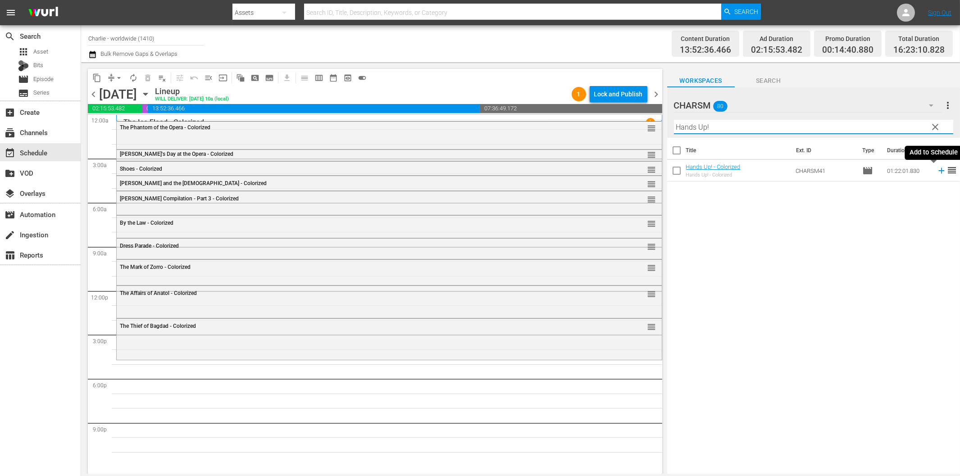
click at [938, 171] on icon at bounding box center [941, 171] width 6 height 6
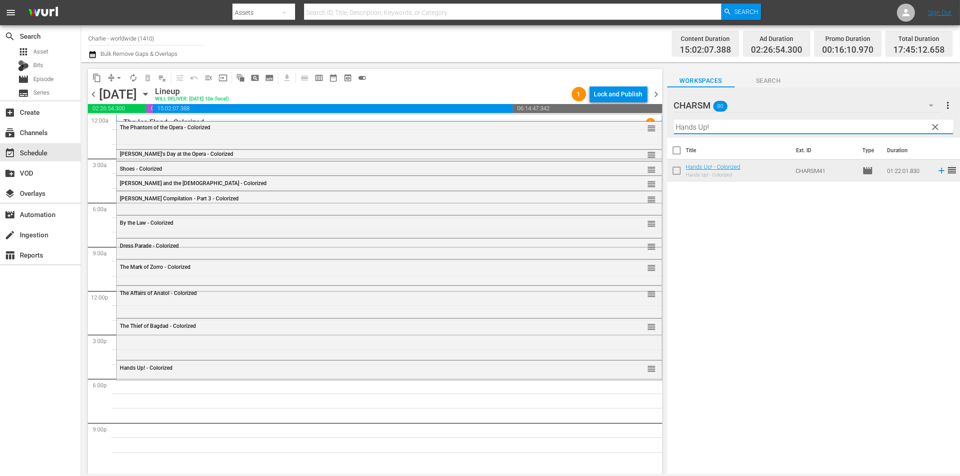
click at [686, 124] on input "Hands Up!" at bounding box center [813, 127] width 279 height 14
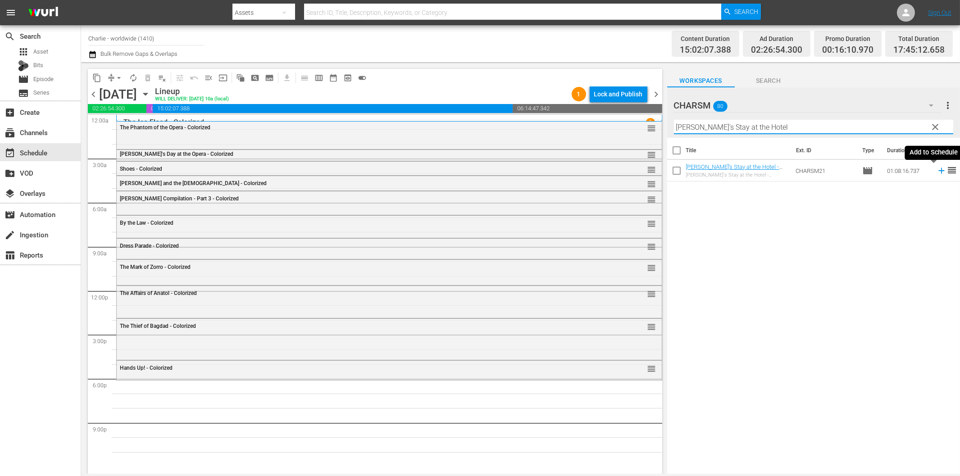
click at [936, 169] on icon at bounding box center [941, 171] width 10 height 10
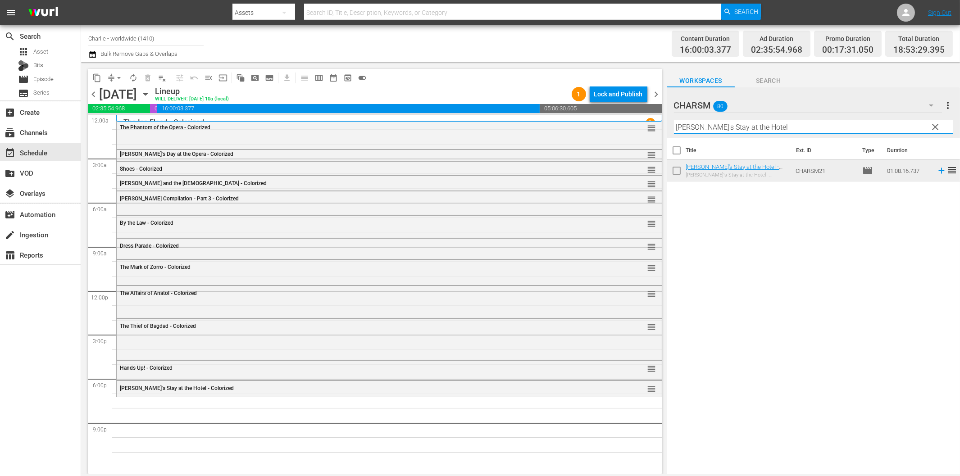
click at [768, 132] on input "[PERSON_NAME]'s Stay at the Hotel" at bounding box center [813, 127] width 279 height 14
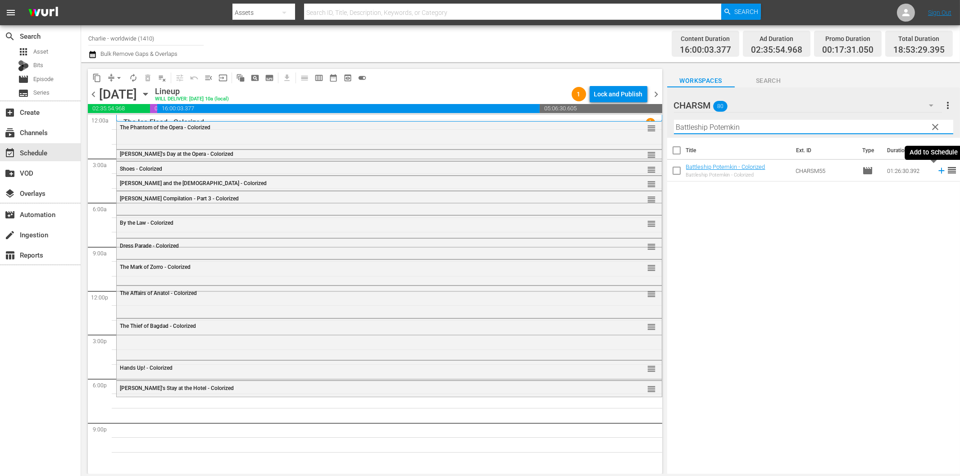
click at [936, 172] on icon at bounding box center [941, 171] width 10 height 10
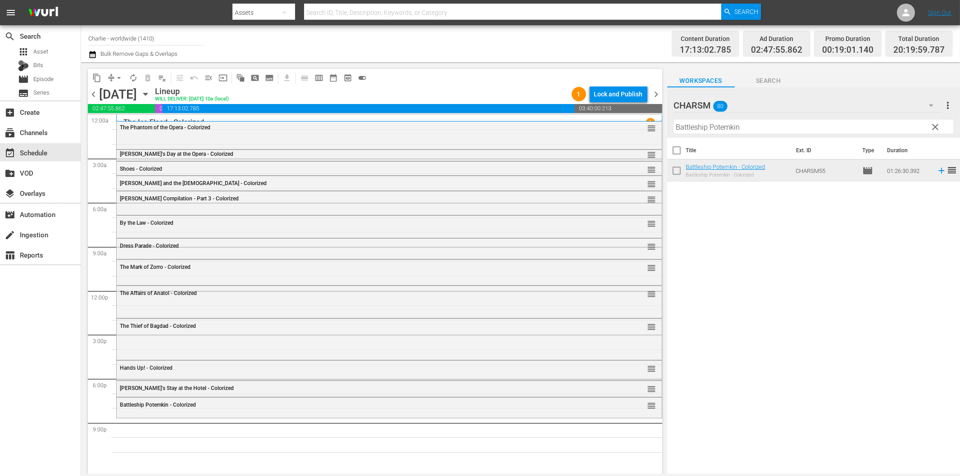
click at [823, 130] on input "Battleship Potemkin" at bounding box center [813, 127] width 279 height 14
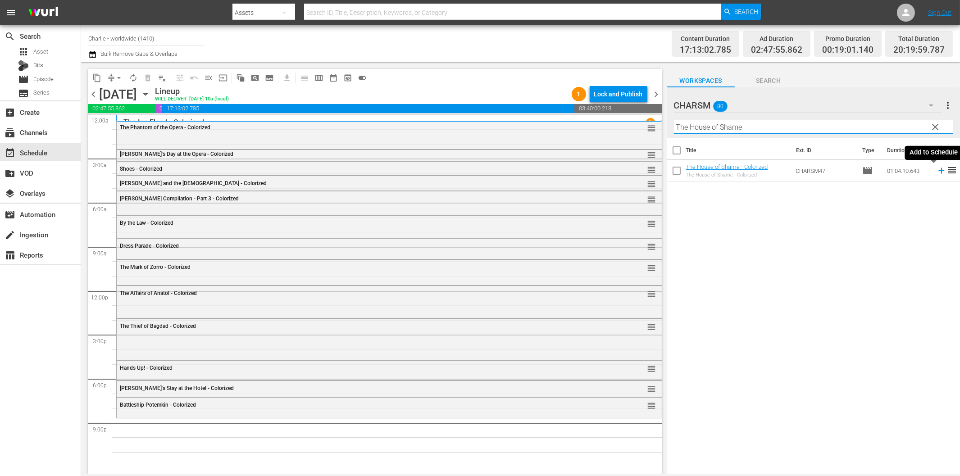
click at [938, 172] on icon at bounding box center [941, 171] width 6 height 6
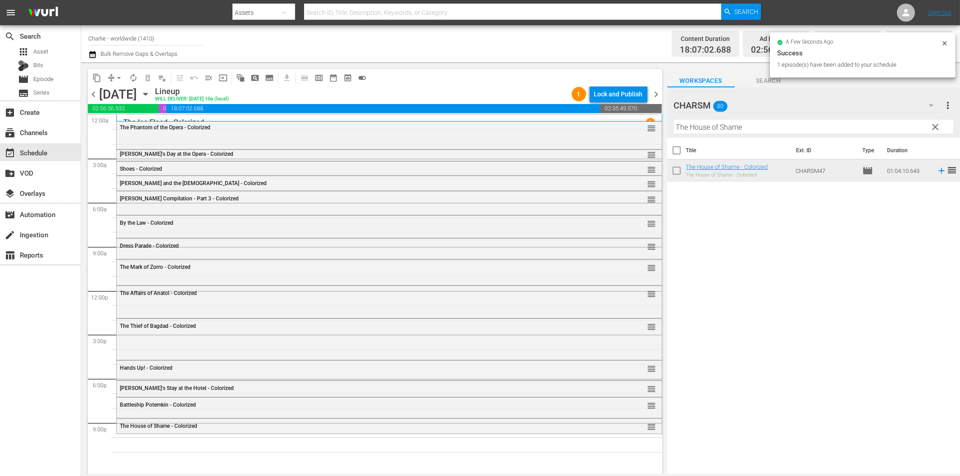
click at [710, 128] on input "The House of Shame" at bounding box center [813, 127] width 279 height 14
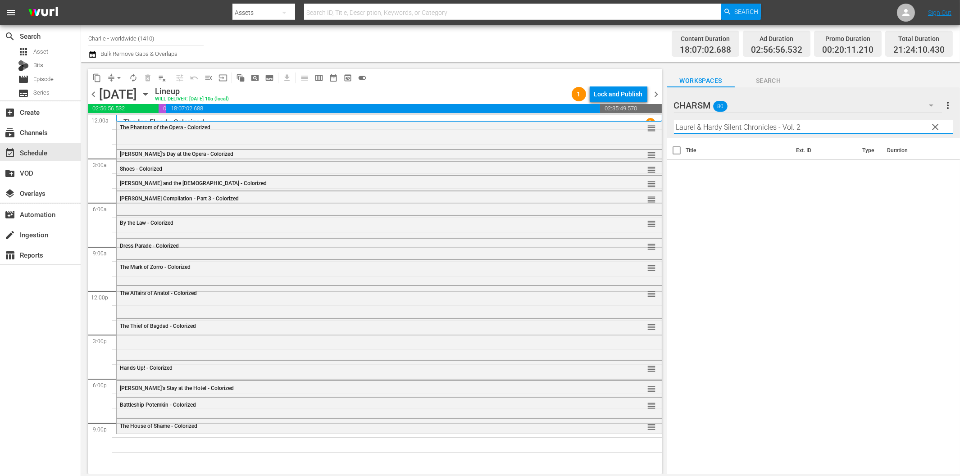
drag, startPoint x: 777, startPoint y: 128, endPoint x: 844, endPoint y: 158, distance: 73.6
click at [853, 134] on div "Filter by Title [PERSON_NAME] & [PERSON_NAME] Silent Chronicles - Vol. 2" at bounding box center [813, 127] width 279 height 22
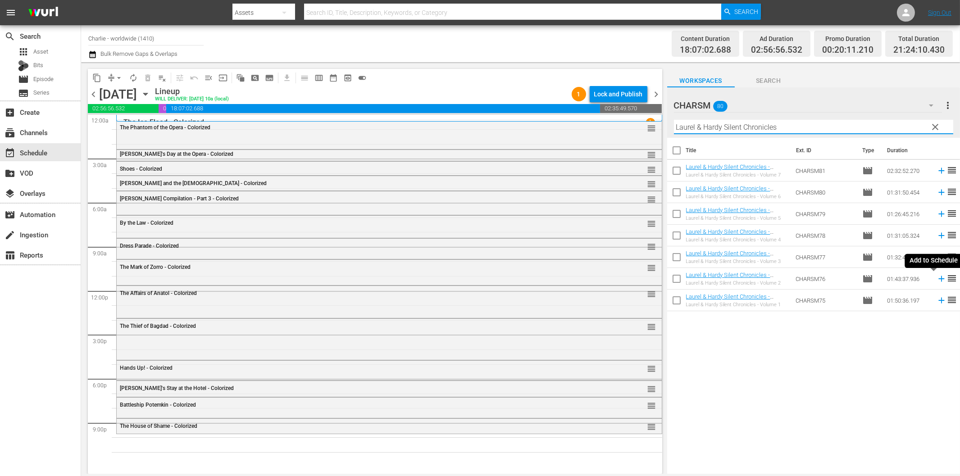
click at [936, 277] on icon at bounding box center [941, 279] width 10 height 10
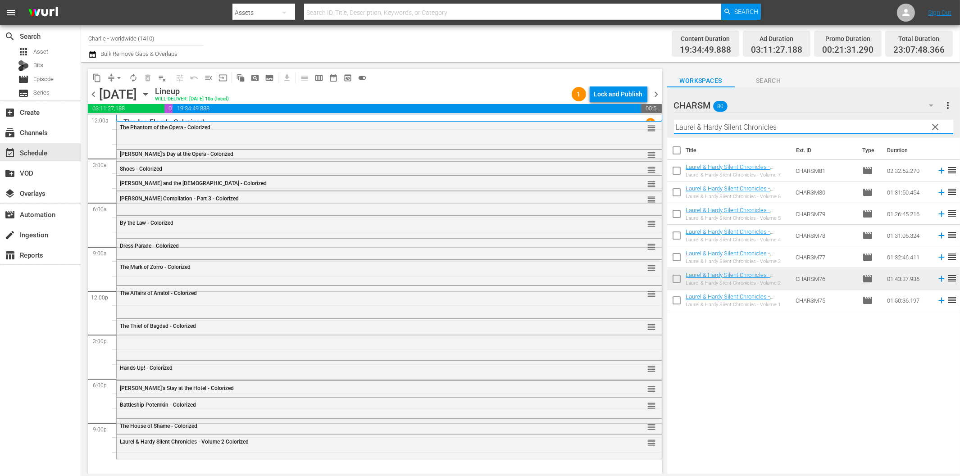
drag, startPoint x: 737, startPoint y: 128, endPoint x: 739, endPoint y: 134, distance: 6.7
click at [737, 128] on input "Laurel & Hardy Silent Chronicles" at bounding box center [813, 127] width 279 height 14
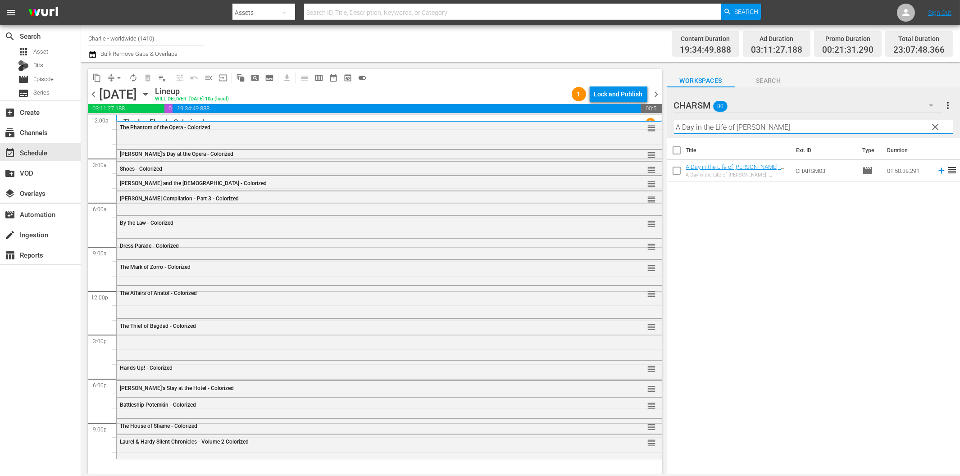
type input "A Day in the Life of [PERSON_NAME]"
click at [938, 171] on icon at bounding box center [941, 171] width 6 height 6
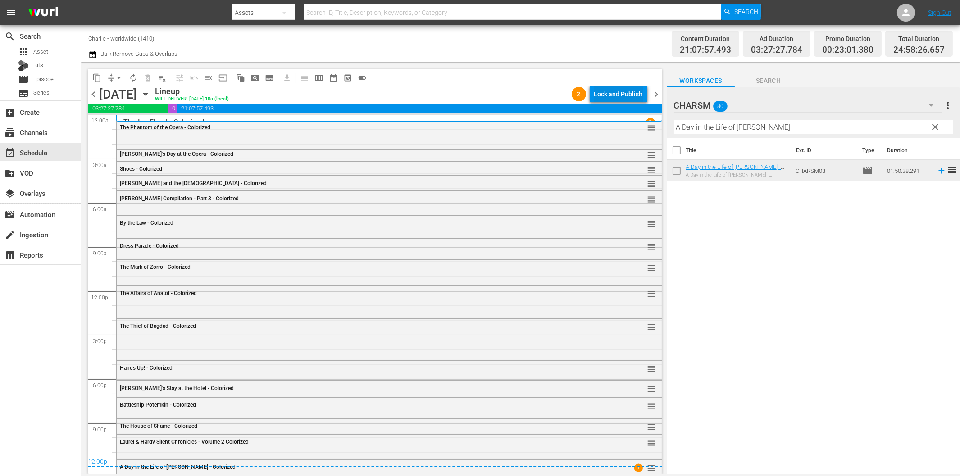
click at [626, 92] on div "Lock and Publish" at bounding box center [618, 94] width 49 height 16
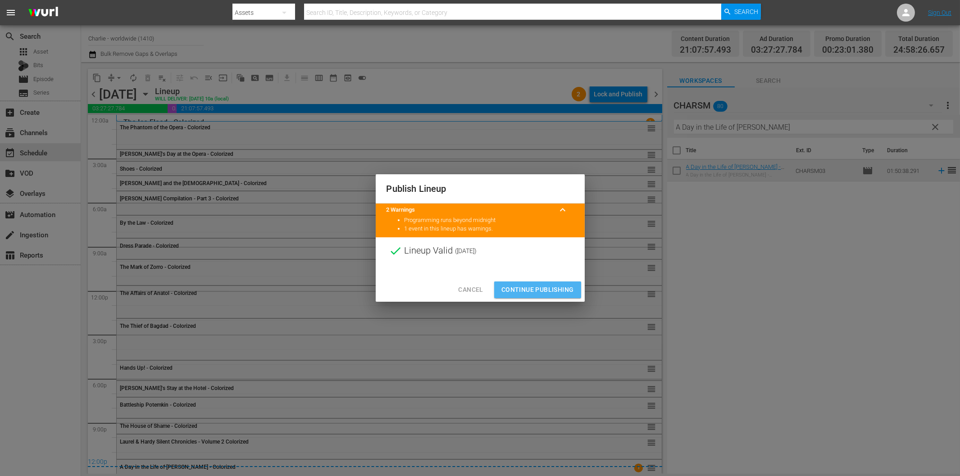
click at [541, 288] on span "Continue Publishing" at bounding box center [537, 289] width 73 height 11
